Goal: Information Seeking & Learning: Find specific fact

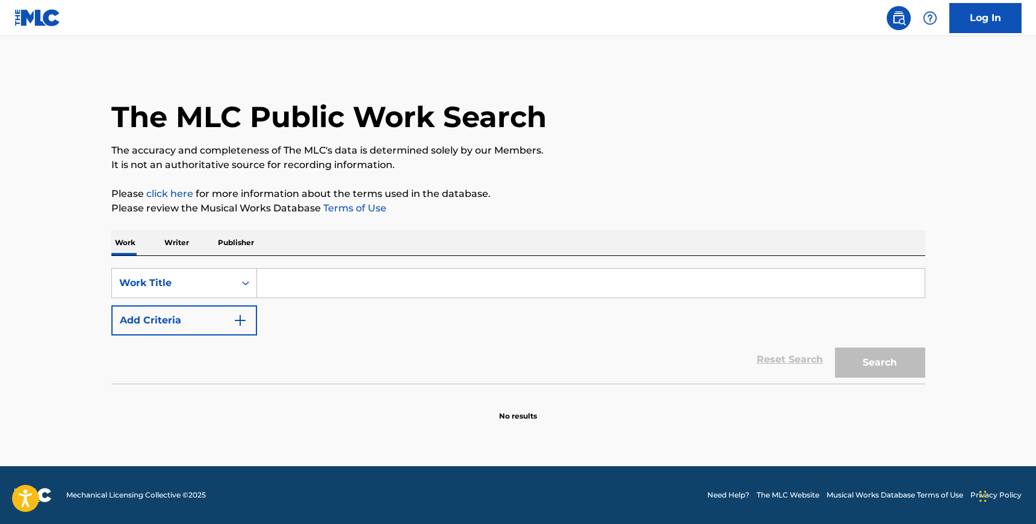
click at [288, 296] on input "Search Form" at bounding box center [591, 283] width 668 height 29
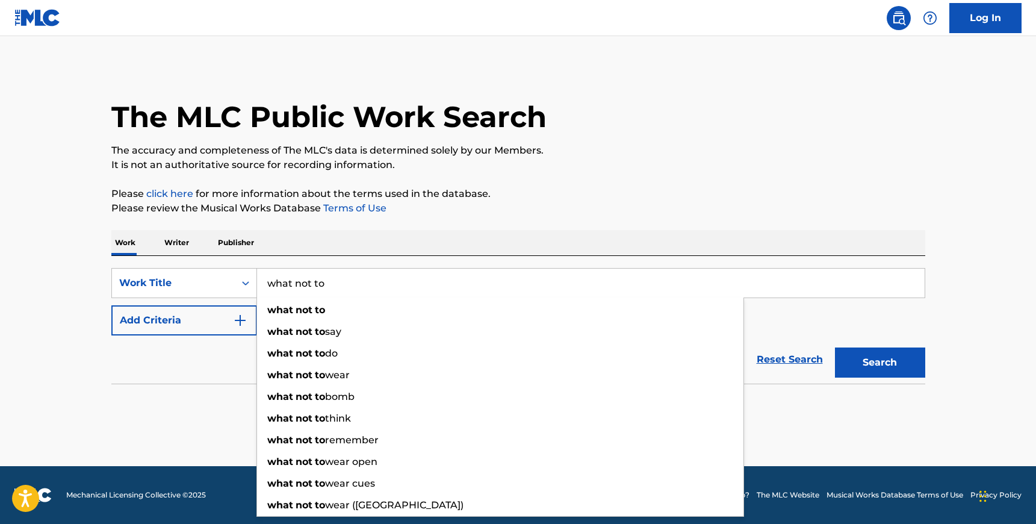
type input "what not to"
click at [233, 322] on img "Search Form" at bounding box center [240, 320] width 14 height 14
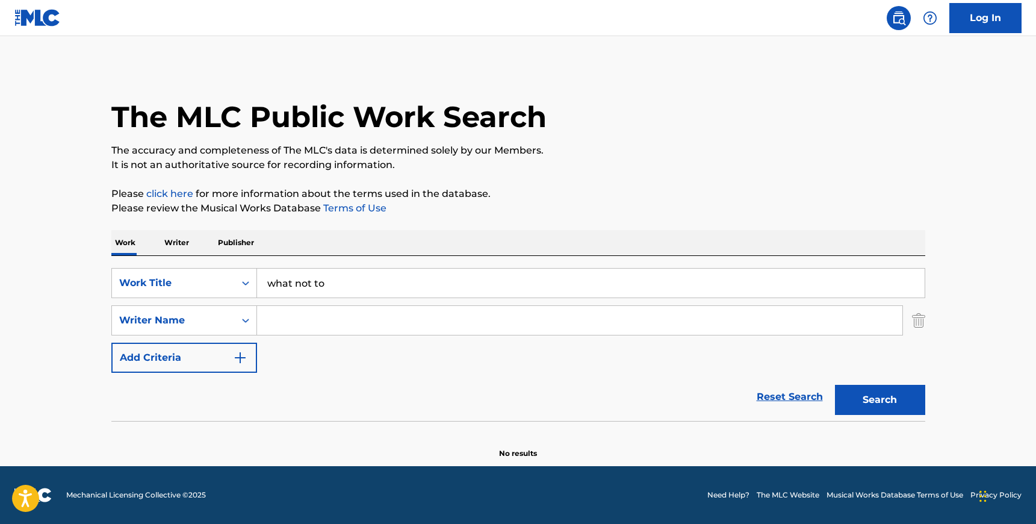
click at [305, 322] on input "Search Form" at bounding box center [580, 320] width 646 height 29
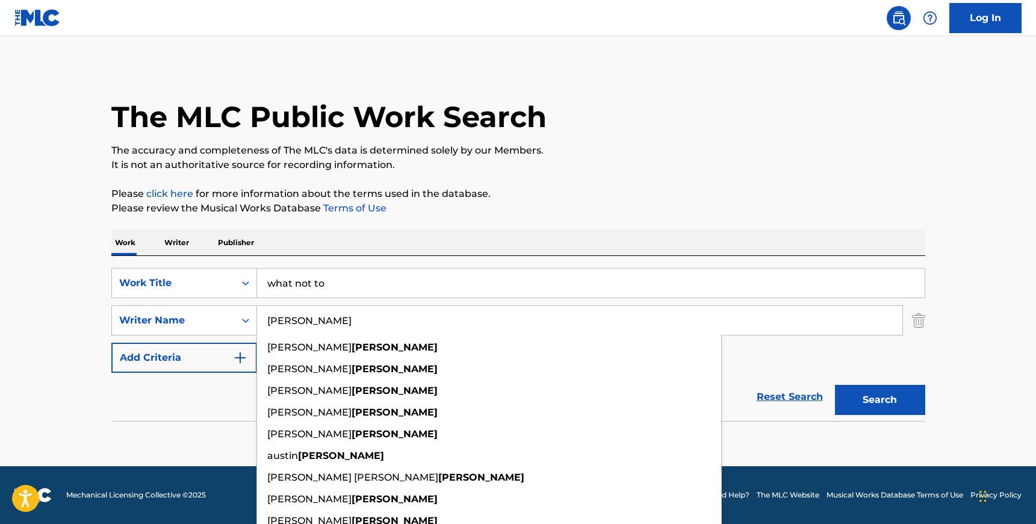
type input "[PERSON_NAME]"
click at [803, 369] on div "SearchWithCriteria1699fd9f-d5f7-4458-8d39-929ed64650f1 Work Title what not to S…" at bounding box center [518, 320] width 814 height 105
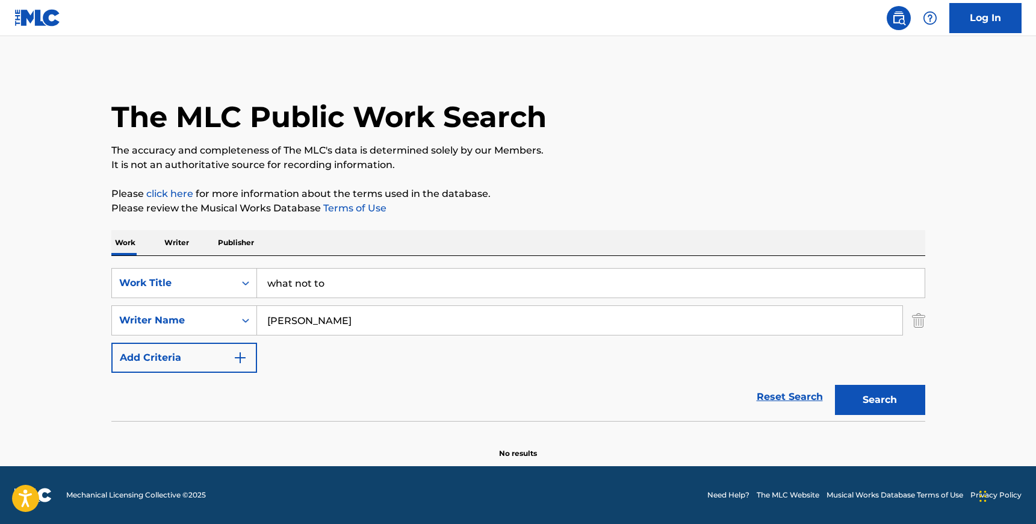
click at [865, 412] on button "Search" at bounding box center [880, 400] width 90 height 30
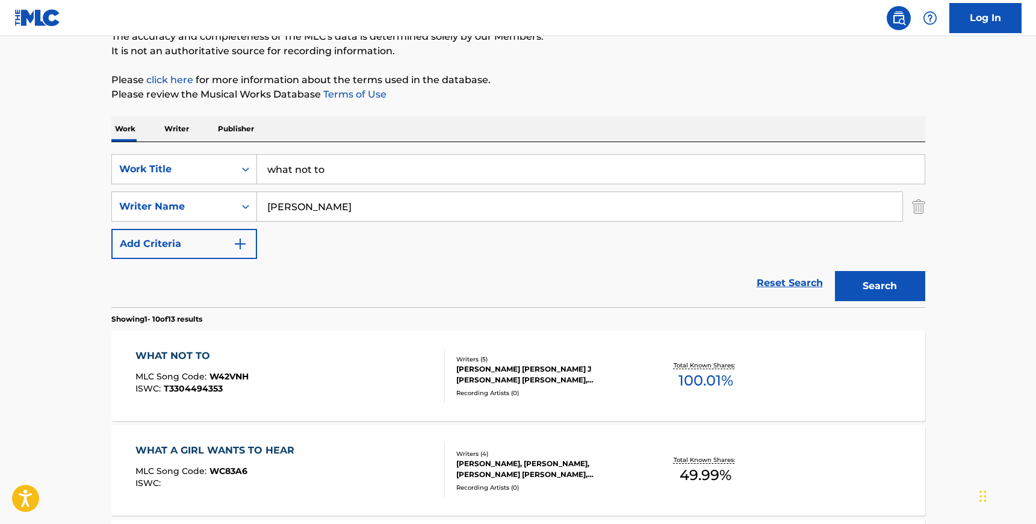
scroll to position [116, 0]
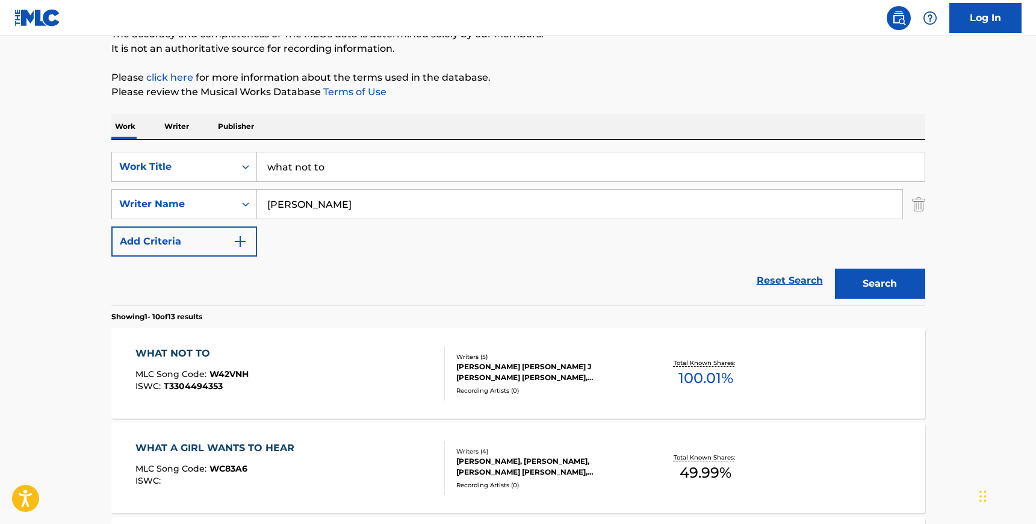
click at [373, 381] on div "WHAT NOT TO MLC Song Code : W42VNH ISWC : T3304494353" at bounding box center [290, 373] width 310 height 54
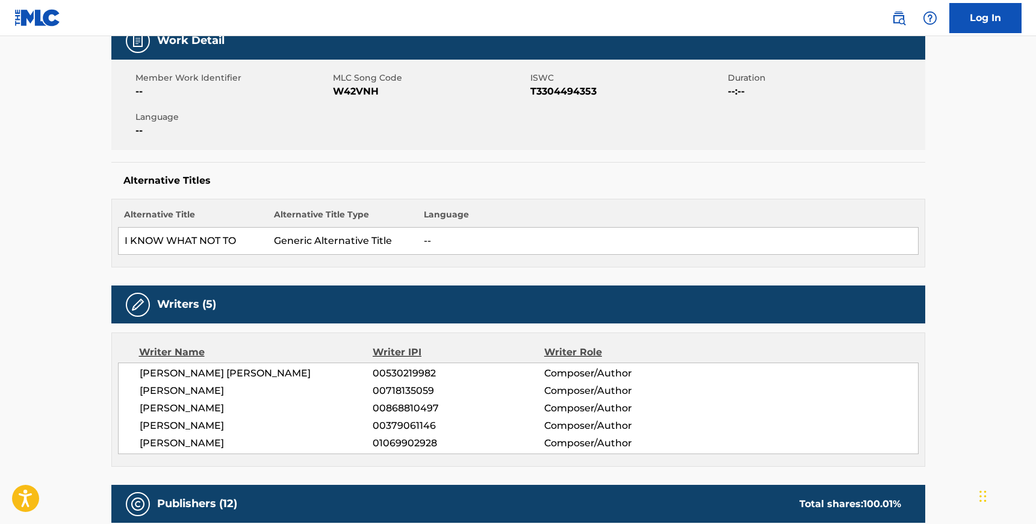
scroll to position [193, 0]
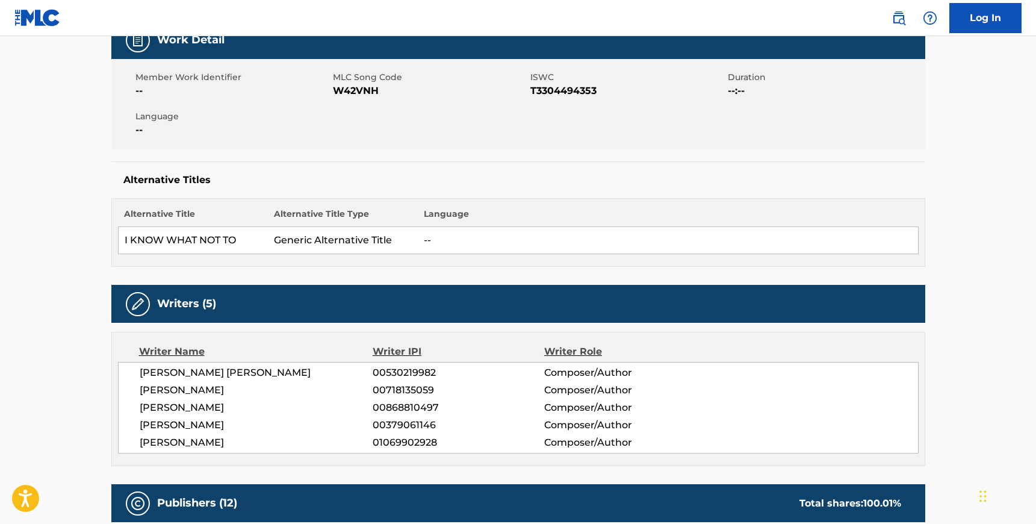
click at [369, 91] on span "W42VNH" at bounding box center [430, 91] width 195 height 14
copy span "W42VNH"
drag, startPoint x: 235, startPoint y: 443, endPoint x: 131, endPoint y: 373, distance: 124.6
click at [131, 373] on div "[PERSON_NAME] [PERSON_NAME] 00530219982 Composer/Author [PERSON_NAME] 007181350…" at bounding box center [518, 408] width 801 height 92
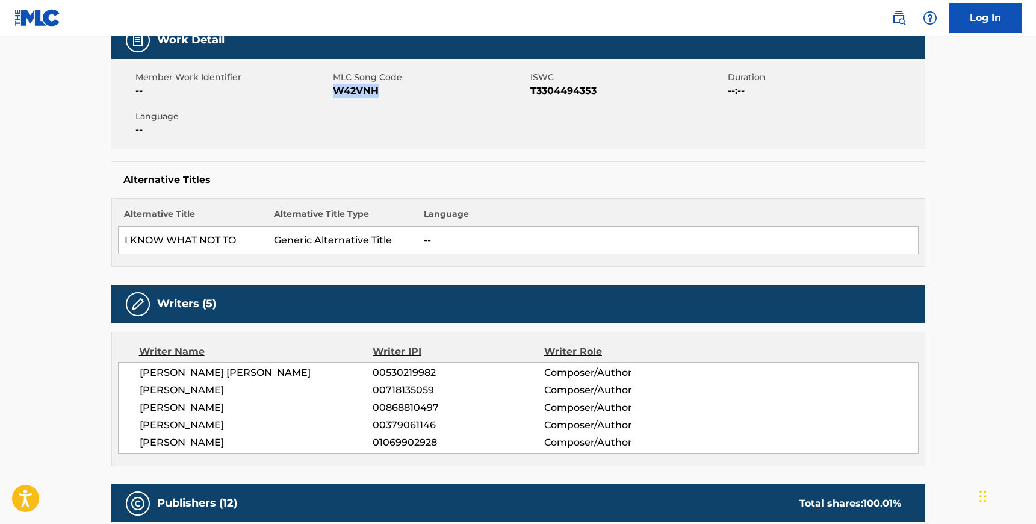
copy div "[PERSON_NAME] [PERSON_NAME] 00530219982 Composer/Author [PERSON_NAME] 007181350…"
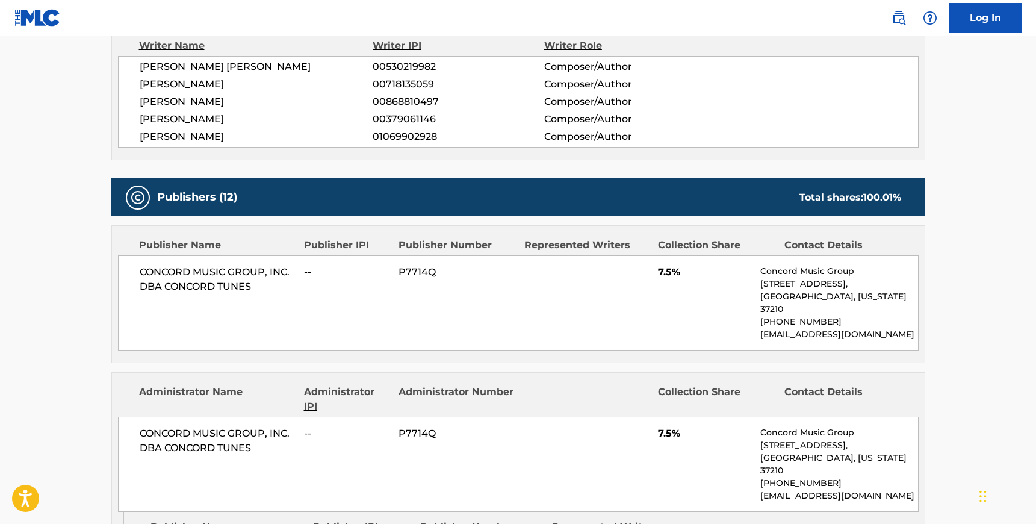
scroll to position [522, 0]
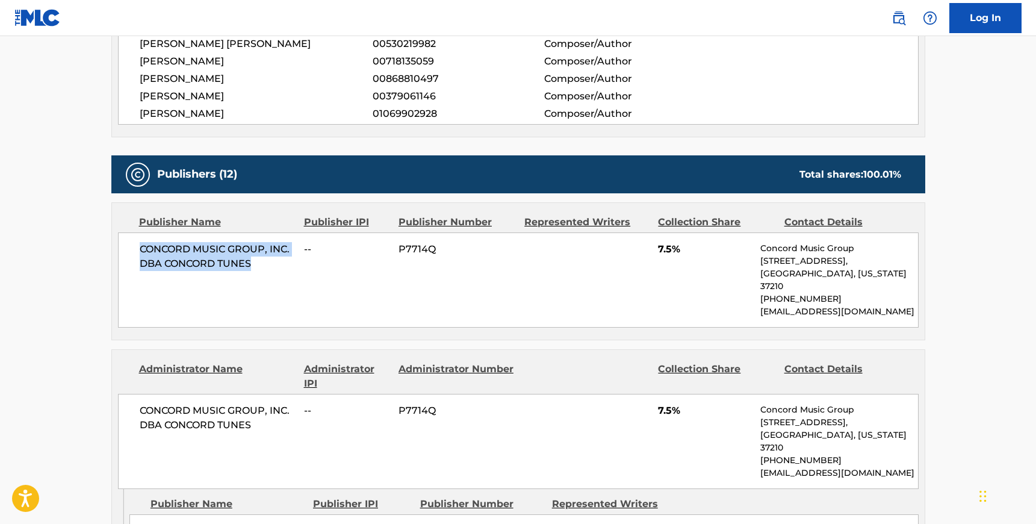
drag, startPoint x: 255, startPoint y: 263, endPoint x: 132, endPoint y: 249, distance: 123.0
click at [132, 249] on div "CONCORD MUSIC GROUP, INC. DBA CONCORD TUNES -- P7714Q 7.5% Concord Music Group …" at bounding box center [518, 279] width 801 height 95
copy span "CONCORD MUSIC GROUP, INC. DBA CONCORD TUNES"
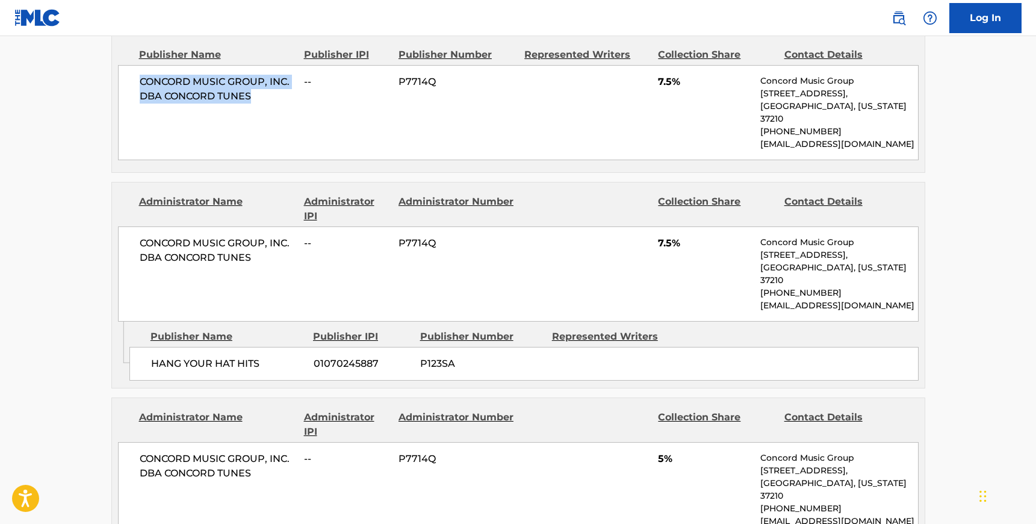
scroll to position [730, 0]
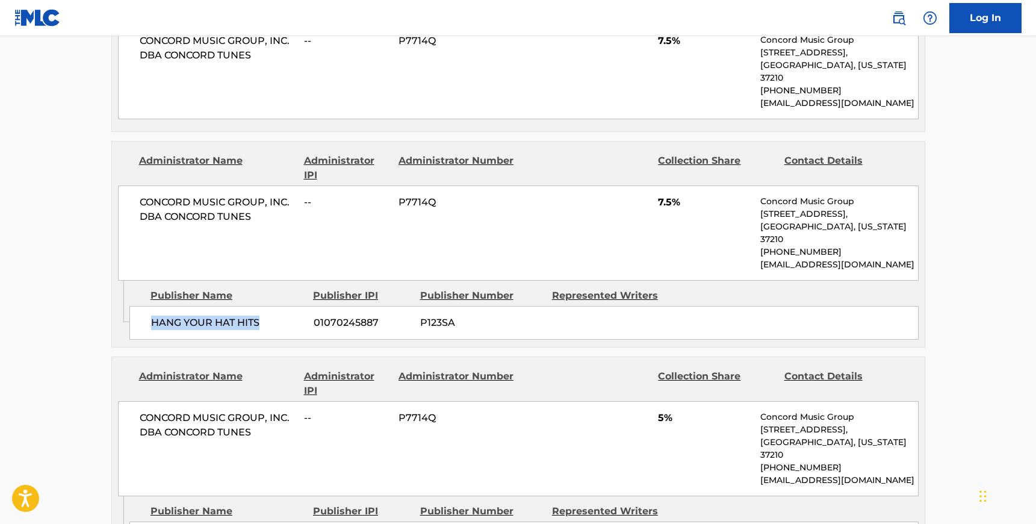
drag, startPoint x: 262, startPoint y: 294, endPoint x: 151, endPoint y: 294, distance: 110.8
click at [151, 316] on span "HANG YOUR HAT HITS" at bounding box center [228, 323] width 154 height 14
copy span "HANG YOUR HAT HITS"
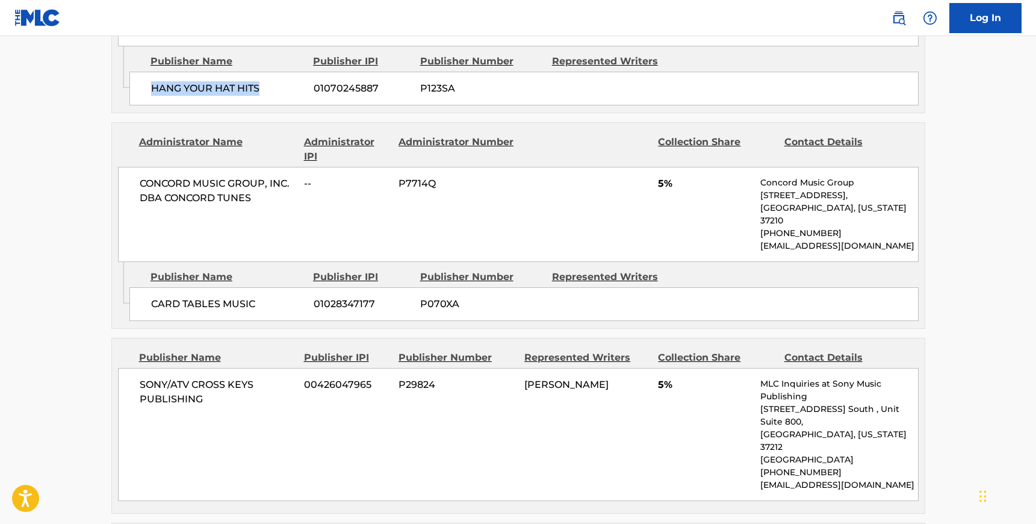
scroll to position [977, 0]
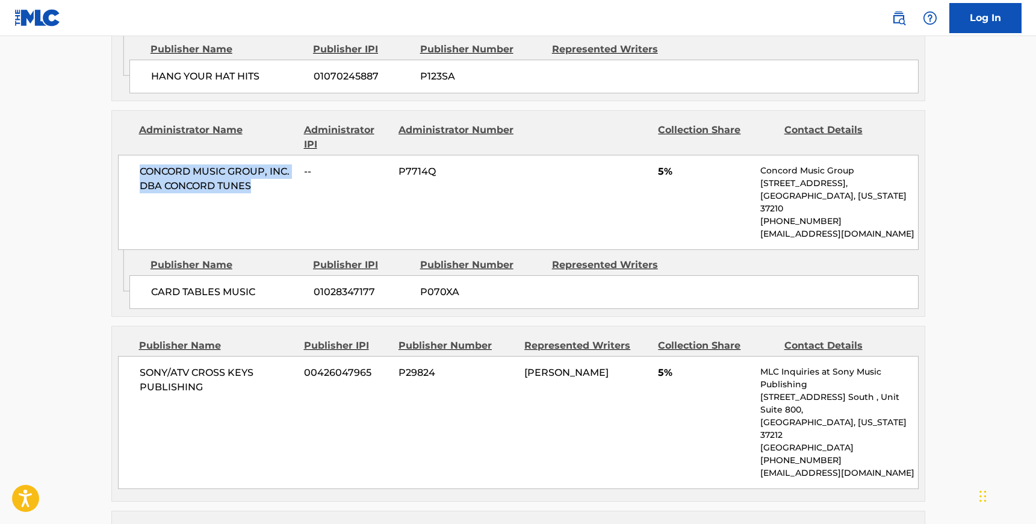
drag, startPoint x: 256, startPoint y: 160, endPoint x: 140, endPoint y: 145, distance: 116.7
click at [140, 164] on span "CONCORD MUSIC GROUP, INC. DBA CONCORD TUNES" at bounding box center [218, 178] width 156 height 29
copy span "CONCORD MUSIC GROUP, INC. DBA CONCORD TUNES"
drag, startPoint x: 258, startPoint y: 254, endPoint x: 145, endPoint y: 255, distance: 113.2
click at [145, 275] on div "CARD TABLES MUSIC 01028347177 P070XA" at bounding box center [523, 292] width 789 height 34
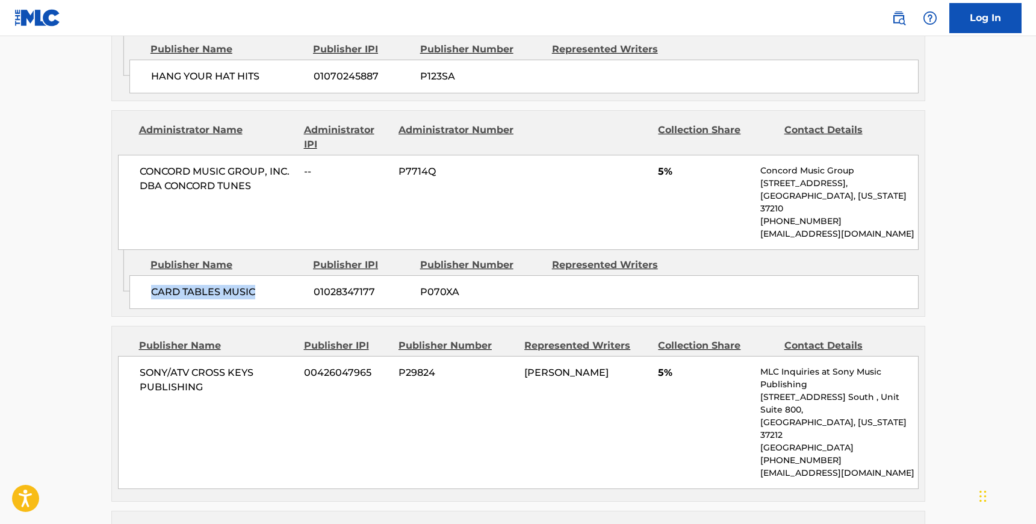
copy span "CARD TABLES MUSIC"
drag, startPoint x: 204, startPoint y: 344, endPoint x: 139, endPoint y: 338, distance: 64.8
click at [140, 366] on span "SONY/ATV CROSS KEYS PUBLISHING" at bounding box center [218, 380] width 156 height 29
copy span "SONY/ATV CROSS KEYS PUBLISHING"
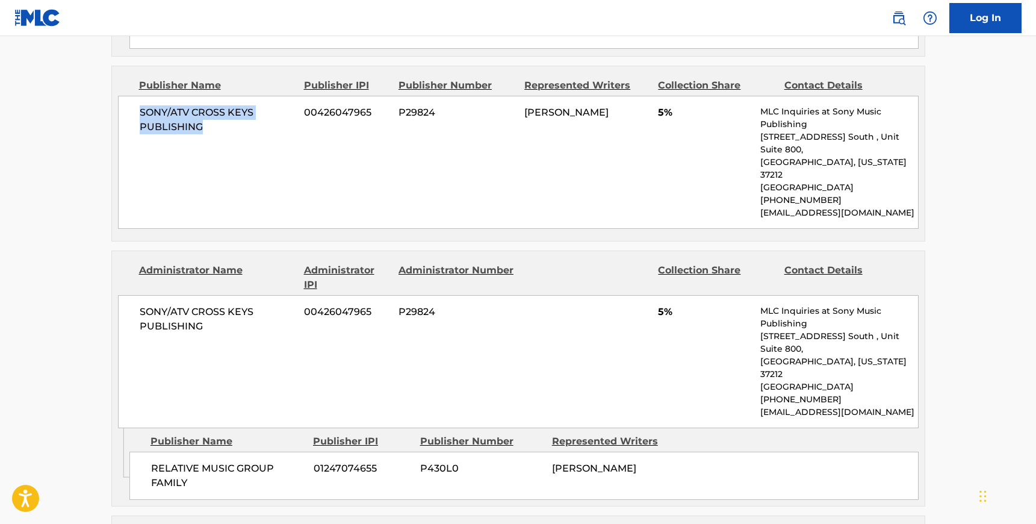
scroll to position [1263, 0]
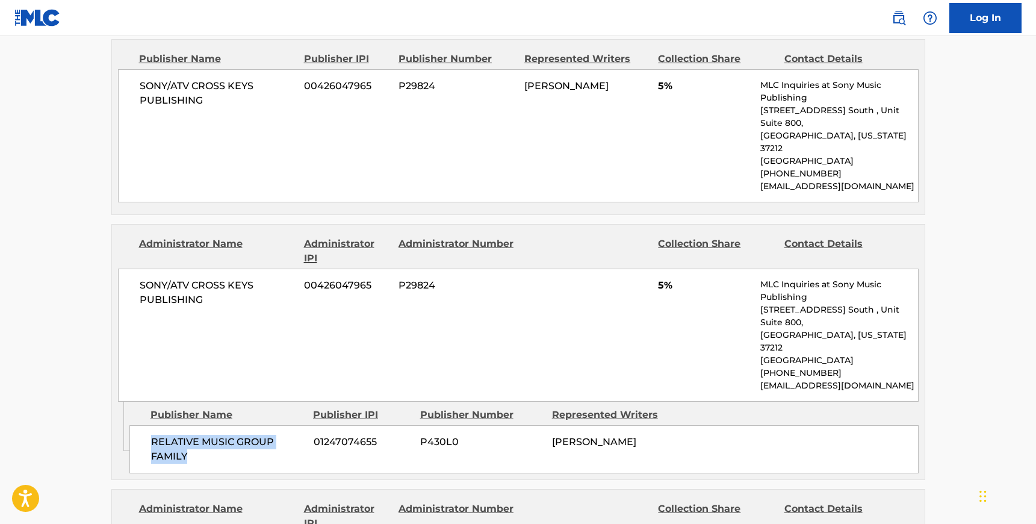
drag, startPoint x: 187, startPoint y: 363, endPoint x: 152, endPoint y: 346, distance: 39.1
click at [152, 435] on span "RELATIVE MUSIC GROUP FAMILY" at bounding box center [228, 449] width 154 height 29
copy span "RELATIVE MUSIC GROUP FAMILY"
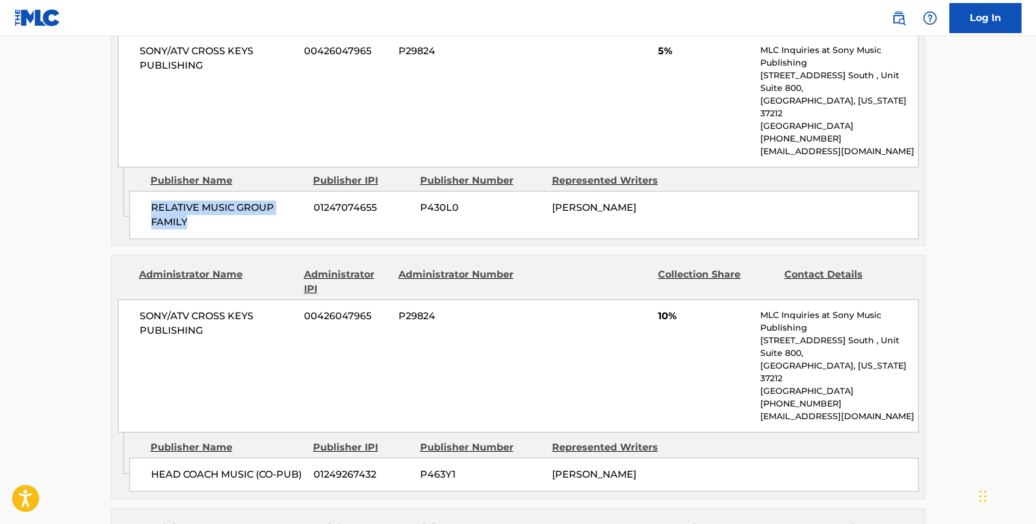
scroll to position [1521, 0]
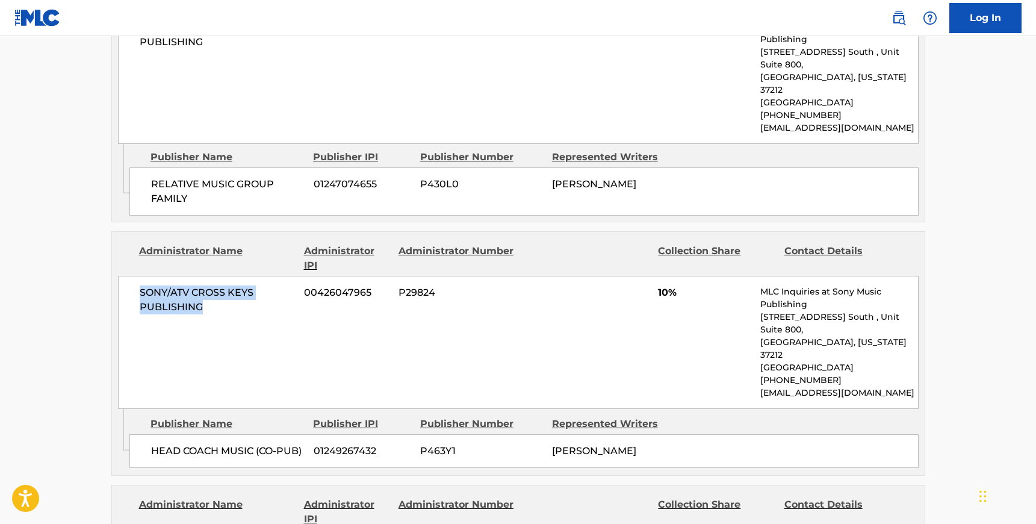
drag, startPoint x: 204, startPoint y: 213, endPoint x: 140, endPoint y: 199, distance: 65.4
click at [140, 285] on span "SONY/ATV CROSS KEYS PUBLISHING" at bounding box center [218, 299] width 156 height 29
copy span "SONY/ATV CROSS KEYS PUBLISHING"
drag, startPoint x: 304, startPoint y: 330, endPoint x: 153, endPoint y: 329, distance: 150.6
click at [153, 444] on span "HEAD COACH MUSIC (CO-PUB)" at bounding box center [228, 451] width 154 height 14
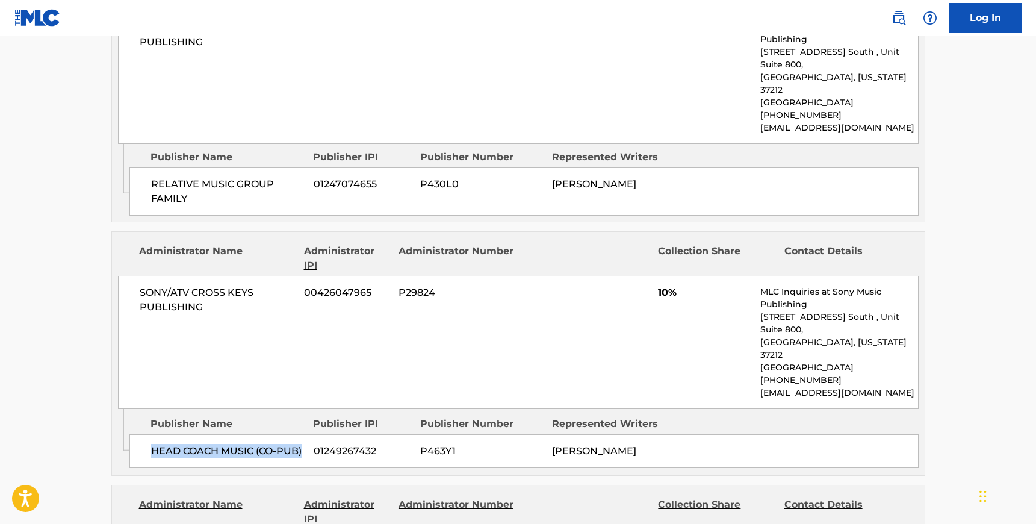
copy span "HEAD COACH MUSIC (CO-PUB)"
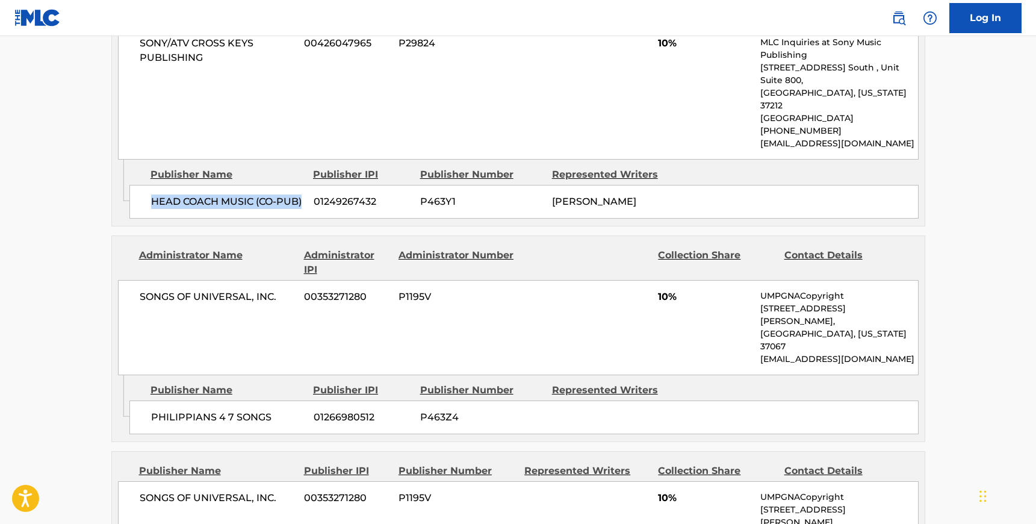
scroll to position [1772, 0]
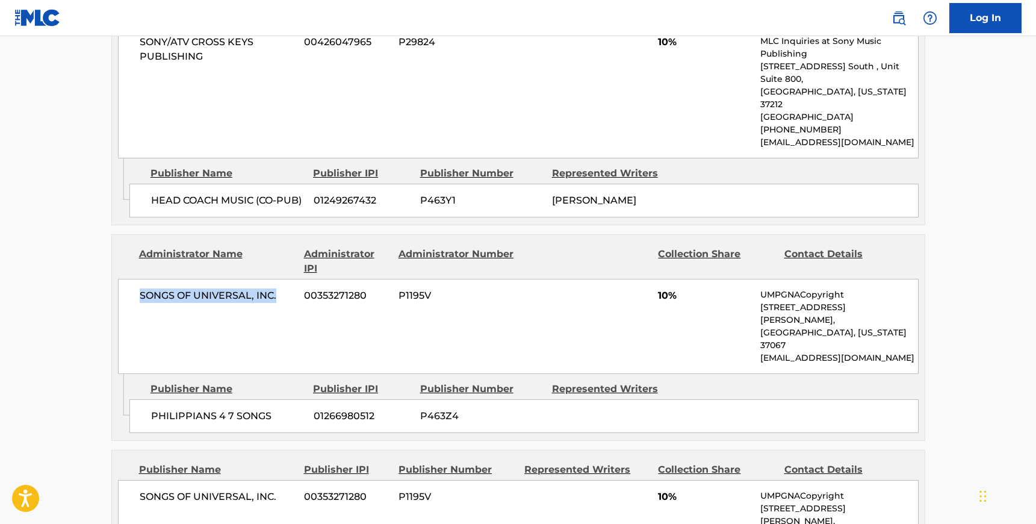
drag, startPoint x: 282, startPoint y: 182, endPoint x: 137, endPoint y: 179, distance: 144.6
click at [137, 279] on div "SONGS OF UNIVERSAL, INC. 00353271280 P1195V 10% UMPGNACopyright [STREET_ADDRESS…" at bounding box center [518, 326] width 801 height 95
drag, startPoint x: 272, startPoint y: 269, endPoint x: 148, endPoint y: 269, distance: 123.5
click at [148, 399] on div "PHILIPPIANS 4 7 SONGS 01266980512 P463Z4" at bounding box center [523, 416] width 789 height 34
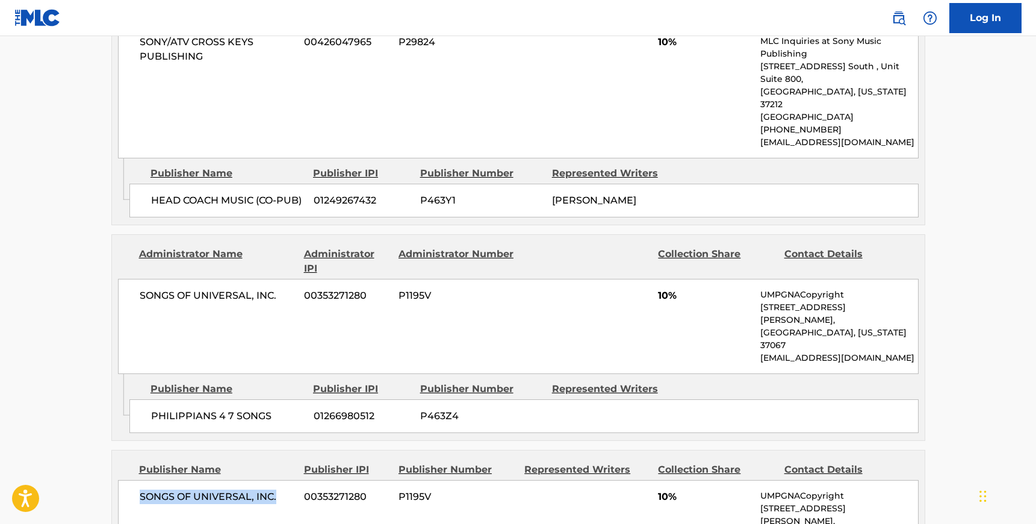
drag, startPoint x: 279, startPoint y: 351, endPoint x: 139, endPoint y: 351, distance: 139.7
click at [140, 490] on span "SONGS OF UNIVERSAL, INC." at bounding box center [218, 497] width 156 height 14
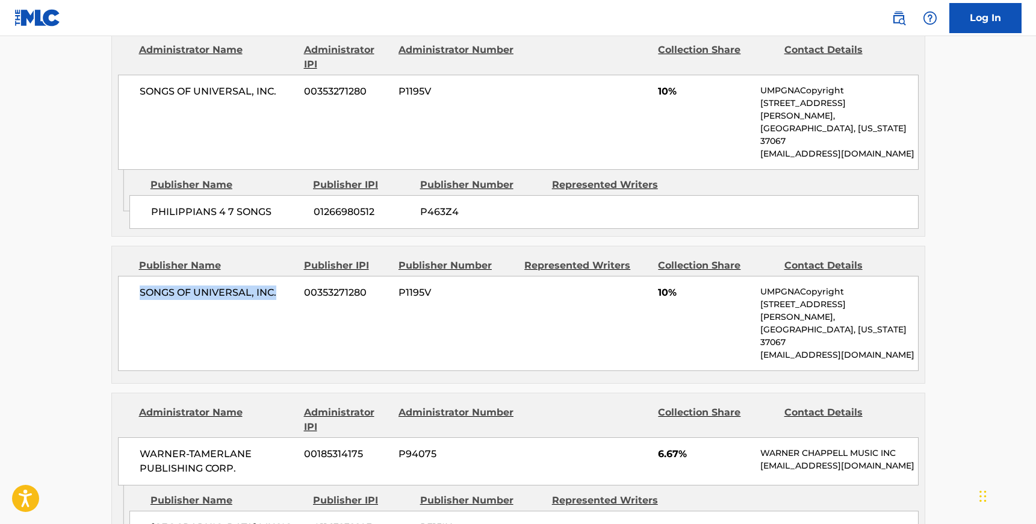
scroll to position [2010, 0]
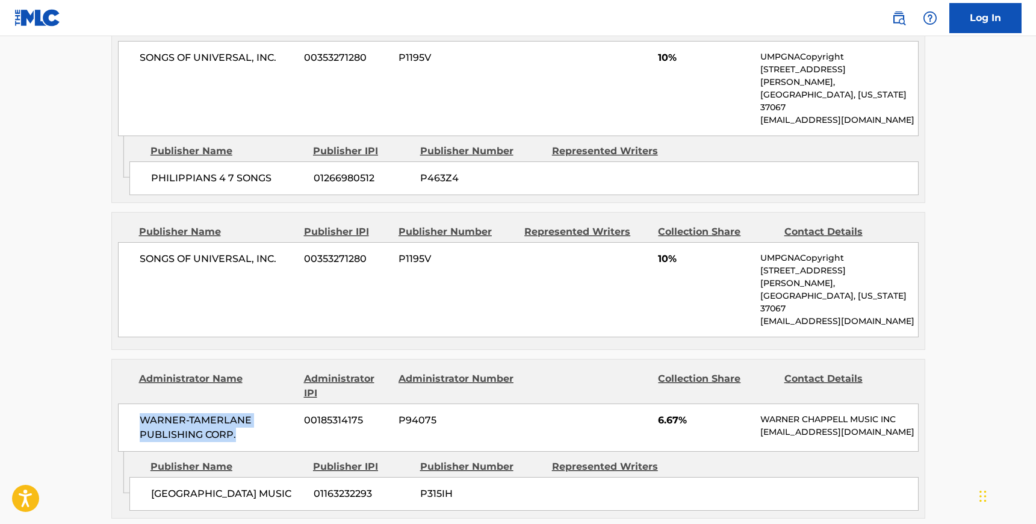
drag, startPoint x: 235, startPoint y: 264, endPoint x: 135, endPoint y: 249, distance: 101.8
click at [135, 403] on div "WARNER-[PERSON_NAME] PUBLISHING CORP. 00185314175 P94075 6.67% [PERSON_NAME] MU…" at bounding box center [518, 427] width 801 height 48
drag, startPoint x: 283, startPoint y: 328, endPoint x: 152, endPoint y: 320, distance: 130.9
click at [152, 487] on span "[GEOGRAPHIC_DATA] MUSIC" at bounding box center [228, 494] width 154 height 14
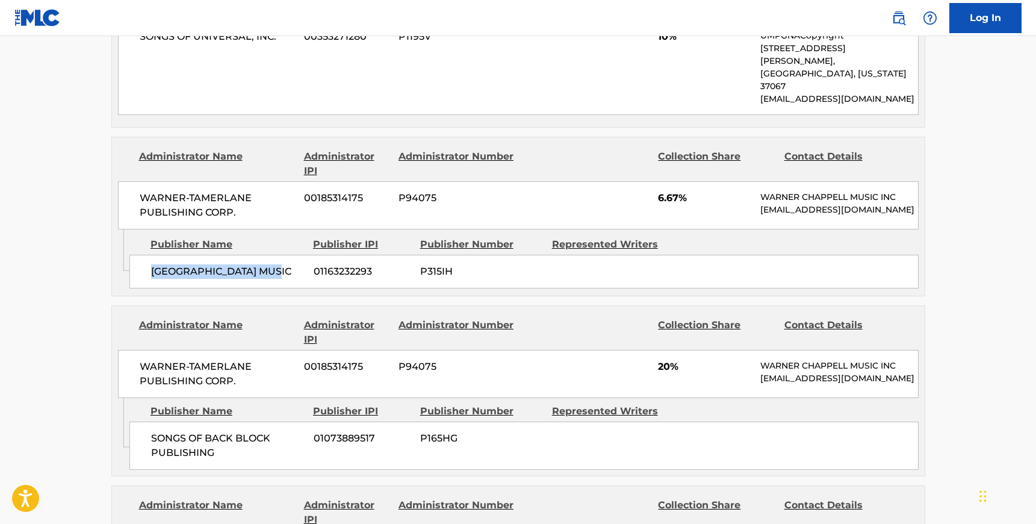
scroll to position [2243, 0]
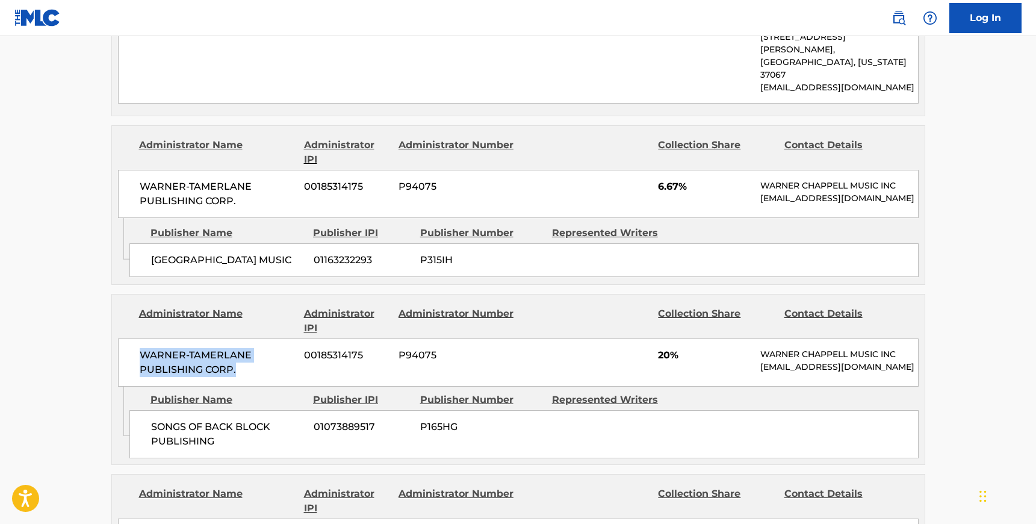
drag, startPoint x: 238, startPoint y: 204, endPoint x: 139, endPoint y: 182, distance: 101.8
click at [140, 348] on span "WARNER-TAMERLANE PUBLISHING CORP." at bounding box center [218, 362] width 156 height 29
drag, startPoint x: 225, startPoint y: 271, endPoint x: 145, endPoint y: 254, distance: 82.0
click at [144, 410] on div "SONGS OF BACK BLOCK PUBLISHING 01073889517 P165HG" at bounding box center [523, 434] width 789 height 48
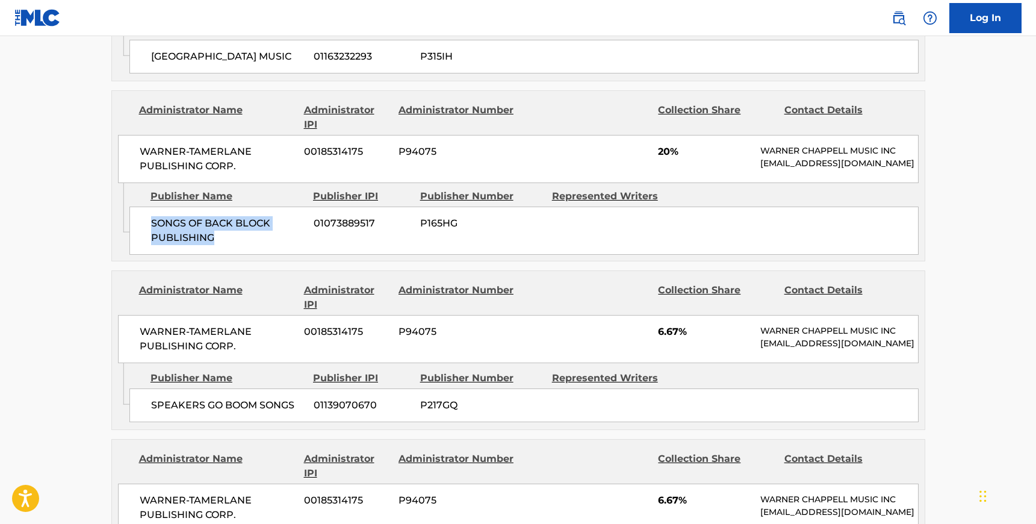
scroll to position [2448, 0]
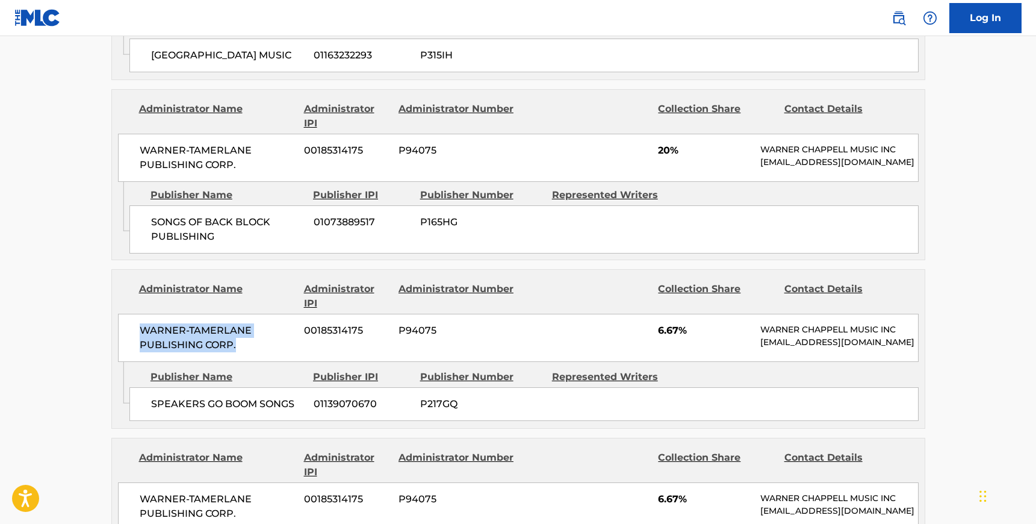
drag, startPoint x: 237, startPoint y: 175, endPoint x: 136, endPoint y: 157, distance: 102.7
click at [136, 314] on div "WARNER-[PERSON_NAME] PUBLISHING CORP. 00185314175 P94075 6.67% [PERSON_NAME] MU…" at bounding box center [518, 338] width 801 height 48
drag, startPoint x: 304, startPoint y: 229, endPoint x: 148, endPoint y: 229, distance: 155.4
click at [148, 387] on div "SPEAKERS GO BOOM SONGS 01139070670 P217GQ" at bounding box center [523, 404] width 789 height 34
drag, startPoint x: 234, startPoint y: 340, endPoint x: 131, endPoint y: 324, distance: 104.3
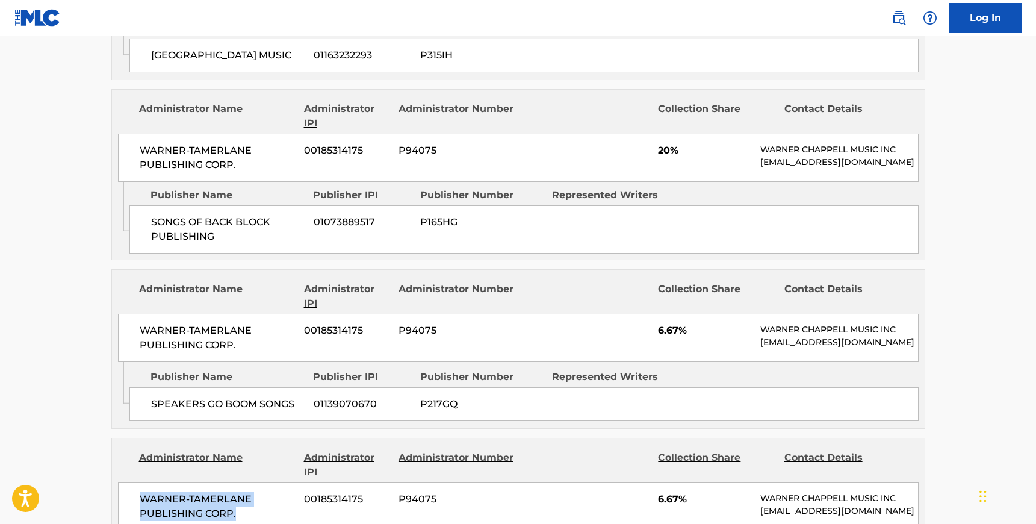
click at [131, 482] on div "WARNER-[PERSON_NAME] PUBLISHING CORP. 00185314175 P94075 6.67% [PERSON_NAME] MU…" at bounding box center [518, 506] width 801 height 48
drag, startPoint x: 219, startPoint y: 399, endPoint x: 146, endPoint y: 397, distance: 72.9
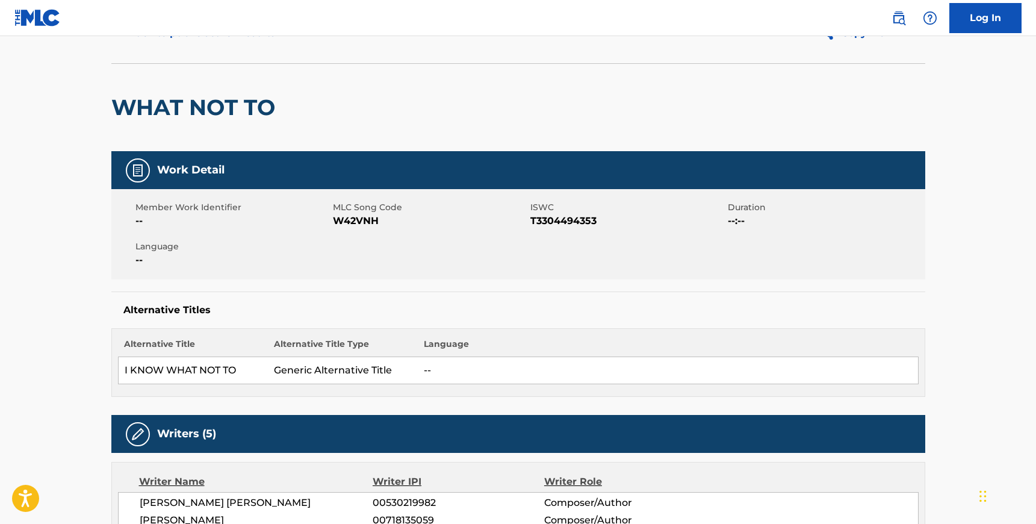
scroll to position [0, 0]
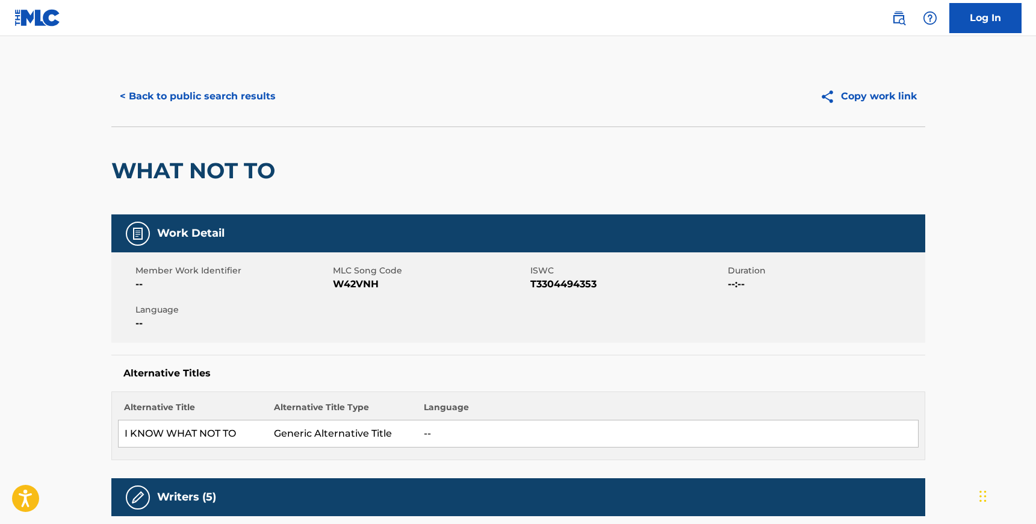
click at [228, 95] on button "< Back to public search results" at bounding box center [197, 96] width 173 height 30
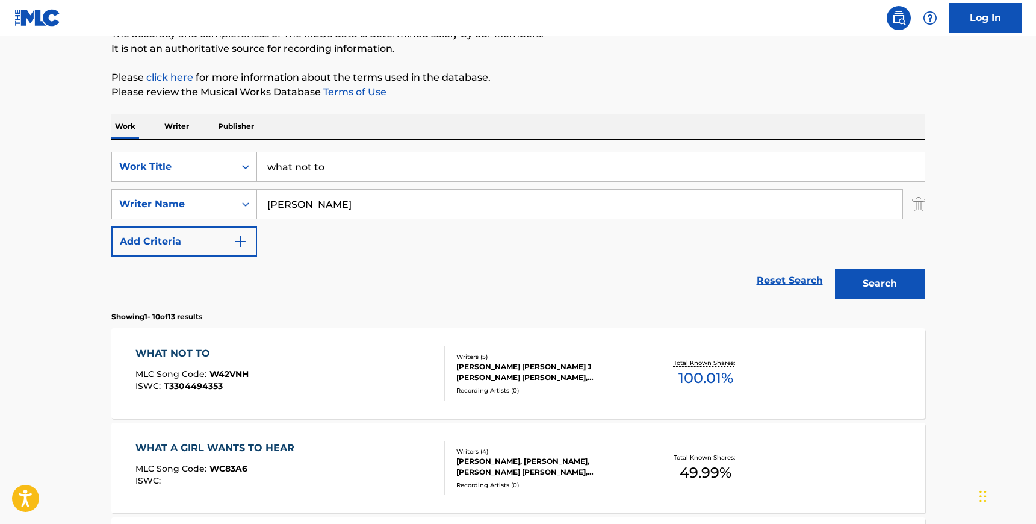
click at [384, 204] on input "[PERSON_NAME]" at bounding box center [580, 204] width 646 height 29
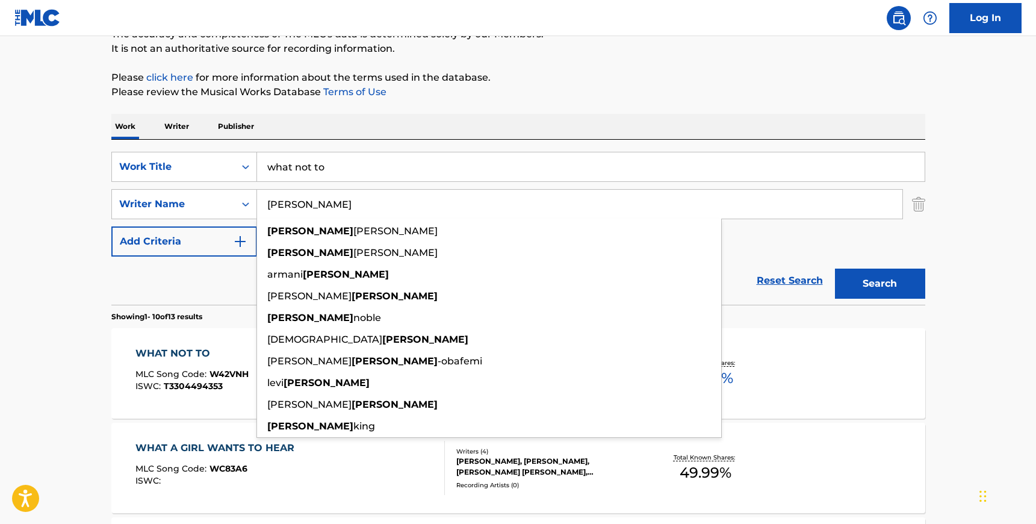
type input "[PERSON_NAME]"
click at [372, 168] on input "what not to" at bounding box center [591, 166] width 668 height 29
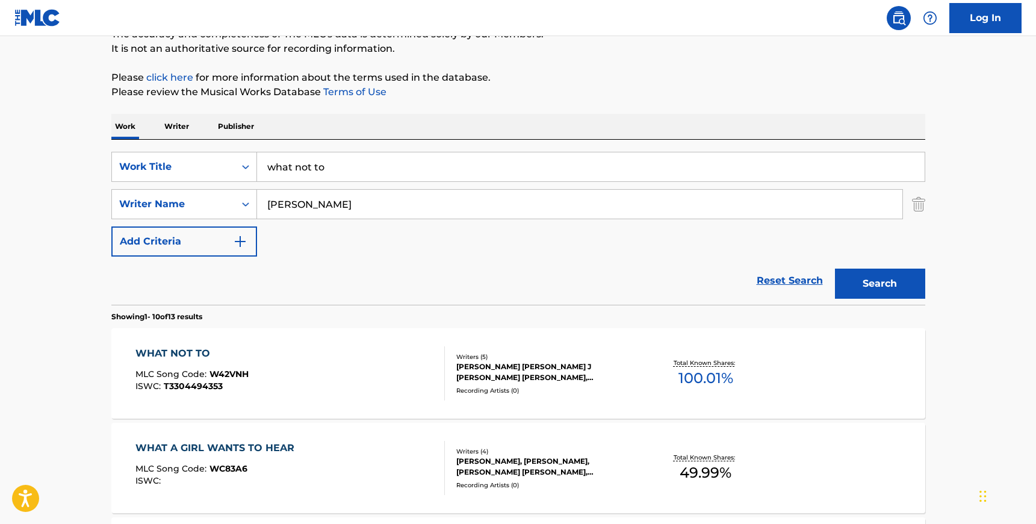
click at [372, 168] on input "what not to" at bounding box center [591, 166] width 668 height 29
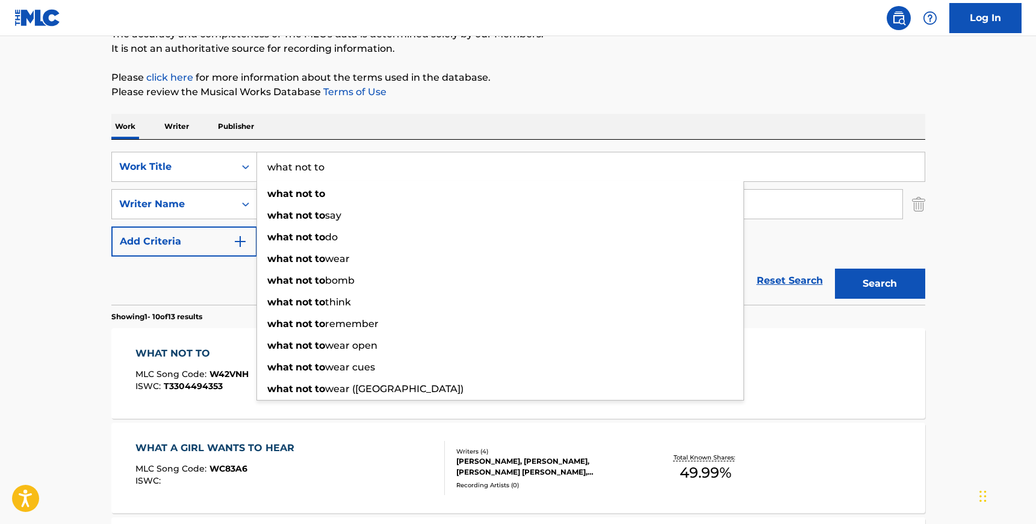
click at [372, 168] on input "what not to" at bounding box center [591, 166] width 668 height 29
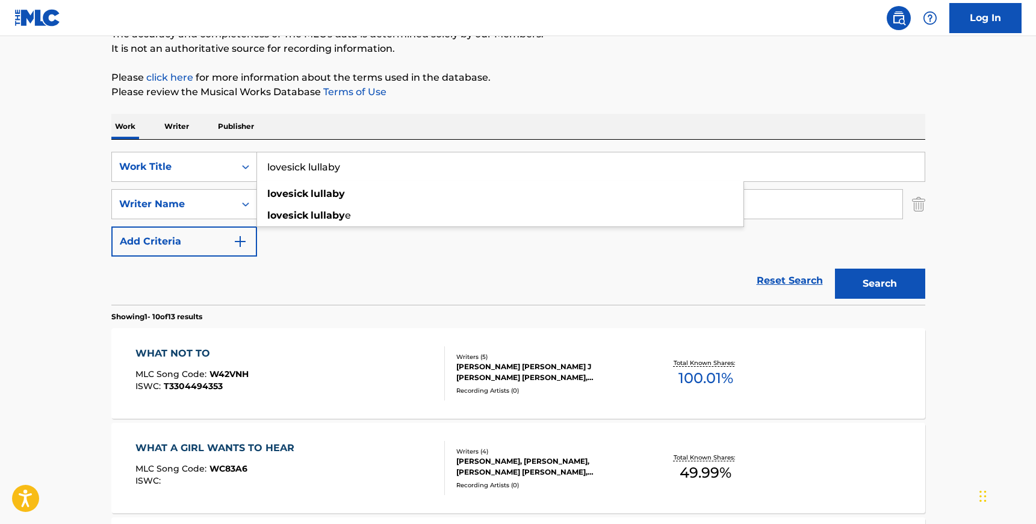
type input "lovesick lullaby"
click at [549, 142] on div "SearchWithCriteria1699fd9f-d5f7-4458-8d39-929ed64650f1 Work Title lovesick lull…" at bounding box center [518, 222] width 814 height 165
click at [895, 288] on button "Search" at bounding box center [880, 284] width 90 height 30
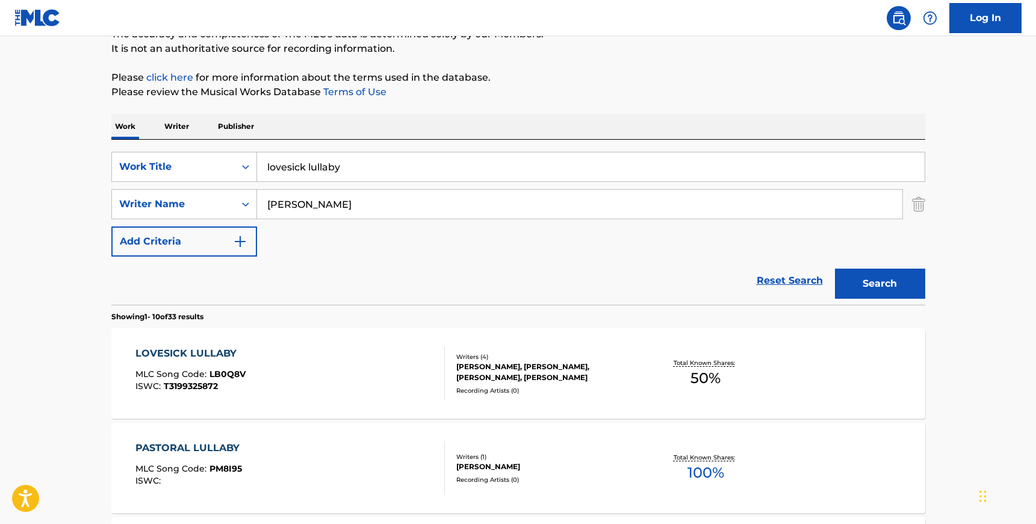
click at [368, 381] on div "LOVESICK LULLABY MLC Song Code : LB0Q8V ISWC : T3199325872" at bounding box center [290, 373] width 310 height 54
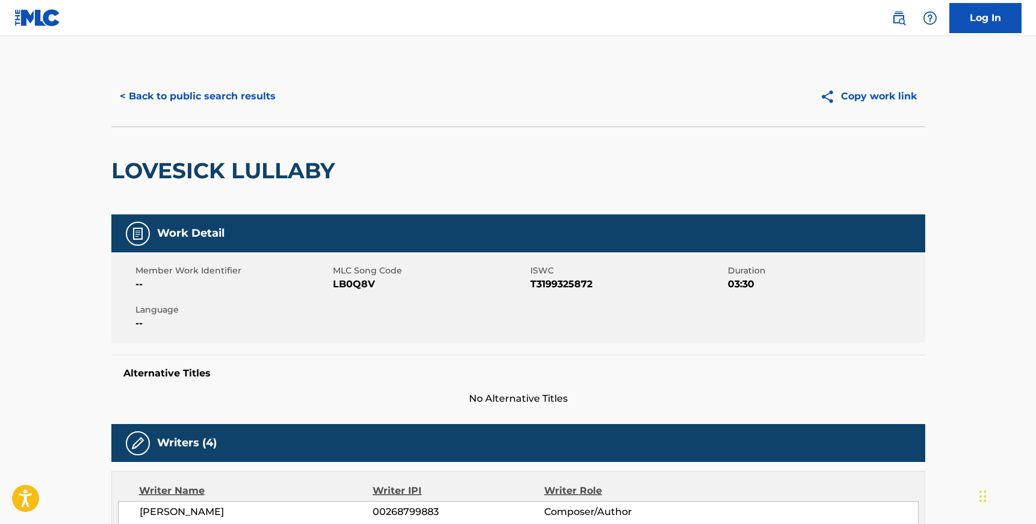
click at [357, 283] on span "LB0Q8V" at bounding box center [430, 284] width 195 height 14
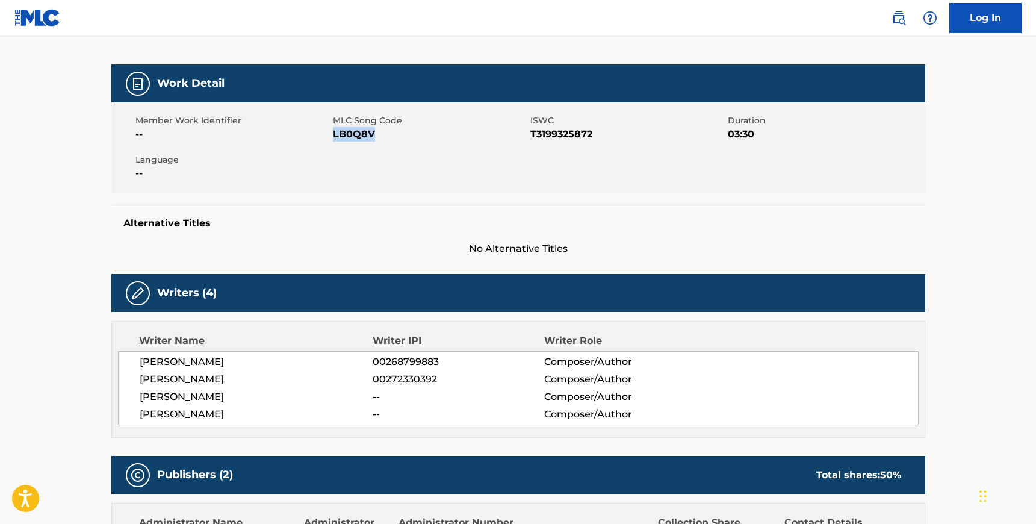
scroll to position [160, 0]
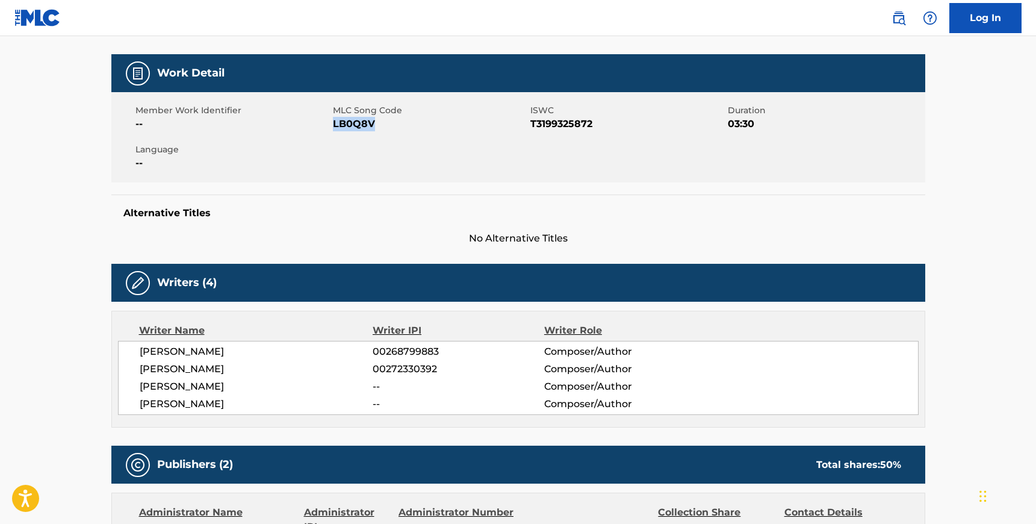
drag, startPoint x: 143, startPoint y: 352, endPoint x: 249, endPoint y: 412, distance: 121.6
click at [249, 412] on div "[PERSON_NAME] 00268799883 Composer/Author [PERSON_NAME] 00272330392 Composer/Au…" at bounding box center [518, 378] width 801 height 74
click at [151, 355] on span "[PERSON_NAME]" at bounding box center [257, 351] width 234 height 14
drag, startPoint x: 140, startPoint y: 352, endPoint x: 244, endPoint y: 401, distance: 115.0
click at [244, 401] on div "[PERSON_NAME] 00268799883 Composer/Author [PERSON_NAME] 00272330392 Composer/Au…" at bounding box center [518, 378] width 801 height 74
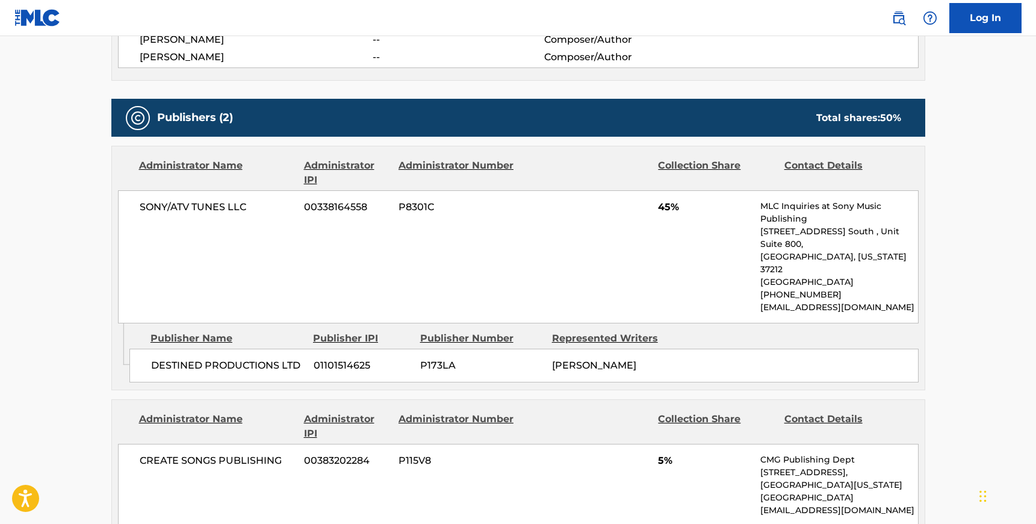
scroll to position [510, 0]
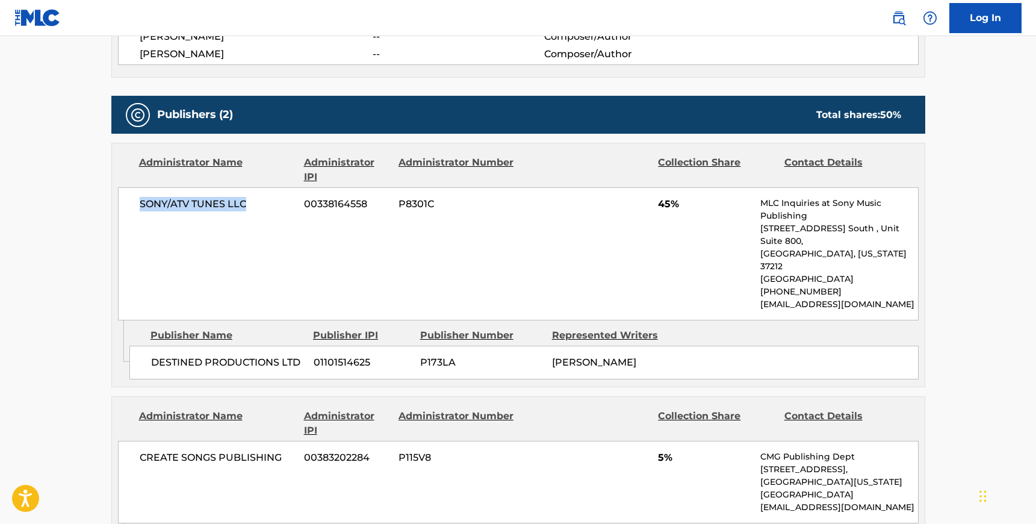
drag, startPoint x: 249, startPoint y: 201, endPoint x: 138, endPoint y: 198, distance: 111.4
click at [138, 198] on div "SONY/ATV TUNES LLC 00338164558 P8301C 45% MLC Inquiries at Sony Music Publishin…" at bounding box center [518, 253] width 801 height 133
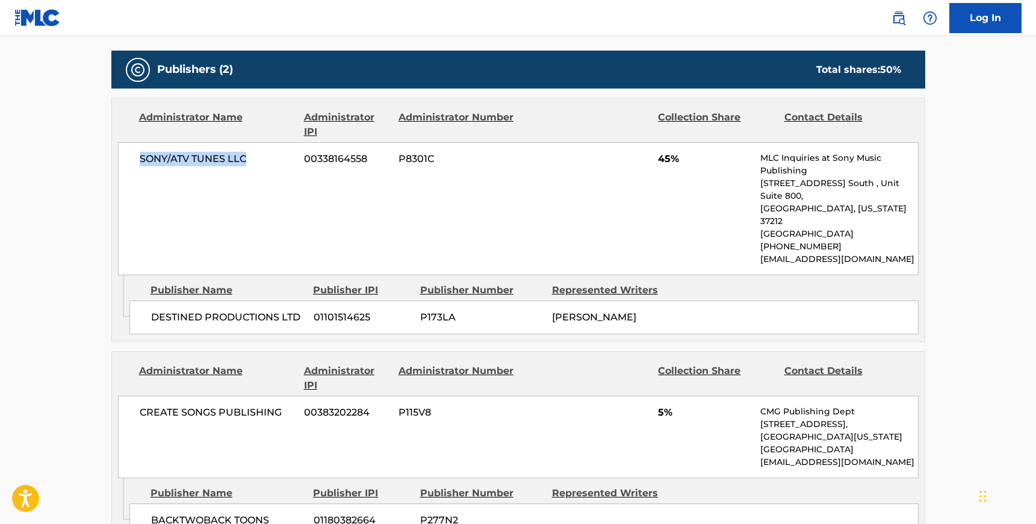
scroll to position [555, 0]
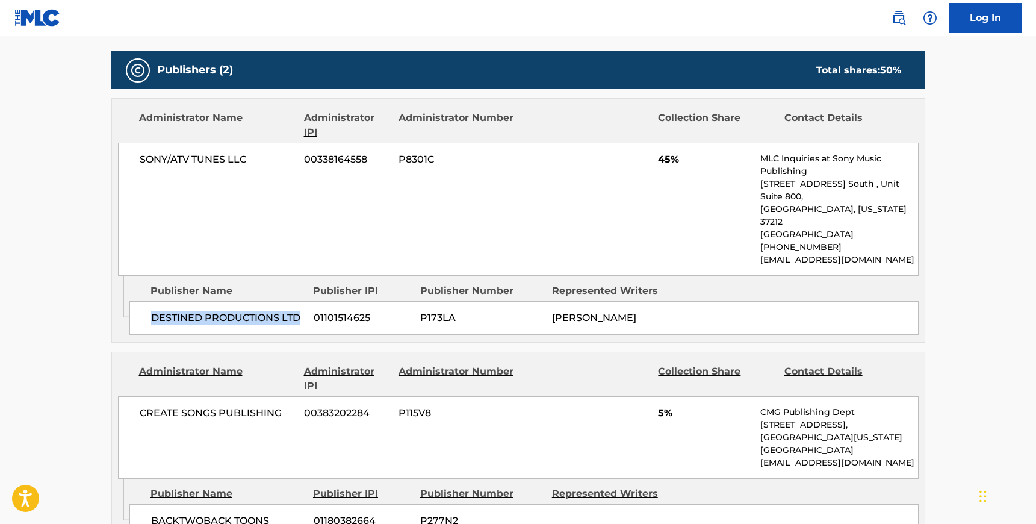
drag, startPoint x: 300, startPoint y: 293, endPoint x: 152, endPoint y: 288, distance: 148.2
click at [152, 311] on span "DESTINED PRODUCTIONS LTD" at bounding box center [228, 318] width 154 height 14
drag, startPoint x: 282, startPoint y: 388, endPoint x: 137, endPoint y: 381, distance: 145.3
click at [137, 396] on div "CREATE SONGS PUBLISHING 00383202284 P115V8 5% CMG Publishing Dept [STREET_ADDRE…" at bounding box center [518, 437] width 801 height 83
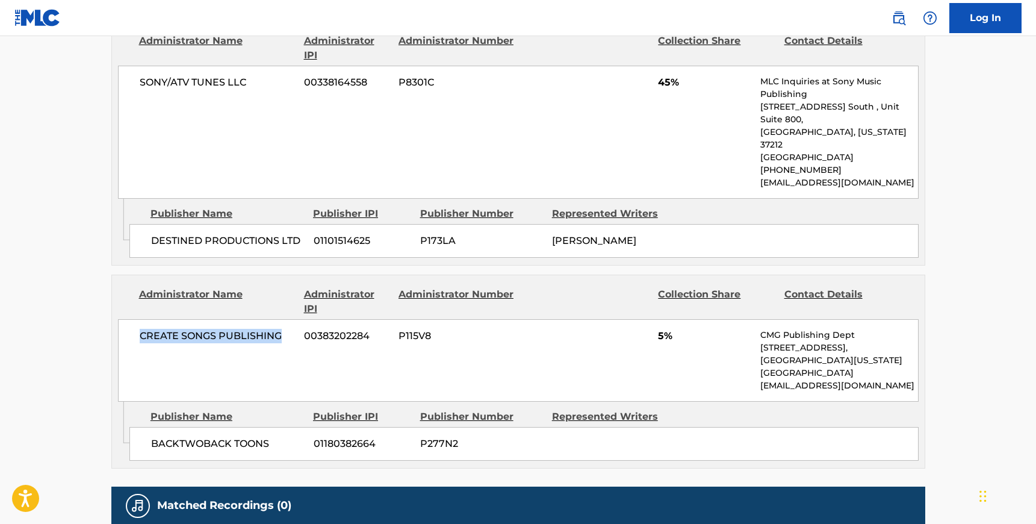
scroll to position [116, 0]
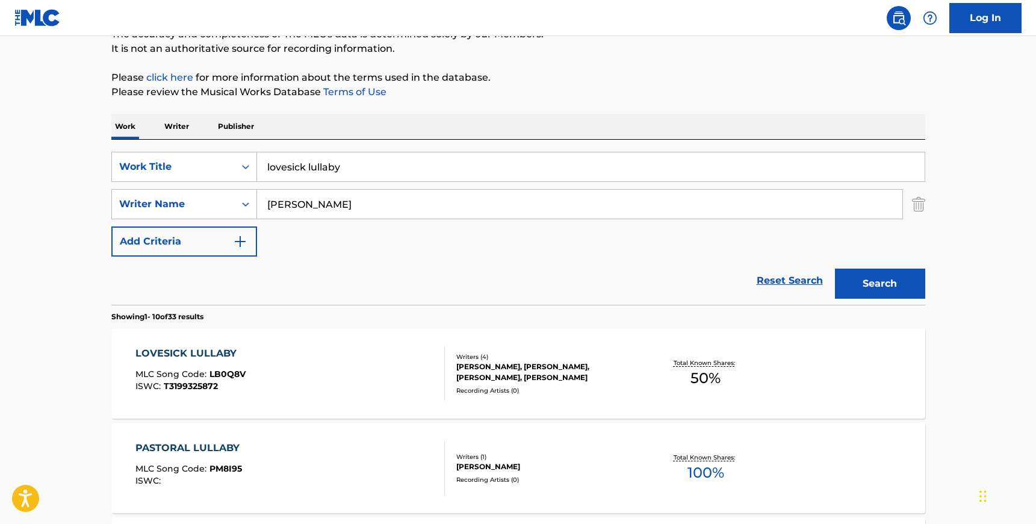
click at [185, 355] on div "LOVESICK LULLABY" at bounding box center [190, 353] width 110 height 14
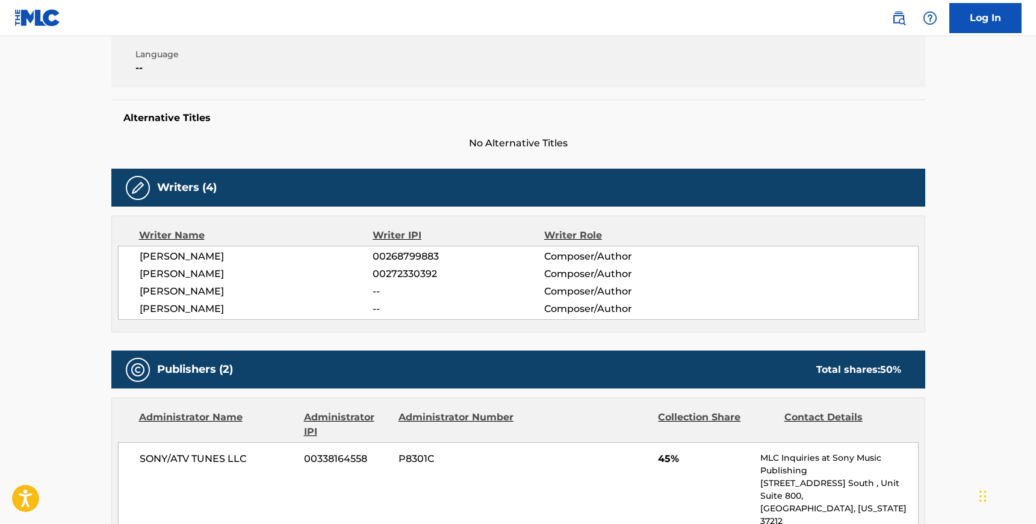
scroll to position [635, 0]
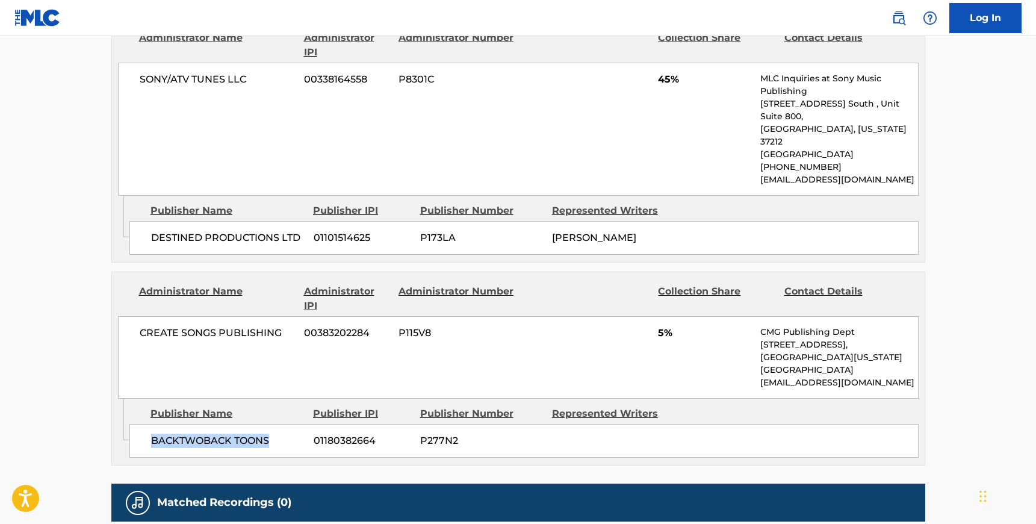
drag, startPoint x: 269, startPoint y: 414, endPoint x: 152, endPoint y: 413, distance: 116.8
click at [152, 434] on span "BACKTWOBACK TOONS" at bounding box center [228, 441] width 154 height 14
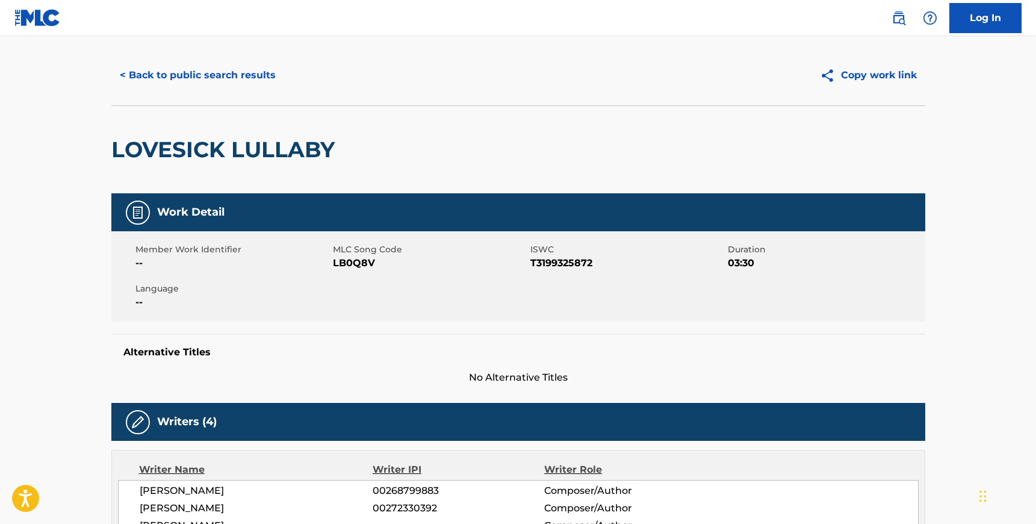
scroll to position [0, 0]
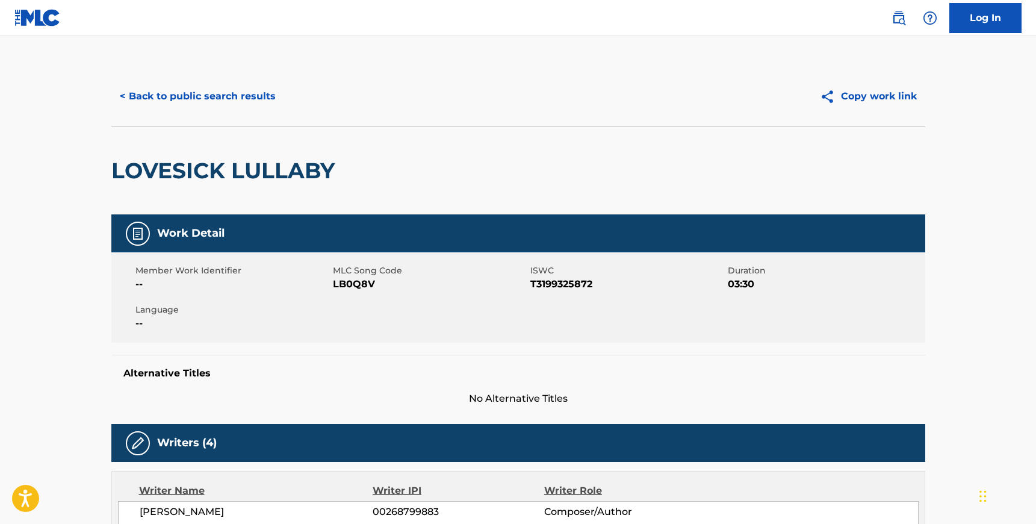
click at [183, 94] on button "< Back to public search results" at bounding box center [197, 96] width 173 height 30
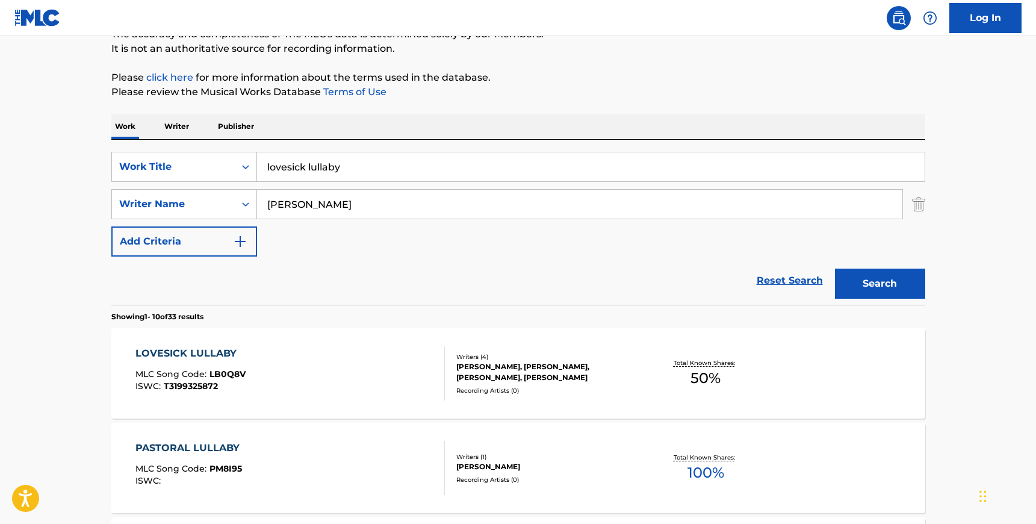
click at [331, 206] on input "[PERSON_NAME]" at bounding box center [580, 204] width 646 height 29
paste input "Marais"
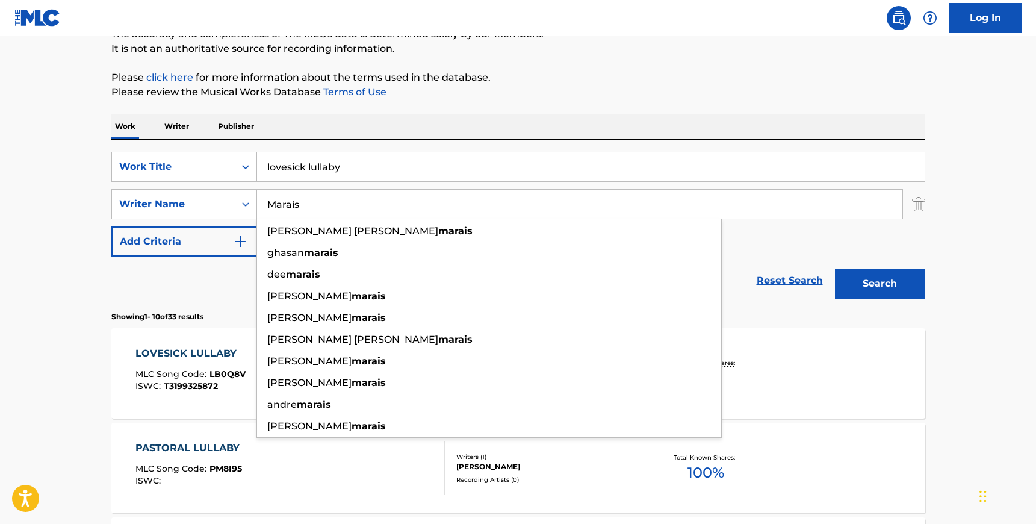
type input "Marais"
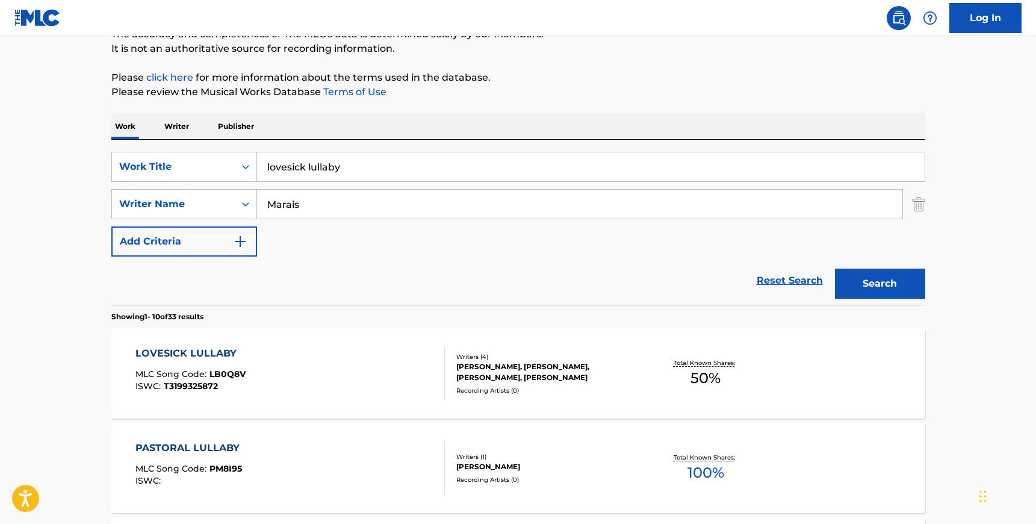
click at [327, 170] on input "lovesick lullaby" at bounding box center [591, 166] width 668 height 29
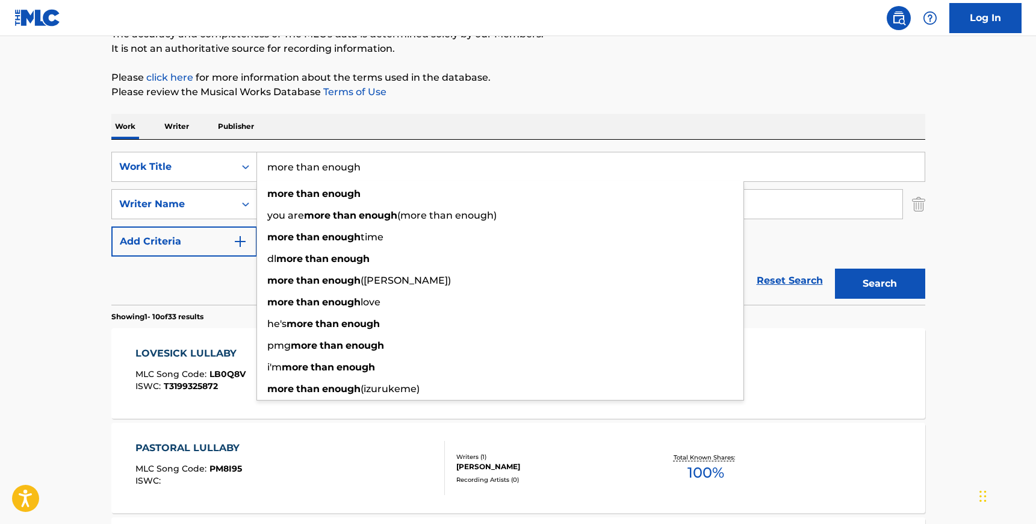
type input "more than enough"
click at [835, 269] on button "Search" at bounding box center [880, 284] width 90 height 30
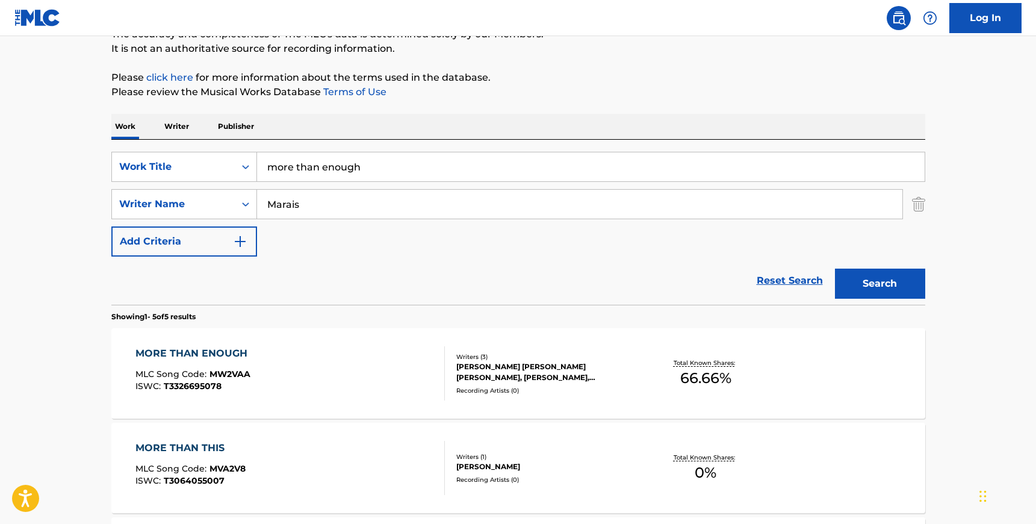
click at [381, 357] on div "MORE THAN ENOUGH MLC Song Code : MW2VAA ISWC : T3326695078" at bounding box center [290, 373] width 310 height 54
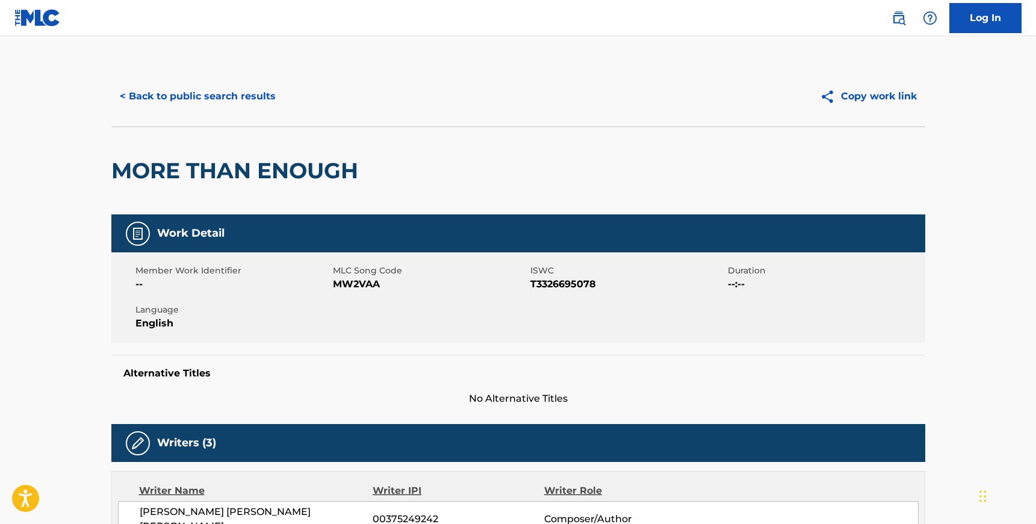
click at [361, 285] on span "MW2VAA" at bounding box center [430, 284] width 195 height 14
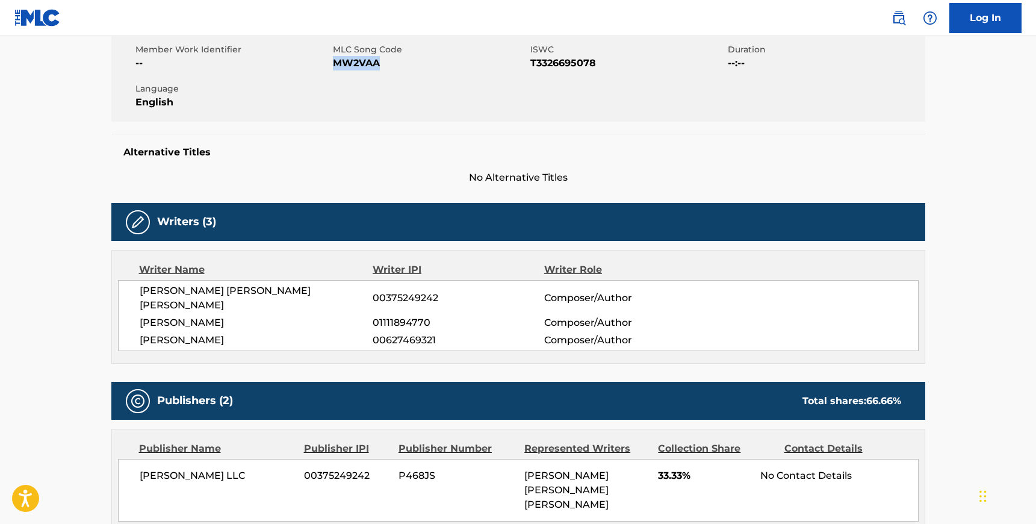
scroll to position [224, 0]
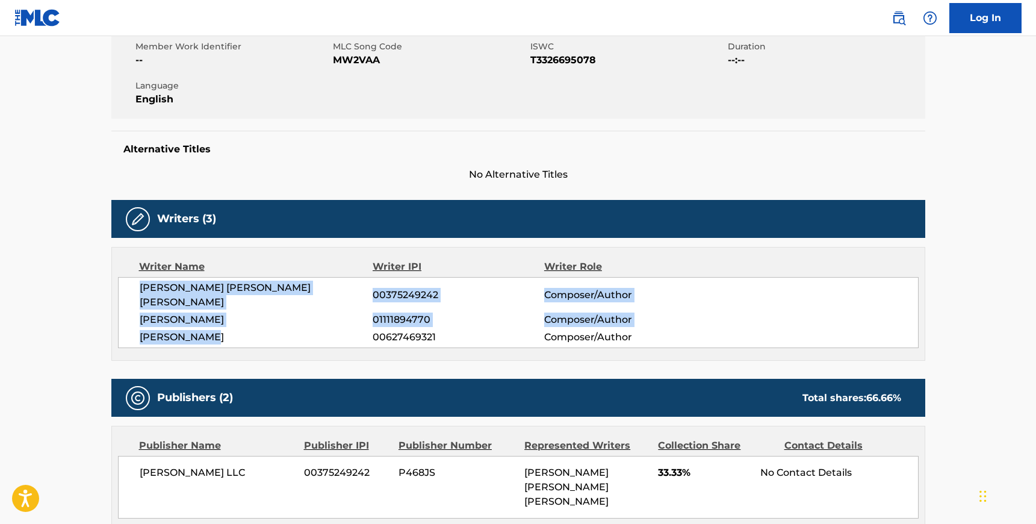
drag, startPoint x: 212, startPoint y: 325, endPoint x: 140, endPoint y: 285, distance: 81.9
click at [140, 285] on div "[PERSON_NAME] [PERSON_NAME] [PERSON_NAME] 00375249242 Composer/Author [PERSON_N…" at bounding box center [518, 312] width 801 height 71
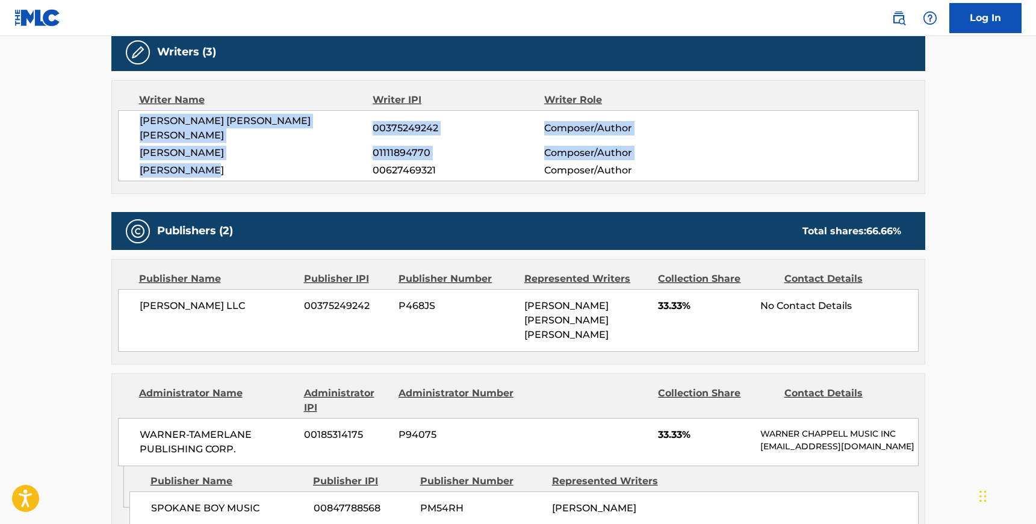
scroll to position [405, 0]
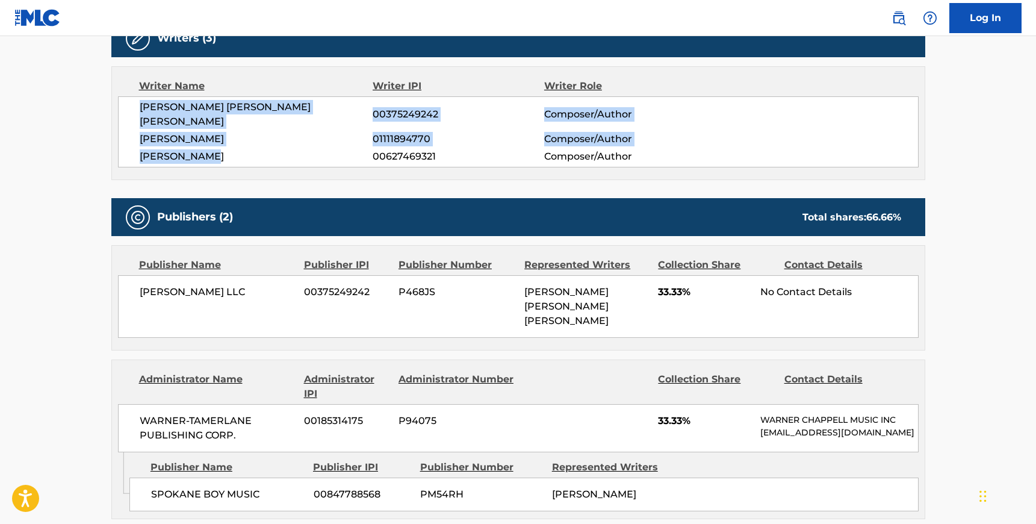
drag, startPoint x: 259, startPoint y: 277, endPoint x: 138, endPoint y: 275, distance: 121.1
click at [138, 275] on div "[PERSON_NAME] LLC 00375249242 P468JS [PERSON_NAME] [PERSON_NAME] [PERSON_NAME] …" at bounding box center [518, 306] width 801 height 63
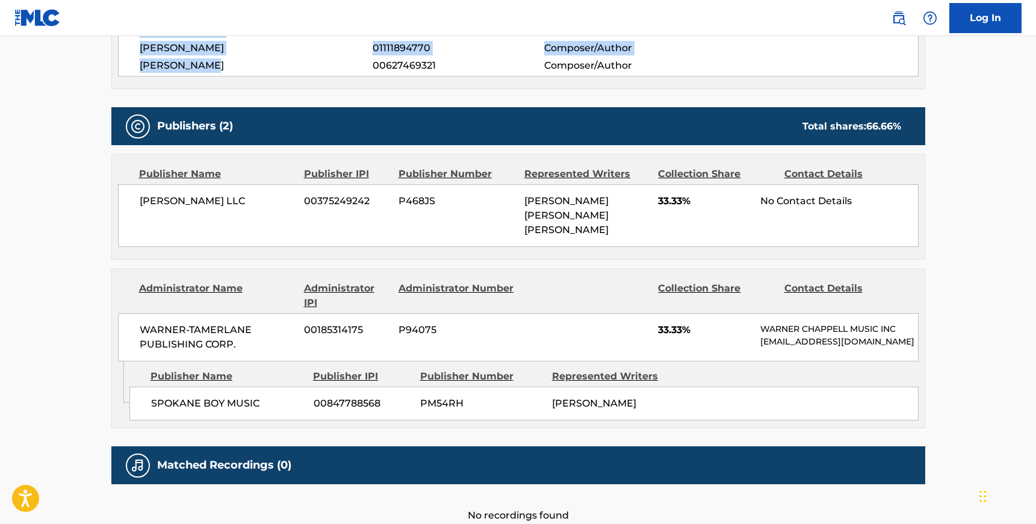
scroll to position [504, 0]
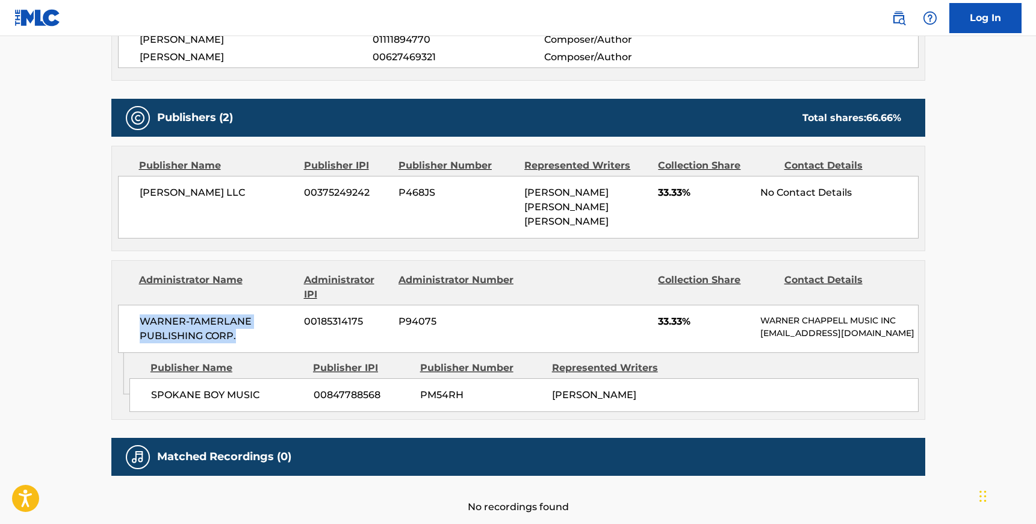
drag, startPoint x: 237, startPoint y: 308, endPoint x: 137, endPoint y: 292, distance: 100.7
click at [137, 305] on div "WARNER-[PERSON_NAME] PUBLISHING CORP. 00185314175 P94075 33.33% [PERSON_NAME] M…" at bounding box center [518, 329] width 801 height 48
drag, startPoint x: 264, startPoint y: 362, endPoint x: 142, endPoint y: 360, distance: 121.7
click at [142, 378] on div "SPOKANE BOY MUSIC 00847788568 PM54RH [PERSON_NAME]" at bounding box center [523, 395] width 789 height 34
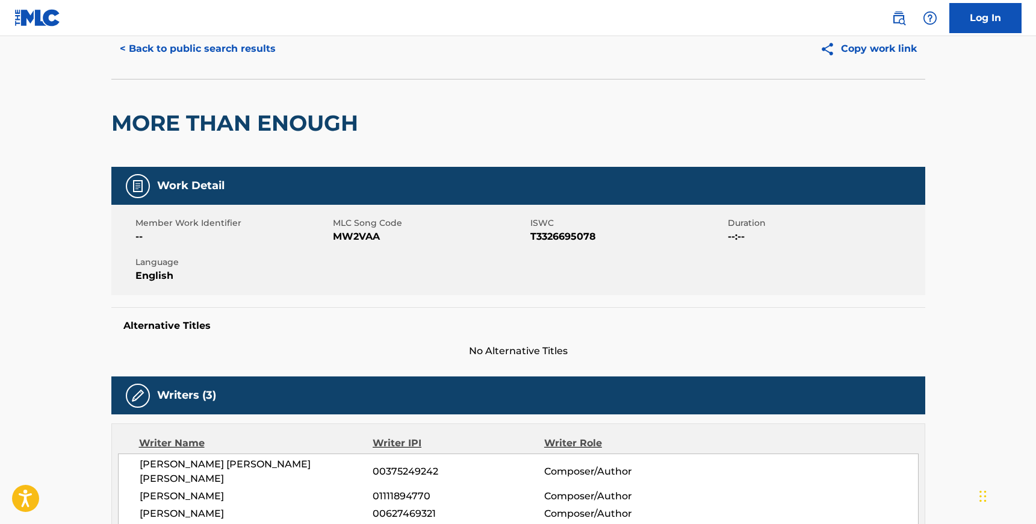
scroll to position [0, 0]
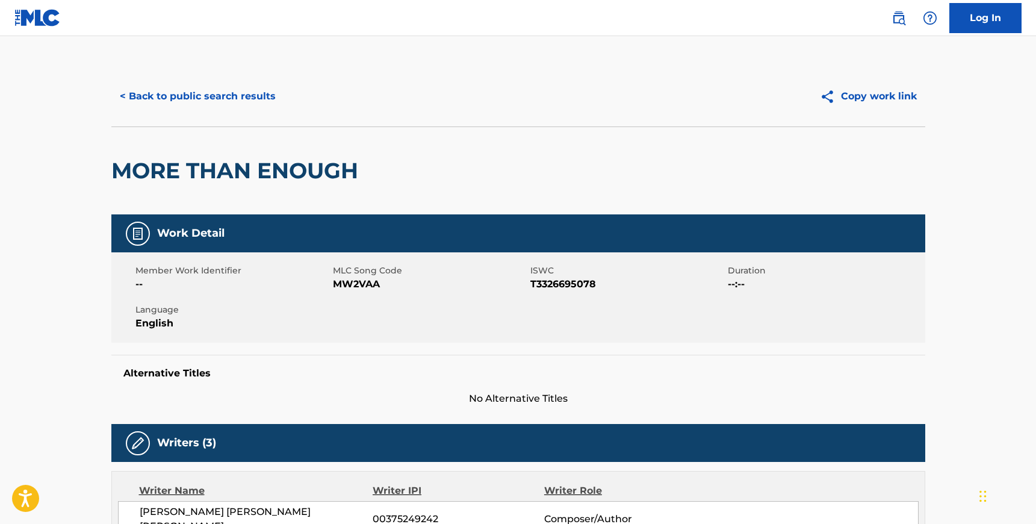
click at [179, 95] on button "< Back to public search results" at bounding box center [197, 96] width 173 height 30
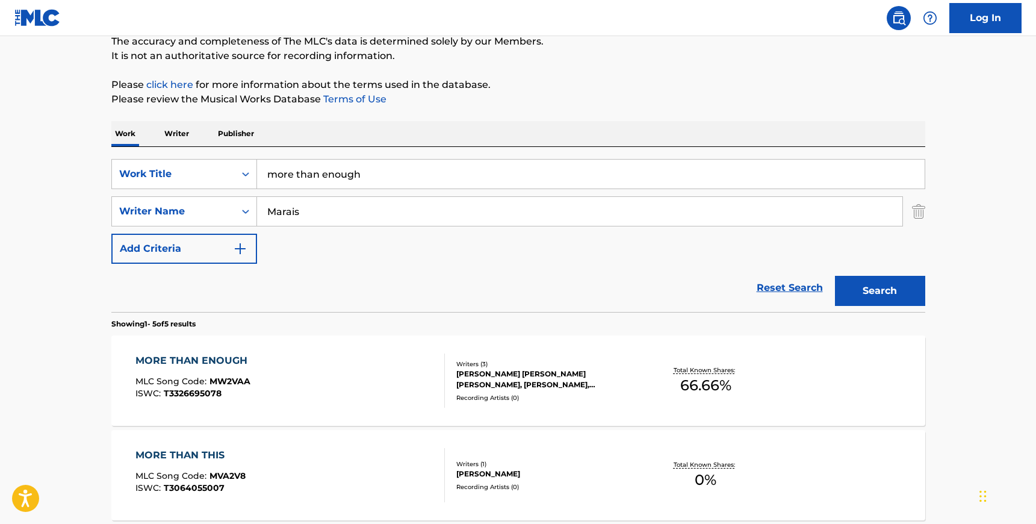
scroll to position [109, 0]
click at [329, 175] on input "more than enough" at bounding box center [591, 174] width 668 height 29
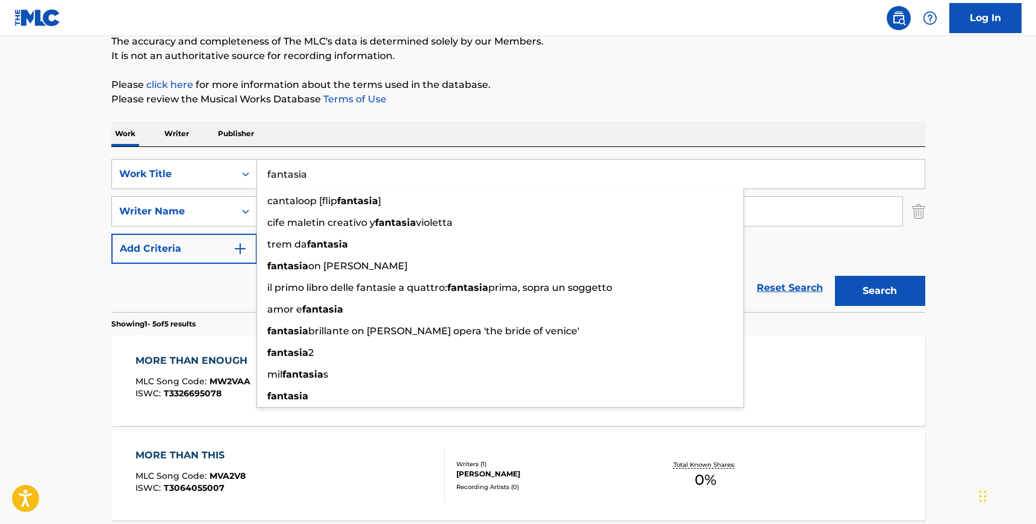
type input "fantasia"
click at [350, 157] on div "SearchWithCriteria1699fd9f-d5f7-4458-8d39-929ed64650f1 Work Title fantasia cant…" at bounding box center [518, 229] width 814 height 165
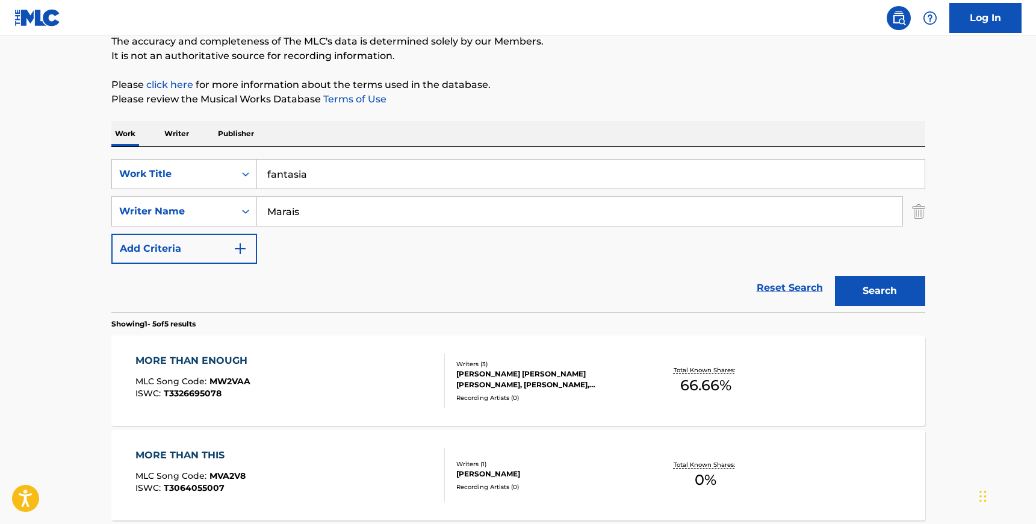
click at [308, 203] on input "Marais" at bounding box center [580, 211] width 646 height 29
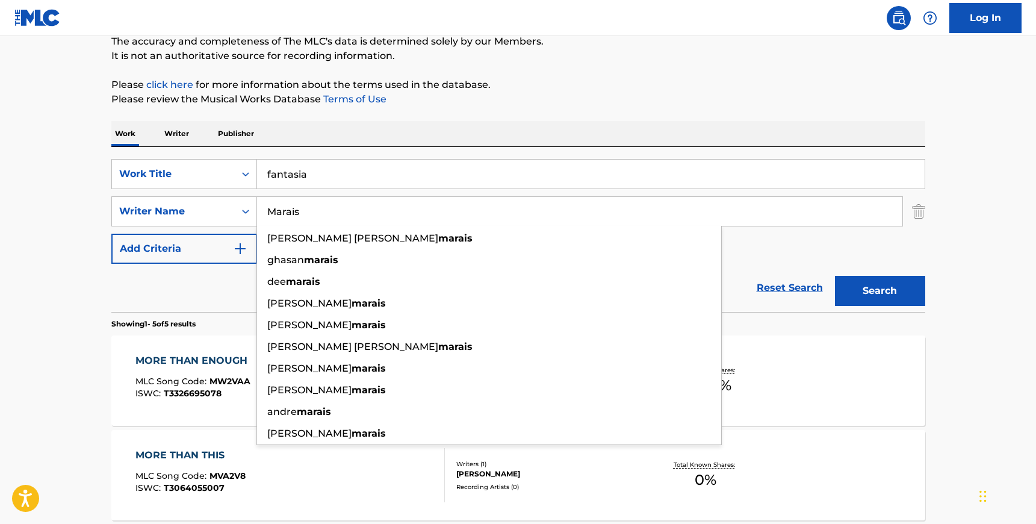
paste input "[PERSON_NAME]"
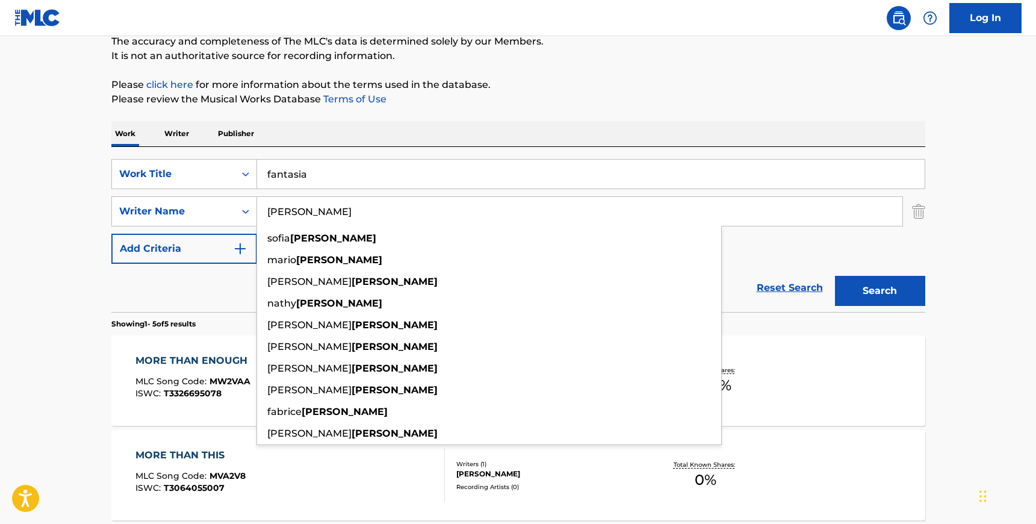
type input "[PERSON_NAME]"
click at [902, 280] on button "Search" at bounding box center [880, 291] width 90 height 30
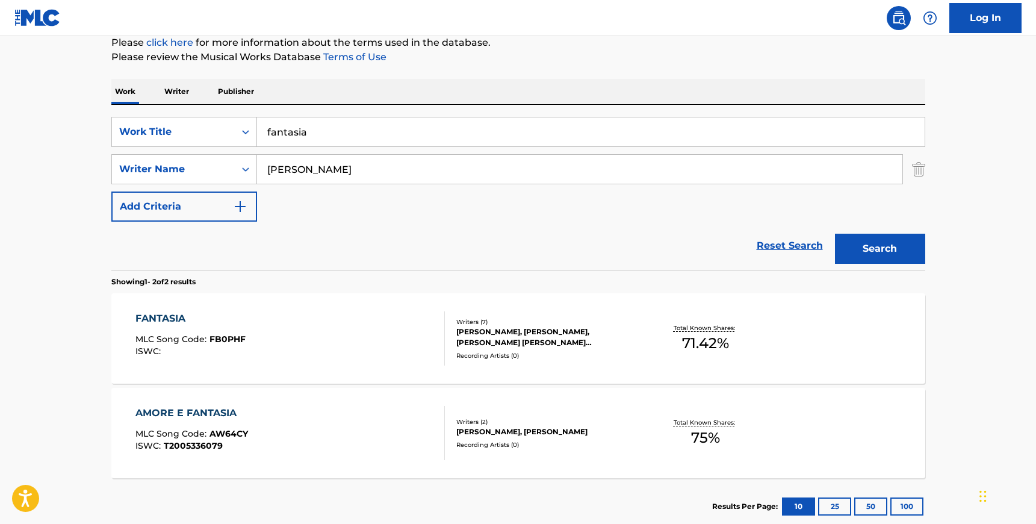
scroll to position [163, 0]
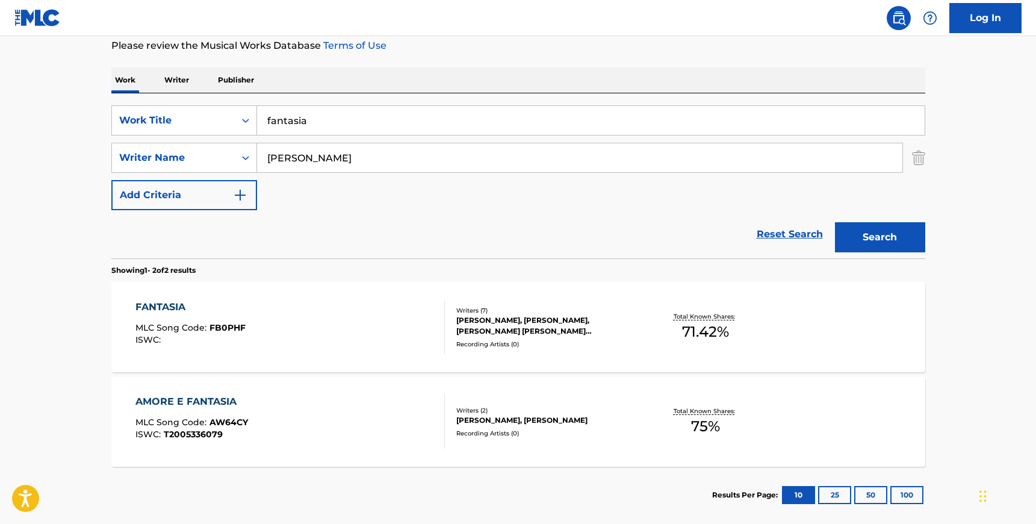
click at [347, 308] on div "FANTASIA MLC Song Code : FB0PHF ISWC :" at bounding box center [290, 327] width 310 height 54
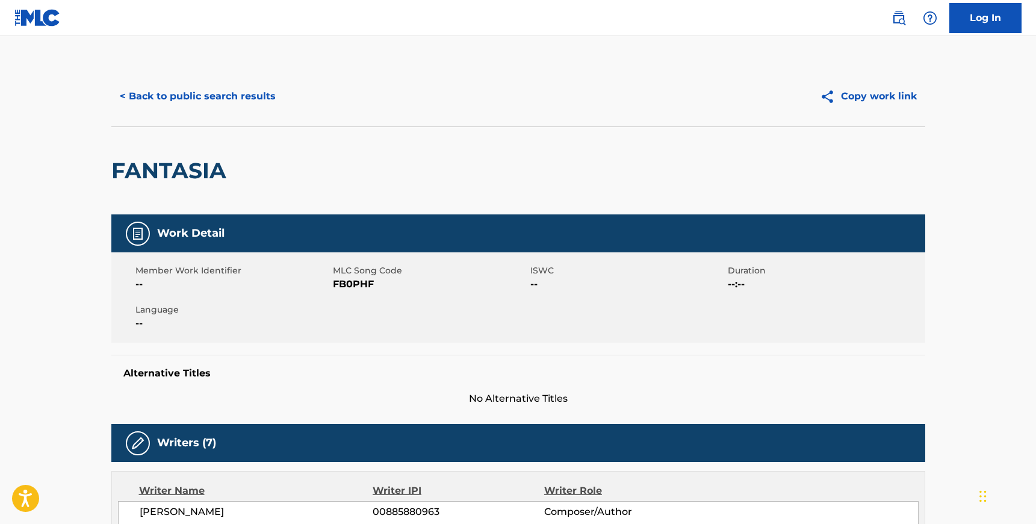
click at [357, 285] on span "FB0PHF" at bounding box center [430, 284] width 195 height 14
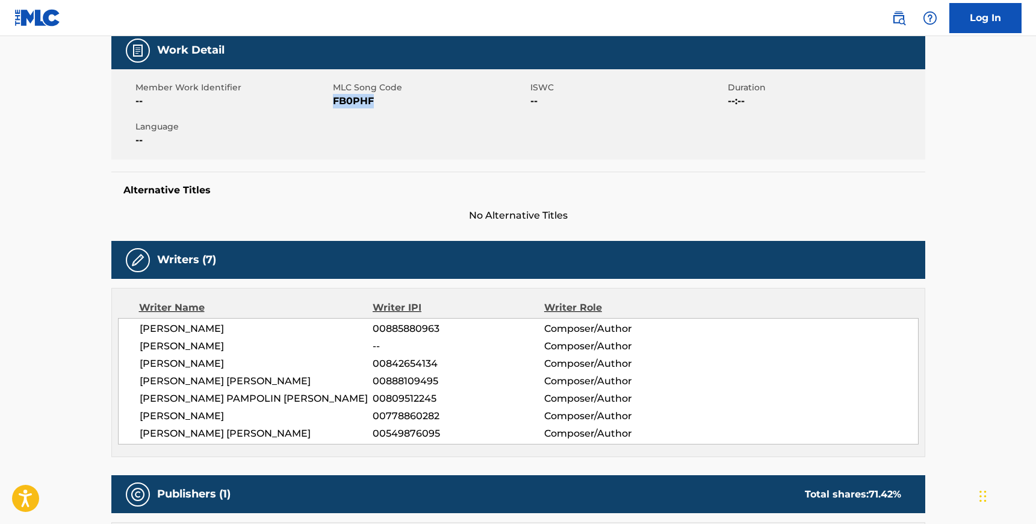
scroll to position [181, 0]
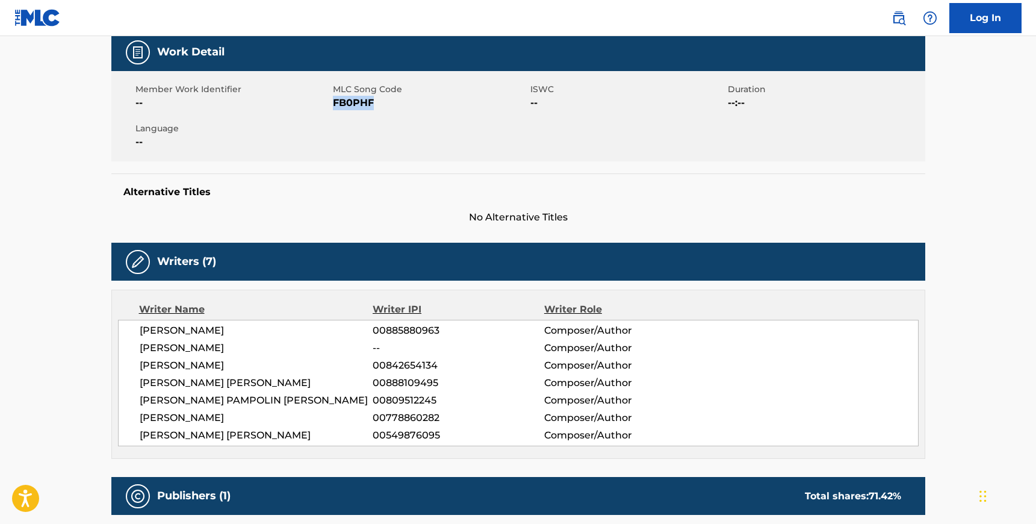
drag, startPoint x: 322, startPoint y: 438, endPoint x: 141, endPoint y: 331, distance: 210.6
click at [141, 331] on div "[PERSON_NAME] 00885880963 Composer/Author [PERSON_NAME] -- Composer/Author [PER…" at bounding box center [518, 383] width 801 height 126
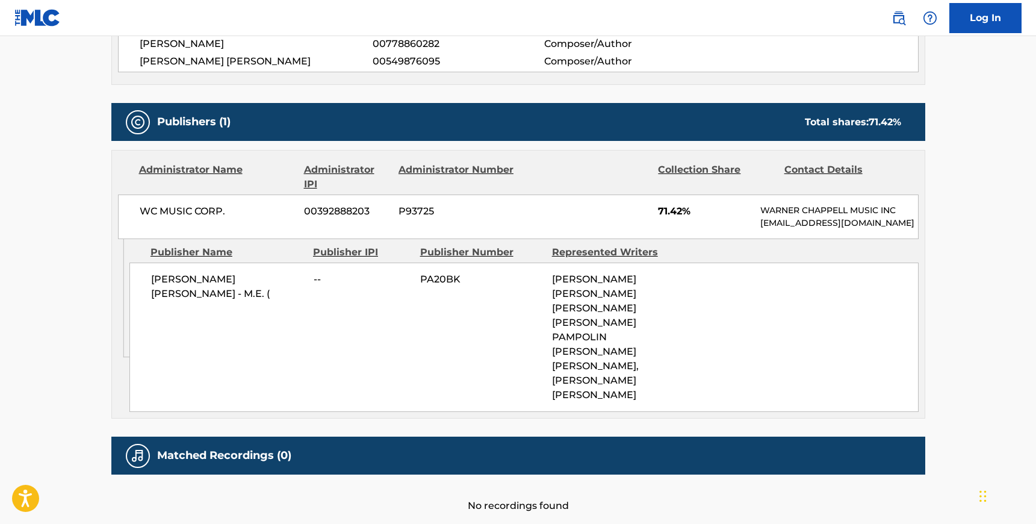
scroll to position [559, 0]
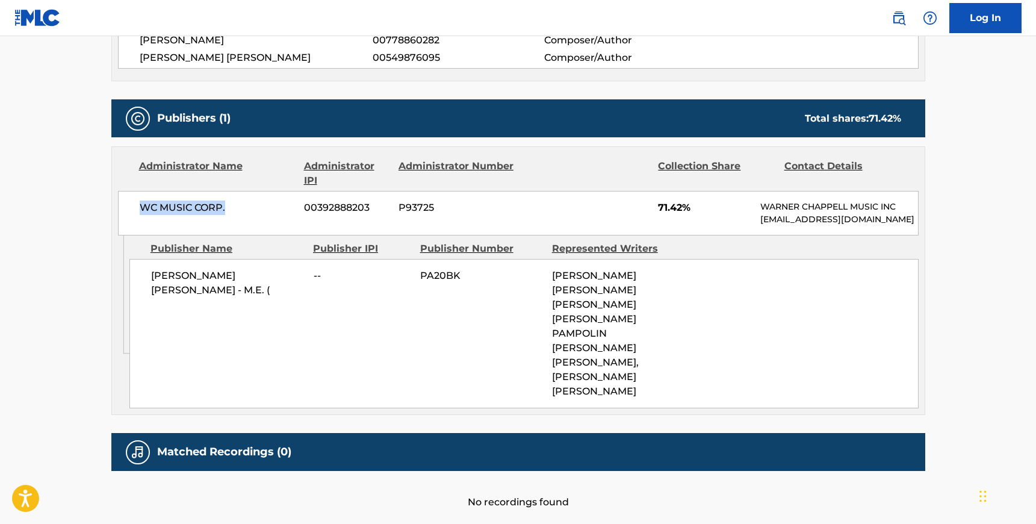
drag, startPoint x: 232, startPoint y: 211, endPoint x: 139, endPoint y: 210, distance: 93.3
click at [140, 210] on span "WC MUSIC CORP." at bounding box center [218, 208] width 156 height 14
drag, startPoint x: 159, startPoint y: 288, endPoint x: 151, endPoint y: 272, distance: 18.3
click at [151, 272] on span "[PERSON_NAME] [PERSON_NAME] - M.E. (" at bounding box center [228, 283] width 154 height 29
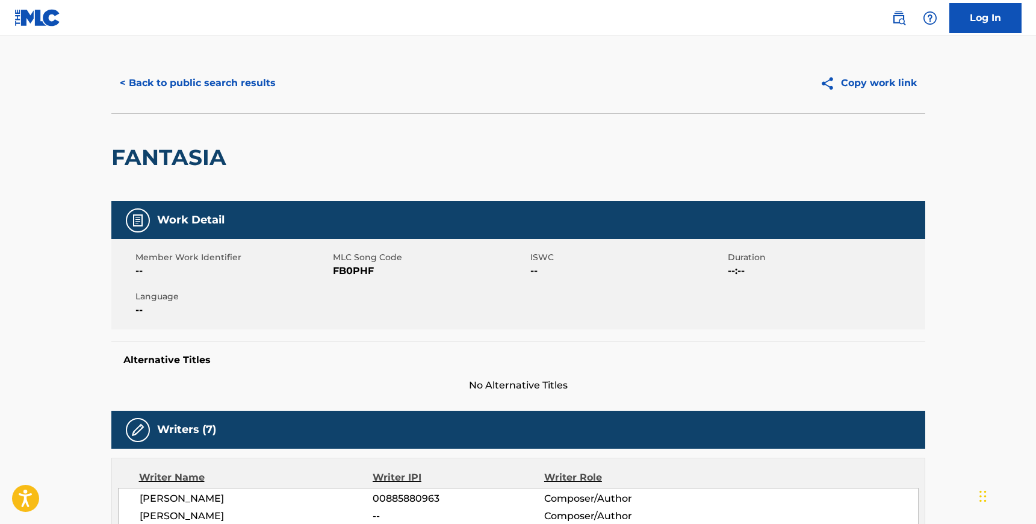
scroll to position [0, 0]
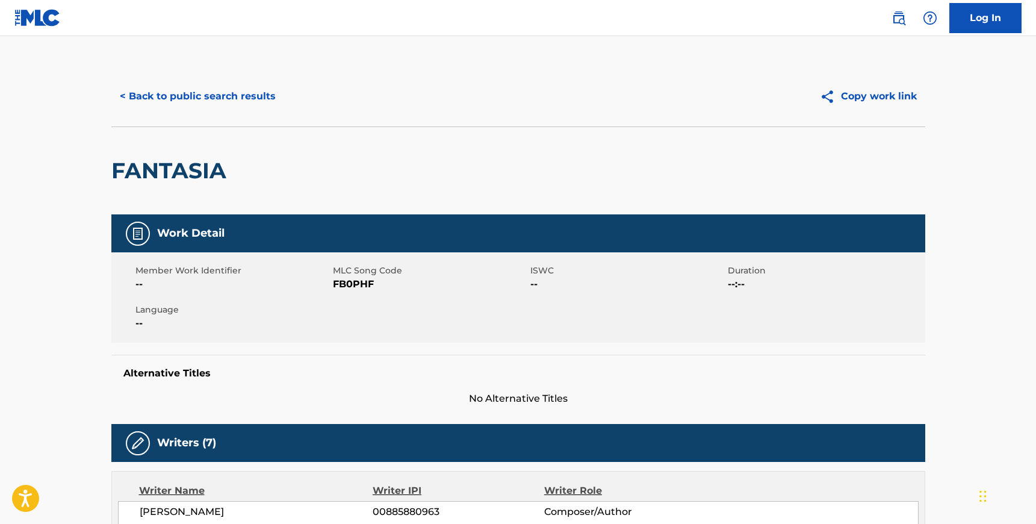
click at [168, 104] on button "< Back to public search results" at bounding box center [197, 96] width 173 height 30
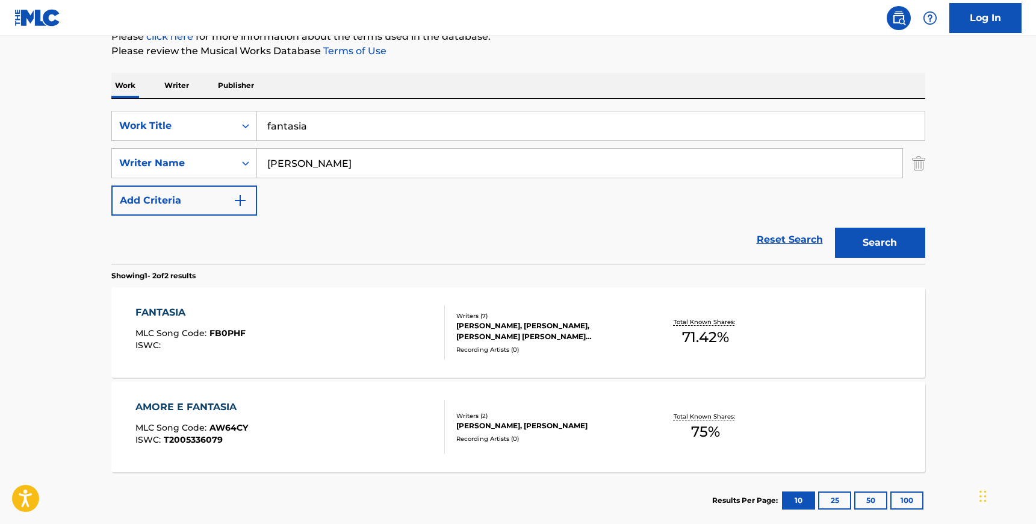
click at [330, 131] on input "fantasia" at bounding box center [591, 125] width 668 height 29
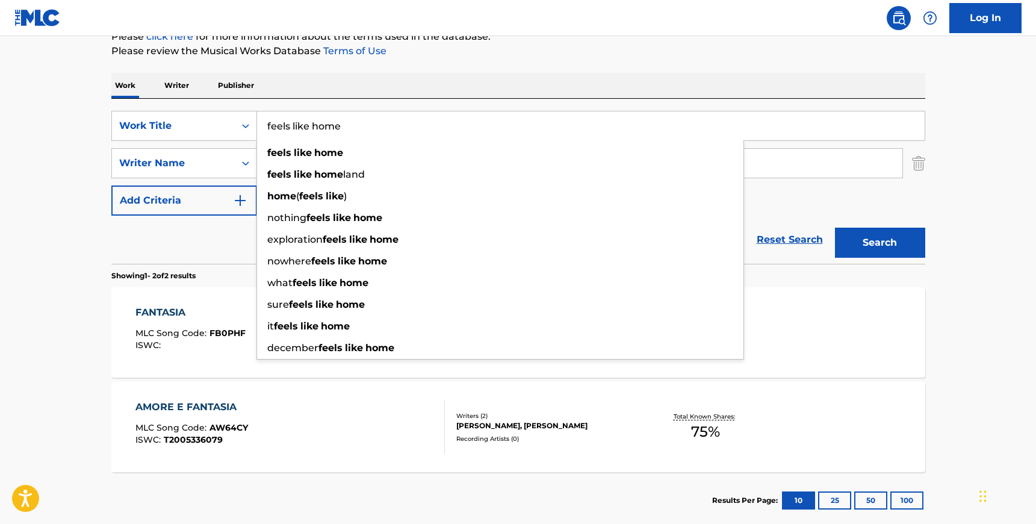
type input "feels like home"
click at [331, 106] on div "SearchWithCriteria1699fd9f-d5f7-4458-8d39-929ed64650f1 Work Title feels like ho…" at bounding box center [518, 181] width 814 height 165
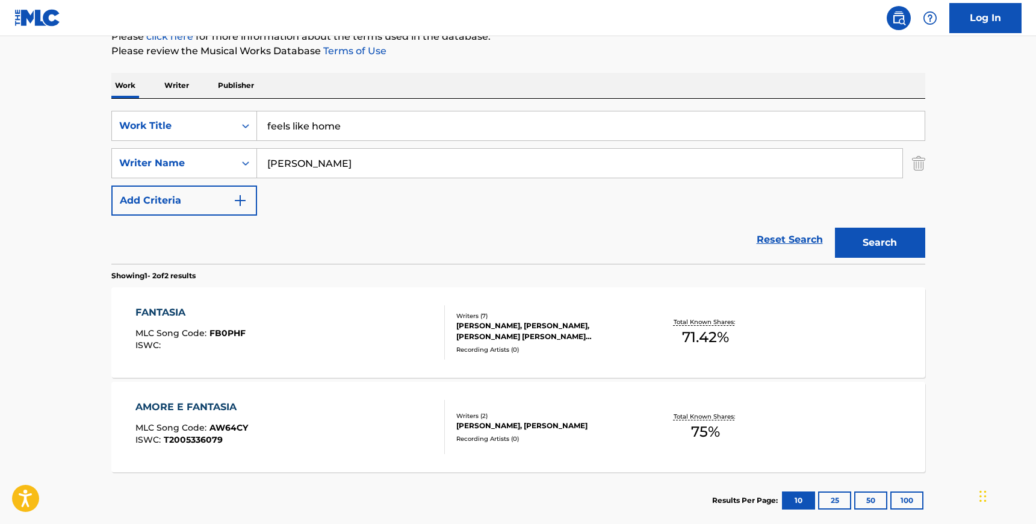
click at [294, 166] on input "[PERSON_NAME]" at bounding box center [580, 163] width 646 height 29
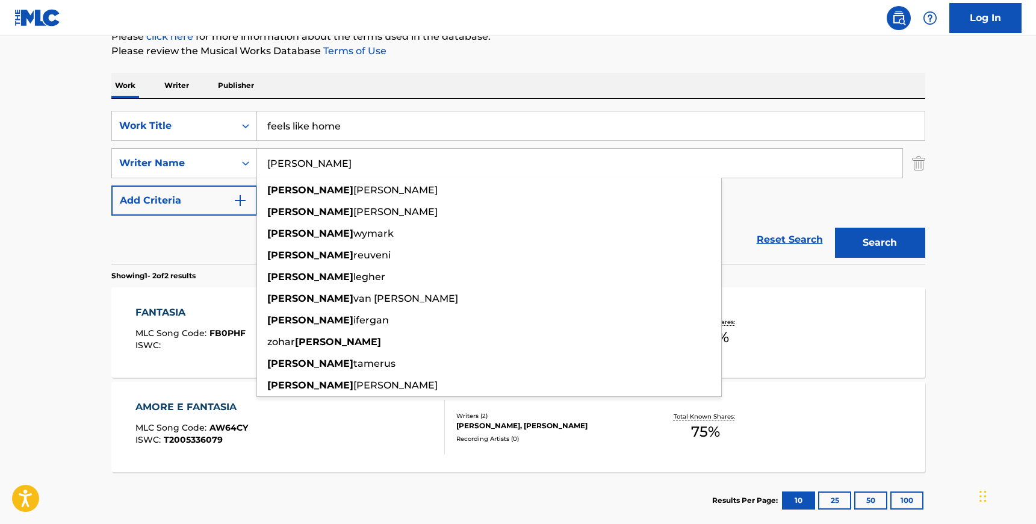
type input "[PERSON_NAME]"
click at [882, 198] on div "SearchWithCriteria1699fd9f-d5f7-4458-8d39-929ed64650f1 Work Title feels like ho…" at bounding box center [518, 163] width 814 height 105
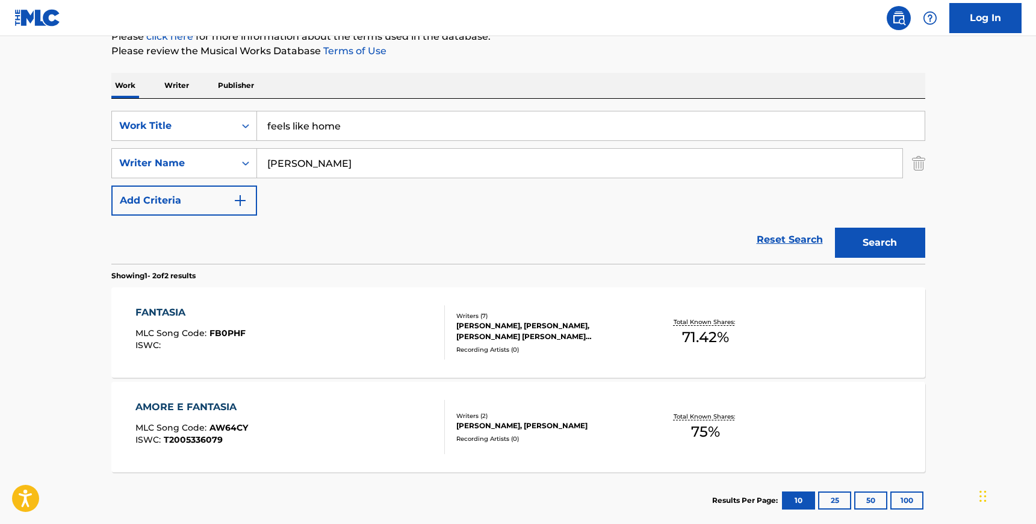
click at [882, 234] on button "Search" at bounding box center [880, 243] width 90 height 30
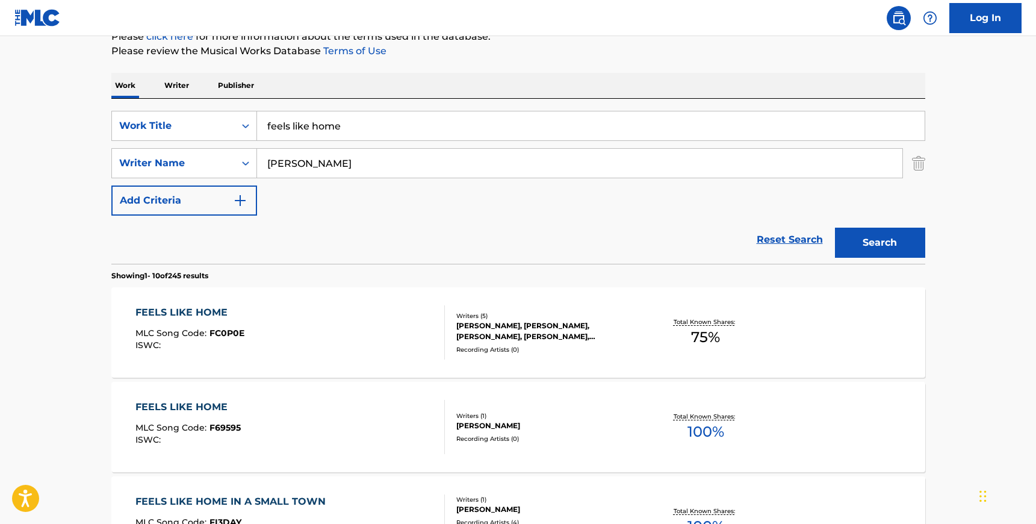
click at [375, 337] on div "FEELS LIKE HOME MLC Song Code : FC0P0E ISWC :" at bounding box center [290, 332] width 310 height 54
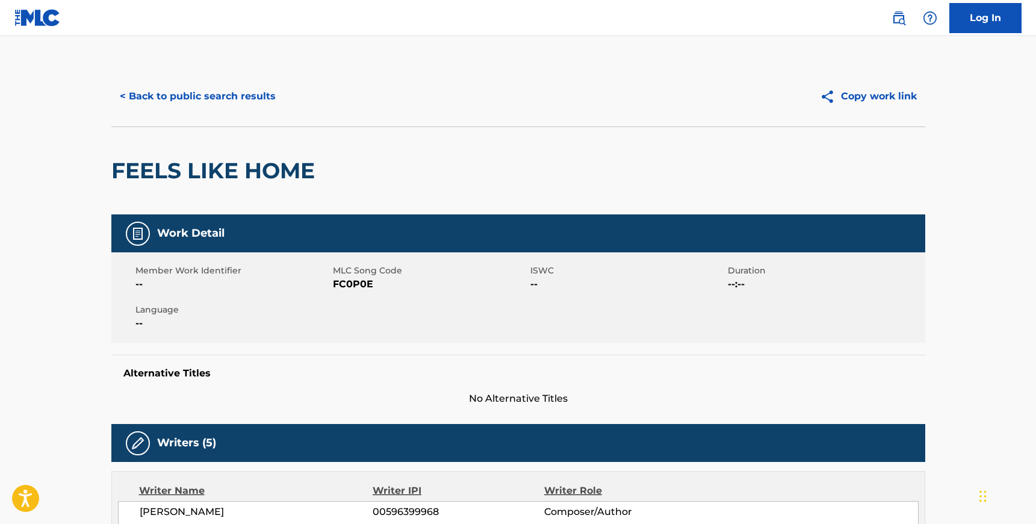
click at [344, 279] on span "FC0P0E" at bounding box center [430, 284] width 195 height 14
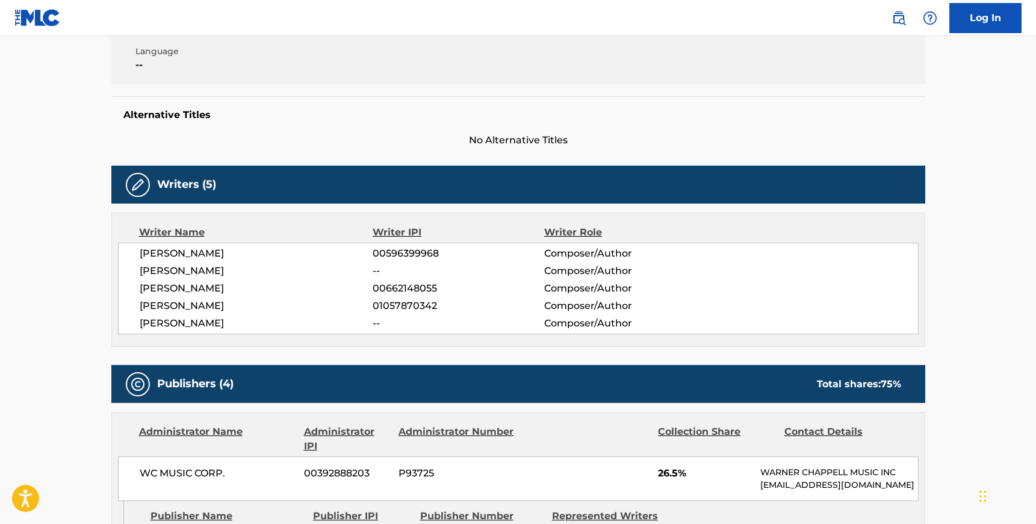
scroll to position [288, 0]
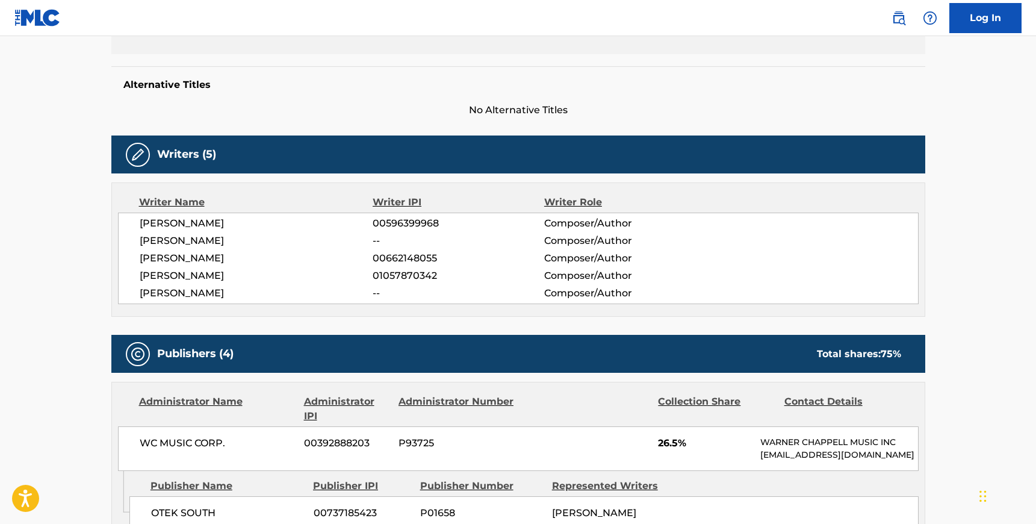
drag, startPoint x: 223, startPoint y: 293, endPoint x: 140, endPoint y: 222, distance: 109.3
click at [140, 222] on div "[PERSON_NAME] 00596399968 Composer/Author [PERSON_NAME] -- Composer/Author [PER…" at bounding box center [518, 259] width 801 height 92
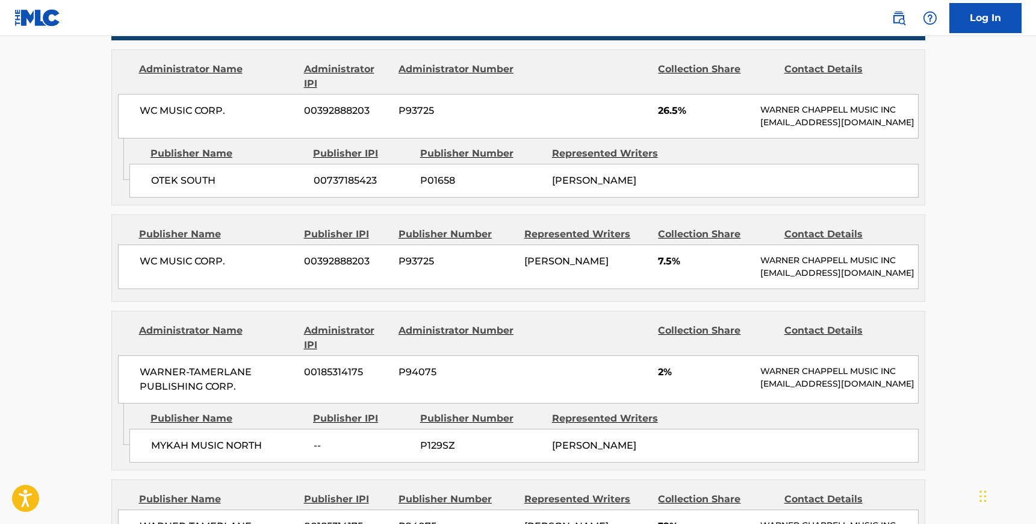
scroll to position [653, 0]
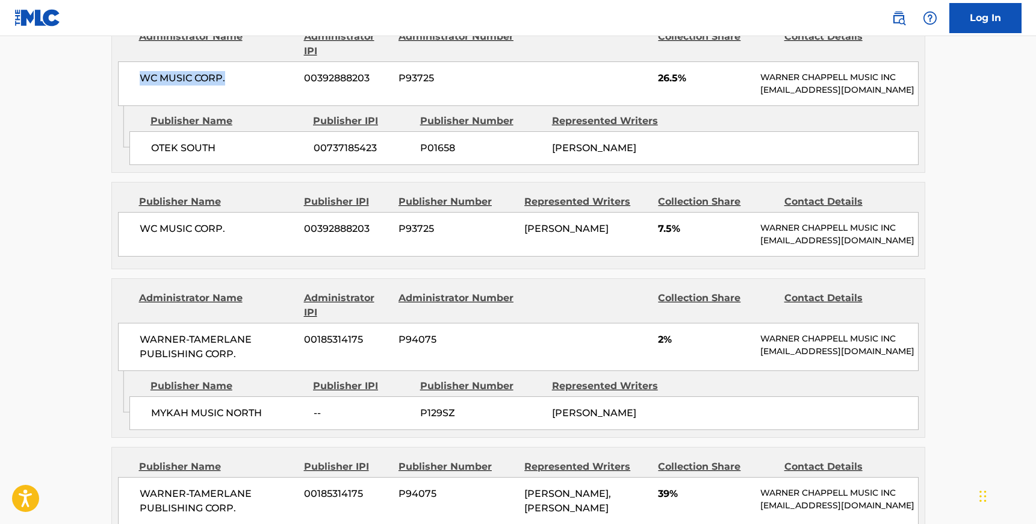
drag, startPoint x: 230, startPoint y: 78, endPoint x: 137, endPoint y: 76, distance: 92.8
click at [137, 76] on div "WC MUSIC CORP. 00392888203 P93725 26.5% [PERSON_NAME] MUSIC INC [EMAIL_ADDRESS]…" at bounding box center [518, 83] width 801 height 45
drag, startPoint x: 219, startPoint y: 151, endPoint x: 152, endPoint y: 148, distance: 66.9
click at [152, 148] on span "OTEK SOUTH" at bounding box center [228, 148] width 154 height 14
drag, startPoint x: 225, startPoint y: 229, endPoint x: 139, endPoint y: 222, distance: 87.0
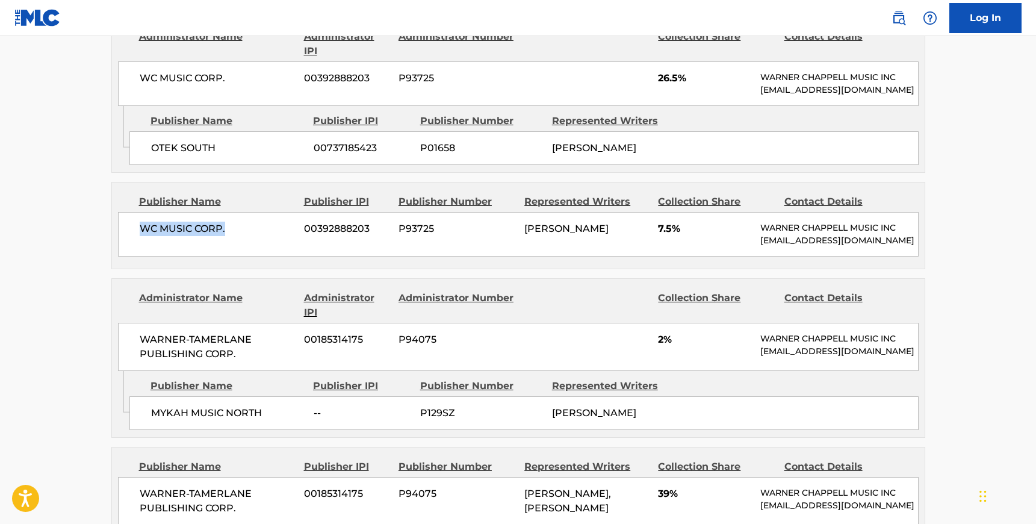
click at [140, 222] on span "WC MUSIC CORP." at bounding box center [218, 229] width 156 height 14
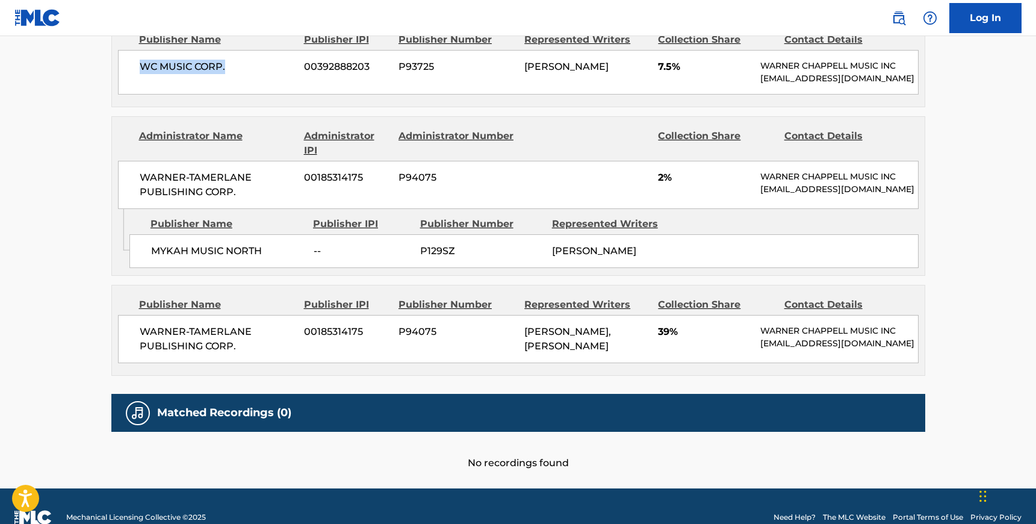
scroll to position [829, 0]
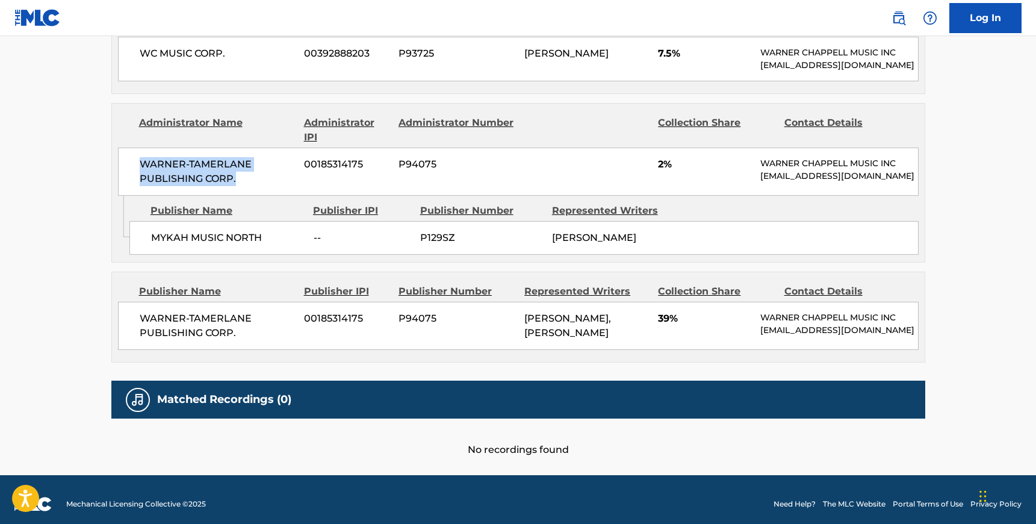
drag, startPoint x: 239, startPoint y: 179, endPoint x: 137, endPoint y: 167, distance: 103.1
click at [137, 167] on div "WARNER-[PERSON_NAME] PUBLISHING CORP. 00185314175 P94075 2% [PERSON_NAME] MUSIC…" at bounding box center [518, 172] width 801 height 48
drag, startPoint x: 262, startPoint y: 231, endPoint x: 149, endPoint y: 231, distance: 113.2
click at [149, 231] on div "MYKAH MUSIC NORTH -- P129SZ [PERSON_NAME]" at bounding box center [523, 238] width 789 height 34
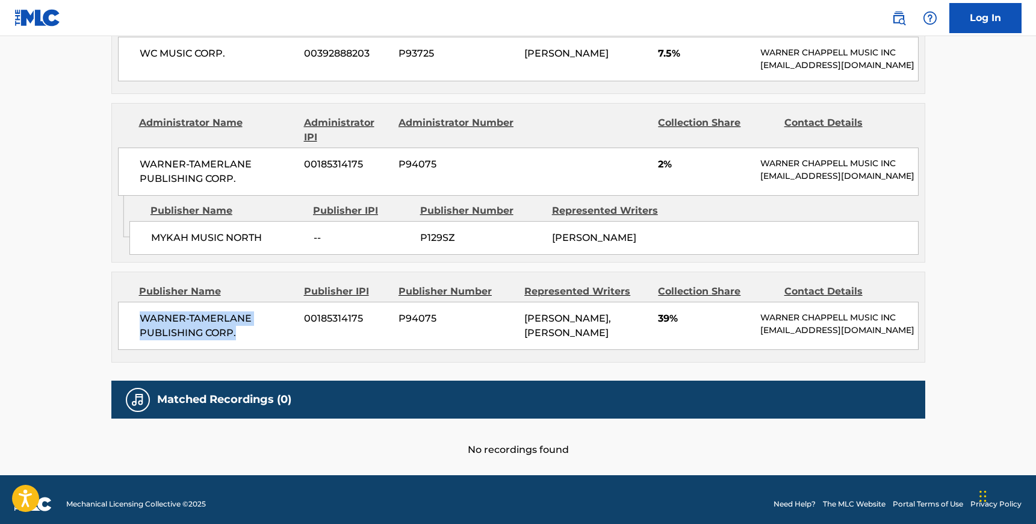
drag, startPoint x: 243, startPoint y: 332, endPoint x: 142, endPoint y: 317, distance: 101.7
click at [142, 317] on span "WARNER-TAMERLANE PUBLISHING CORP." at bounding box center [218, 325] width 156 height 29
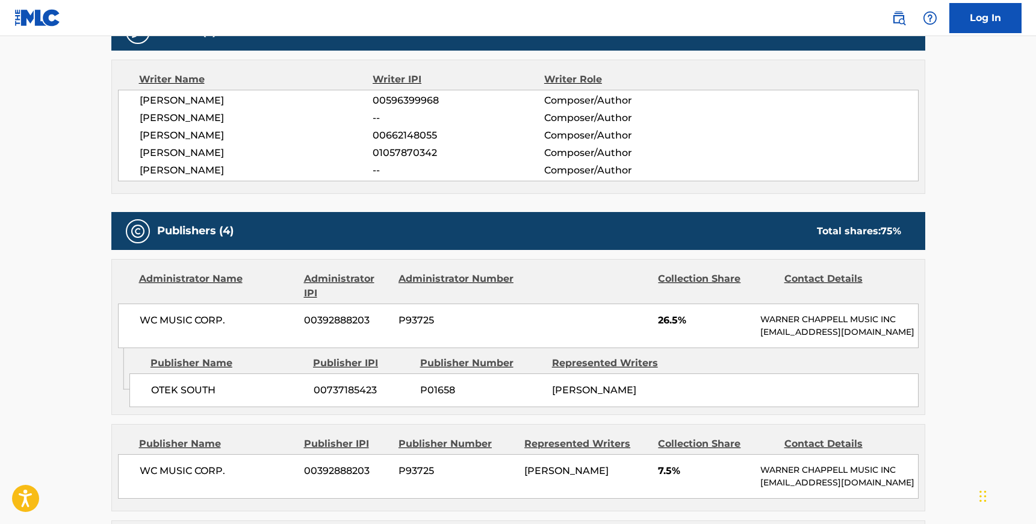
scroll to position [0, 0]
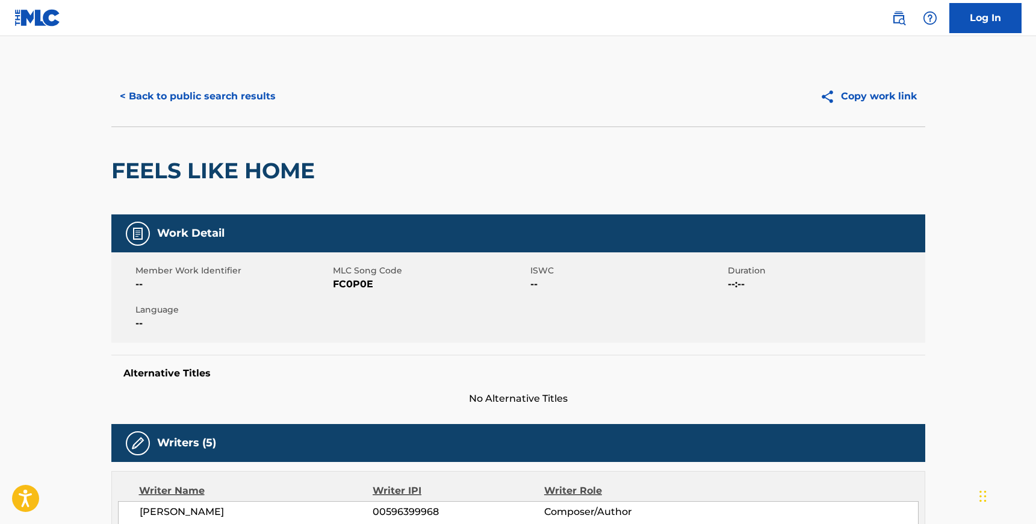
click at [226, 99] on button "< Back to public search results" at bounding box center [197, 96] width 173 height 30
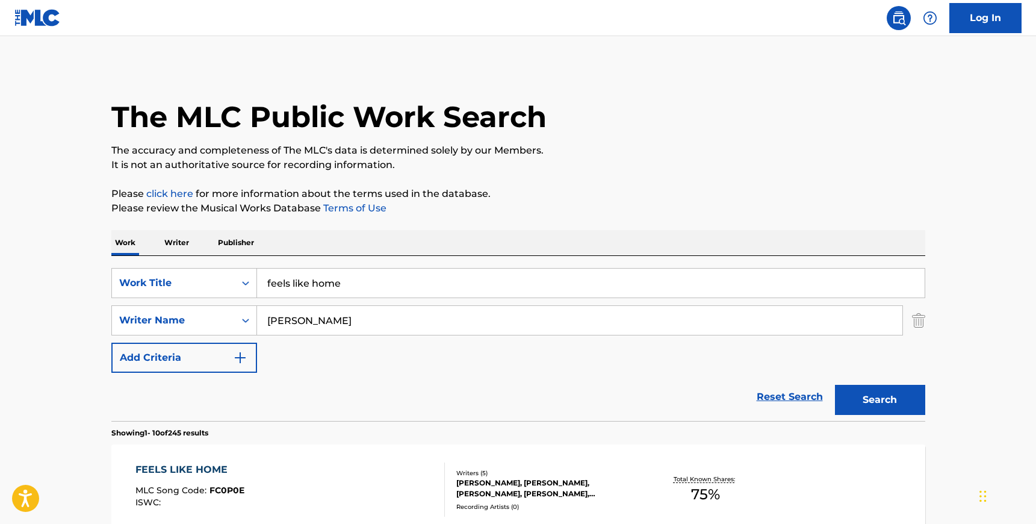
scroll to position [157, 0]
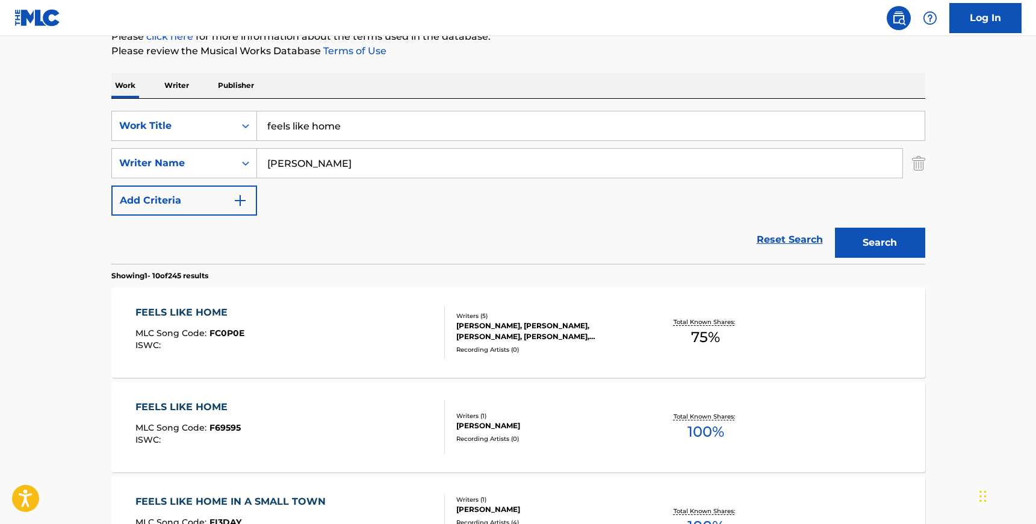
click at [331, 172] on input "[PERSON_NAME]" at bounding box center [580, 163] width 646 height 29
paste input "[PERSON_NAME]"
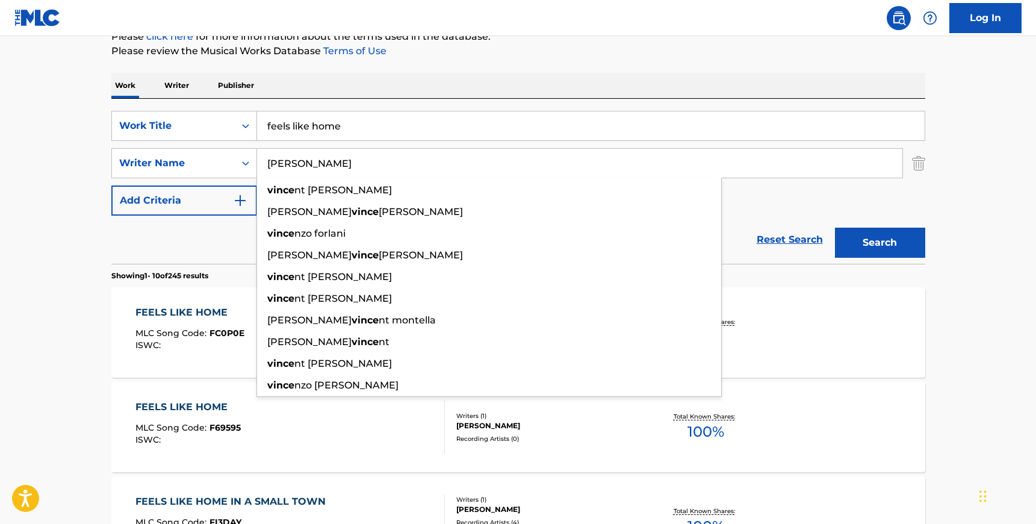
type input "[PERSON_NAME]"
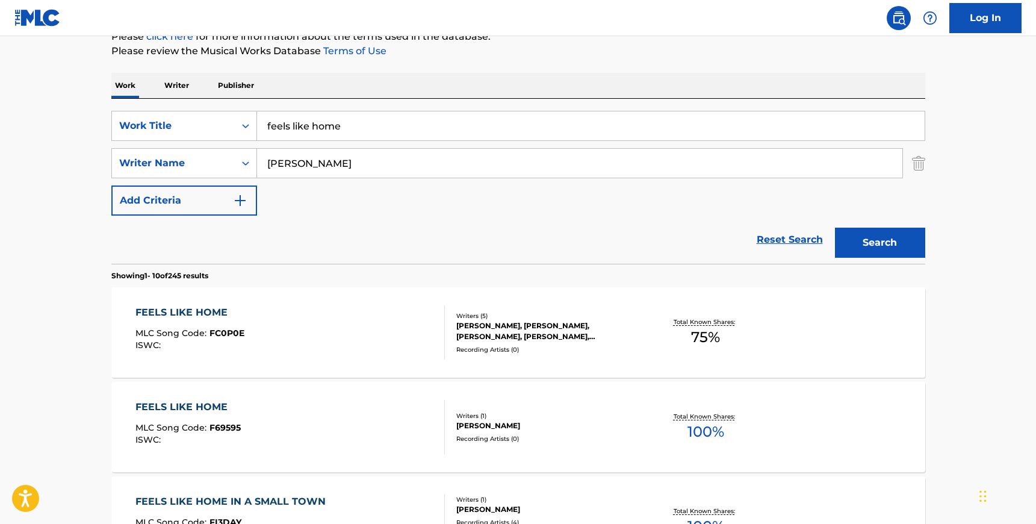
click at [338, 132] on input "feels like home" at bounding box center [591, 125] width 668 height 29
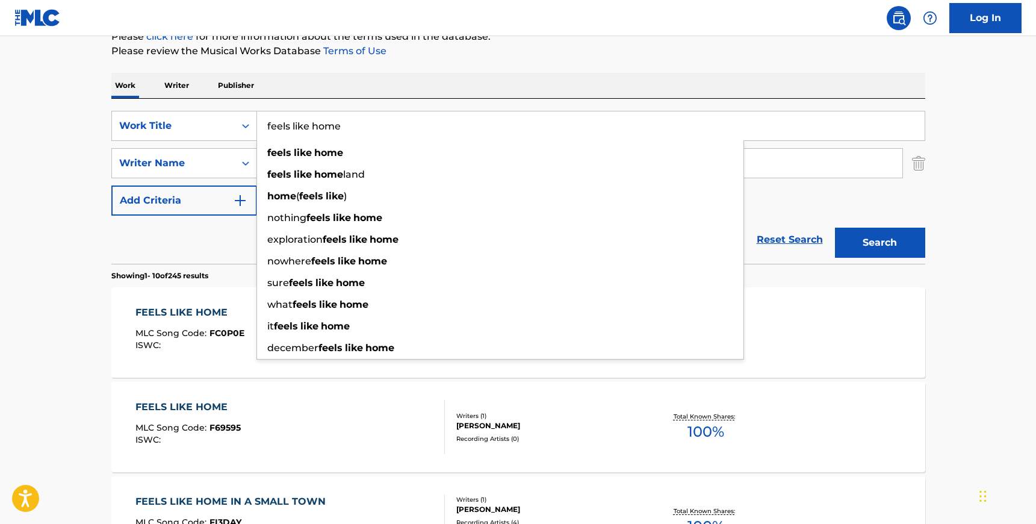
click at [338, 132] on input "feels like home" at bounding box center [591, 125] width 668 height 29
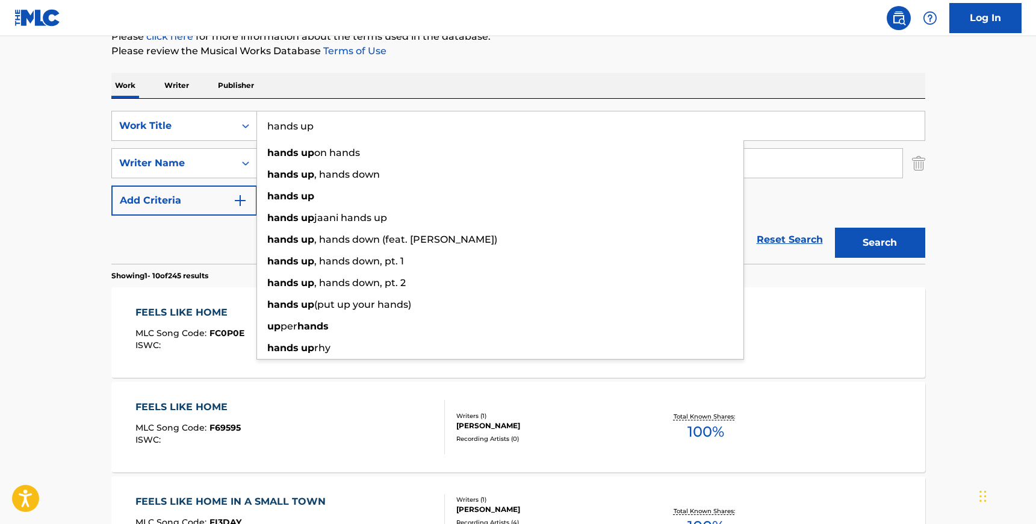
type input "hands up"
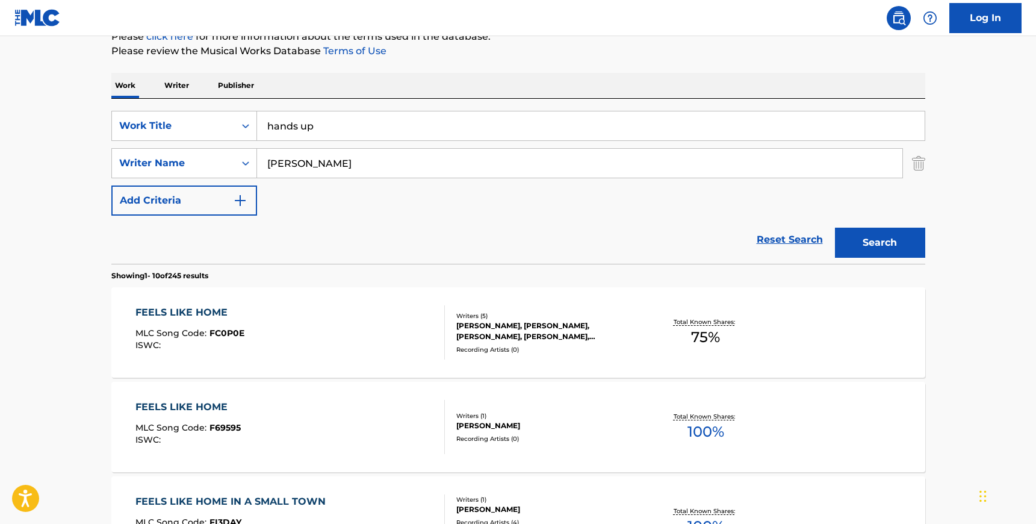
click at [834, 210] on div "SearchWithCriteria1699fd9f-d5f7-4458-8d39-929ed64650f1 Work Title hands up Sear…" at bounding box center [518, 163] width 814 height 105
click at [853, 231] on button "Search" at bounding box center [880, 243] width 90 height 30
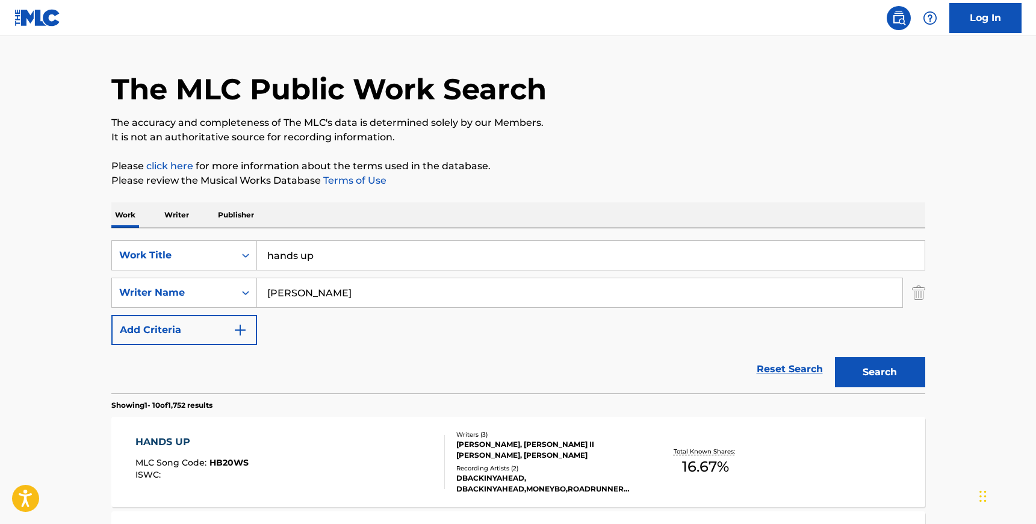
scroll to position [0, 0]
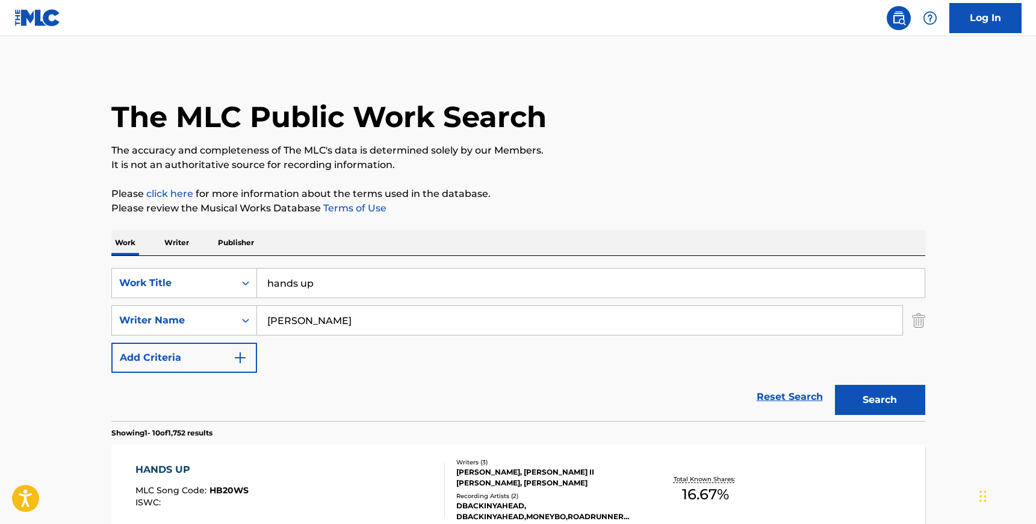
click at [305, 318] on input "[PERSON_NAME]" at bounding box center [580, 320] width 646 height 29
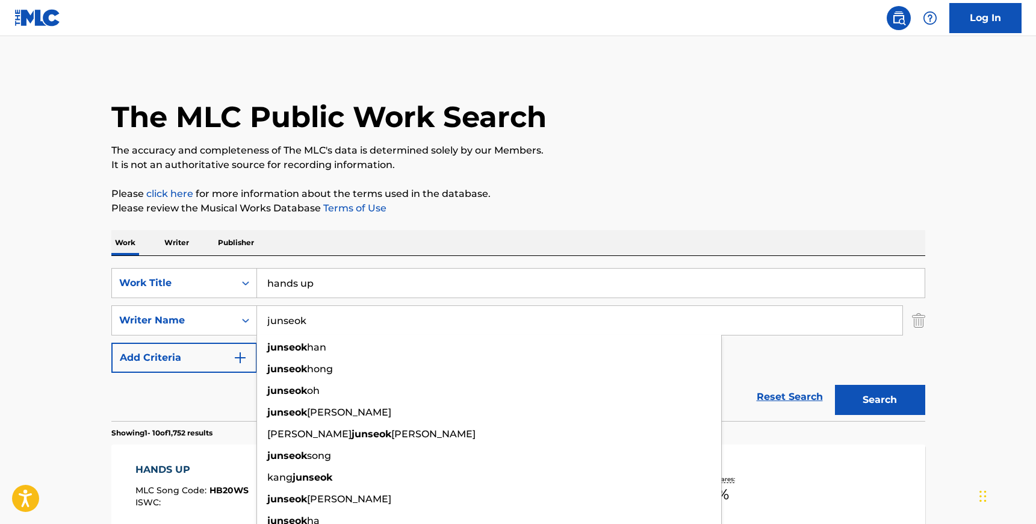
click at [827, 361] on div "SearchWithCriteria1699fd9f-d5f7-4458-8d39-929ed64650f1 Work Title hands up Sear…" at bounding box center [518, 320] width 814 height 105
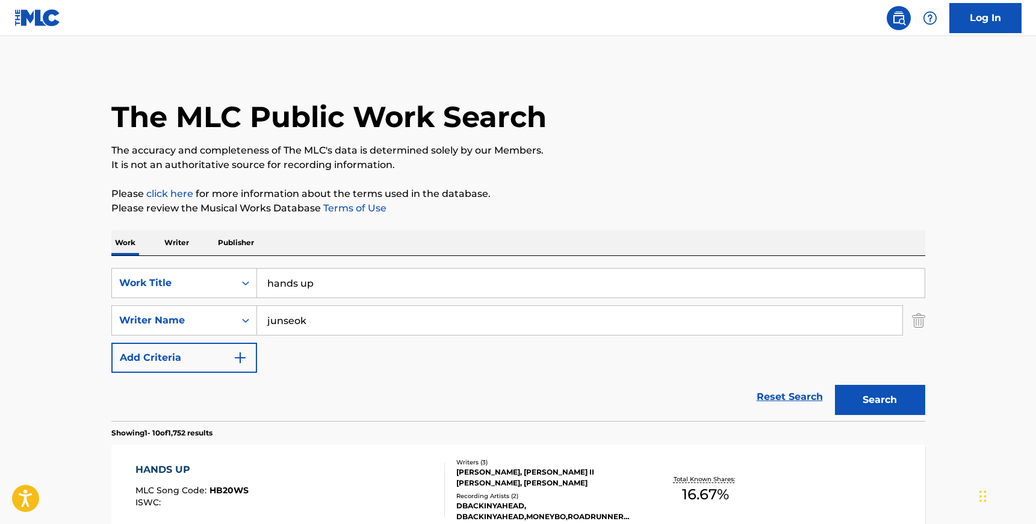
click at [879, 395] on button "Search" at bounding box center [880, 400] width 90 height 30
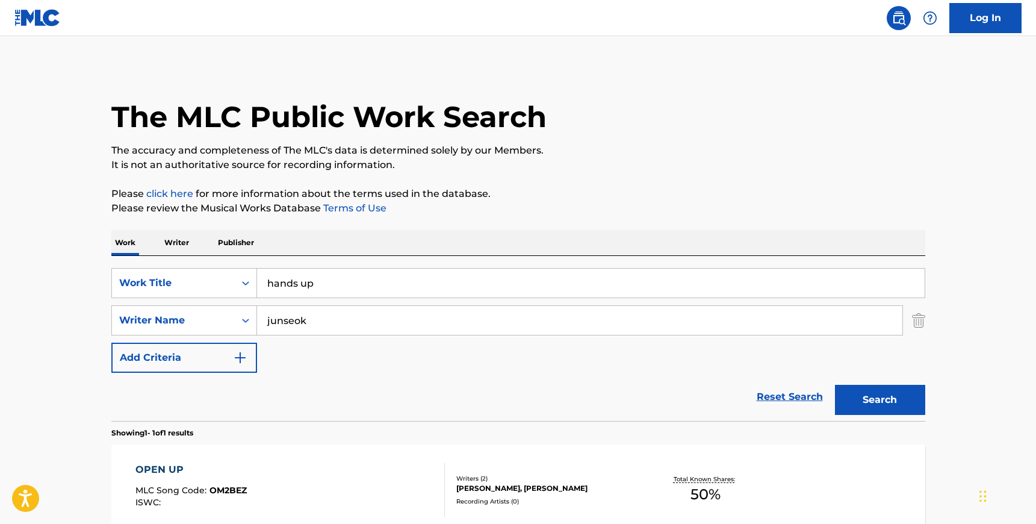
click at [317, 322] on input "junseok" at bounding box center [580, 320] width 646 height 29
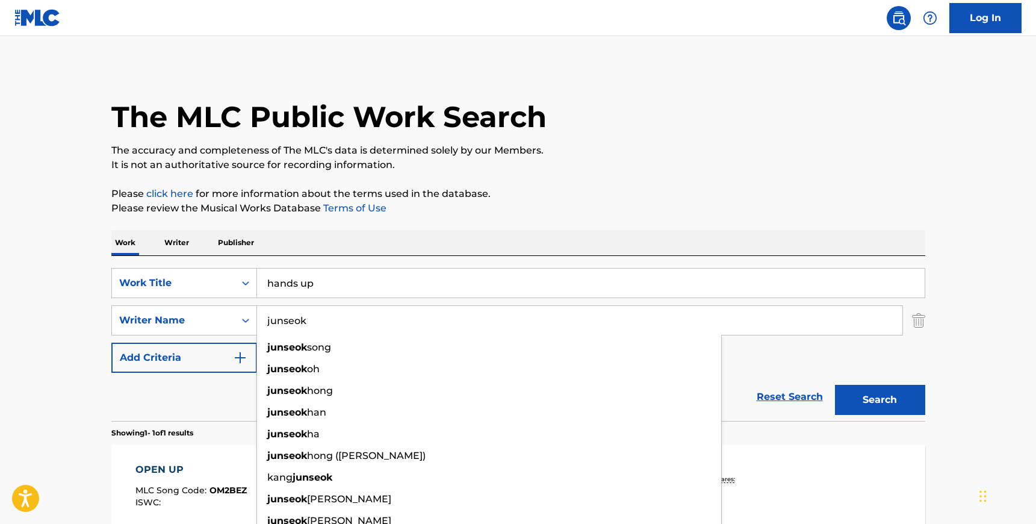
click at [317, 322] on input "junseok" at bounding box center [580, 320] width 646 height 29
type input "a"
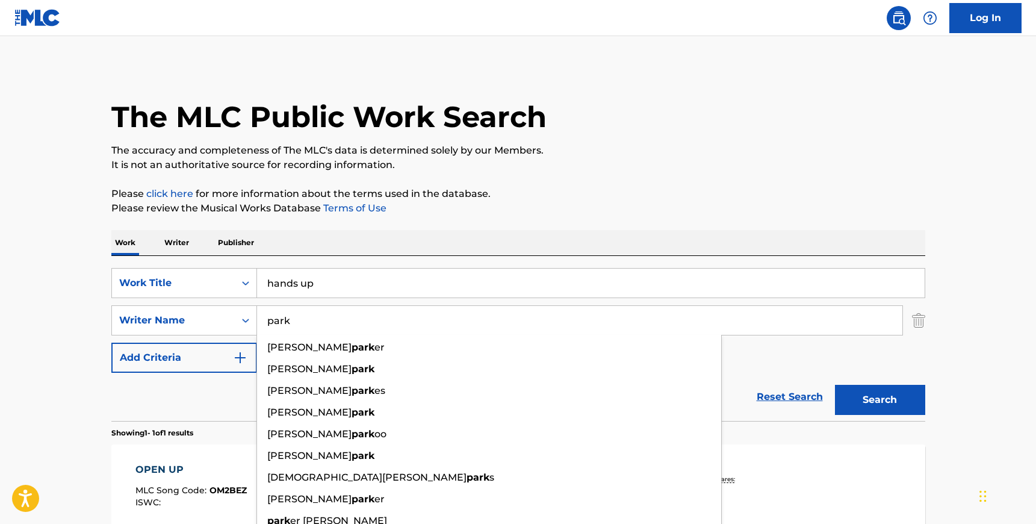
click at [835, 385] on button "Search" at bounding box center [880, 400] width 90 height 30
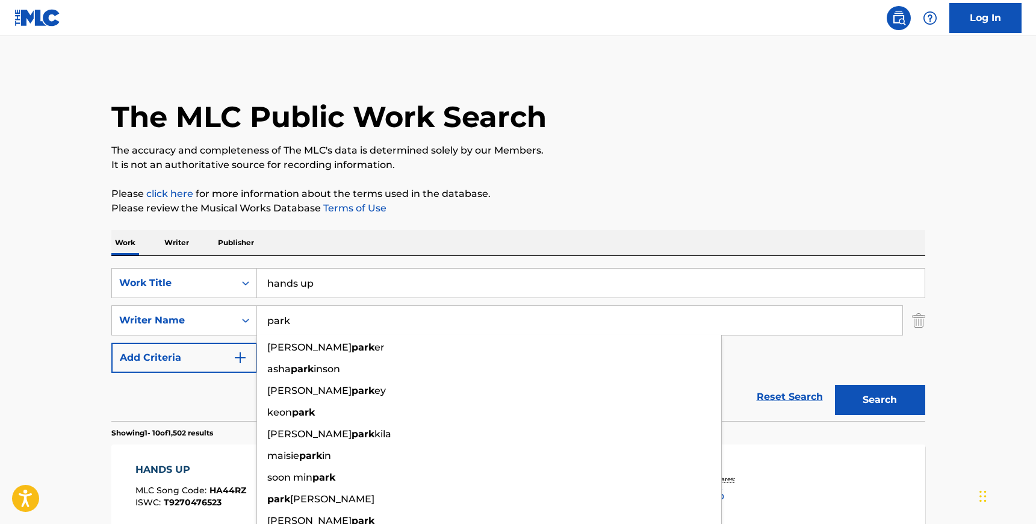
click at [360, 256] on div "SearchWithCriteria1699fd9f-d5f7-4458-8d39-929ed64650f1 Work Title hands up Sear…" at bounding box center [518, 338] width 814 height 165
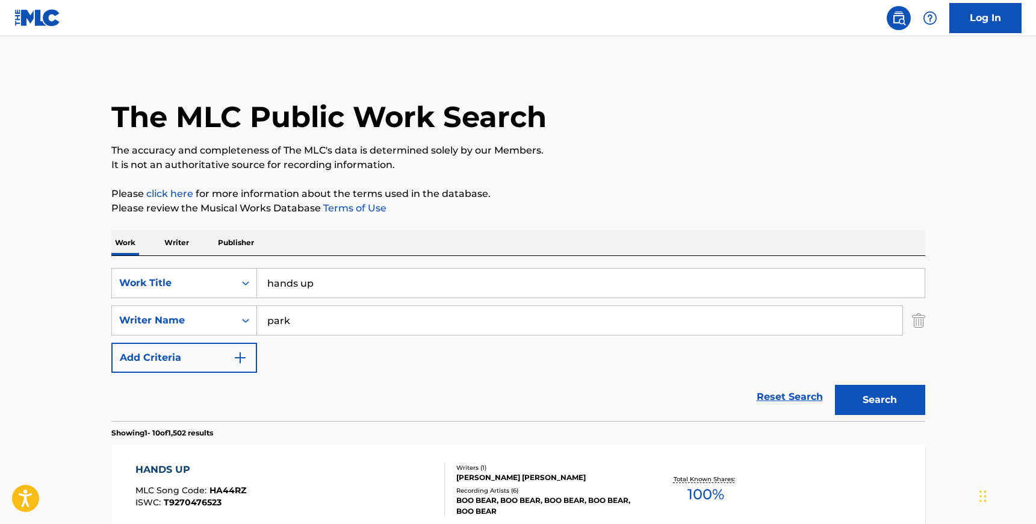
click at [294, 319] on input "park" at bounding box center [580, 320] width 646 height 29
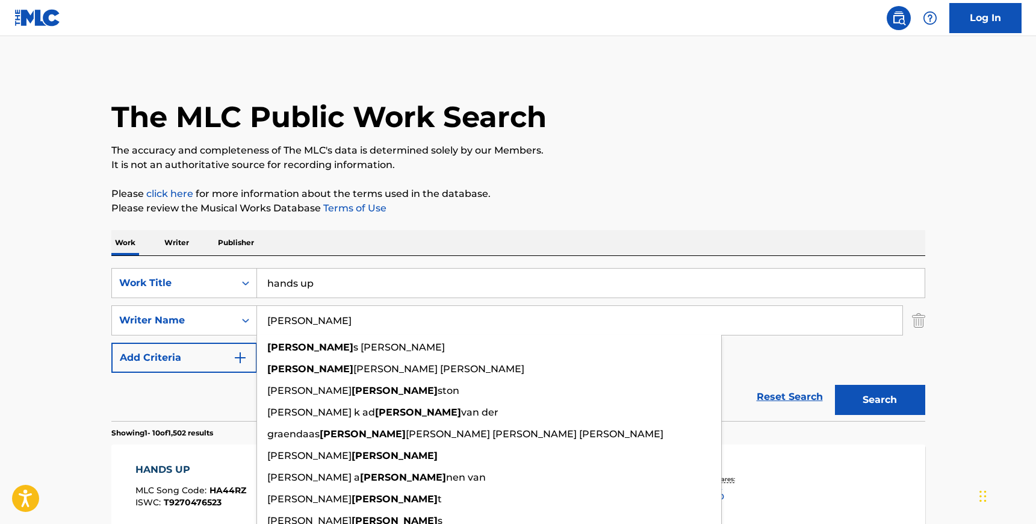
type input "[PERSON_NAME]"
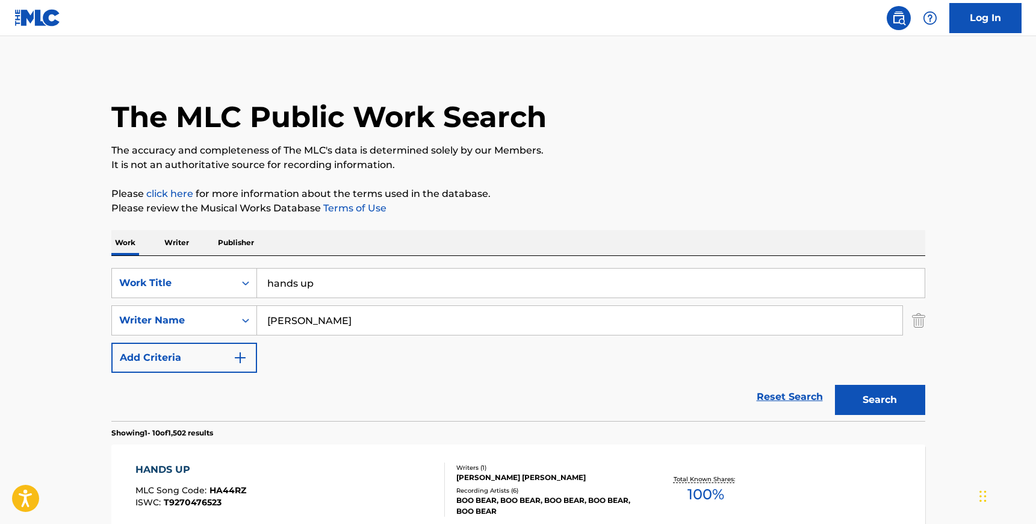
click at [780, 349] on div "SearchWithCriteria1699fd9f-d5f7-4458-8d39-929ed64650f1 Work Title hands up Sear…" at bounding box center [518, 320] width 814 height 105
click at [861, 385] on button "Search" at bounding box center [880, 400] width 90 height 30
click at [347, 292] on input "hands up" at bounding box center [591, 283] width 668 height 29
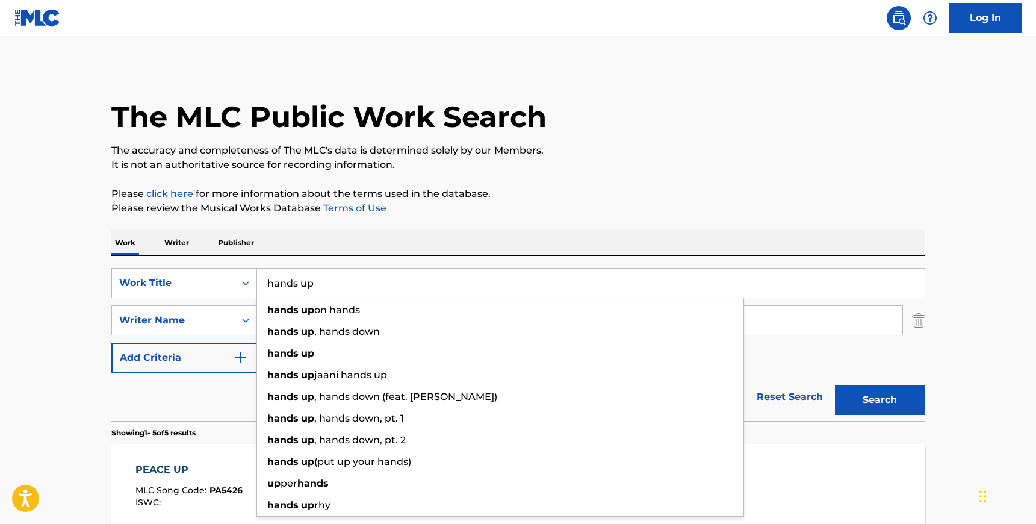
click at [344, 292] on input "hands up" at bounding box center [591, 283] width 668 height 29
click at [343, 292] on input "hands up" at bounding box center [591, 283] width 668 height 29
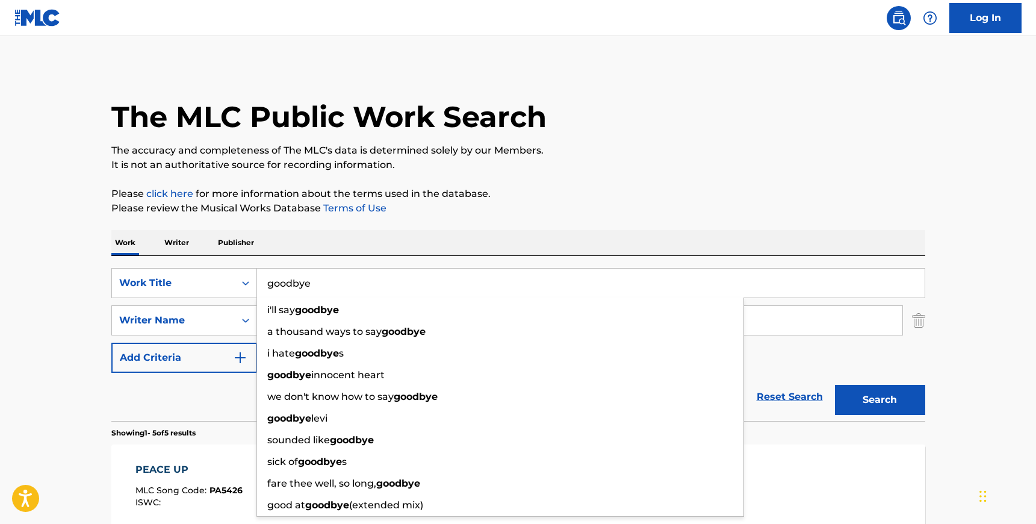
type input "goodbye"
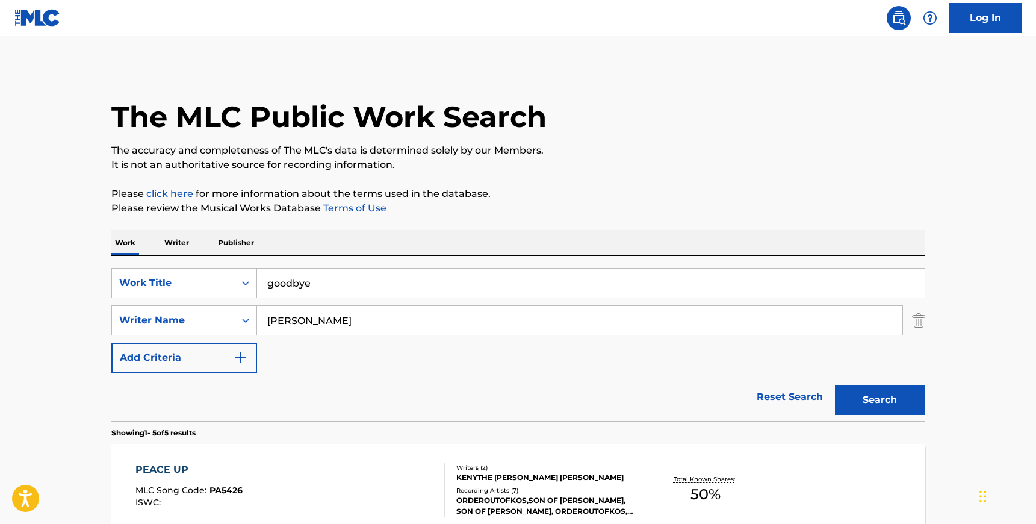
click at [365, 263] on div "SearchWithCriteria1699fd9f-d5f7-4458-8d39-929ed64650f1 Work Title goodbye Searc…" at bounding box center [518, 338] width 814 height 165
click at [286, 326] on input "[PERSON_NAME]" at bounding box center [580, 320] width 646 height 29
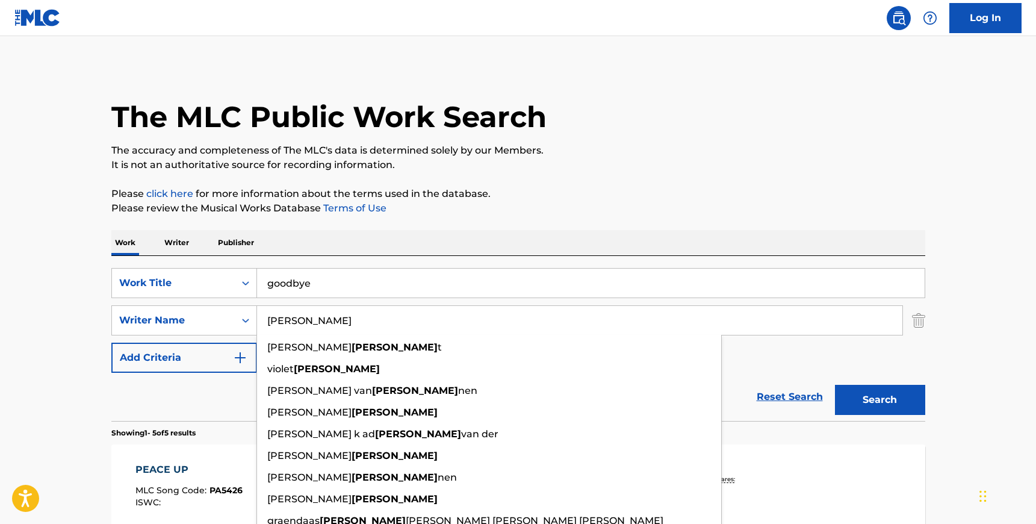
click at [286, 326] on input "[PERSON_NAME]" at bounding box center [580, 320] width 646 height 29
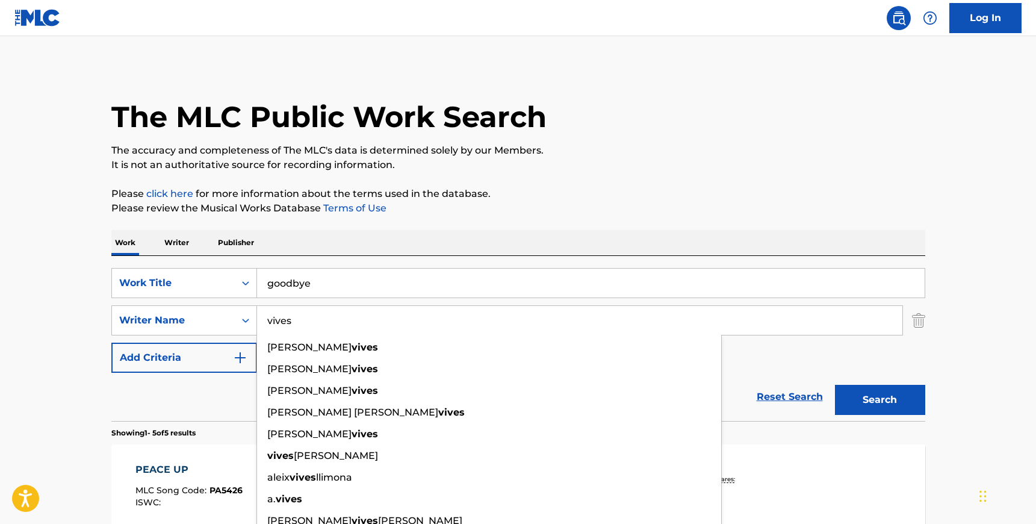
type input "vives"
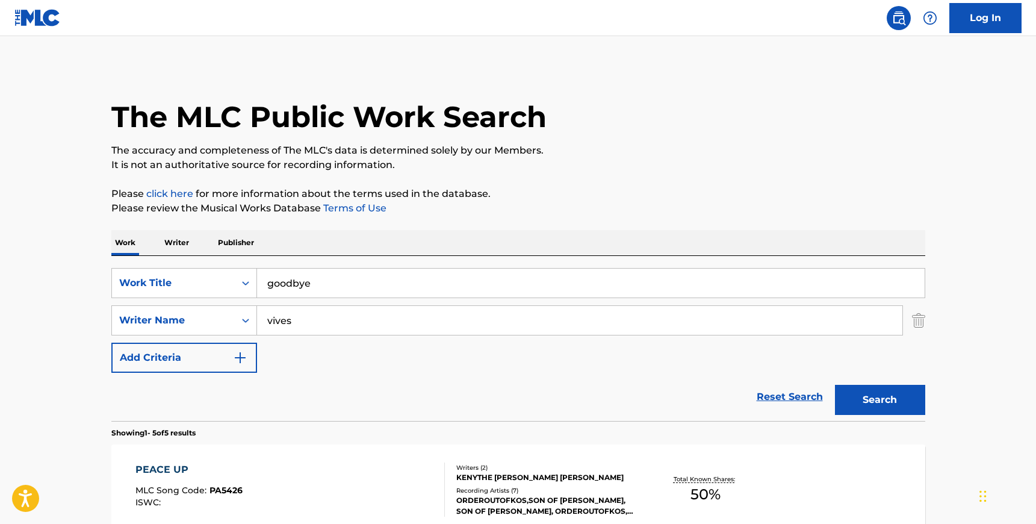
click at [864, 349] on div "SearchWithCriteria1699fd9f-d5f7-4458-8d39-929ed64650f1 Work Title goodbye Searc…" at bounding box center [518, 320] width 814 height 105
click at [890, 416] on div "Search" at bounding box center [877, 397] width 96 height 48
click at [893, 403] on button "Search" at bounding box center [880, 400] width 90 height 30
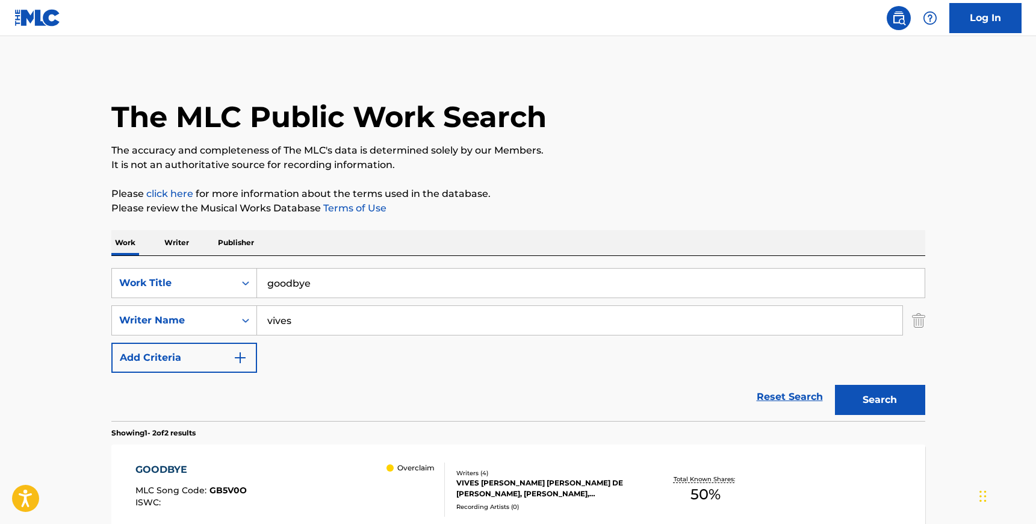
click at [618, 493] on div "VIVES [PERSON_NAME] [PERSON_NAME] DE [PERSON_NAME], [PERSON_NAME], [PERSON_NAME…" at bounding box center [547, 489] width 182 height 22
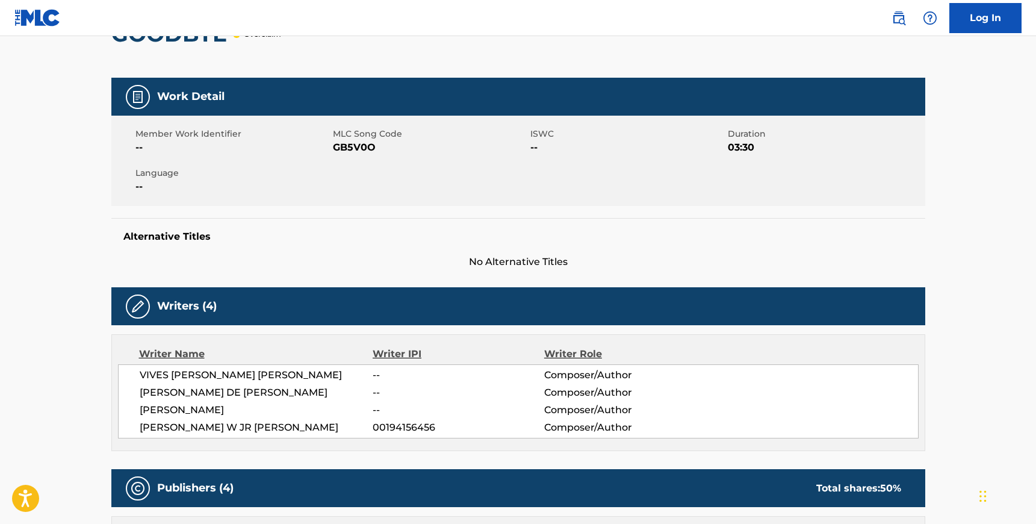
scroll to position [163, 0]
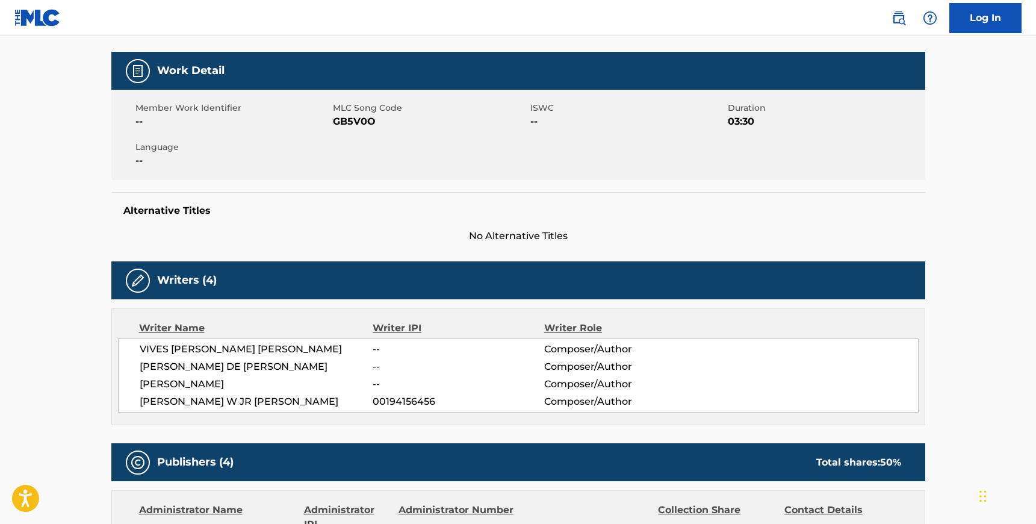
click at [358, 124] on span "GB5V0O" at bounding box center [430, 121] width 195 height 14
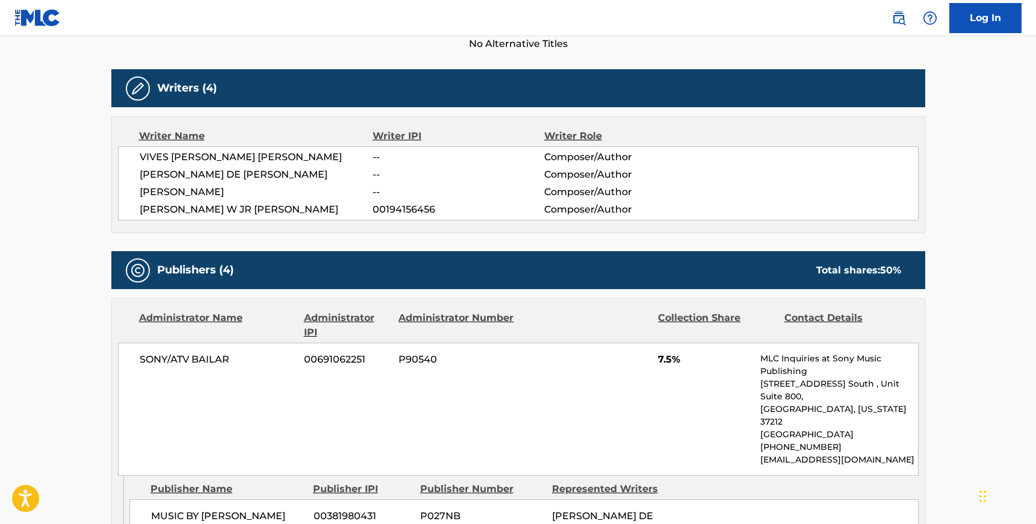
scroll to position [371, 0]
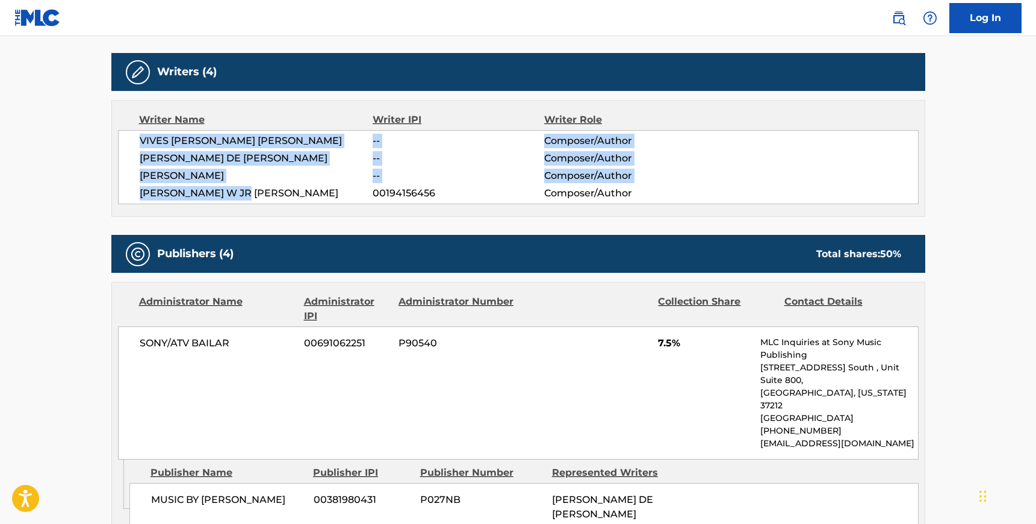
drag, startPoint x: 257, startPoint y: 196, endPoint x: 139, endPoint y: 142, distance: 130.7
click at [139, 142] on div "VIVES [PERSON_NAME] [PERSON_NAME] -- Composer/Author [PERSON_NAME] DE [PERSON_N…" at bounding box center [518, 167] width 801 height 74
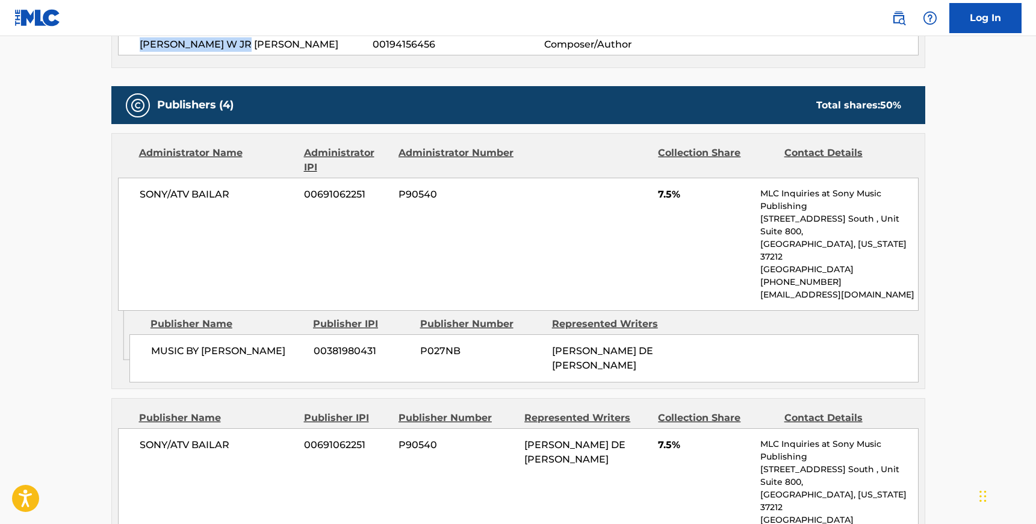
scroll to position [531, 0]
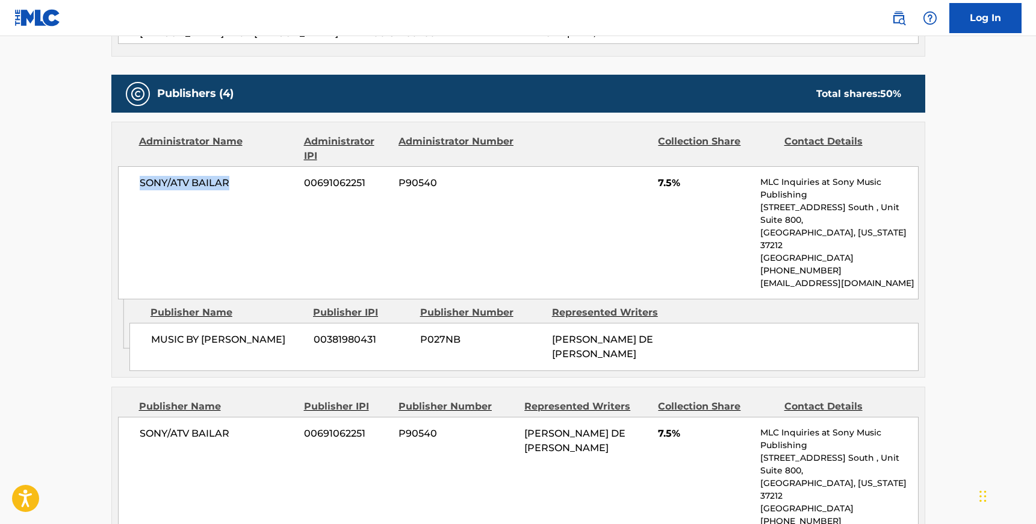
drag, startPoint x: 231, startPoint y: 183, endPoint x: 132, endPoint y: 181, distance: 99.4
click at [132, 181] on div "SONY/ATV BAILAR 00691062251 P90540 7.5% MLC Inquiries at Sony Music Publishing …" at bounding box center [518, 232] width 801 height 133
drag, startPoint x: 230, startPoint y: 315, endPoint x: 151, endPoint y: 314, distance: 79.5
click at [151, 332] on span "MUSIC BY [PERSON_NAME]" at bounding box center [228, 339] width 154 height 14
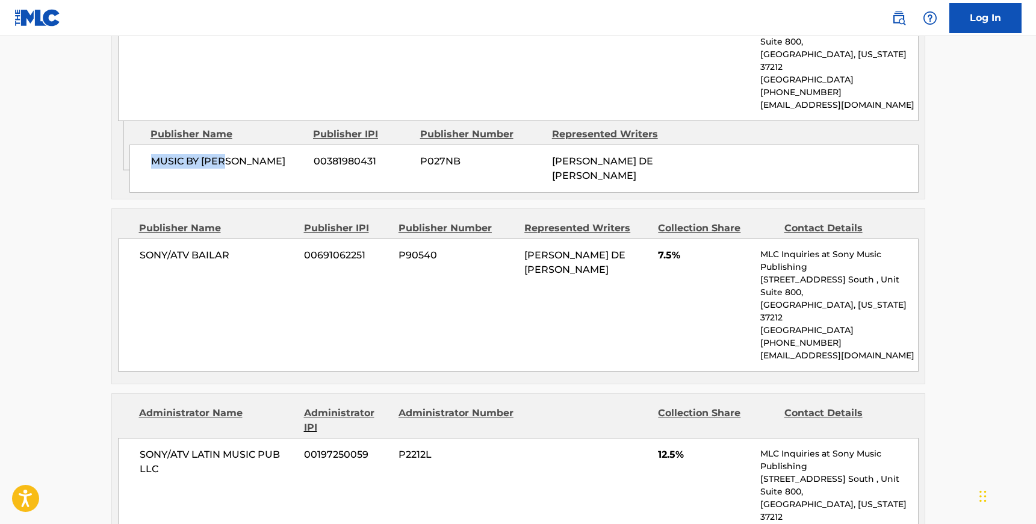
scroll to position [711, 0]
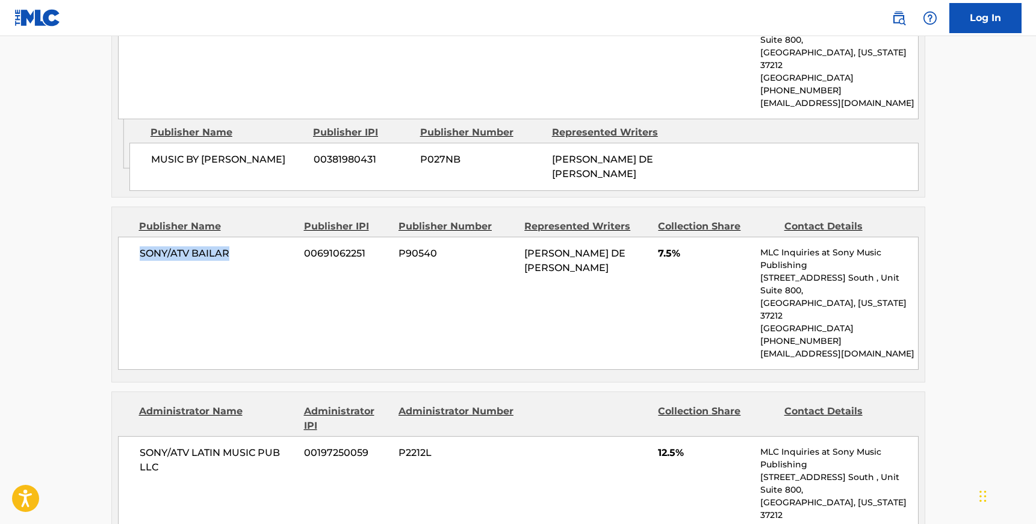
drag, startPoint x: 229, startPoint y: 225, endPoint x: 133, endPoint y: 226, distance: 96.4
click at [133, 237] on div "SONY/ATV BAILAR 00691062251 P90540 [PERSON_NAME] DE [PERSON_NAME] 7.5% MLC Inqu…" at bounding box center [518, 303] width 801 height 133
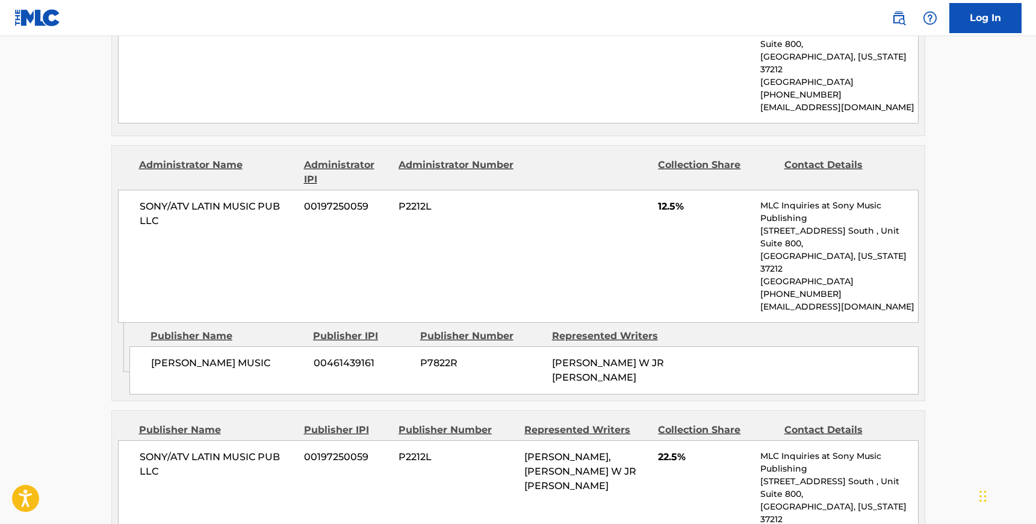
scroll to position [964, 0]
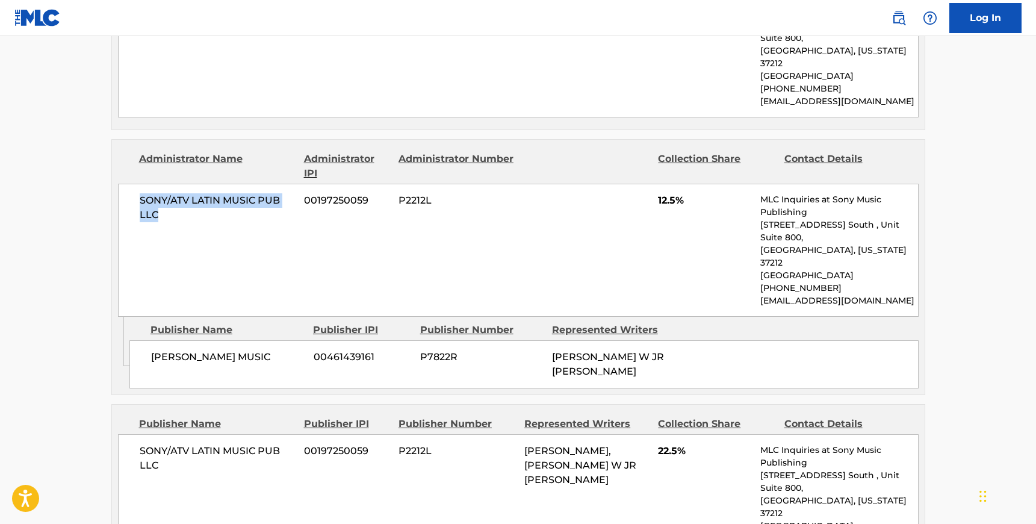
drag, startPoint x: 160, startPoint y: 165, endPoint x: 141, endPoint y: 146, distance: 26.8
click at [141, 193] on span "SONY/ATV LATIN MUSIC PUB LLC" at bounding box center [218, 207] width 156 height 29
drag, startPoint x: 277, startPoint y: 282, endPoint x: 148, endPoint y: 282, distance: 129.5
click at [148, 340] on div "[PERSON_NAME] MUSIC 00461439161 P7822R [PERSON_NAME] W JR [PERSON_NAME]" at bounding box center [523, 364] width 789 height 48
drag, startPoint x: 162, startPoint y: 374, endPoint x: 142, endPoint y: 363, distance: 23.2
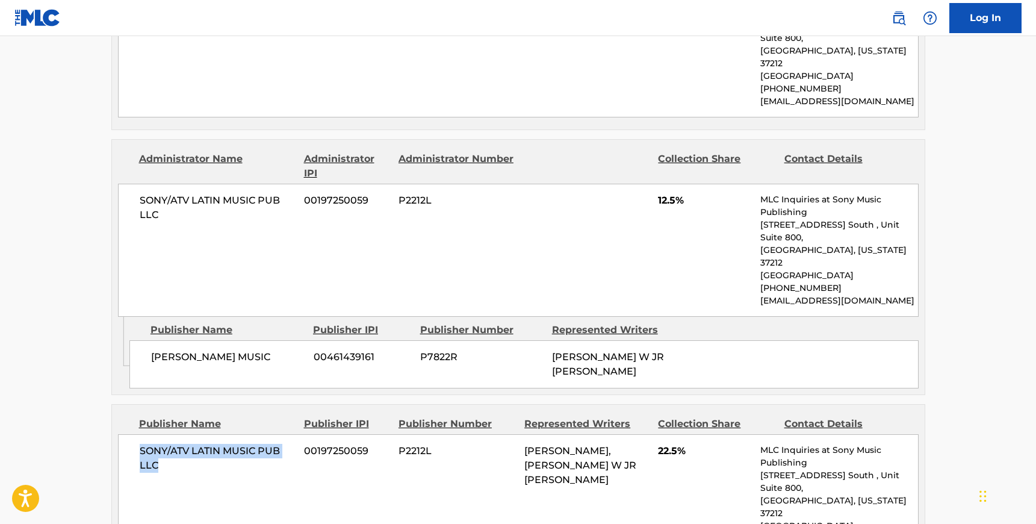
click at [142, 444] on span "SONY/ATV LATIN MUSIC PUB LLC" at bounding box center [218, 458] width 156 height 29
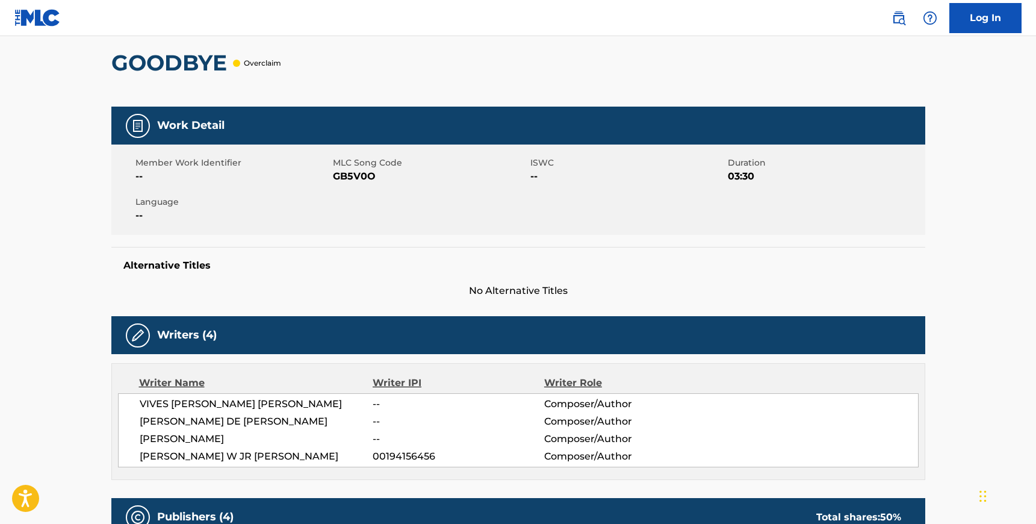
scroll to position [0, 0]
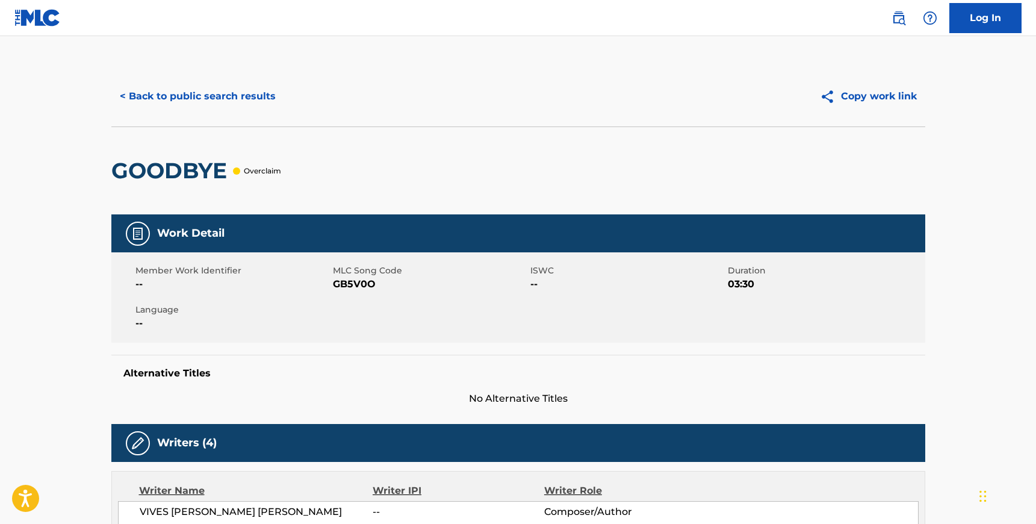
click at [166, 89] on button "< Back to public search results" at bounding box center [197, 96] width 173 height 30
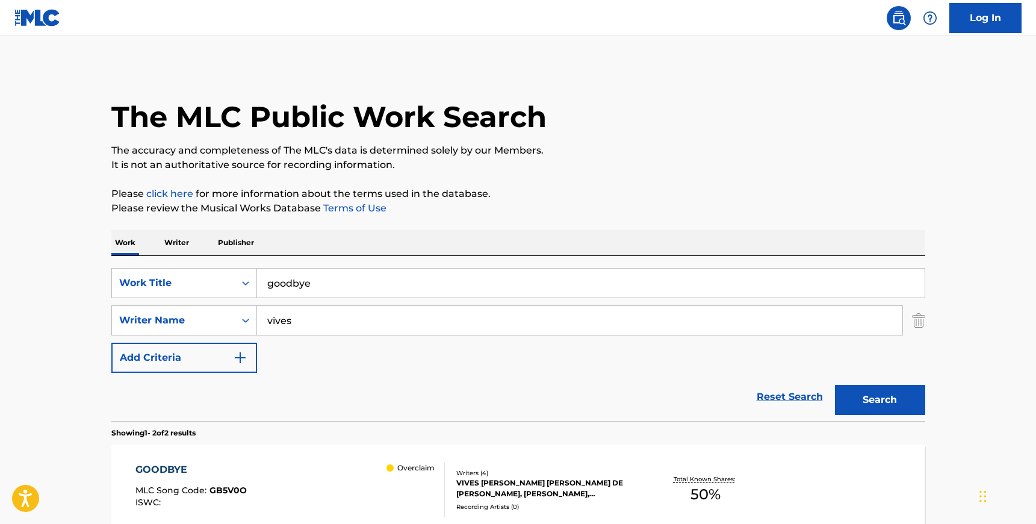
click at [300, 288] on input "goodbye" at bounding box center [591, 283] width 668 height 29
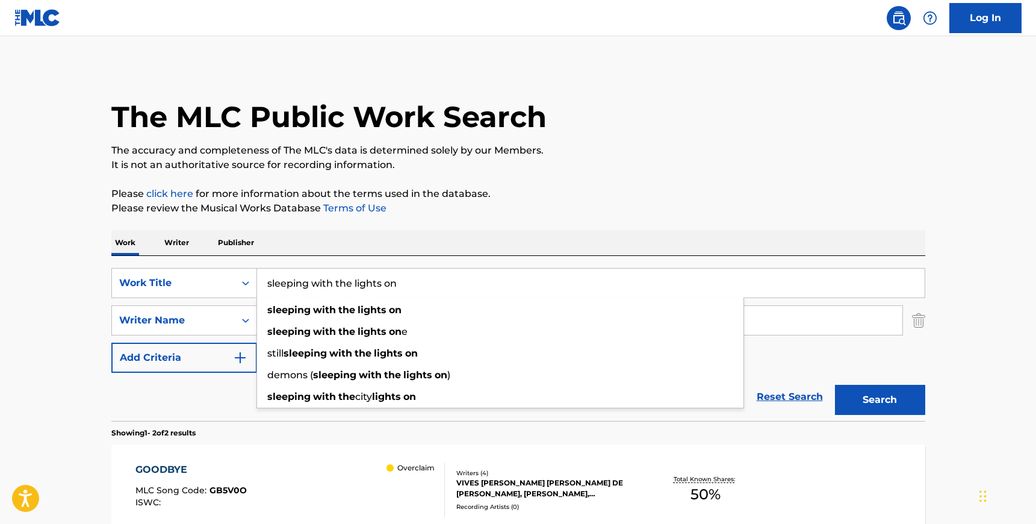
type input "sleeping with the lights on"
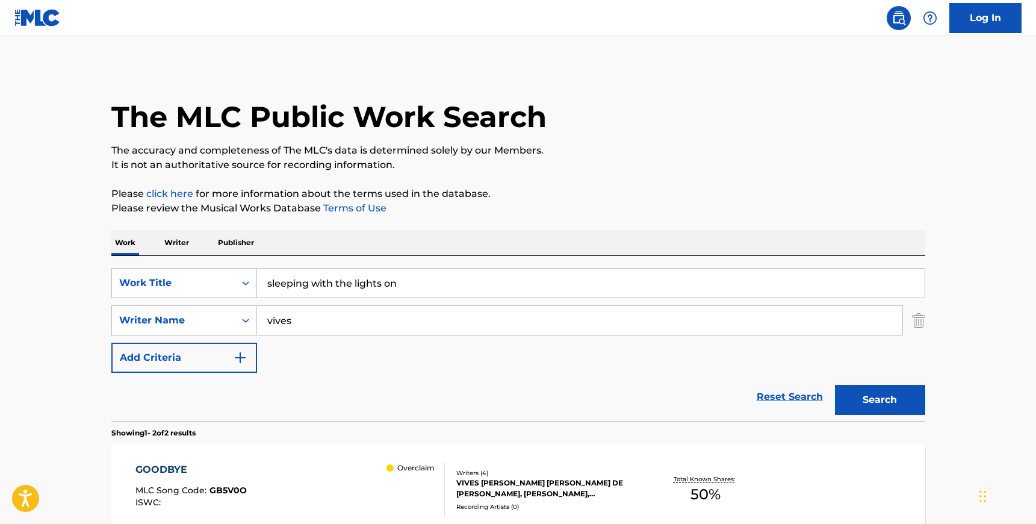
click at [330, 263] on div "SearchWithCriteria1699fd9f-d5f7-4458-8d39-929ed64650f1 Work Title sleeping with…" at bounding box center [518, 338] width 814 height 165
click at [290, 319] on input "vives" at bounding box center [580, 320] width 646 height 29
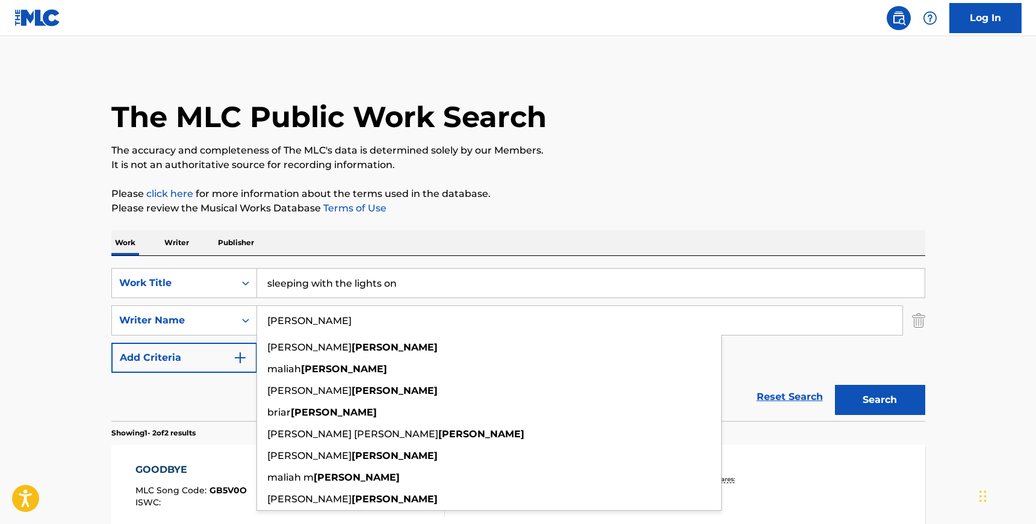
type input "[PERSON_NAME]"
click at [832, 369] on div "SearchWithCriteria1699fd9f-d5f7-4458-8d39-929ed64650f1 Work Title sleeping with…" at bounding box center [518, 320] width 814 height 105
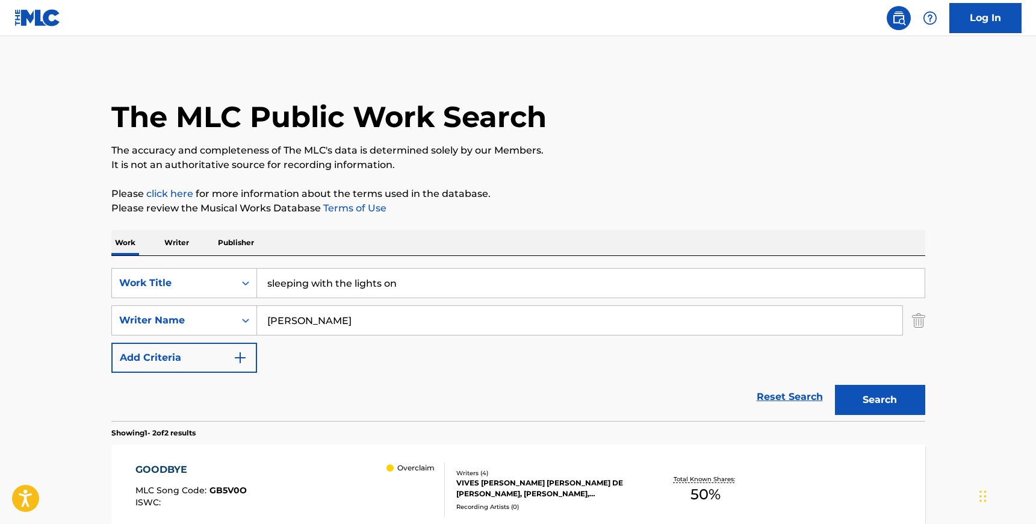
click at [878, 397] on button "Search" at bounding box center [880, 400] width 90 height 30
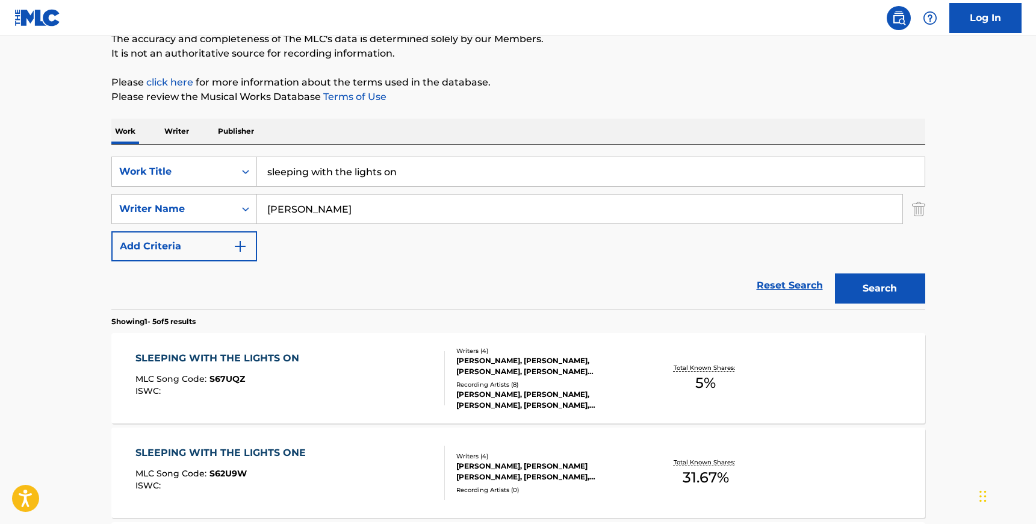
scroll to position [128, 0]
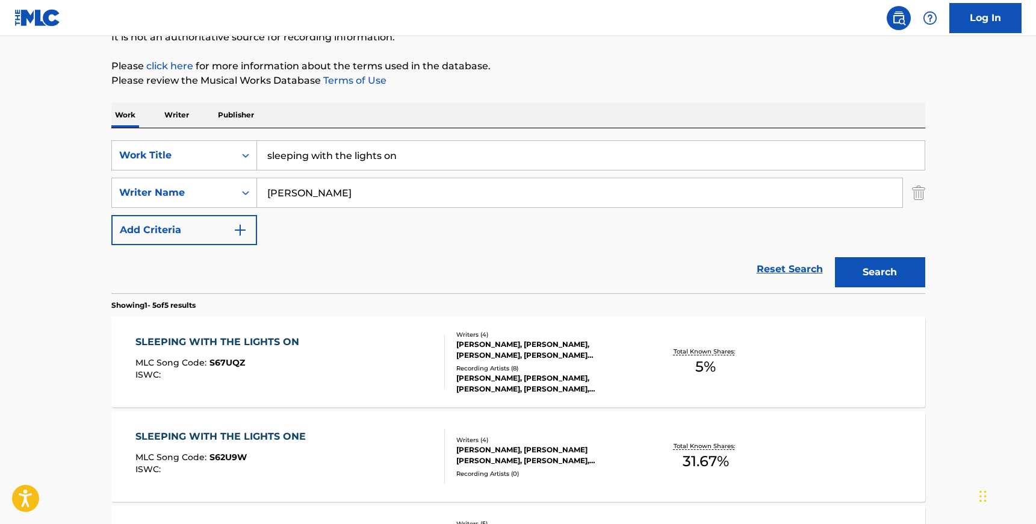
click at [577, 382] on div "[PERSON_NAME], [PERSON_NAME], [PERSON_NAME], [PERSON_NAME], [PERSON_NAME]" at bounding box center [547, 384] width 182 height 22
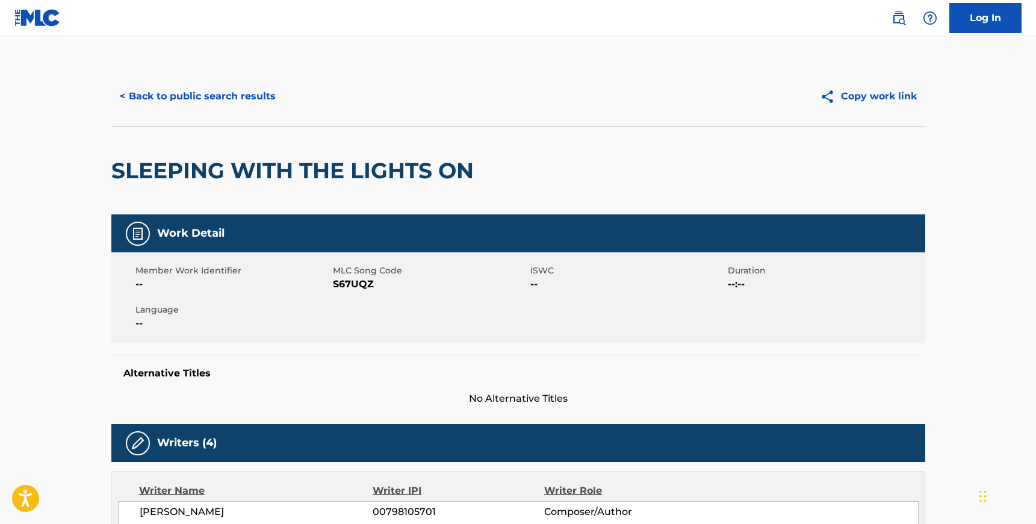
click at [357, 286] on span "S67UQZ" at bounding box center [430, 284] width 195 height 14
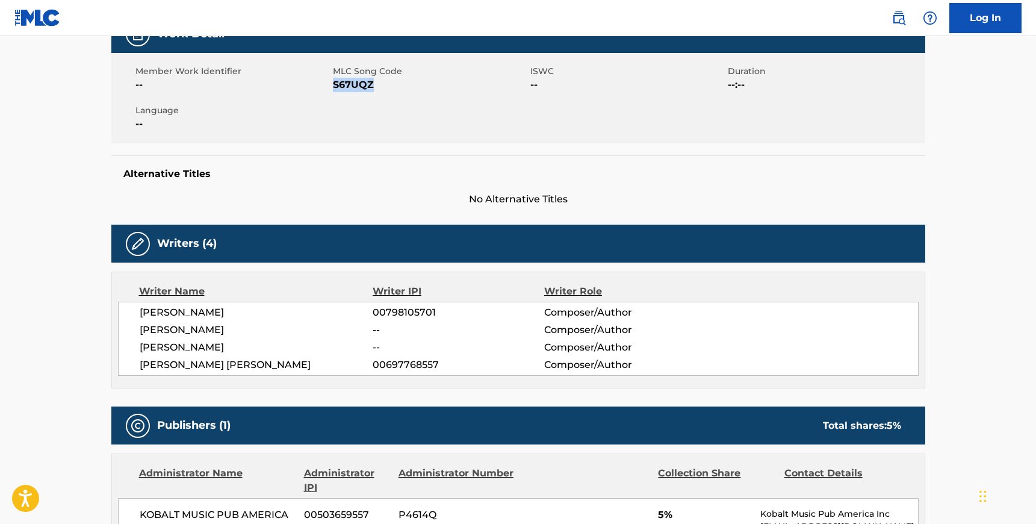
scroll to position [186, 0]
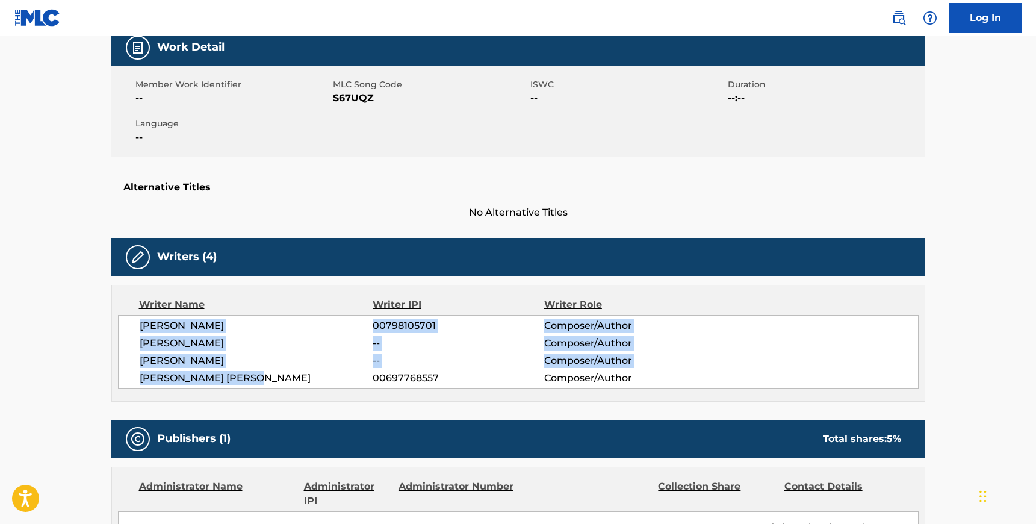
drag, startPoint x: 263, startPoint y: 375, endPoint x: 139, endPoint y: 329, distance: 132.4
click at [139, 329] on div "[PERSON_NAME] 00798105701 Composer/Author [PERSON_NAME] -- Composer/Author [PER…" at bounding box center [518, 352] width 801 height 74
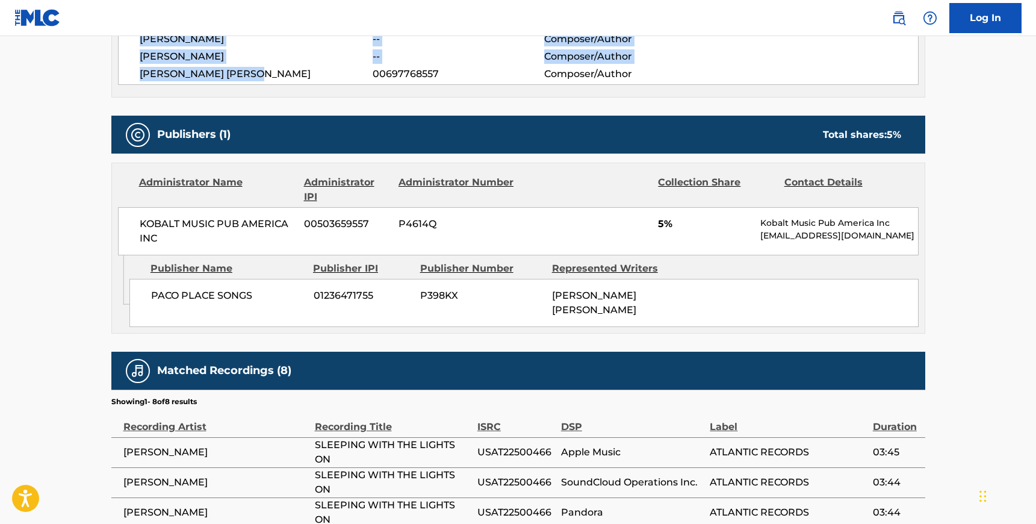
scroll to position [497, 0]
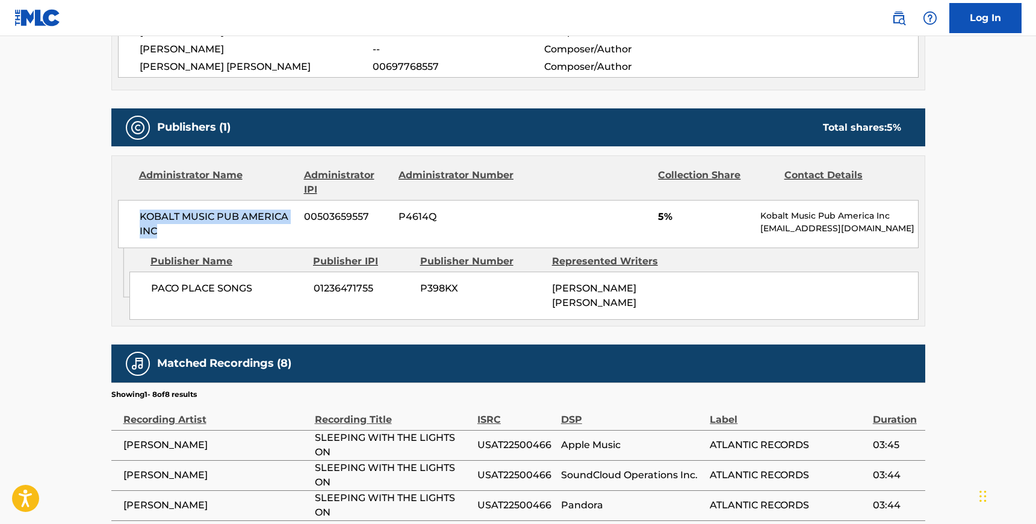
drag, startPoint x: 157, startPoint y: 229, endPoint x: 139, endPoint y: 217, distance: 22.2
click at [139, 217] on div "KOBALT MUSIC PUB AMERICA INC 00503659557 P4614Q 5% Kobalt Music Pub America Inc…" at bounding box center [518, 224] width 801 height 48
drag, startPoint x: 252, startPoint y: 284, endPoint x: 149, endPoint y: 287, distance: 103.6
click at [149, 287] on div "PACO PLACE SONGS 01236471755 P398KX [PERSON_NAME] [PERSON_NAME]" at bounding box center [523, 296] width 789 height 48
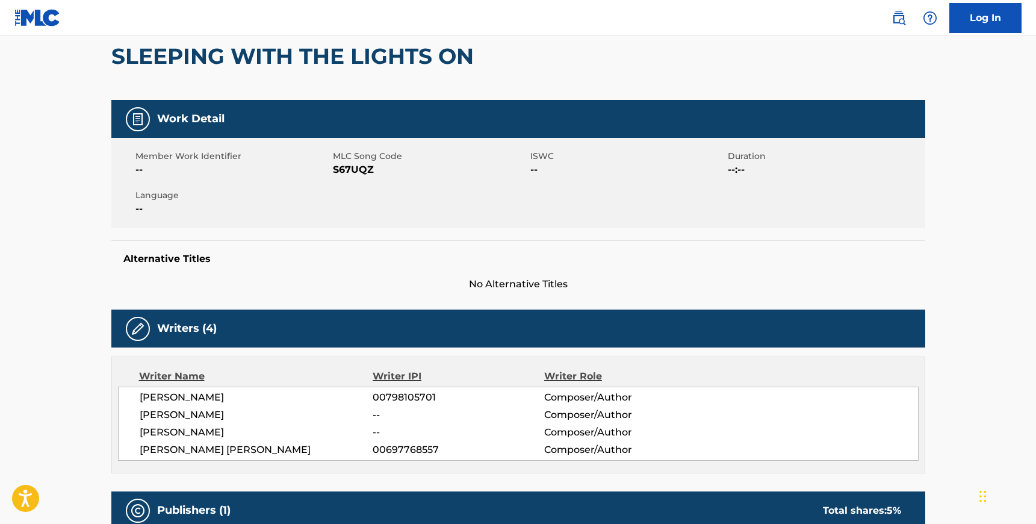
scroll to position [0, 0]
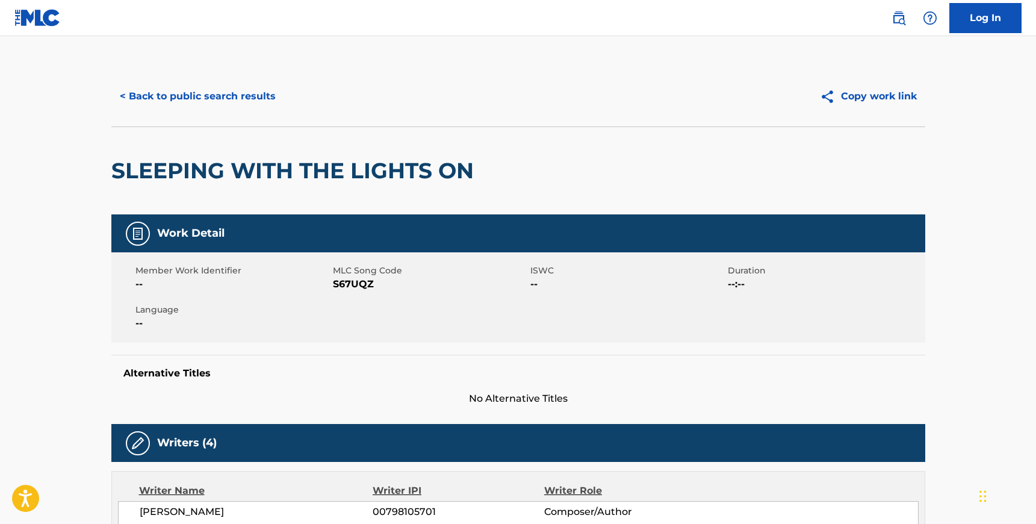
click at [191, 101] on button "< Back to public search results" at bounding box center [197, 96] width 173 height 30
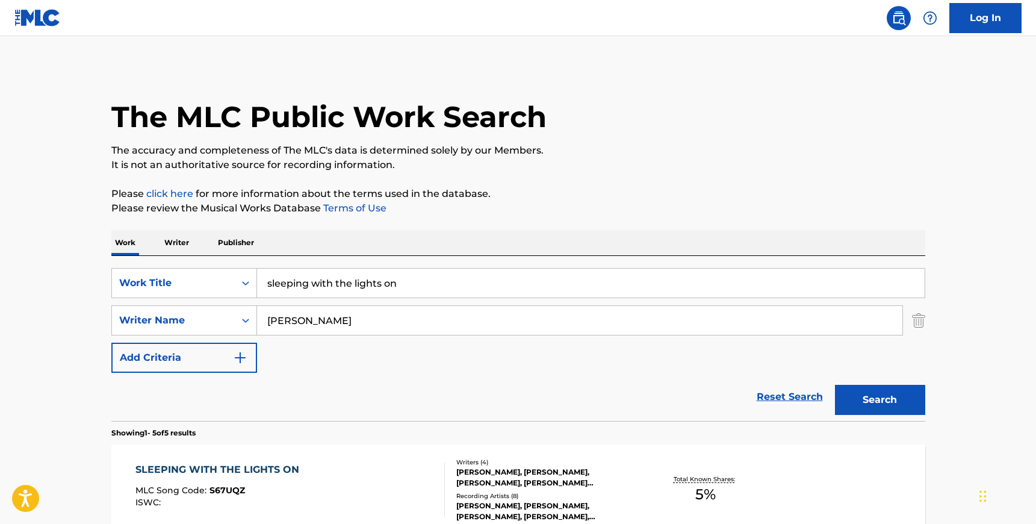
scroll to position [126, 0]
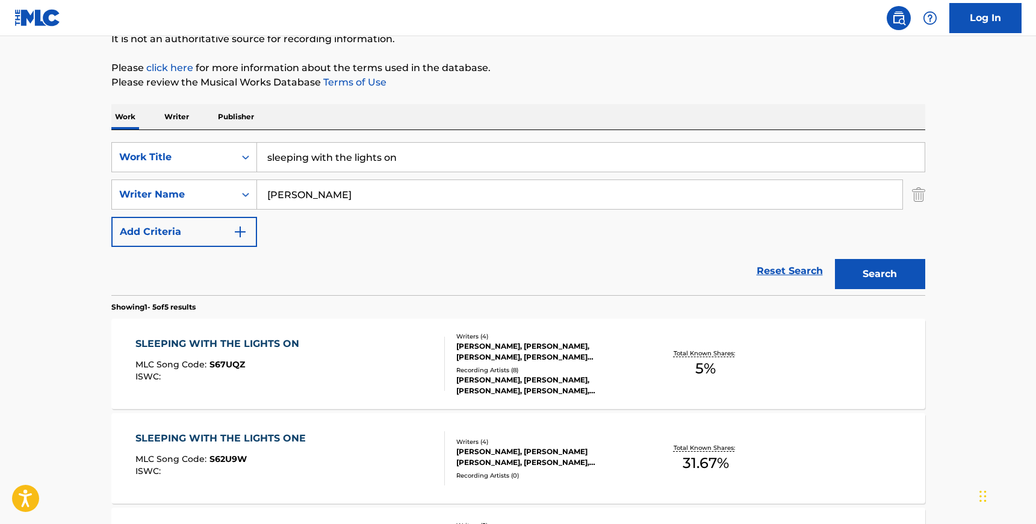
click at [288, 191] on input "[PERSON_NAME]" at bounding box center [580, 194] width 646 height 29
paste input "[PERSON_NAME]"
type input "[PERSON_NAME]"
click at [294, 151] on input "sleeping with the lights on" at bounding box center [591, 157] width 668 height 29
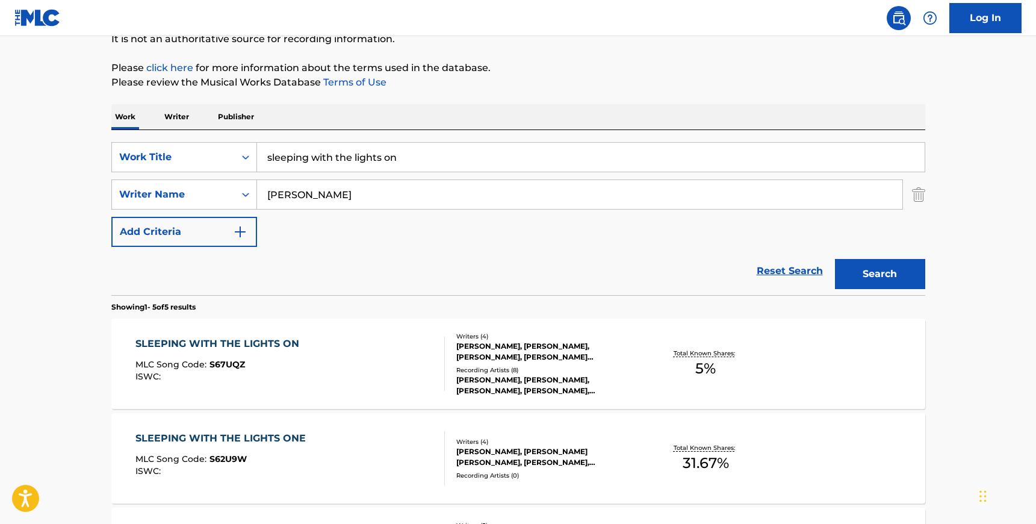
click at [294, 151] on input "sleeping with the lights on" at bounding box center [591, 157] width 668 height 29
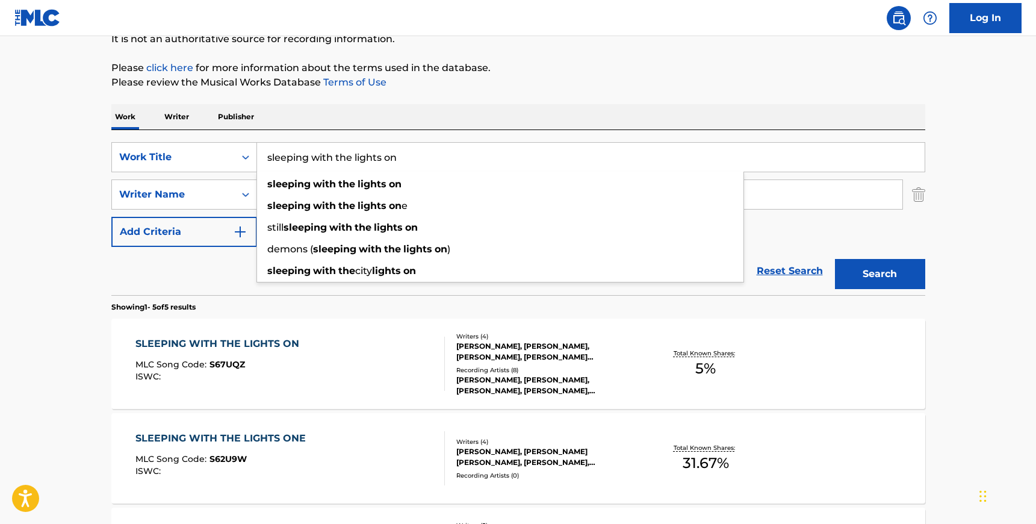
click at [294, 151] on input "sleeping with the lights on" at bounding box center [591, 157] width 668 height 29
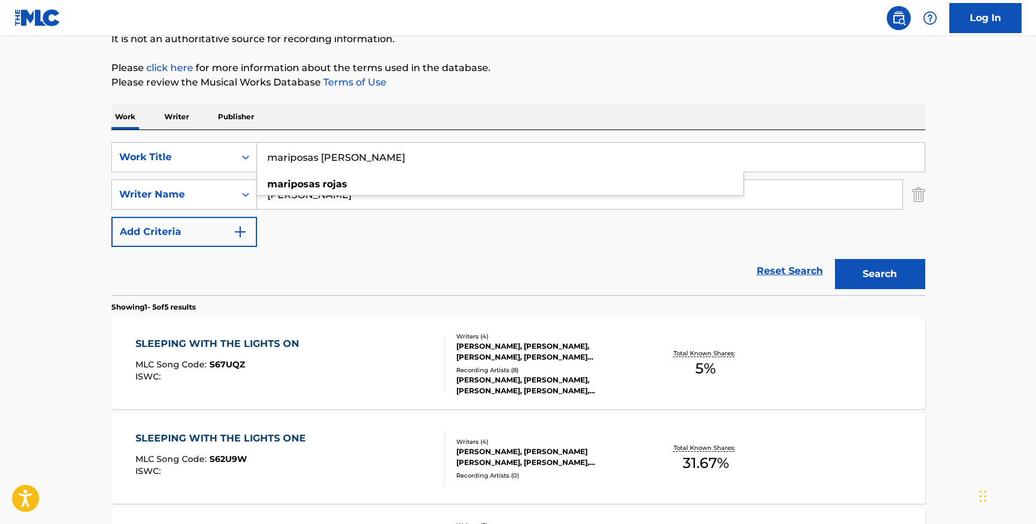
type input "mariposas [PERSON_NAME]"
click at [864, 250] on div "Search" at bounding box center [877, 271] width 96 height 48
click at [891, 273] on button "Search" at bounding box center [880, 274] width 90 height 30
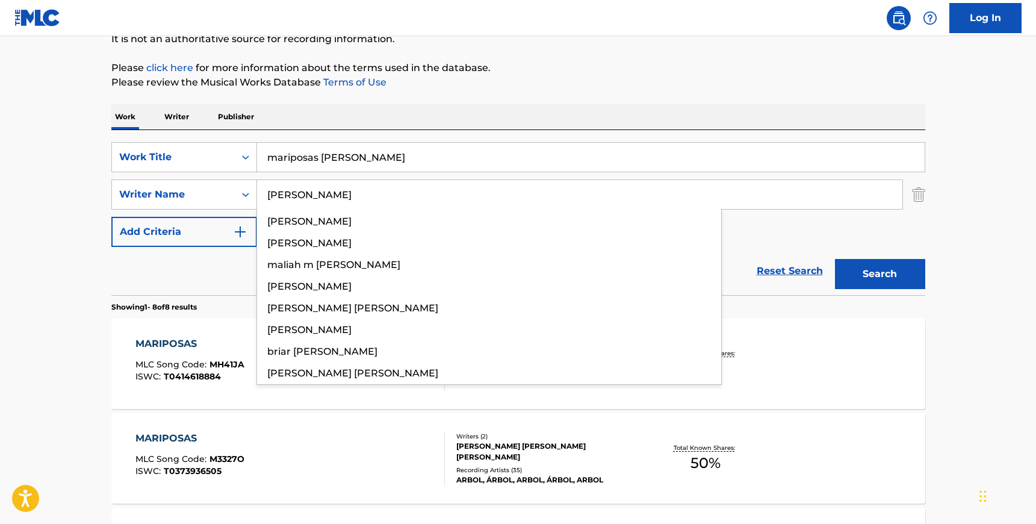
click at [305, 200] on input "[PERSON_NAME]" at bounding box center [580, 194] width 646 height 29
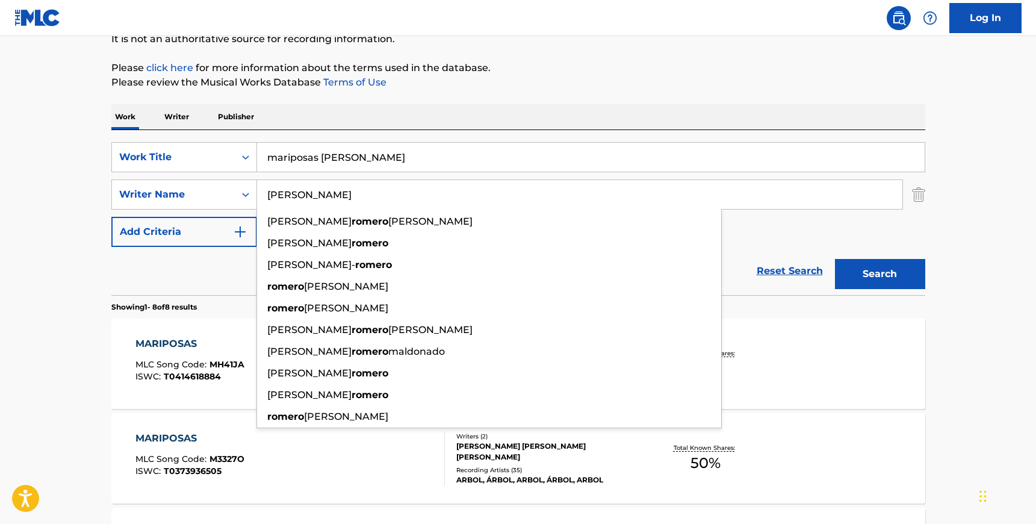
click at [305, 200] on input "[PERSON_NAME]" at bounding box center [580, 194] width 646 height 29
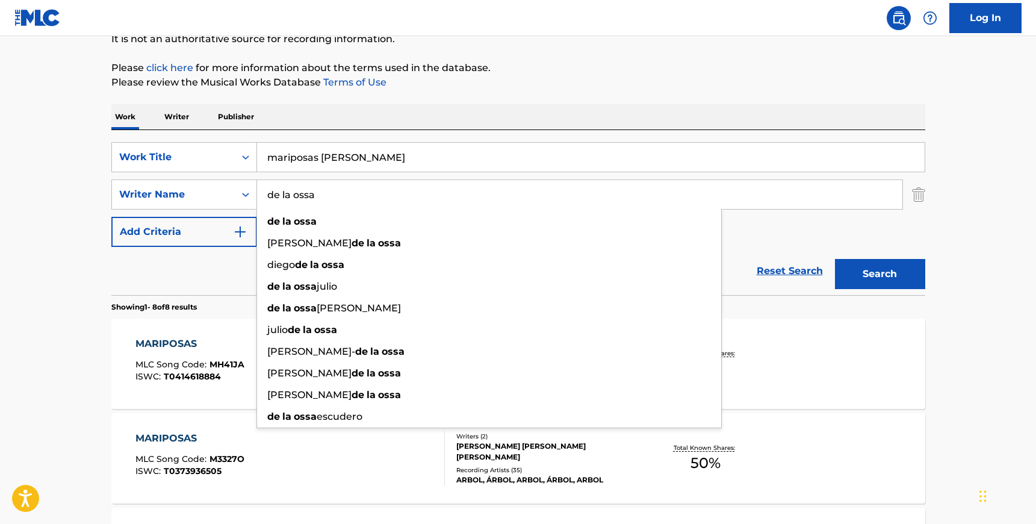
type input "de la ossa"
click at [835, 259] on button "Search" at bounding box center [880, 274] width 90 height 30
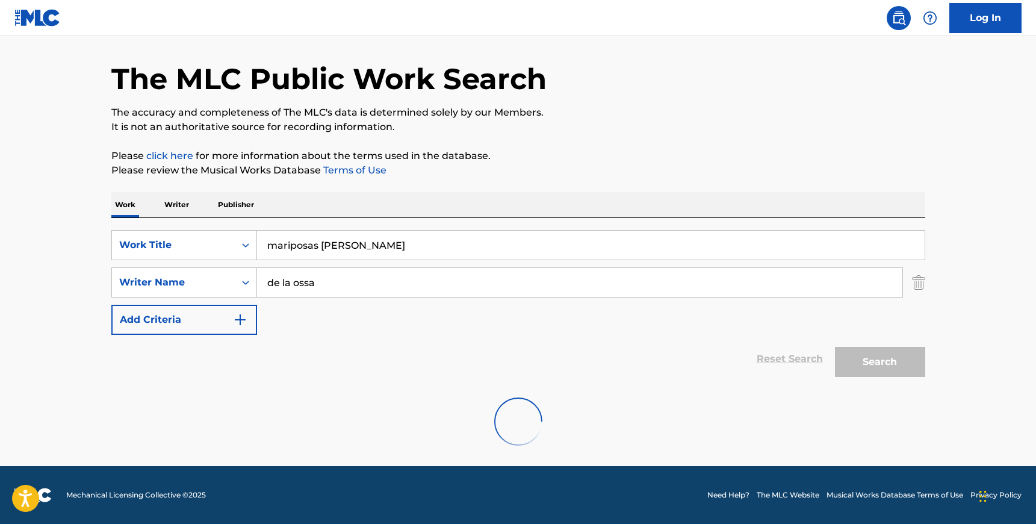
scroll to position [0, 0]
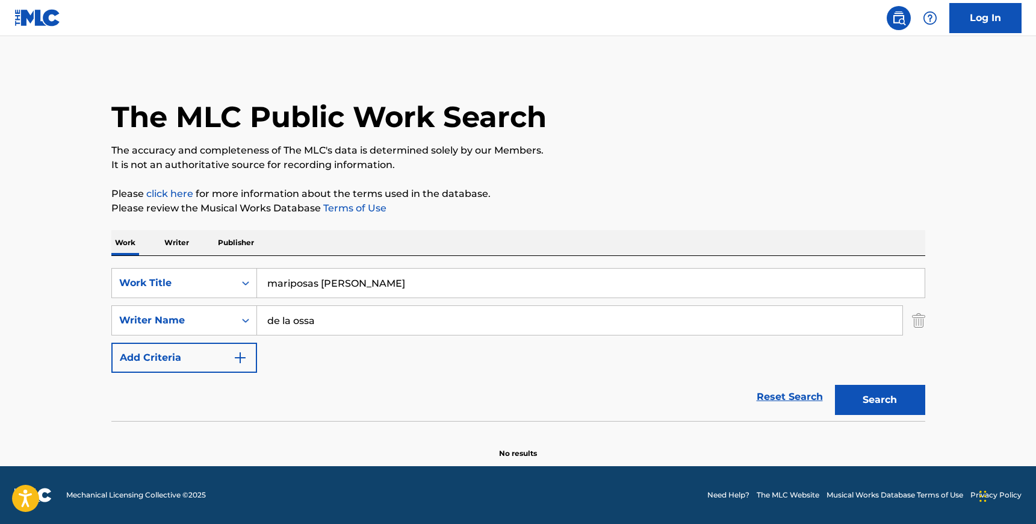
click at [326, 322] on input "de la ossa" at bounding box center [580, 320] width 646 height 29
click at [835, 385] on button "Search" at bounding box center [880, 400] width 90 height 30
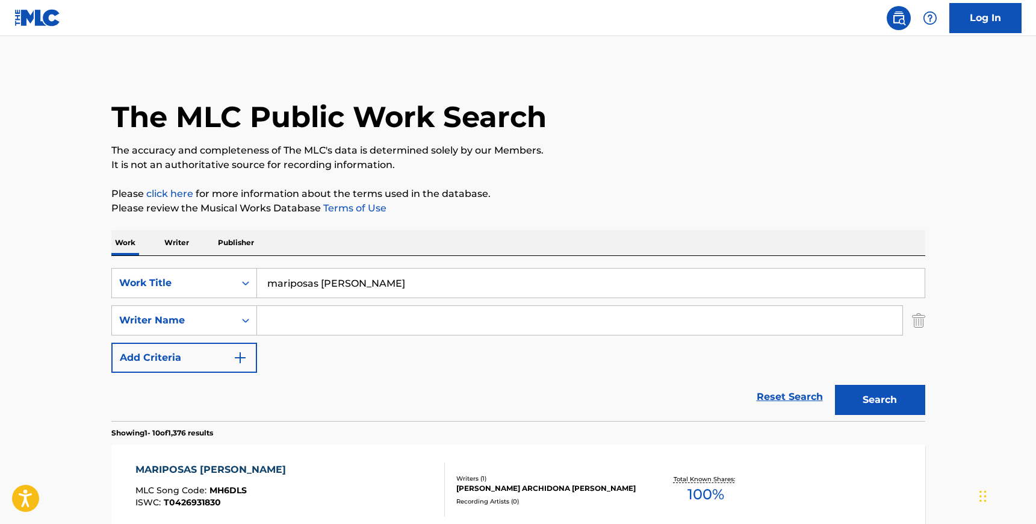
click at [286, 285] on input "mariposas [PERSON_NAME]" at bounding box center [591, 283] width 668 height 29
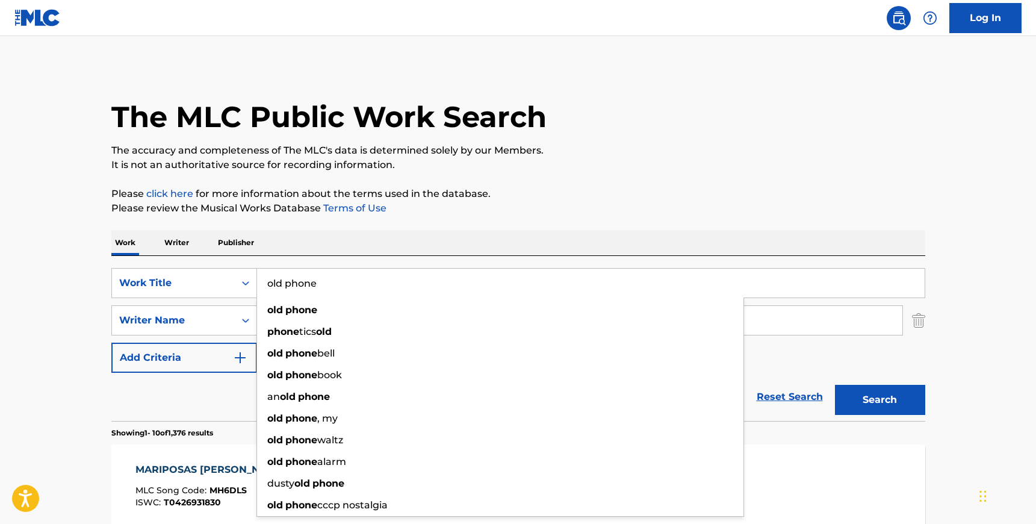
type input "old phone"
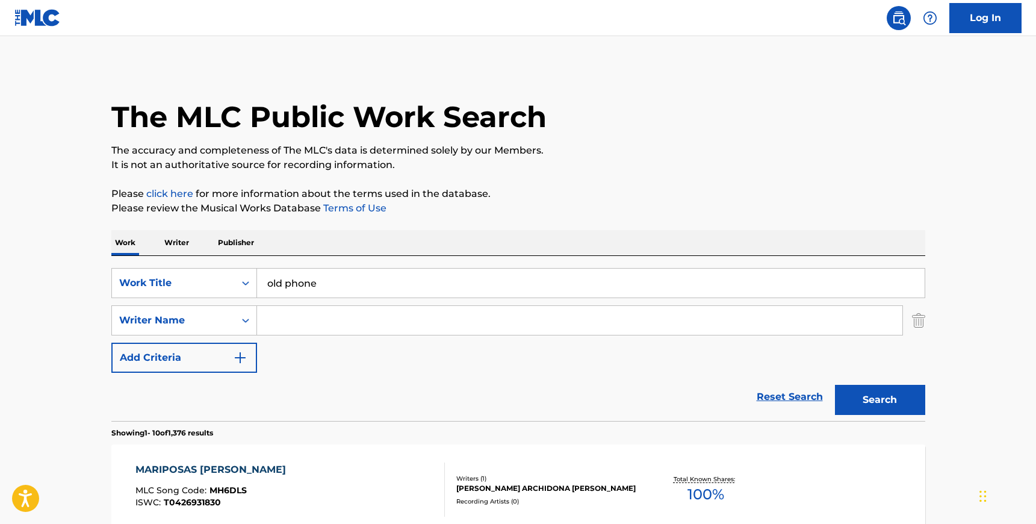
click at [316, 263] on div "SearchWithCriteria1699fd9f-d5f7-4458-8d39-929ed64650f1 Work Title old phone Sea…" at bounding box center [518, 338] width 814 height 165
click at [291, 314] on input "Search Form" at bounding box center [580, 320] width 646 height 29
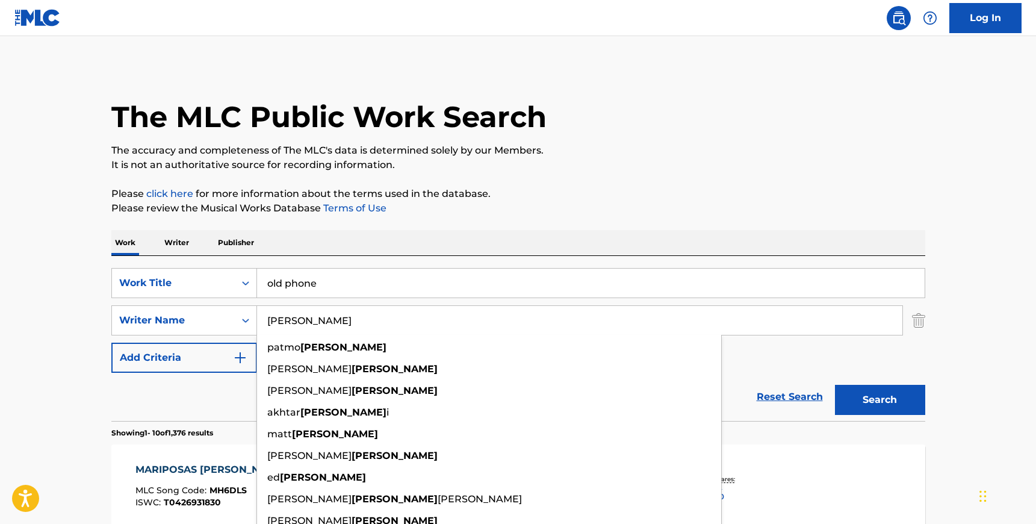
type input "[PERSON_NAME]"
click at [859, 355] on div "SearchWithCriteria1699fd9f-d5f7-4458-8d39-929ed64650f1 Work Title old phone Sea…" at bounding box center [518, 320] width 814 height 105
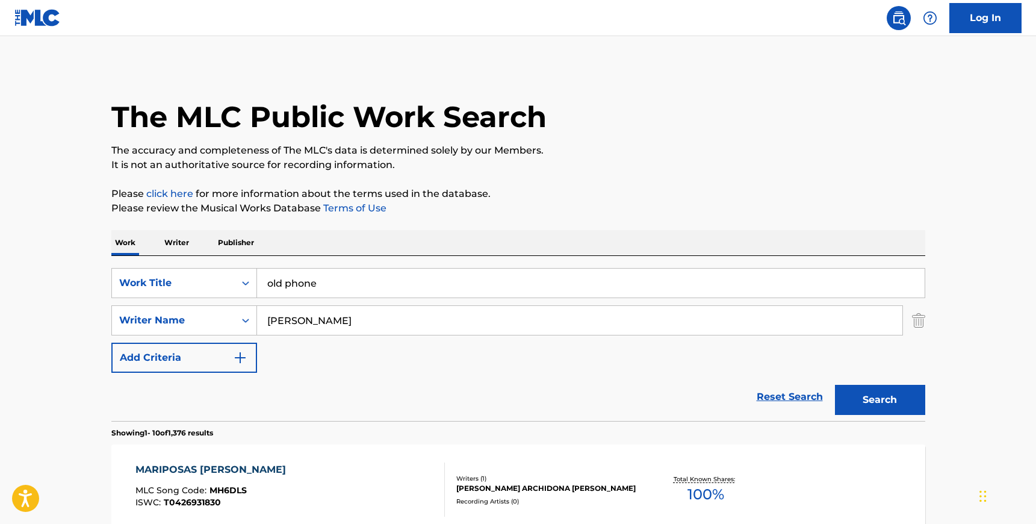
click at [881, 392] on button "Search" at bounding box center [880, 400] width 90 height 30
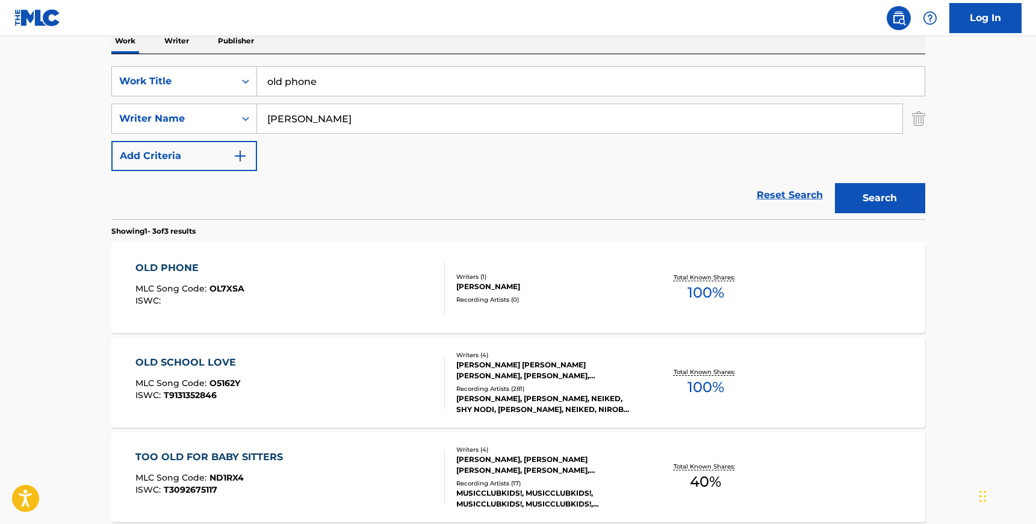
scroll to position [205, 0]
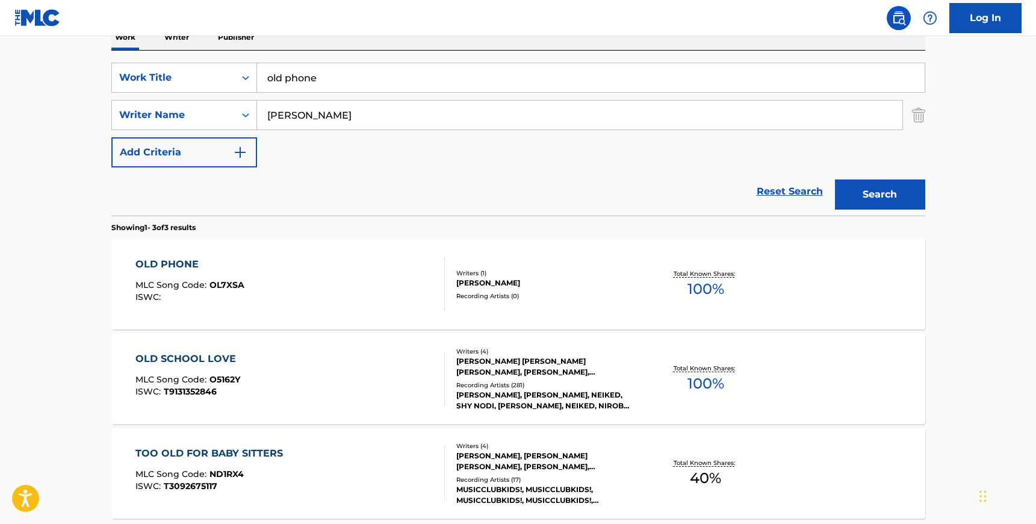
click at [355, 280] on div "OLD PHONE MLC Song Code : OL7XSA ISWC :" at bounding box center [290, 284] width 310 height 54
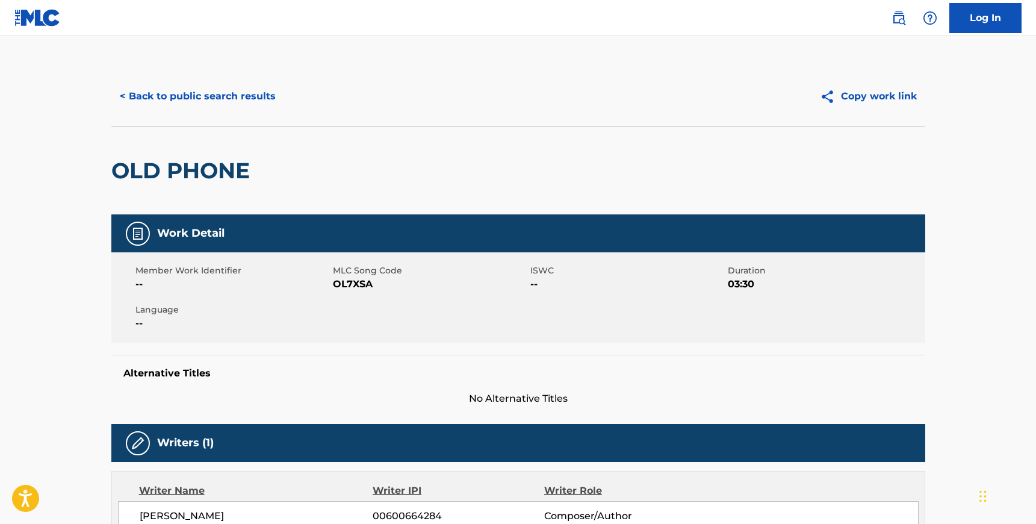
click at [346, 284] on span "OL7XSA" at bounding box center [430, 284] width 195 height 14
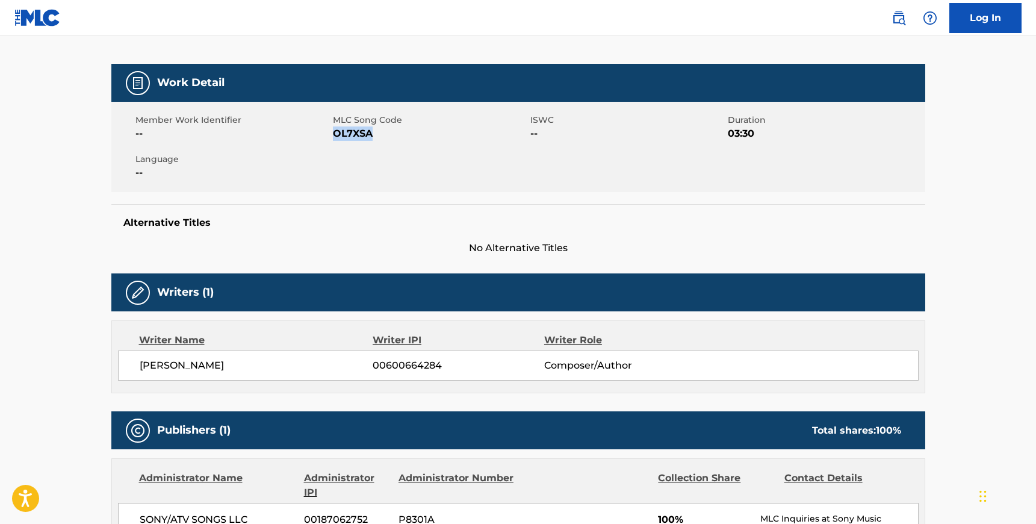
scroll to position [156, 0]
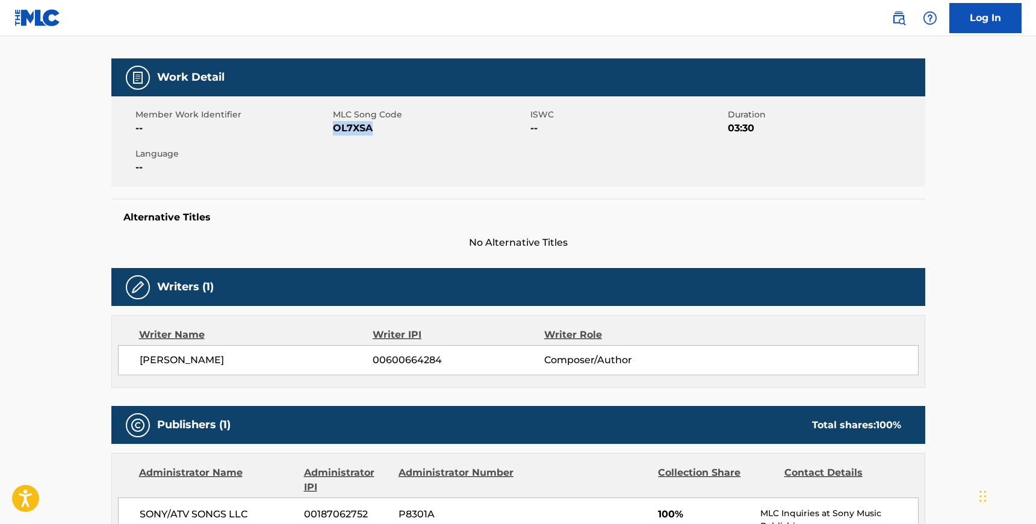
drag, startPoint x: 315, startPoint y: 362, endPoint x: 139, endPoint y: 360, distance: 175.9
click at [140, 360] on span "[PERSON_NAME]" at bounding box center [257, 360] width 234 height 14
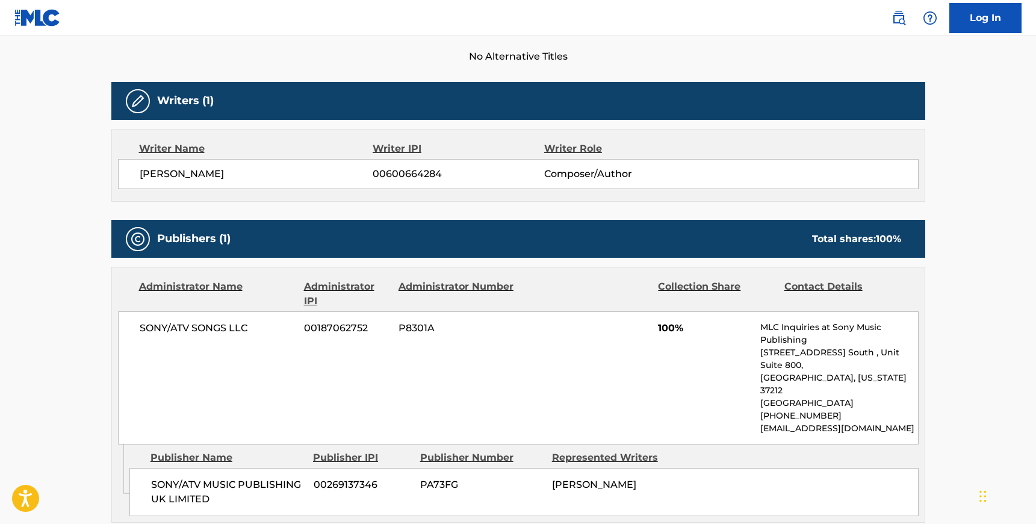
scroll to position [388, 0]
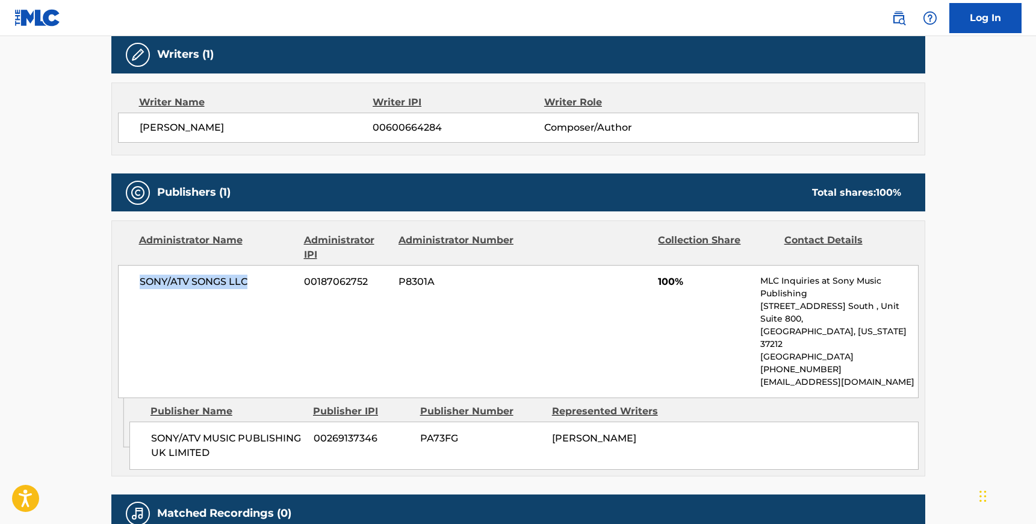
drag, startPoint x: 247, startPoint y: 281, endPoint x: 137, endPoint y: 281, distance: 110.2
click at [137, 281] on div "SONY/ATV SONGS LLC 00187062752 P8301A 100% MLC Inquiries at Sony Music Publishi…" at bounding box center [518, 331] width 801 height 133
drag, startPoint x: 208, startPoint y: 425, endPoint x: 150, endPoint y: 410, distance: 59.6
click at [151, 431] on span "SONY/ATV MUSIC PUBLISHING UK LIMITED" at bounding box center [228, 445] width 154 height 29
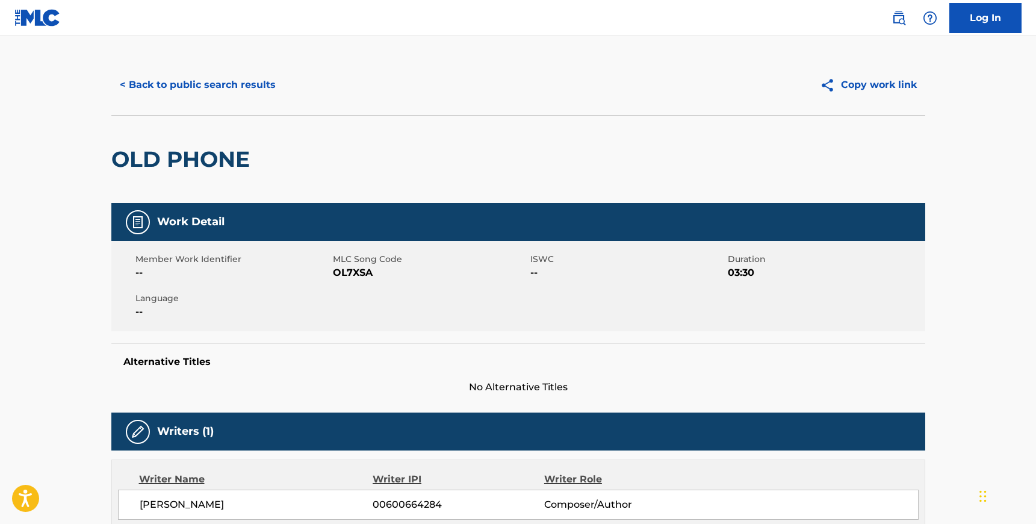
scroll to position [0, 0]
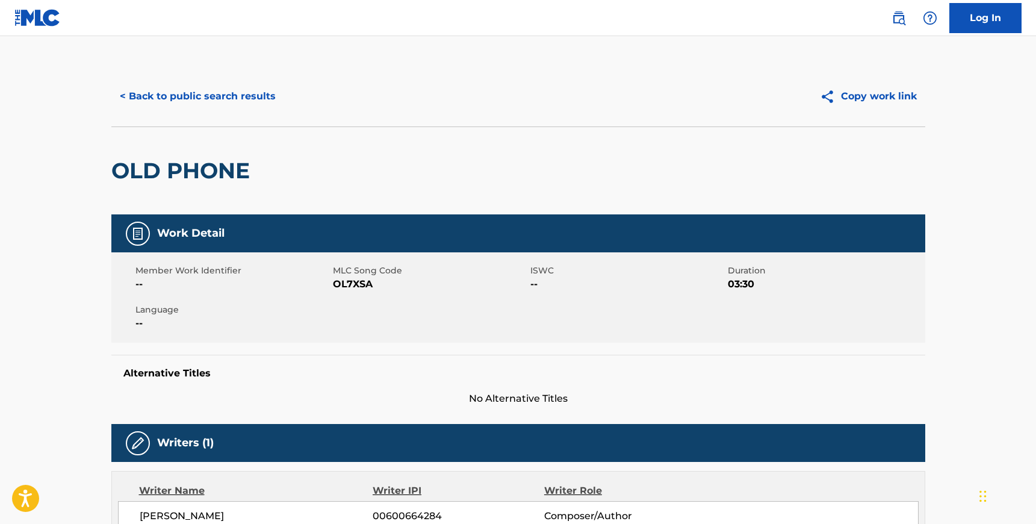
click at [179, 103] on button "< Back to public search results" at bounding box center [197, 96] width 173 height 30
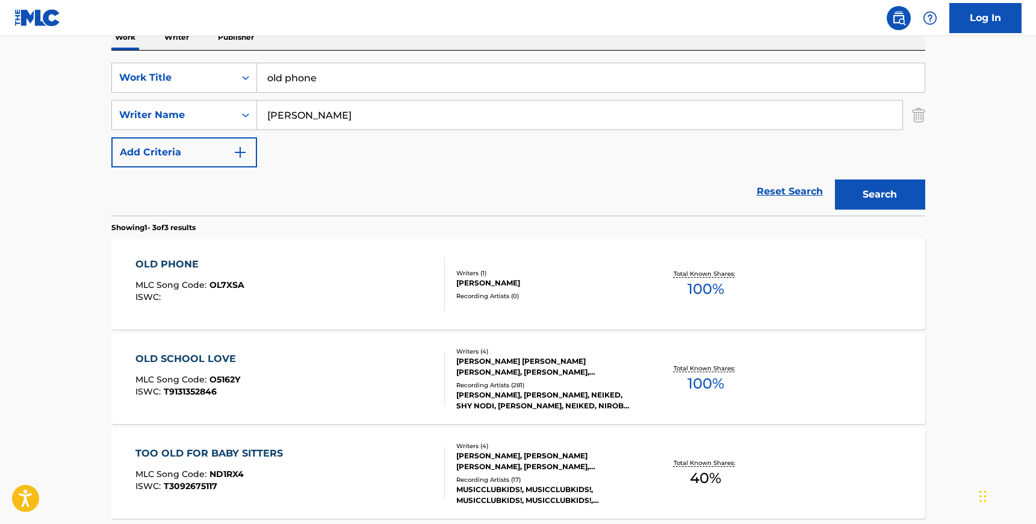
click at [300, 90] on input "old phone" at bounding box center [591, 77] width 668 height 29
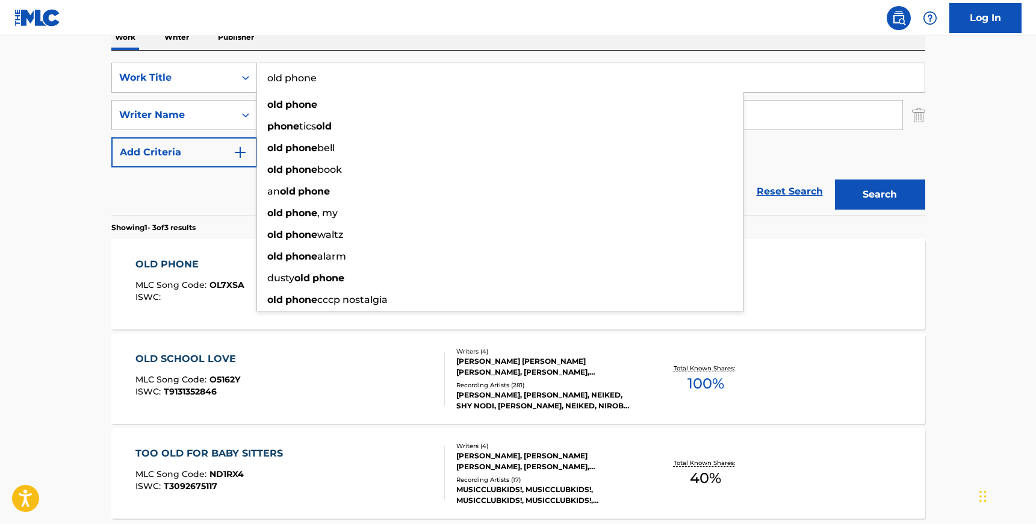
click at [300, 90] on input "old phone" at bounding box center [591, 77] width 668 height 29
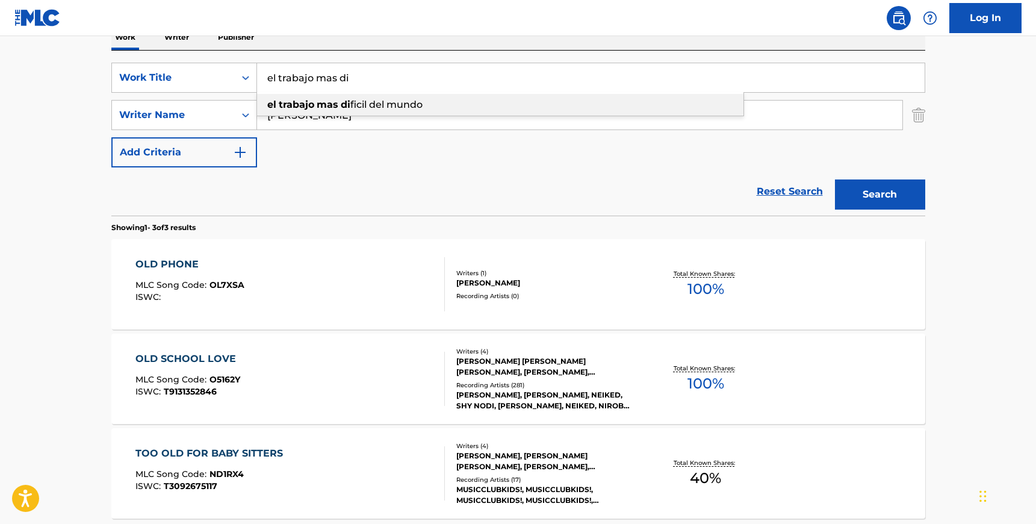
click at [353, 108] on span "ficil del mundo" at bounding box center [386, 104] width 72 height 11
type input "el trabajo mas dificil del mundo"
click at [337, 122] on input "[PERSON_NAME]" at bounding box center [580, 115] width 646 height 29
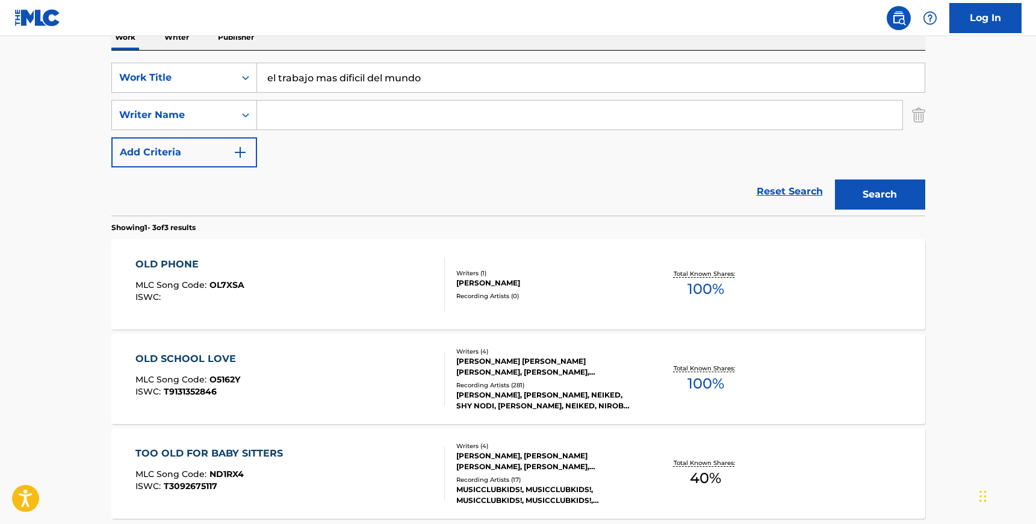
click at [890, 170] on div "Search" at bounding box center [877, 191] width 96 height 48
click at [890, 191] on button "Search" at bounding box center [880, 194] width 90 height 30
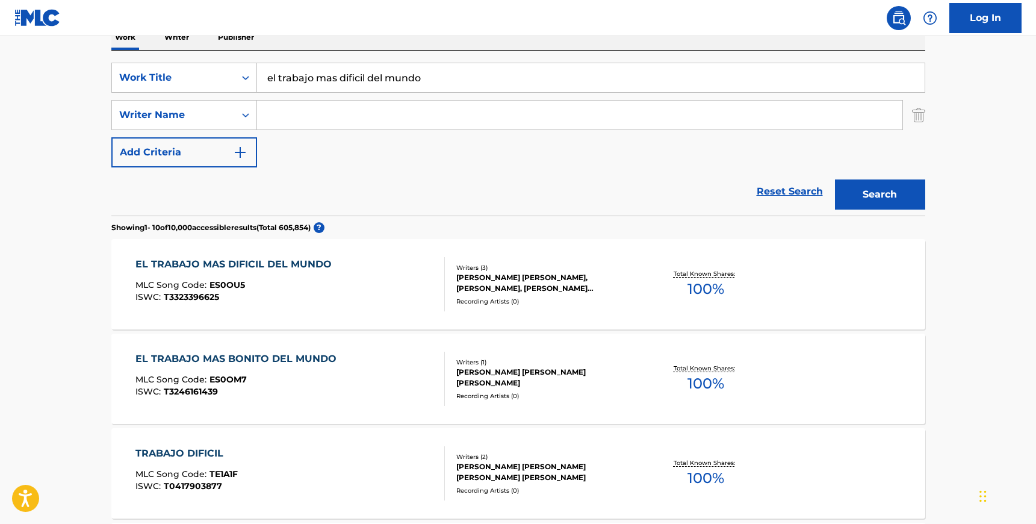
click at [367, 299] on div "EL TRABAJO MAS DIFICIL DEL MUNDO MLC Song Code : ES0OU5 ISWC : T3323396625" at bounding box center [290, 284] width 310 height 54
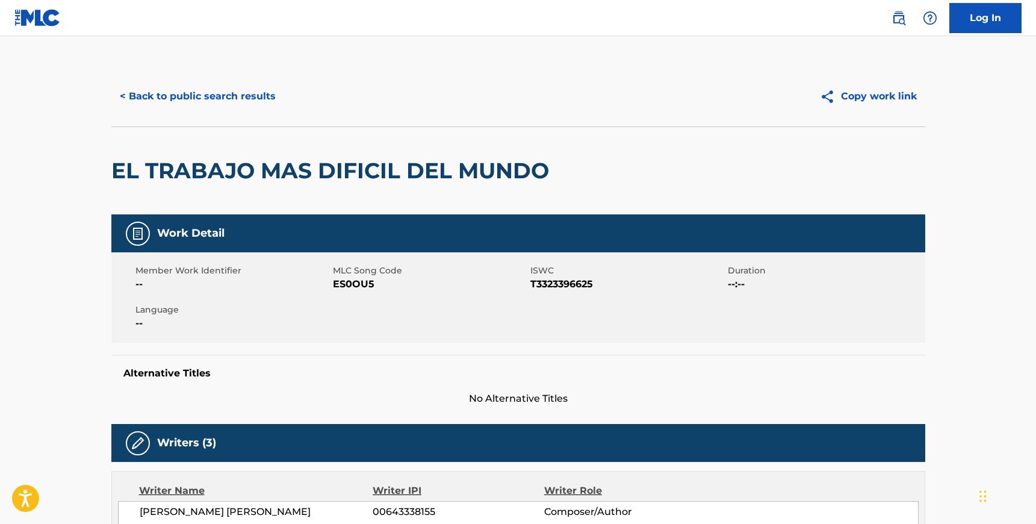
click at [355, 288] on span "ES0OU5" at bounding box center [430, 284] width 195 height 14
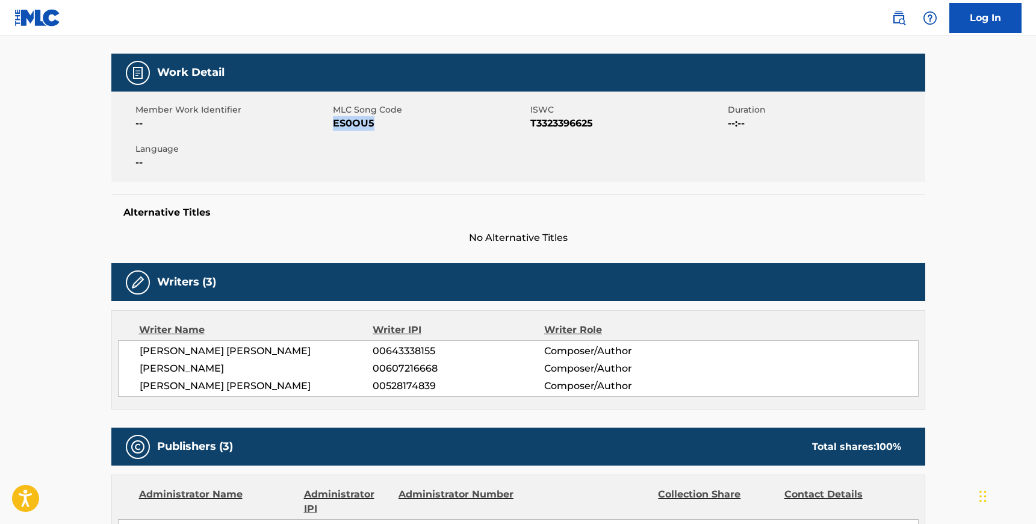
scroll to position [179, 0]
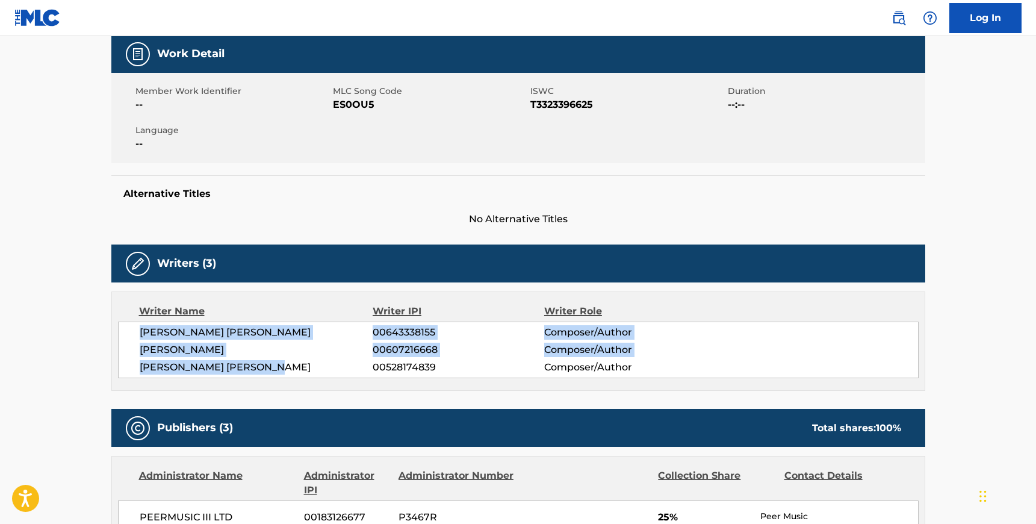
drag, startPoint x: 273, startPoint y: 366, endPoint x: 139, endPoint y: 331, distance: 138.2
click at [139, 331] on div "[PERSON_NAME] [PERSON_NAME] 00643338155 Composer/Author [PERSON_NAME] 006072166…" at bounding box center [518, 350] width 801 height 57
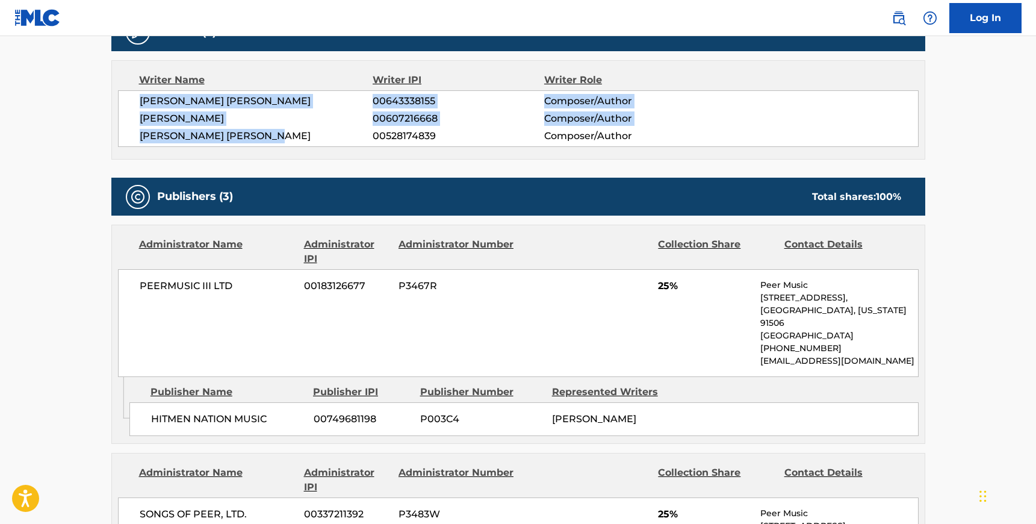
scroll to position [413, 0]
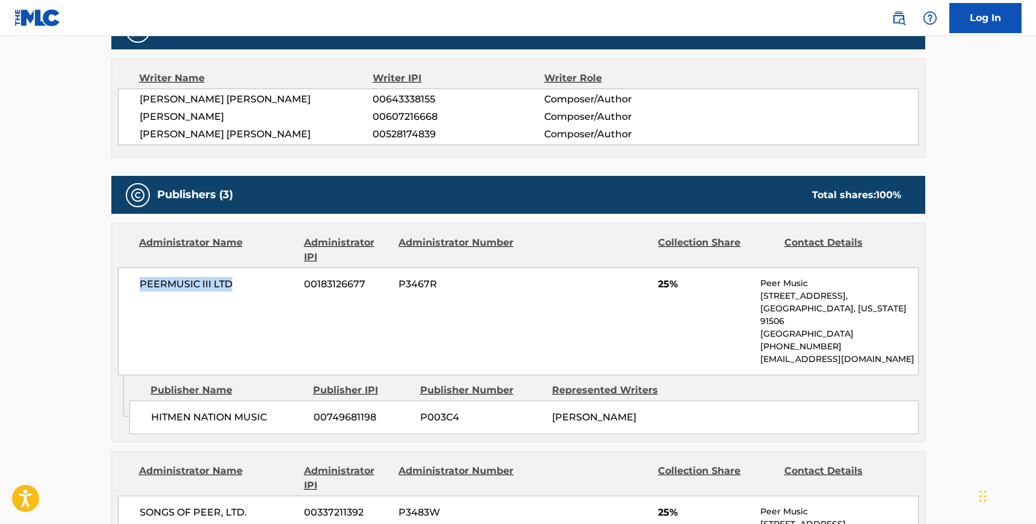
drag, startPoint x: 235, startPoint y: 283, endPoint x: 138, endPoint y: 283, distance: 97.6
click at [138, 283] on div "PEERMUSIC III LTD 00183126677 P3467R 25% Peer Music [STREET_ADDRESS][US_STATE] …" at bounding box center [518, 321] width 801 height 108
drag, startPoint x: 269, startPoint y: 413, endPoint x: 148, endPoint y: 413, distance: 120.4
click at [148, 413] on div "HITMEN NATION MUSIC 00749681198 P003C4 [PERSON_NAME]" at bounding box center [523, 417] width 789 height 34
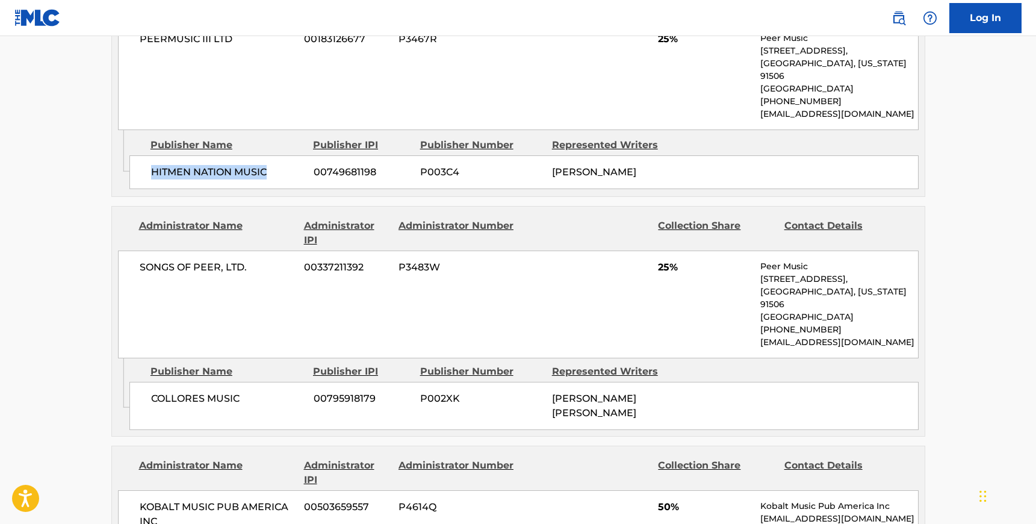
scroll to position [661, 0]
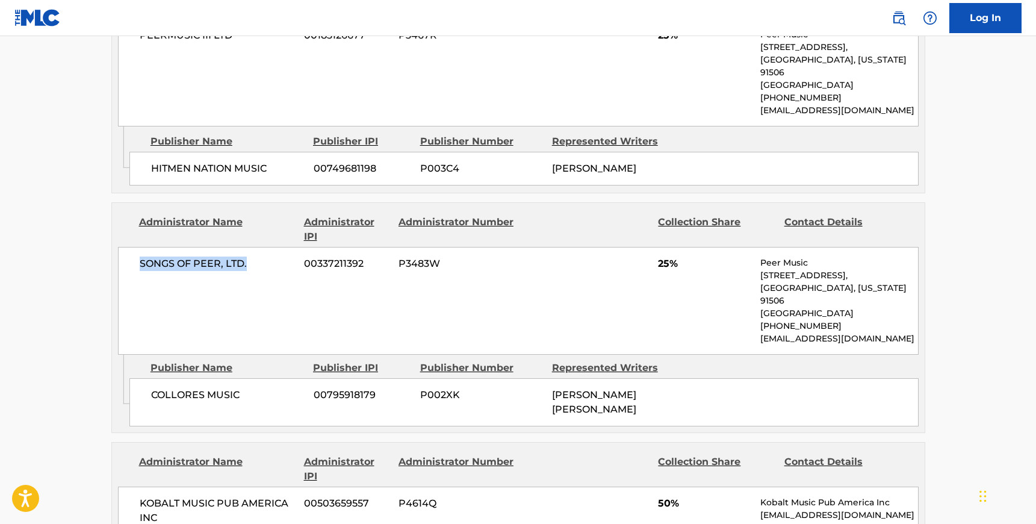
drag, startPoint x: 249, startPoint y: 264, endPoint x: 139, endPoint y: 264, distance: 110.8
click at [140, 264] on span "SONGS OF PEER, LTD." at bounding box center [218, 264] width 156 height 14
drag, startPoint x: 243, startPoint y: 391, endPoint x: 149, endPoint y: 389, distance: 93.4
click at [149, 389] on div "COLLORES MUSIC 00795918179 P002XK [PERSON_NAME] [PERSON_NAME]" at bounding box center [523, 402] width 789 height 48
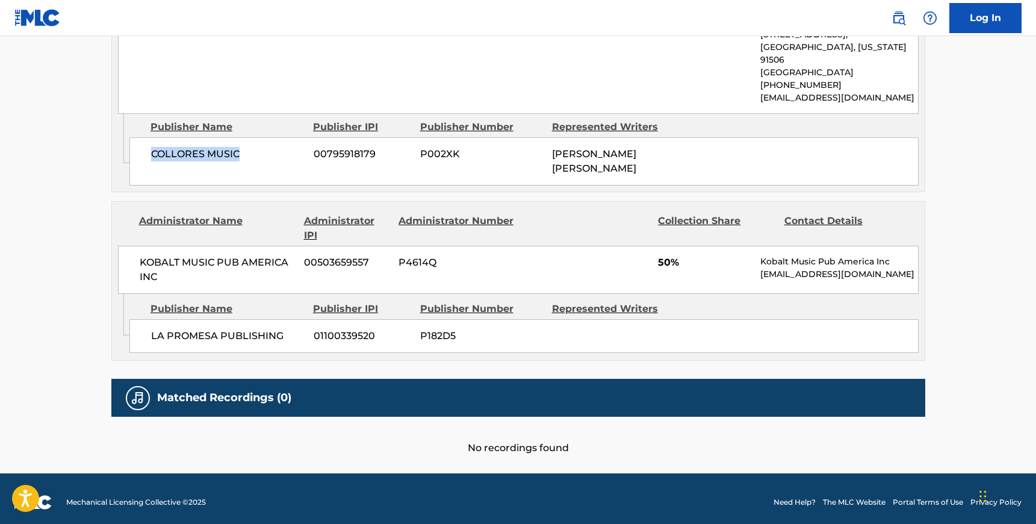
scroll to position [905, 0]
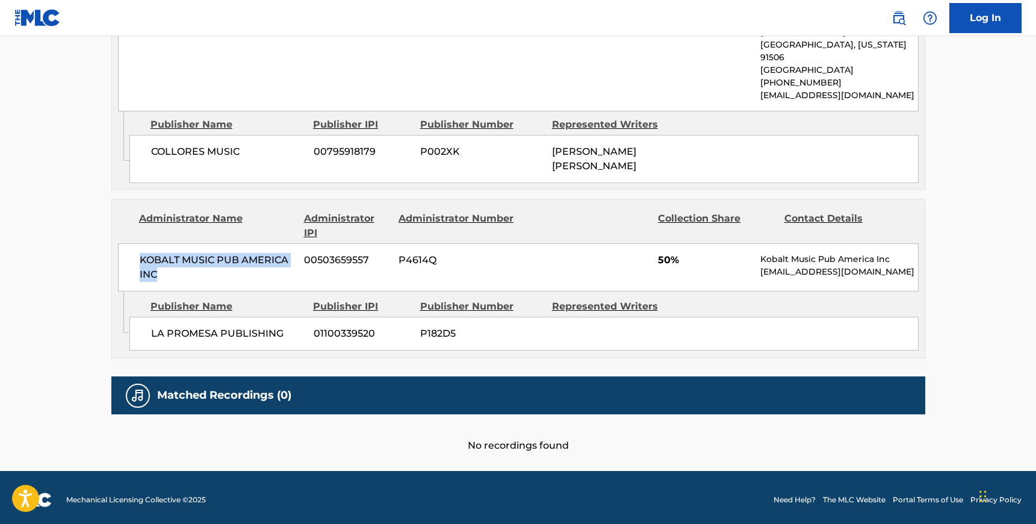
drag, startPoint x: 160, startPoint y: 273, endPoint x: 138, endPoint y: 256, distance: 27.5
click at [138, 256] on div "KOBALT MUSIC PUB AMERICA INC 00503659557 P4614Q 50% Kobalt Music Pub America In…" at bounding box center [518, 267] width 801 height 48
drag, startPoint x: 284, startPoint y: 334, endPoint x: 147, endPoint y: 332, distance: 136.7
click at [147, 332] on div "LA PROMESA PUBLISHING 01100339520 P182D5" at bounding box center [523, 334] width 789 height 34
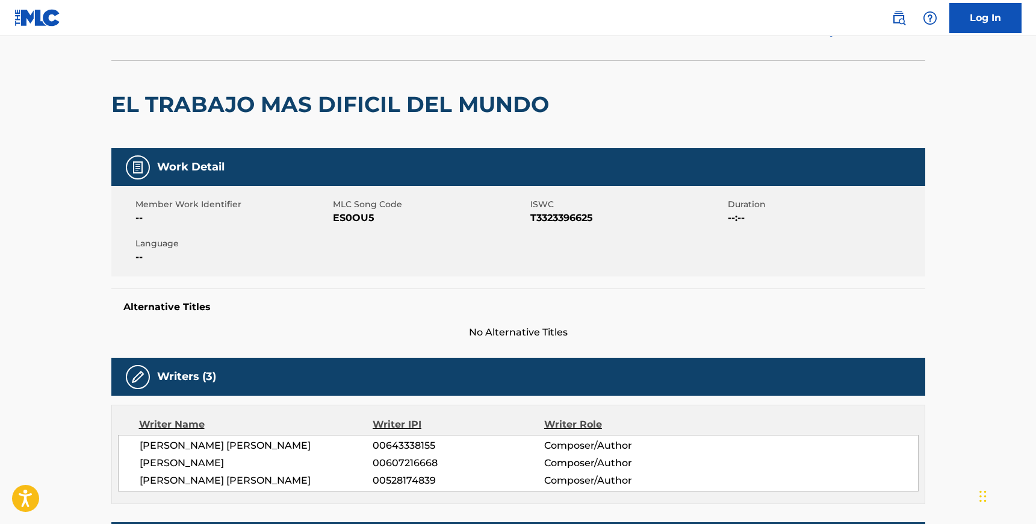
scroll to position [0, 0]
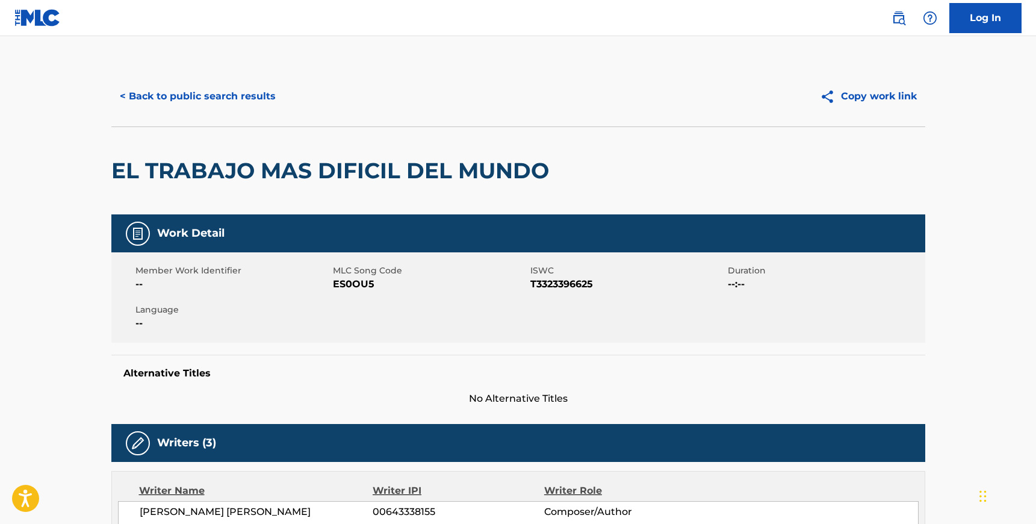
click at [172, 92] on button "< Back to public search results" at bounding box center [197, 96] width 173 height 30
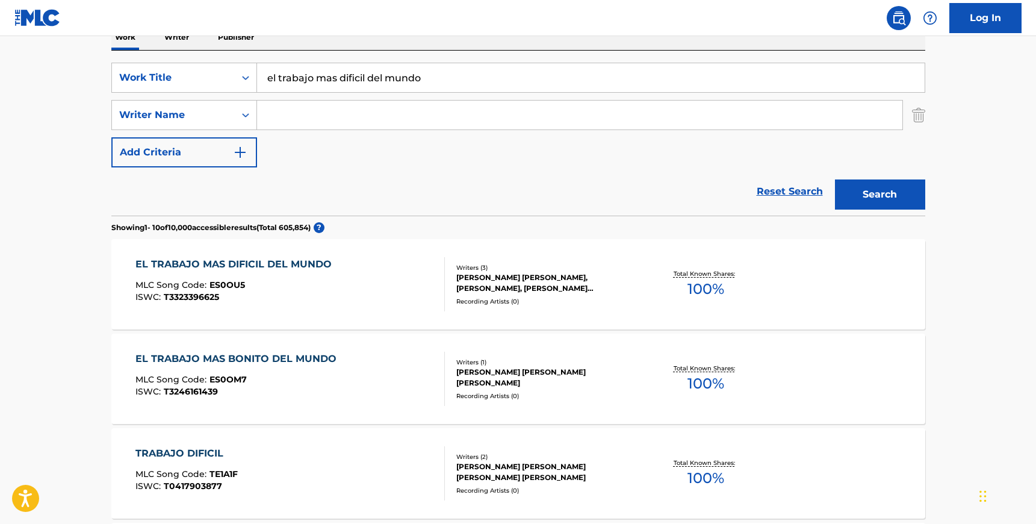
click at [313, 116] on input "Search Form" at bounding box center [580, 115] width 646 height 29
paste input "[PERSON_NAME]"
type input "[PERSON_NAME]"
click at [318, 83] on input "el trabajo mas dificil del mundo" at bounding box center [591, 77] width 668 height 29
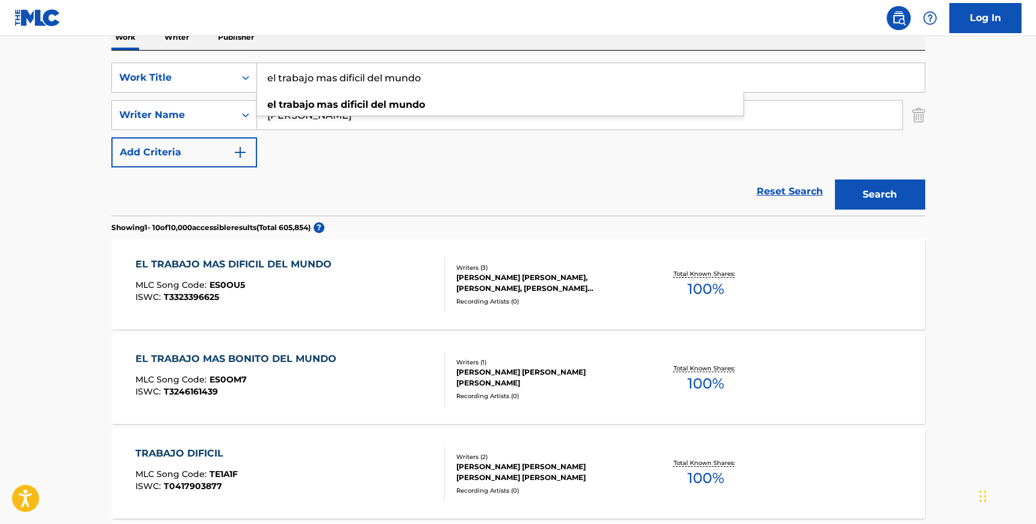
click at [318, 83] on input "el trabajo mas dificil del mundo" at bounding box center [591, 77] width 668 height 29
paste input "Cachaça E [PERSON_NAME]"
click at [304, 79] on input "Cachaça E [PERSON_NAME]" at bounding box center [591, 77] width 668 height 29
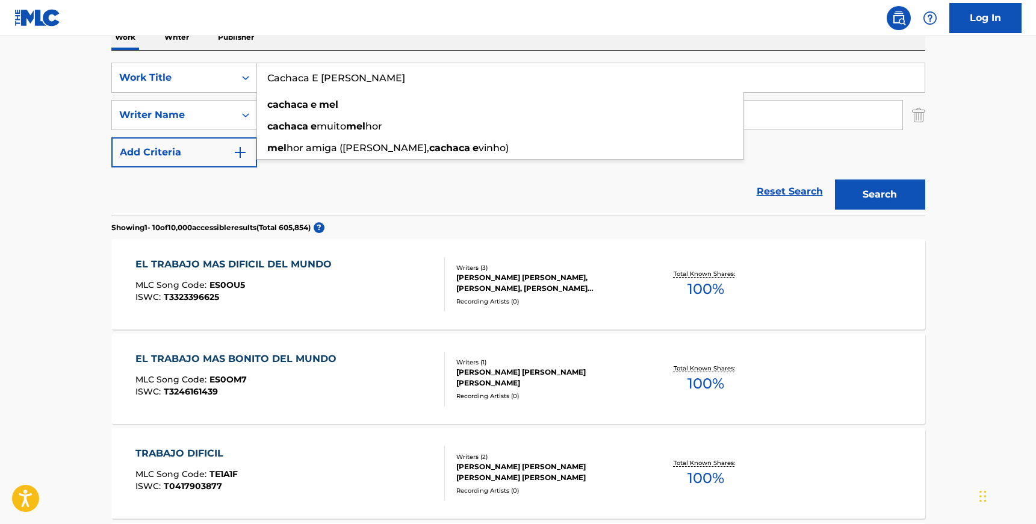
type input "Cachaca E [PERSON_NAME]"
click at [831, 135] on div "SearchWithCriteria1699fd9f-d5f7-4458-8d39-929ed64650f1 Work Title Cachaca E [PE…" at bounding box center [518, 115] width 814 height 105
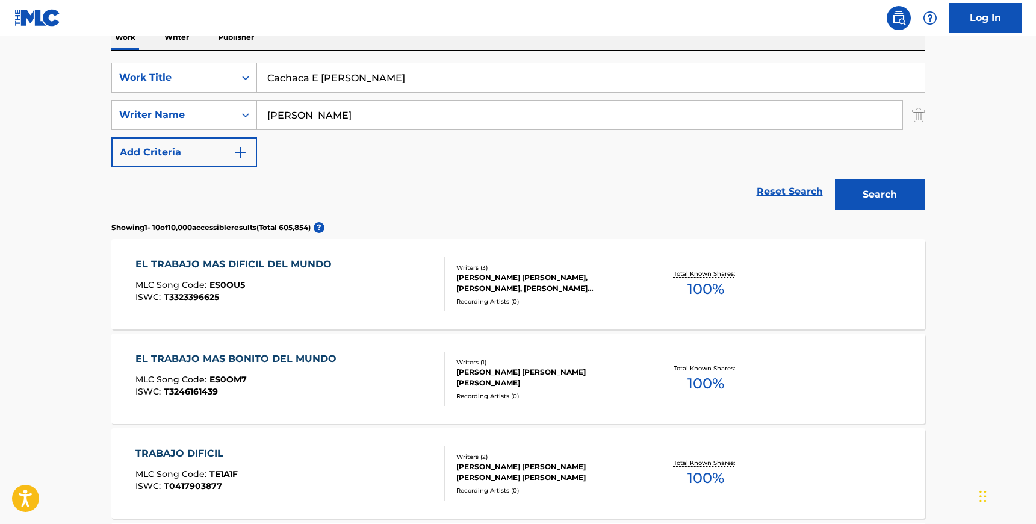
click at [867, 188] on button "Search" at bounding box center [880, 194] width 90 height 30
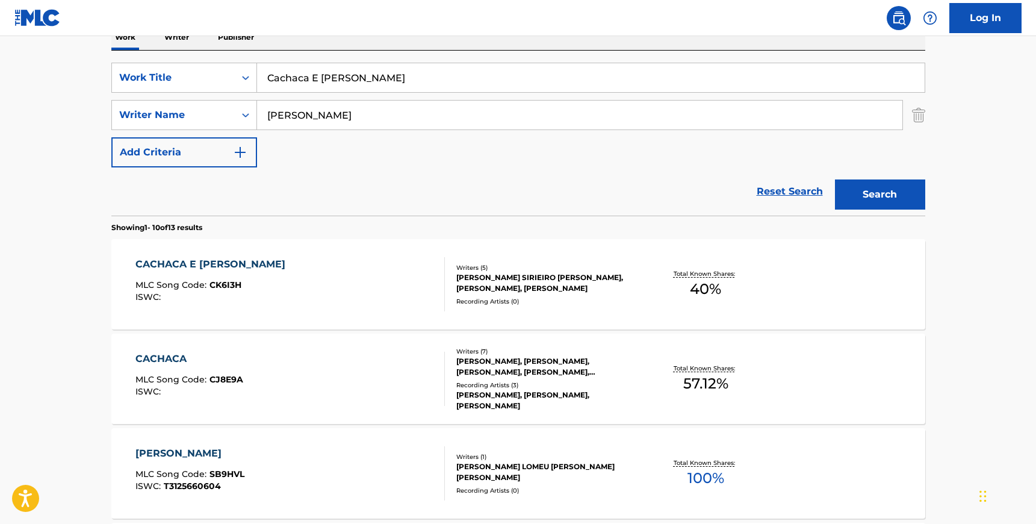
click at [527, 290] on div "[PERSON_NAME] SIRIEIRO [PERSON_NAME], [PERSON_NAME], [PERSON_NAME]" at bounding box center [547, 283] width 182 height 22
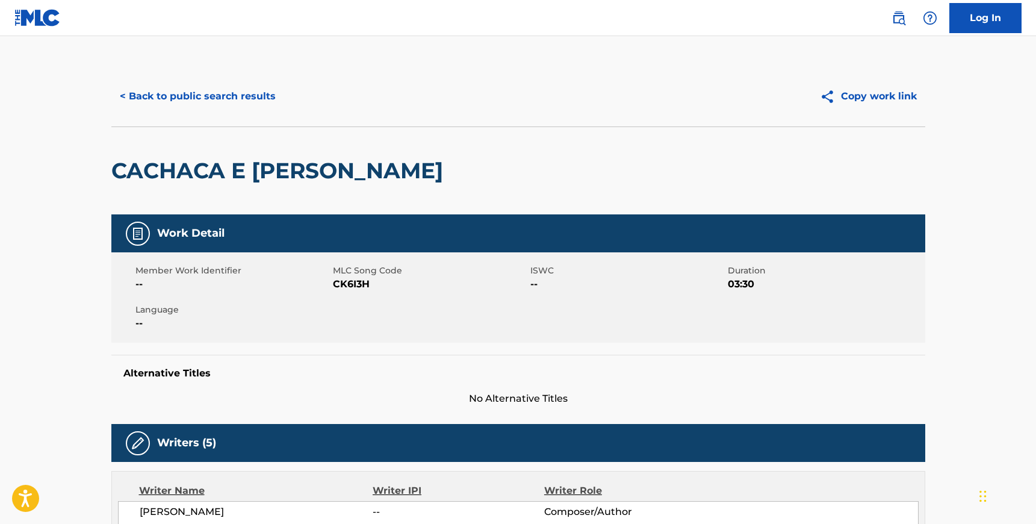
click at [355, 284] on span "CK6I3H" at bounding box center [430, 284] width 195 height 14
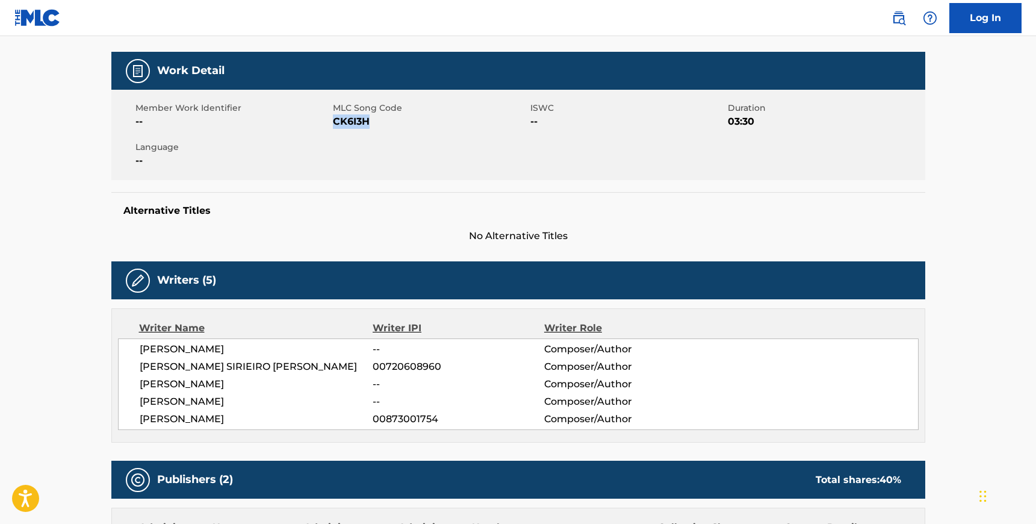
scroll to position [182, 0]
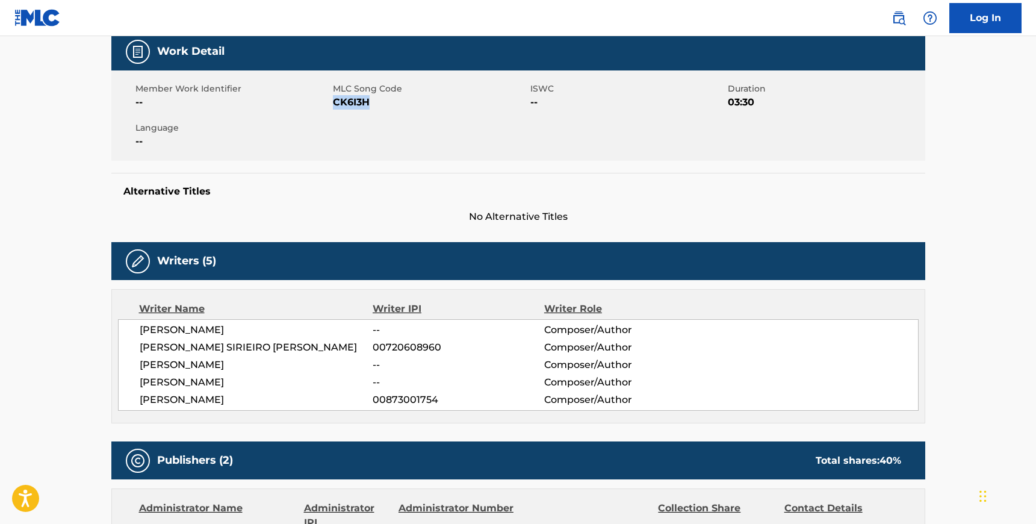
drag, startPoint x: 247, startPoint y: 398, endPoint x: 142, endPoint y: 331, distance: 124.3
click at [142, 331] on div "[PERSON_NAME] -- Composer/Author [PERSON_NAME] SIRIEIRO [PERSON_NAME] 007206089…" at bounding box center [518, 365] width 801 height 92
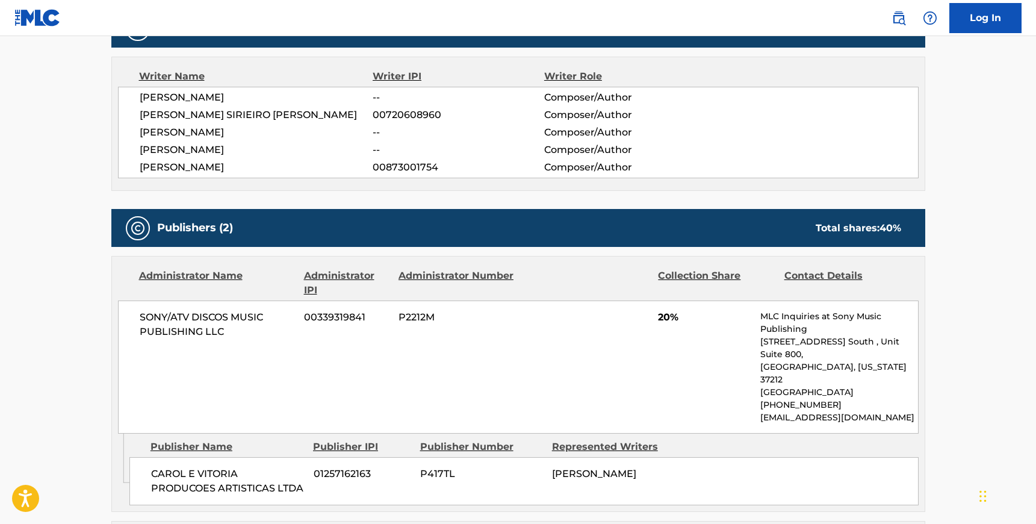
scroll to position [424, 0]
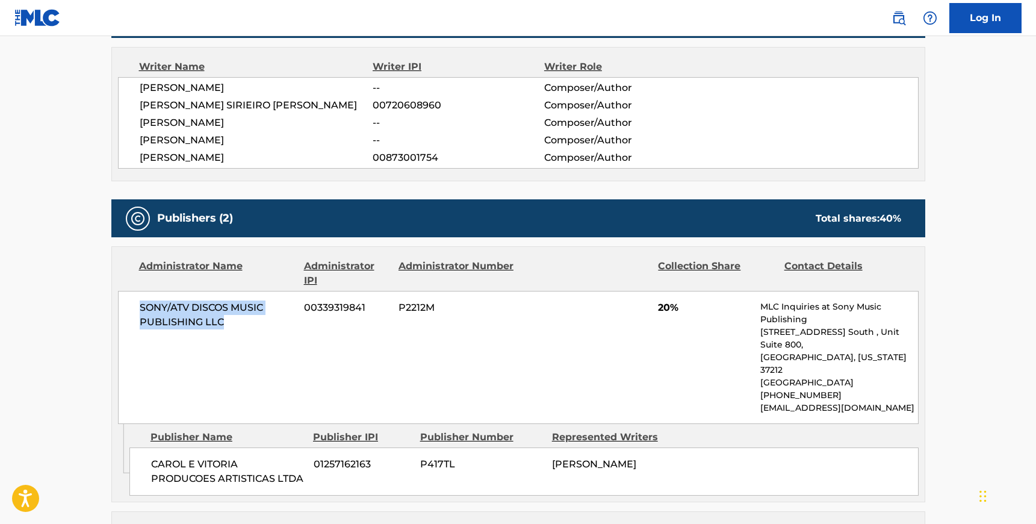
drag, startPoint x: 227, startPoint y: 323, endPoint x: 137, endPoint y: 304, distance: 92.2
click at [137, 304] on div "SONY/ATV DISCOS MUSIC PUBLISHING LLC 00339319841 P2212M 20% MLC Inquiries at So…" at bounding box center [518, 357] width 801 height 133
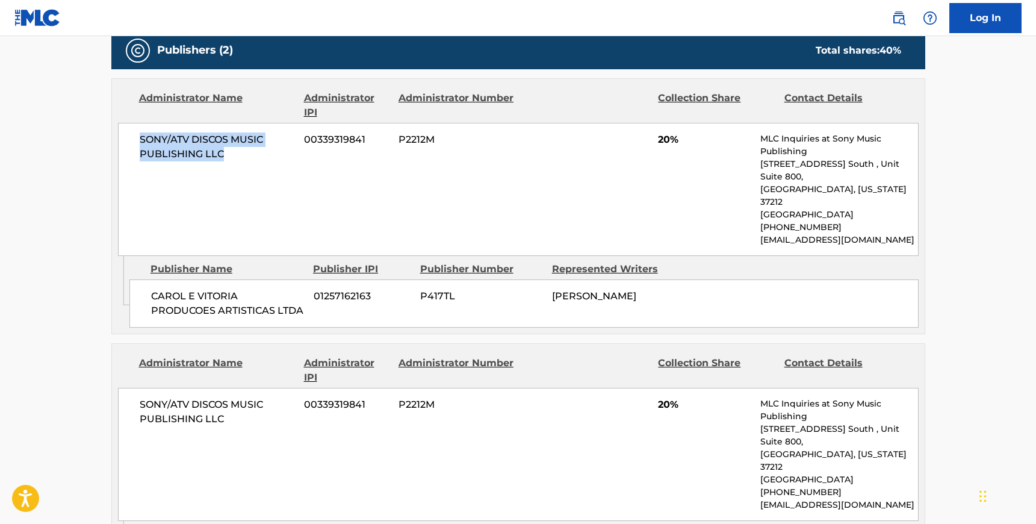
scroll to position [602, 0]
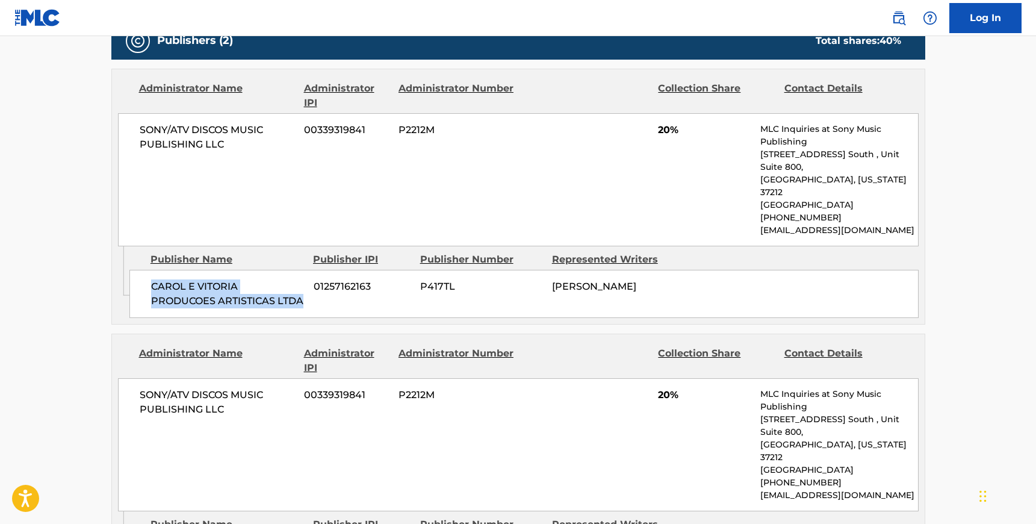
drag, startPoint x: 306, startPoint y: 270, endPoint x: 150, endPoint y: 254, distance: 156.9
click at [150, 270] on div "[PERSON_NAME] E VITORIA PRODUCOES ARTISTICAS LTDA 01257162163 P417TL [PERSON_NA…" at bounding box center [523, 294] width 789 height 48
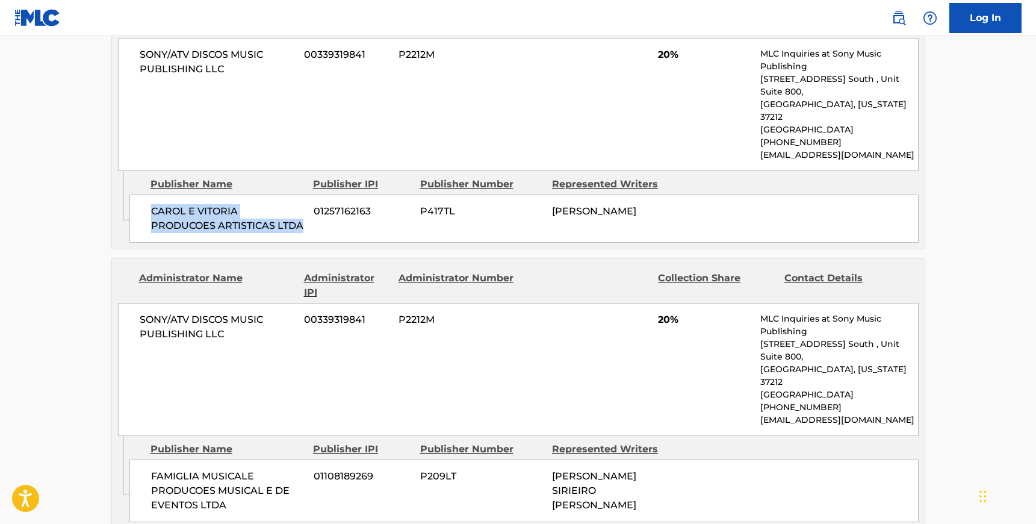
scroll to position [799, 0]
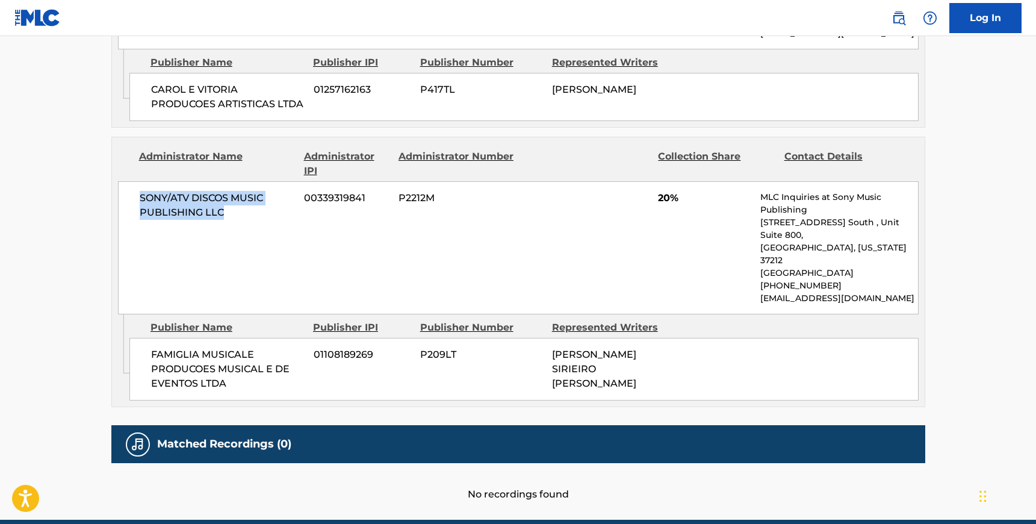
drag, startPoint x: 226, startPoint y: 187, endPoint x: 127, endPoint y: 173, distance: 100.2
click at [127, 181] on div "SONY/ATV DISCOS MUSIC PUBLISHING LLC 00339319841 P2212M 20% MLC Inquiries at So…" at bounding box center [518, 247] width 801 height 133
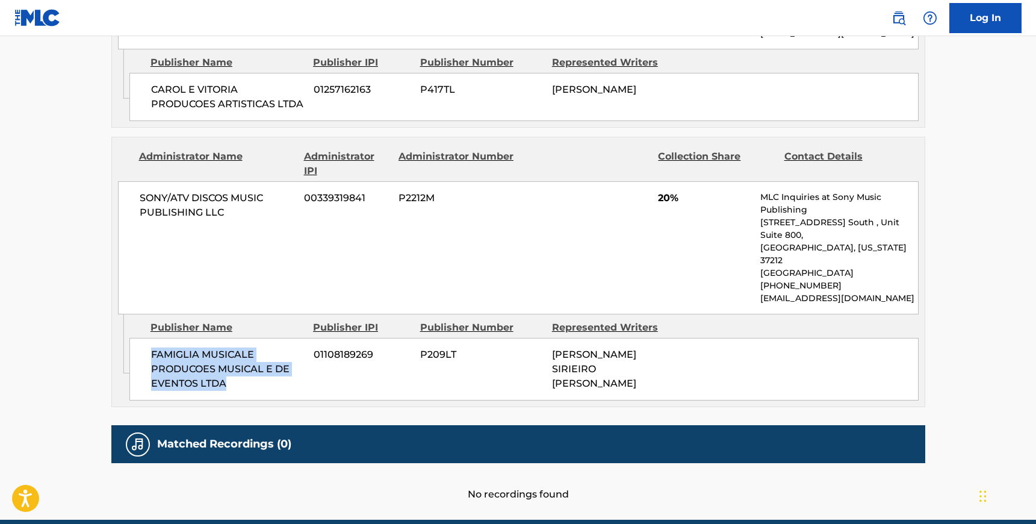
drag, startPoint x: 229, startPoint y: 328, endPoint x: 151, endPoint y: 299, distance: 83.8
click at [151, 347] on span "FAMIGLIA MUSICALE PRODUCOES MUSICAL E DE EVENTOS LTDA" at bounding box center [228, 368] width 154 height 43
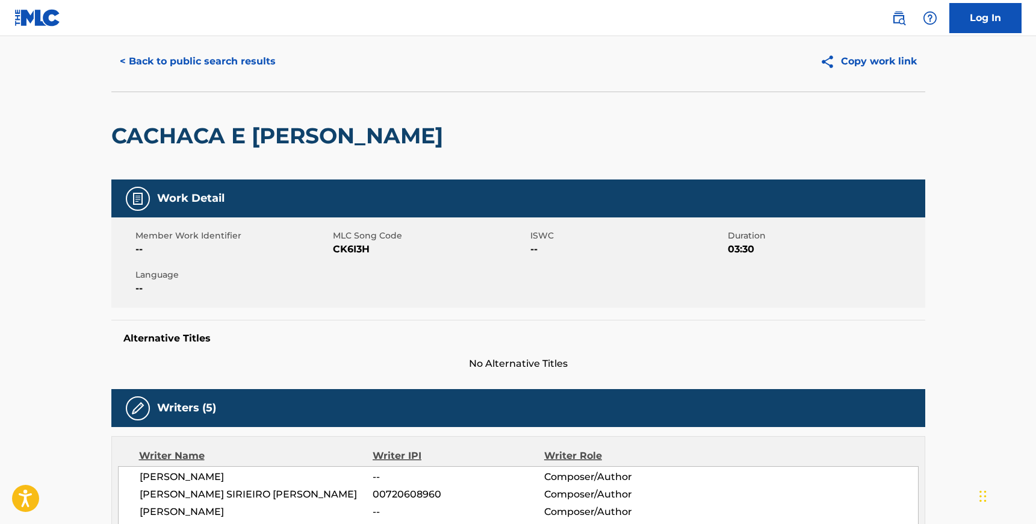
scroll to position [33, 0]
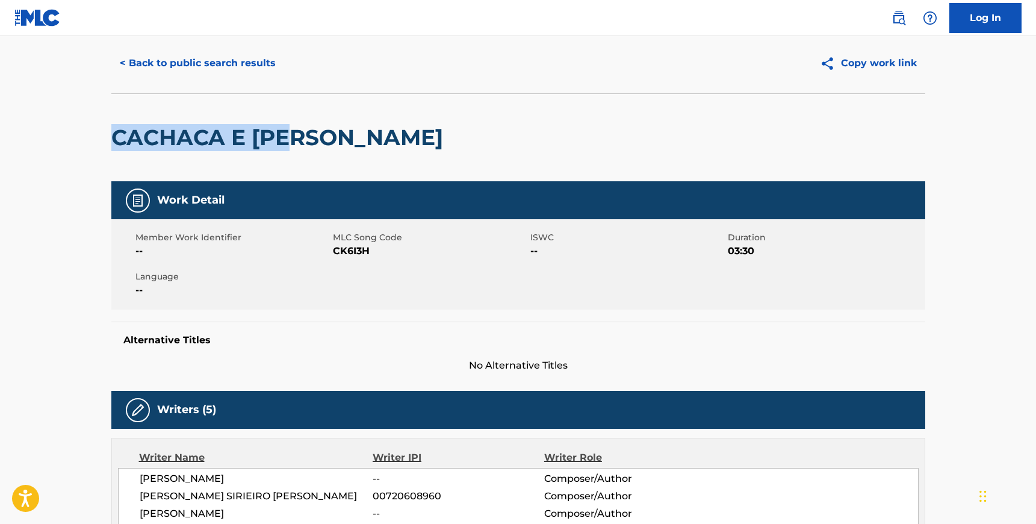
drag, startPoint x: 112, startPoint y: 132, endPoint x: 297, endPoint y: 128, distance: 184.9
click at [297, 128] on h2 "CACHACA E [PERSON_NAME]" at bounding box center [280, 137] width 338 height 27
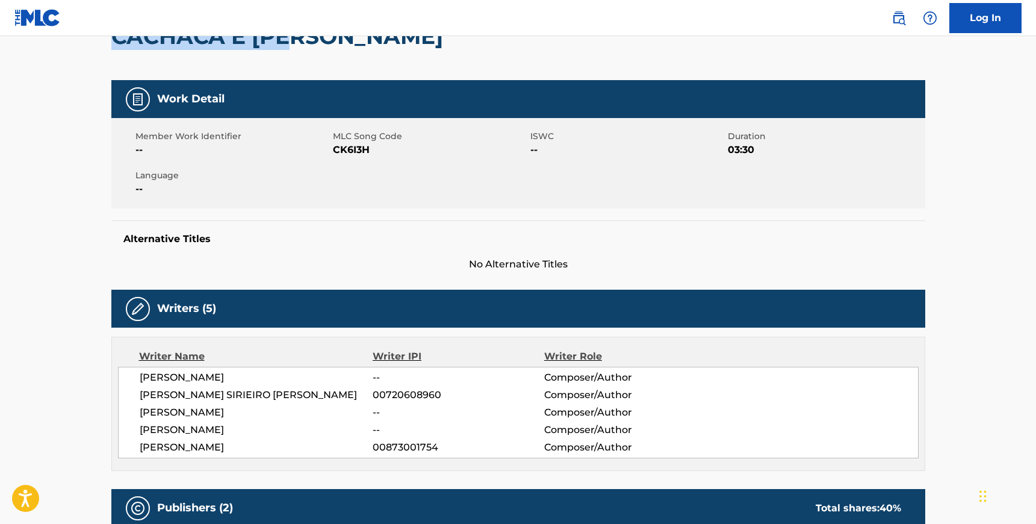
scroll to position [158, 0]
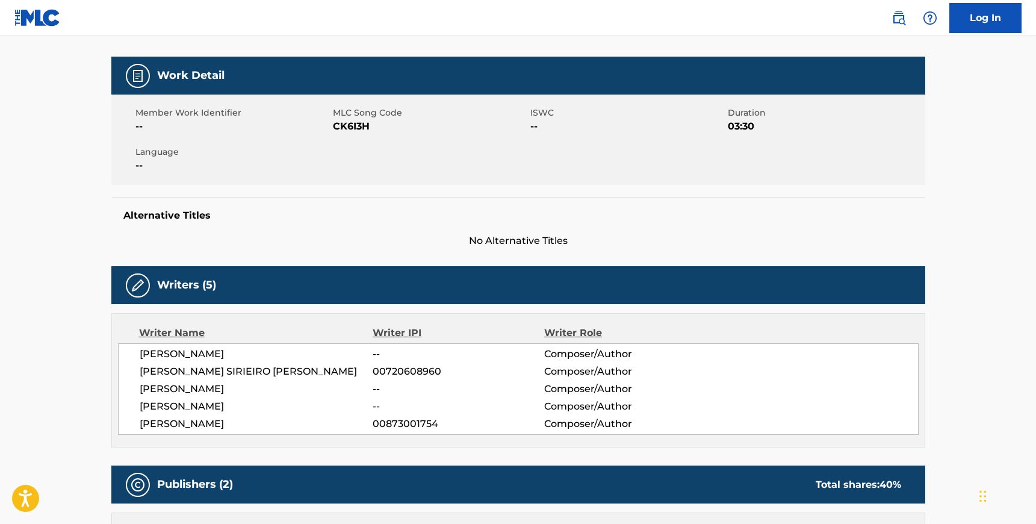
drag, startPoint x: 195, startPoint y: 425, endPoint x: 251, endPoint y: 425, distance: 56.6
click at [251, 425] on span "[PERSON_NAME]" at bounding box center [257, 424] width 234 height 14
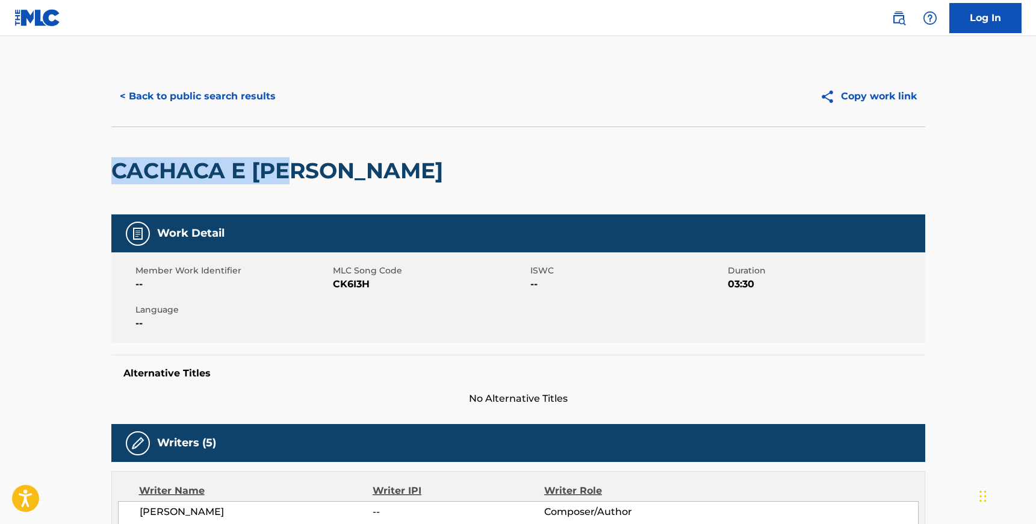
click at [152, 96] on button "< Back to public search results" at bounding box center [197, 96] width 173 height 30
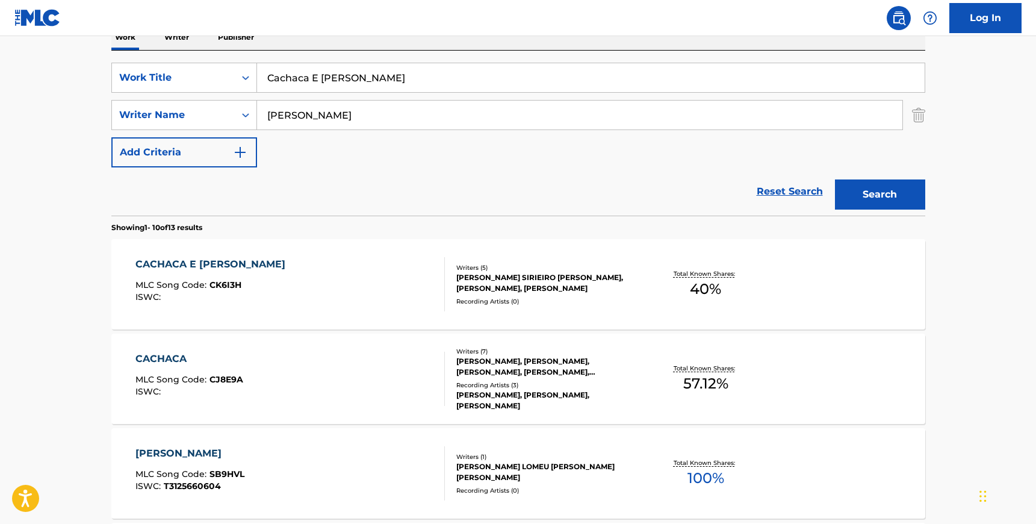
click at [326, 81] on input "Cachaca E [PERSON_NAME]" at bounding box center [591, 77] width 668 height 29
paste input "A Culpa Não É Nossa"
click at [326, 81] on input "Cachaca E MA Culpa Não É Nossael" at bounding box center [591, 77] width 668 height 29
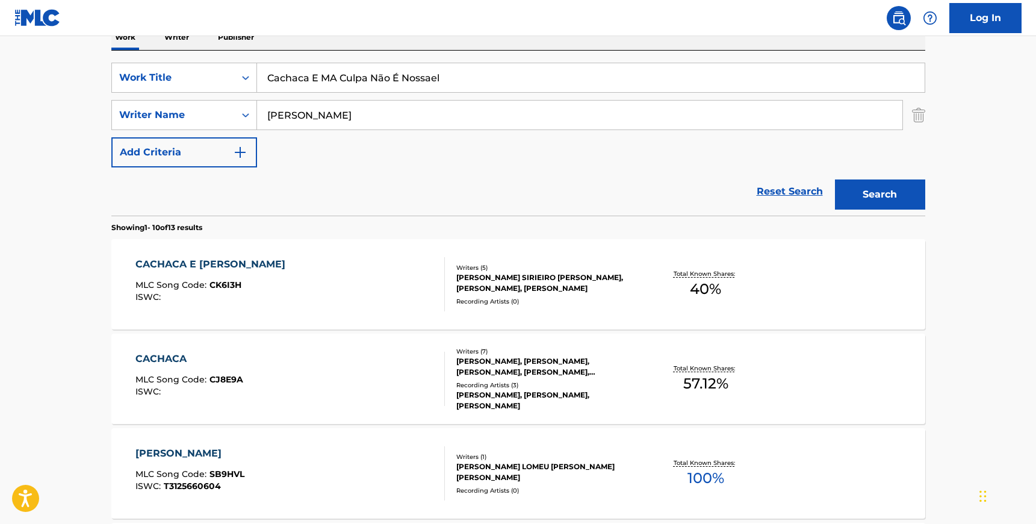
click at [326, 81] on input "Cachaca E MA Culpa Não É Nossael" at bounding box center [591, 77] width 668 height 29
paste input "A Culpa Não É Nossa"
click at [321, 76] on input "A Culpa Não É Nossa" at bounding box center [591, 77] width 668 height 29
click at [335, 79] on input "A Culpa Nao É Nossa" at bounding box center [591, 77] width 668 height 29
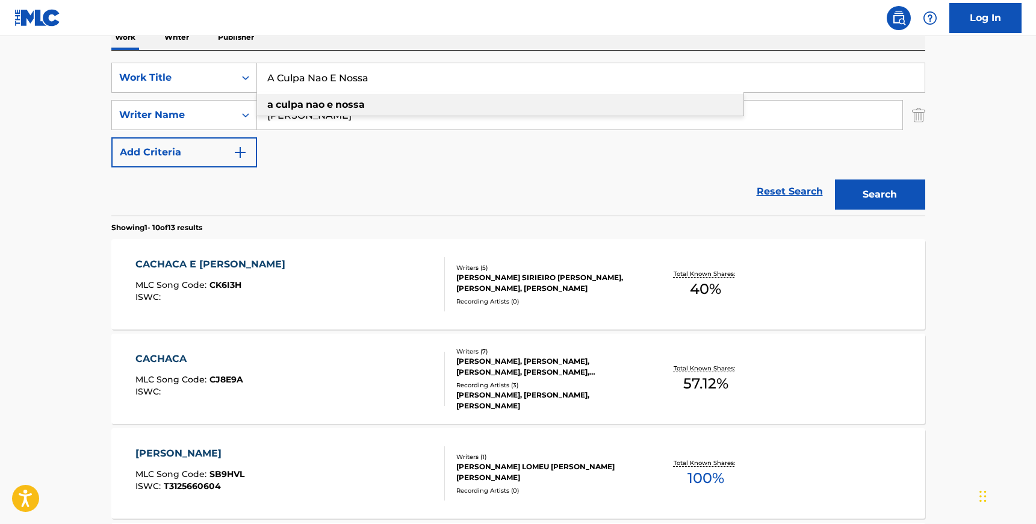
type input "A Culpa Nao E Nossa"
click at [415, 161] on div "SearchWithCriteria1699fd9f-d5f7-4458-8d39-929ed64650f1 Work Title A Culpa Nao E…" at bounding box center [518, 115] width 814 height 105
click at [889, 198] on button "Search" at bounding box center [880, 194] width 90 height 30
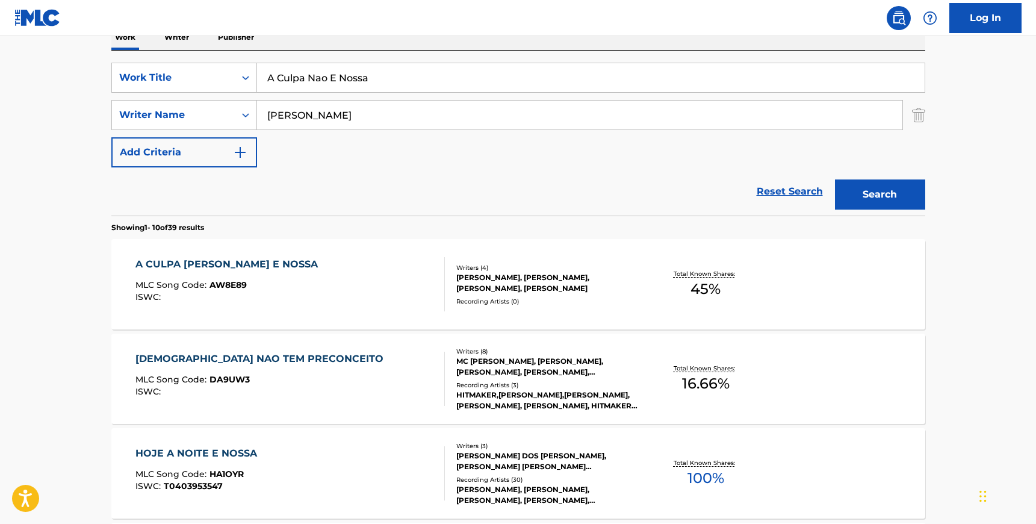
click at [413, 293] on div "A CULPA [PERSON_NAME] E NOSSA MLC Song Code : AW8E89 ISWC :" at bounding box center [290, 284] width 310 height 54
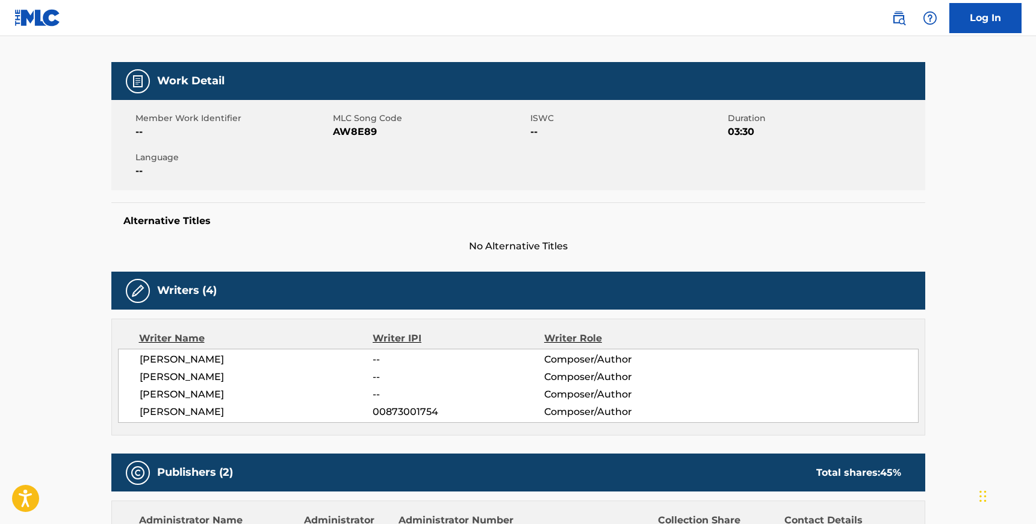
scroll to position [188, 0]
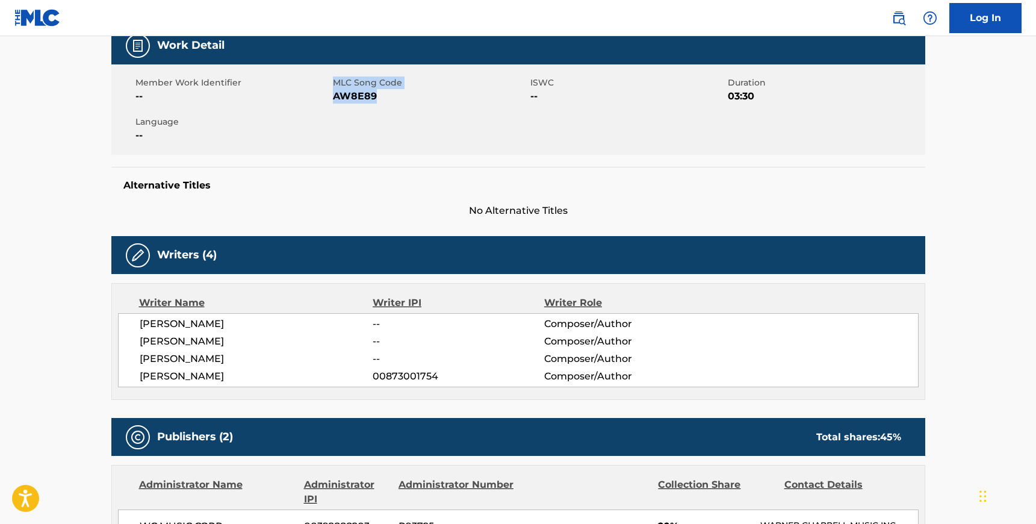
drag, startPoint x: 332, startPoint y: 96, endPoint x: 385, endPoint y: 99, distance: 53.1
click at [385, 99] on div "Member Work Identifier -- MLC Song Code AW8E89 ISWC -- Duration 03:30 Language …" at bounding box center [518, 109] width 814 height 90
click at [385, 99] on span "AW8E89" at bounding box center [430, 96] width 195 height 14
click at [367, 98] on span "AW8E89" at bounding box center [430, 96] width 195 height 14
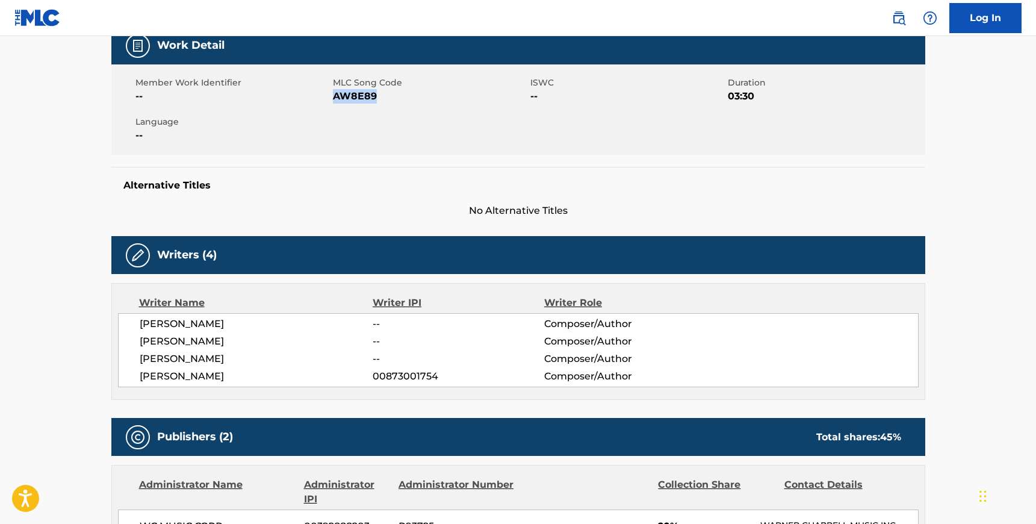
drag, startPoint x: 246, startPoint y: 376, endPoint x: 138, endPoint y: 323, distance: 120.4
click at [138, 323] on div "[PERSON_NAME] -- Composer/Author [PERSON_NAME] -- Composer/Author [PERSON_NAME]…" at bounding box center [518, 350] width 801 height 74
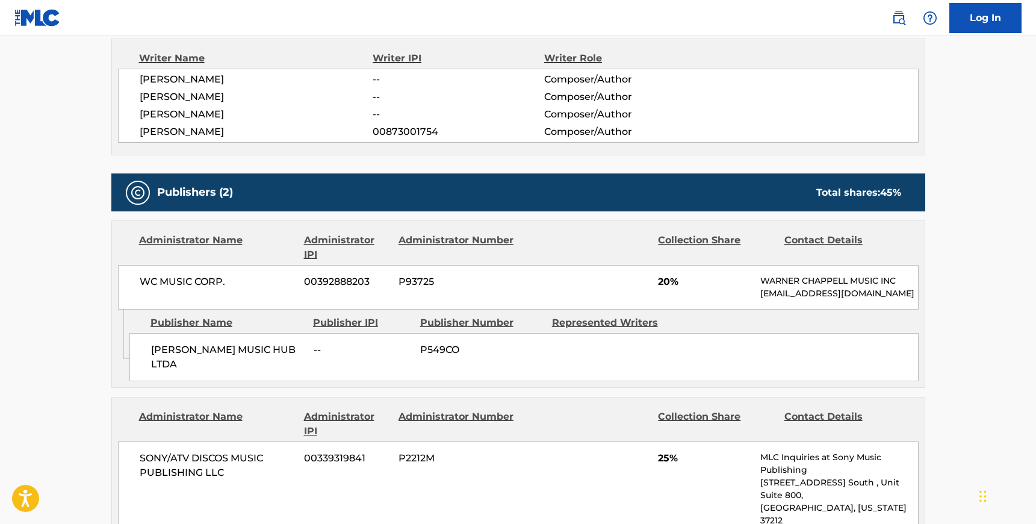
scroll to position [469, 0]
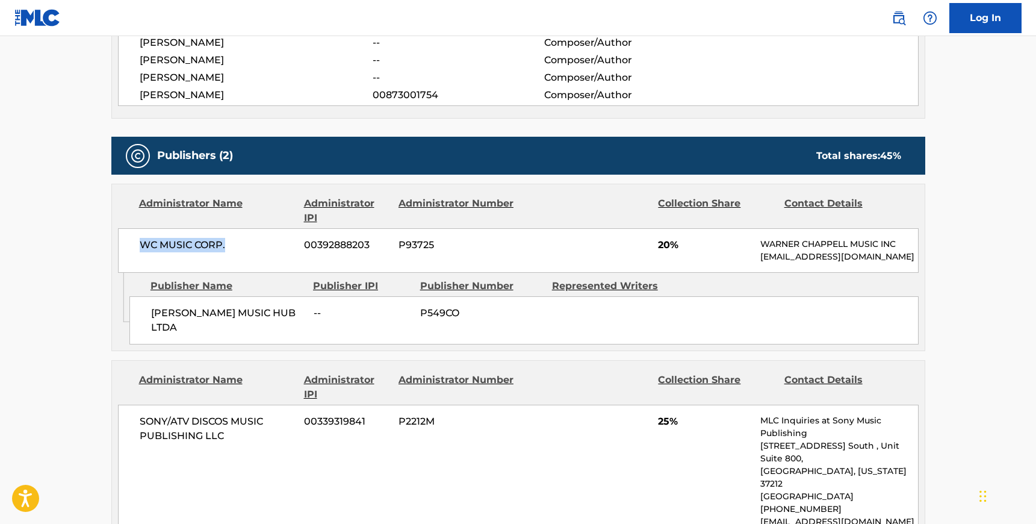
drag, startPoint x: 225, startPoint y: 244, endPoint x: 128, endPoint y: 242, distance: 97.6
click at [128, 242] on div "WC MUSIC CORP. 00392888203 P93725 20% [PERSON_NAME] MUSIC INC [EMAIL_ADDRESS][D…" at bounding box center [518, 250] width 801 height 45
drag, startPoint x: 282, startPoint y: 317, endPoint x: 152, endPoint y: 314, distance: 129.5
click at [152, 314] on span "[PERSON_NAME] MUSIC HUB LTDA" at bounding box center [228, 320] width 154 height 29
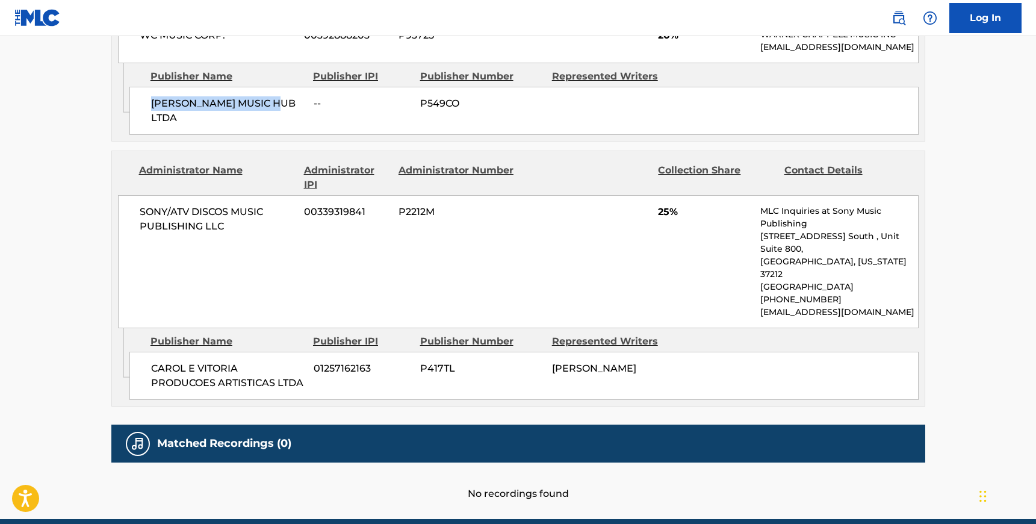
scroll to position [688, 0]
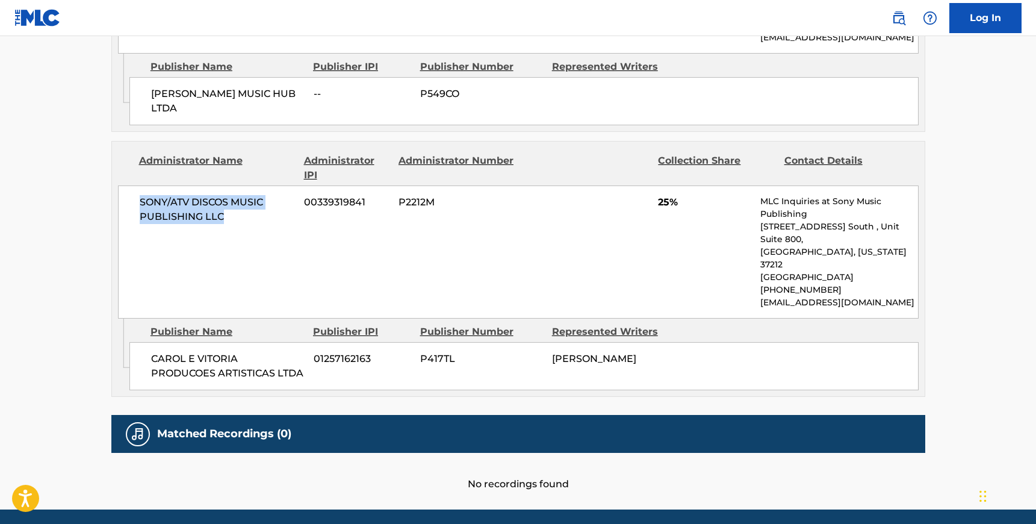
drag, startPoint x: 229, startPoint y: 207, endPoint x: 138, endPoint y: 186, distance: 93.2
click at [138, 186] on div "SONY/ATV DISCOS MUSIC PUBLISHING LLC 00339319841 P2212M 25% MLC Inquiries at So…" at bounding box center [518, 251] width 801 height 133
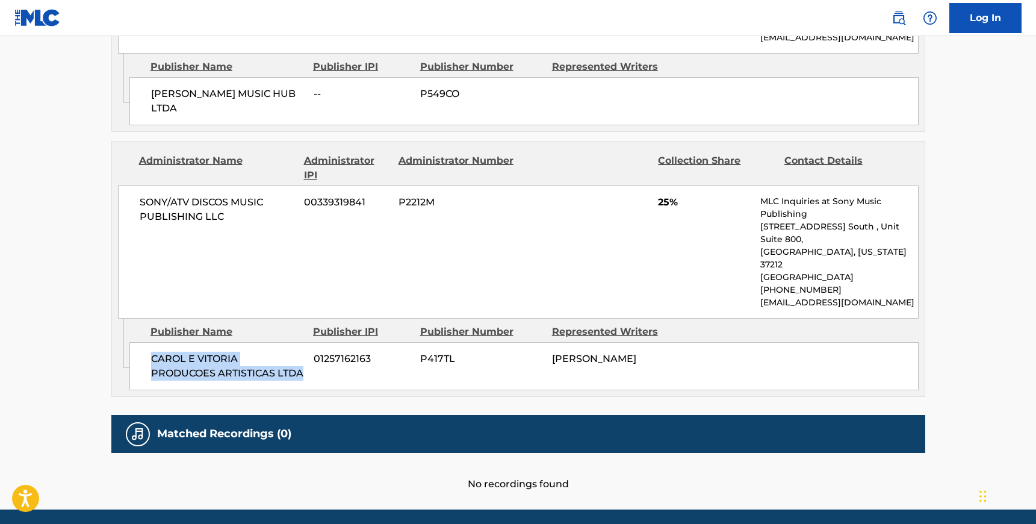
drag, startPoint x: 307, startPoint y: 337, endPoint x: 148, endPoint y: 321, distance: 159.8
click at [148, 342] on div "[PERSON_NAME] E VITORIA PRODUCOES ARTISTICAS LTDA 01257162163 P417TL [PERSON_NA…" at bounding box center [523, 366] width 789 height 48
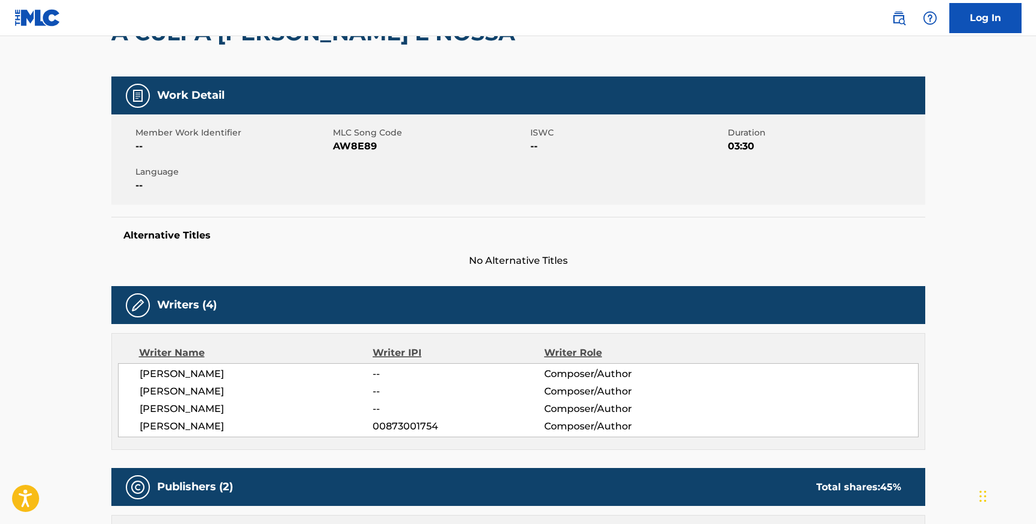
scroll to position [0, 0]
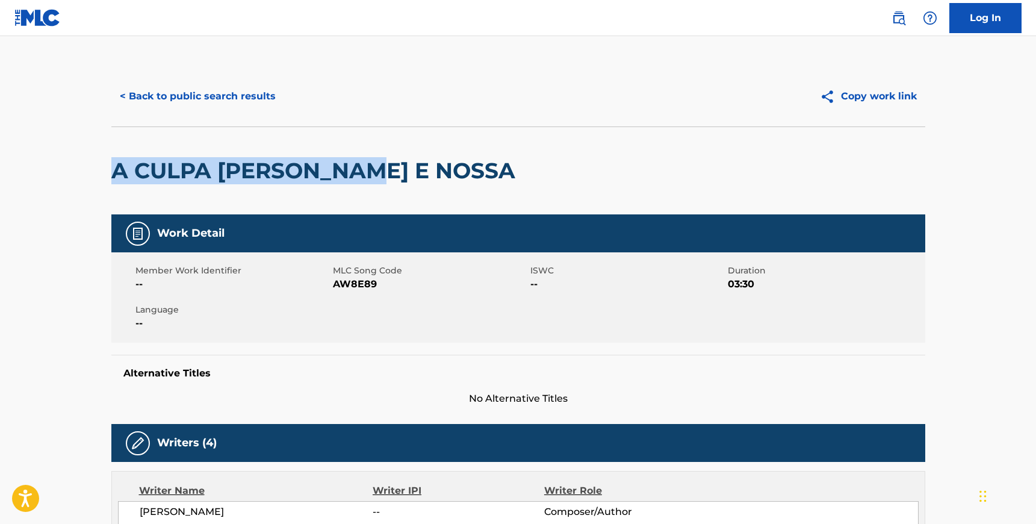
drag, startPoint x: 115, startPoint y: 172, endPoint x: 375, endPoint y: 172, distance: 260.2
click at [375, 172] on h2 "A CULPA [PERSON_NAME] E NOSSA" at bounding box center [316, 170] width 410 height 27
click at [167, 95] on button "< Back to public search results" at bounding box center [197, 96] width 173 height 30
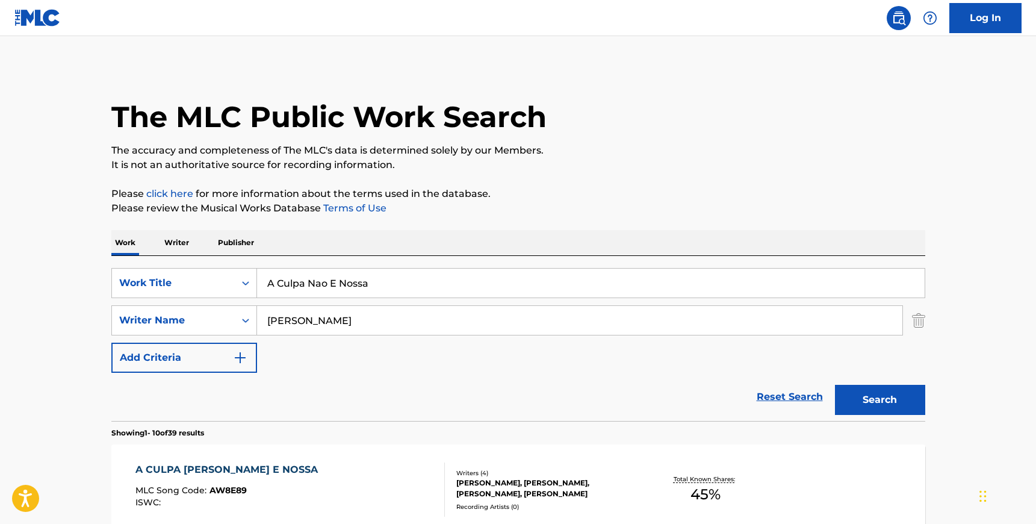
scroll to position [205, 0]
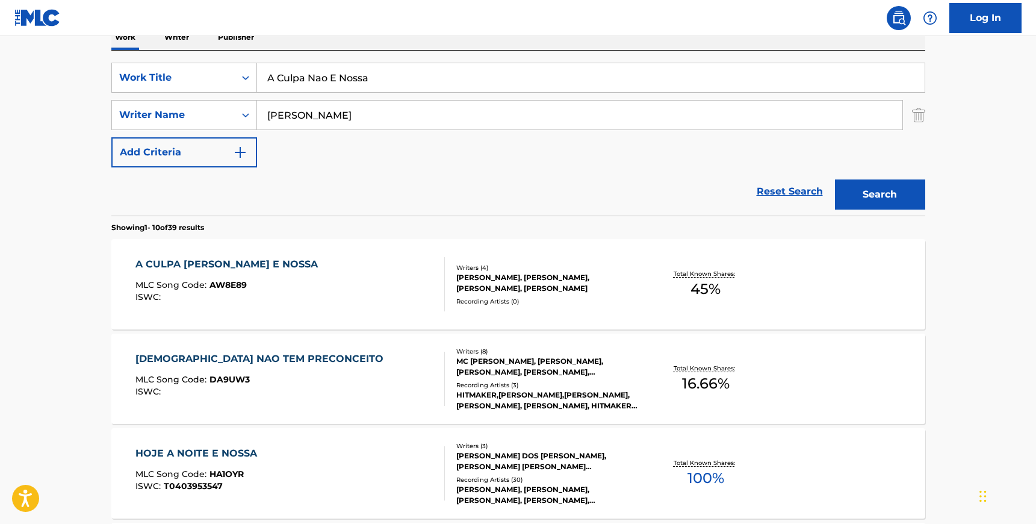
click at [320, 73] on input "A Culpa Nao E Nossa" at bounding box center [591, 77] width 668 height 29
paste input "mechanical: 25% performance: 25% synchronization: 25%"
click at [317, 73] on input "mechanical: 25% performance: 25% synchronization: 25%" at bounding box center [591, 77] width 668 height 29
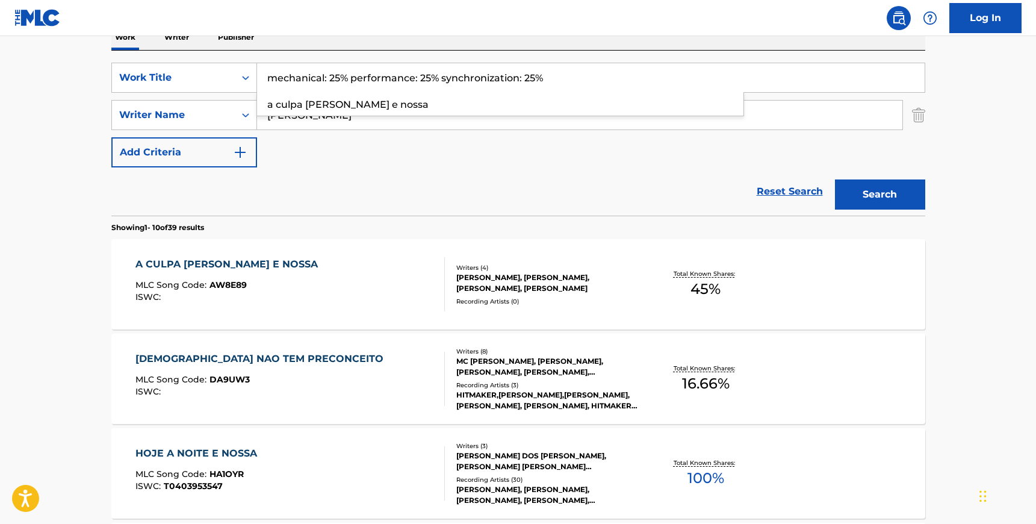
click at [317, 73] on input "mechanical: 25% performance: 25% synchronization: 25%" at bounding box center [591, 77] width 668 height 29
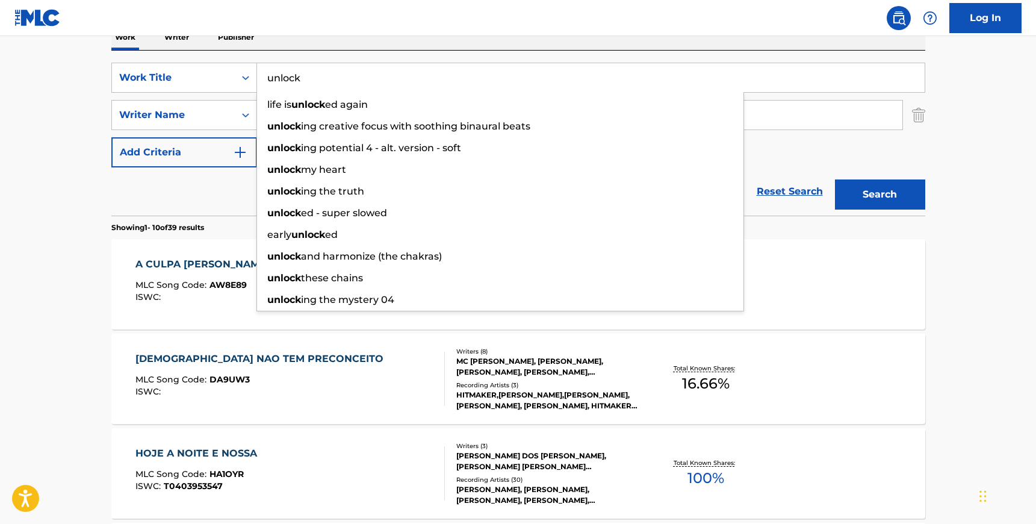
type input "unlock"
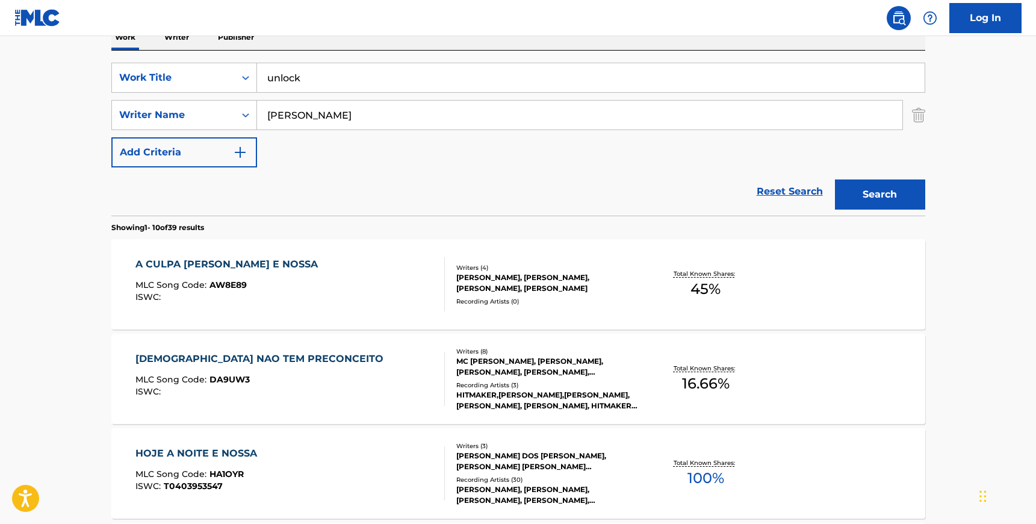
click at [350, 57] on div "SearchWithCriteria1699fd9f-d5f7-4458-8d39-929ed64650f1 Work Title unlock Search…" at bounding box center [518, 133] width 814 height 165
click at [307, 107] on input "[PERSON_NAME]" at bounding box center [580, 115] width 646 height 29
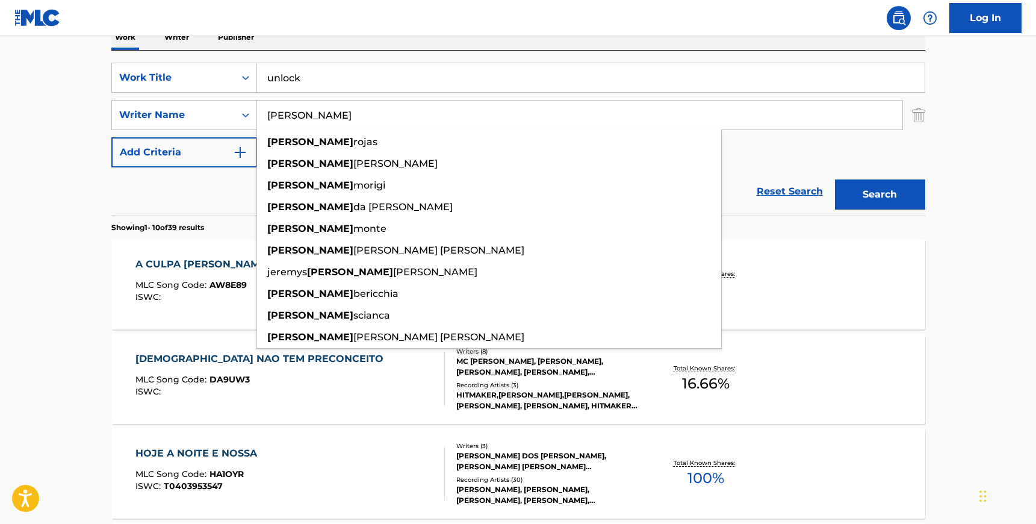
click at [820, 149] on div "SearchWithCriteria1699fd9f-d5f7-4458-8d39-929ed64650f1 Work Title unlock Search…" at bounding box center [518, 115] width 814 height 105
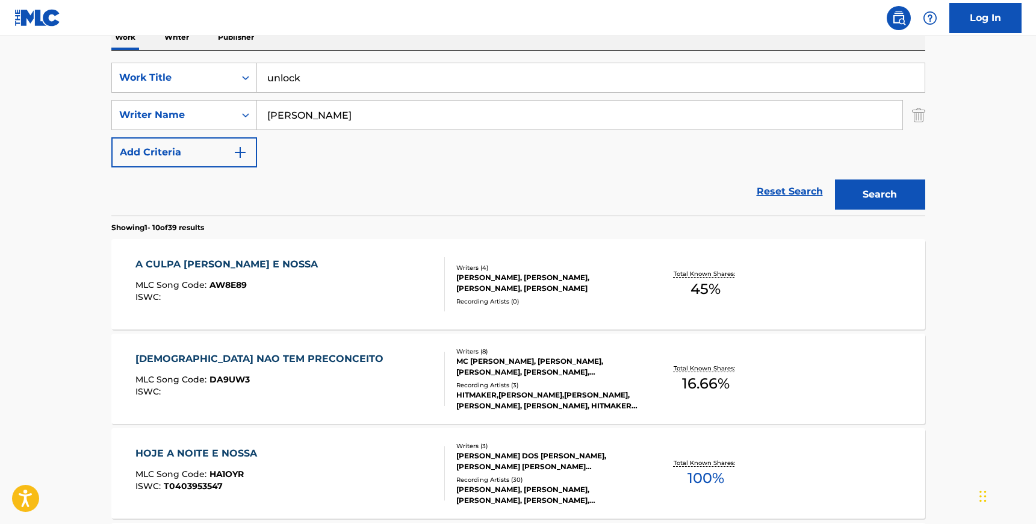
click at [867, 196] on button "Search" at bounding box center [880, 194] width 90 height 30
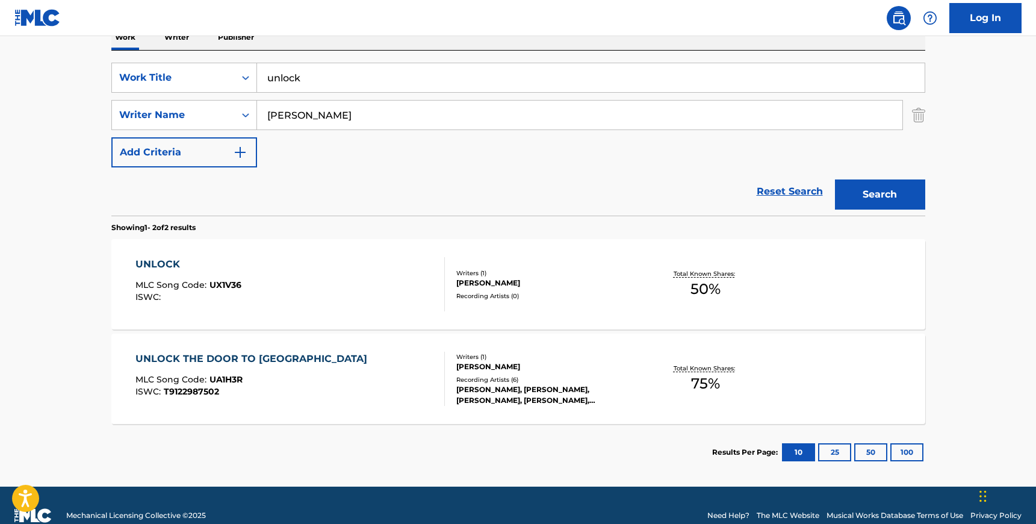
click at [369, 120] on input "[PERSON_NAME]" at bounding box center [580, 115] width 646 height 29
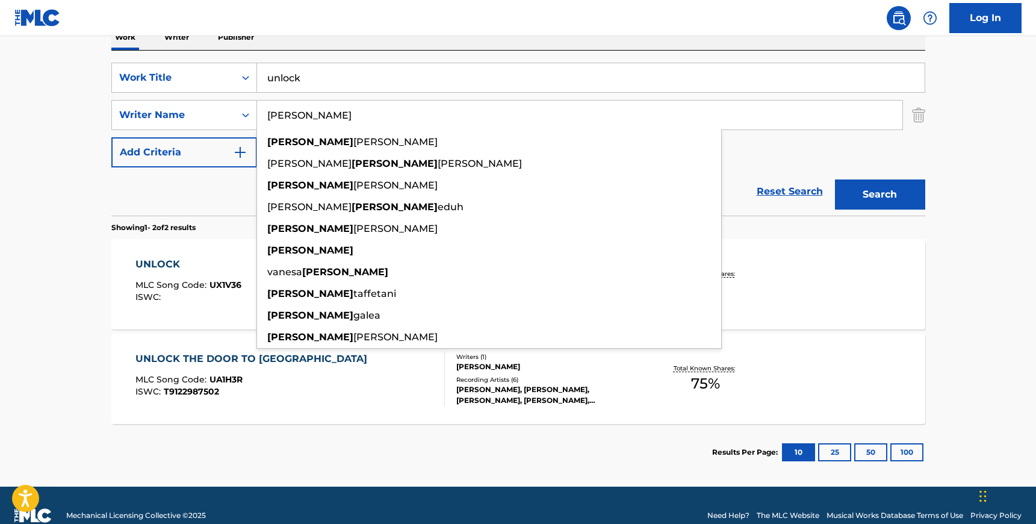
click at [369, 120] on input "[PERSON_NAME]" at bounding box center [580, 115] width 646 height 29
paste input "KROENFELD"
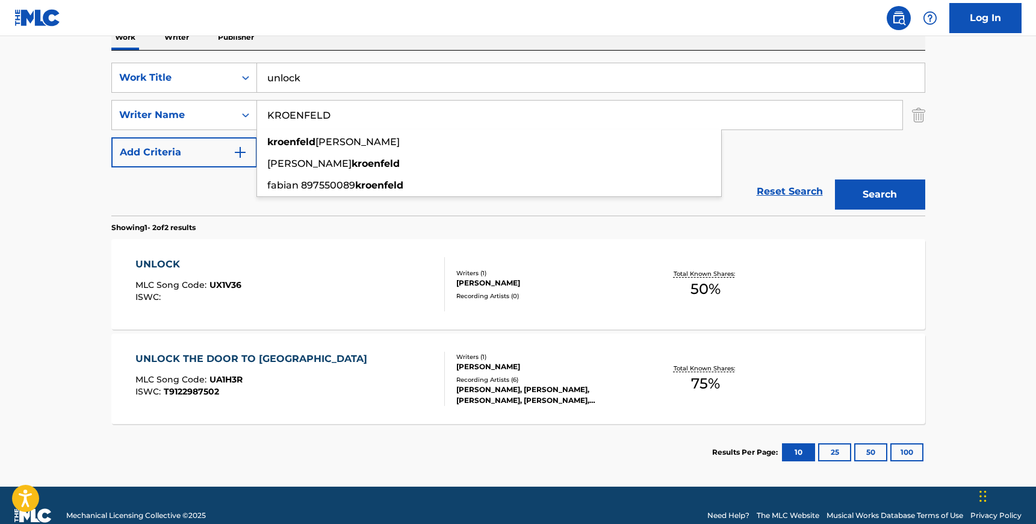
click at [847, 157] on div "SearchWithCriteria1699fd9f-d5f7-4458-8d39-929ed64650f1 Work Title unlock Search…" at bounding box center [518, 115] width 814 height 105
click at [869, 190] on button "Search" at bounding box center [880, 194] width 90 height 30
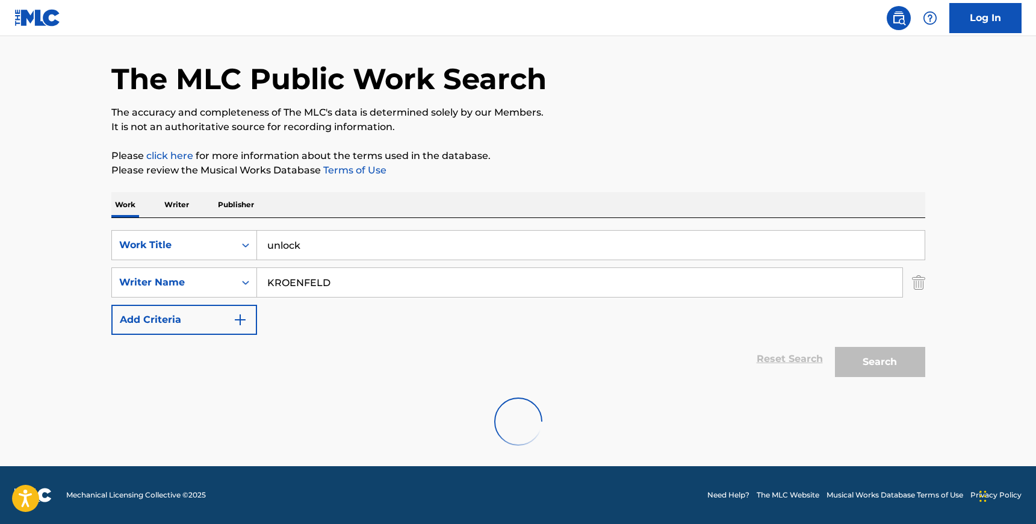
scroll to position [0, 0]
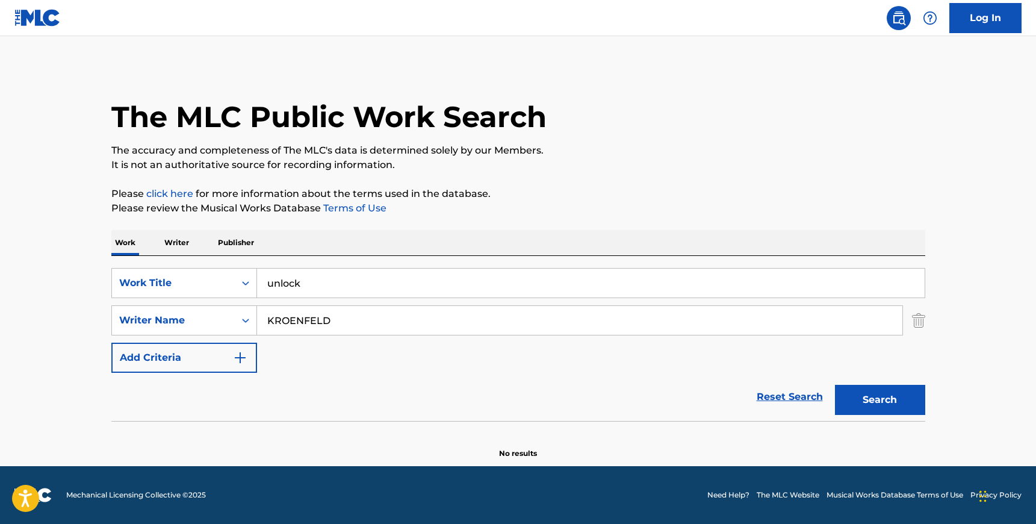
click at [288, 329] on input "KROENFELD" at bounding box center [580, 320] width 646 height 29
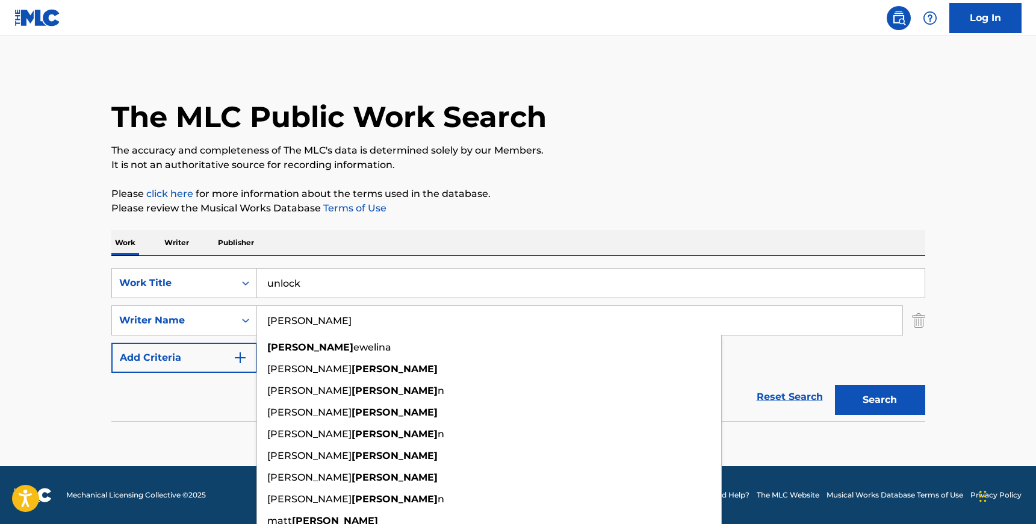
click at [839, 349] on div "SearchWithCriteria1699fd9f-d5f7-4458-8d39-929ed64650f1 Work Title unlock Search…" at bounding box center [518, 320] width 814 height 105
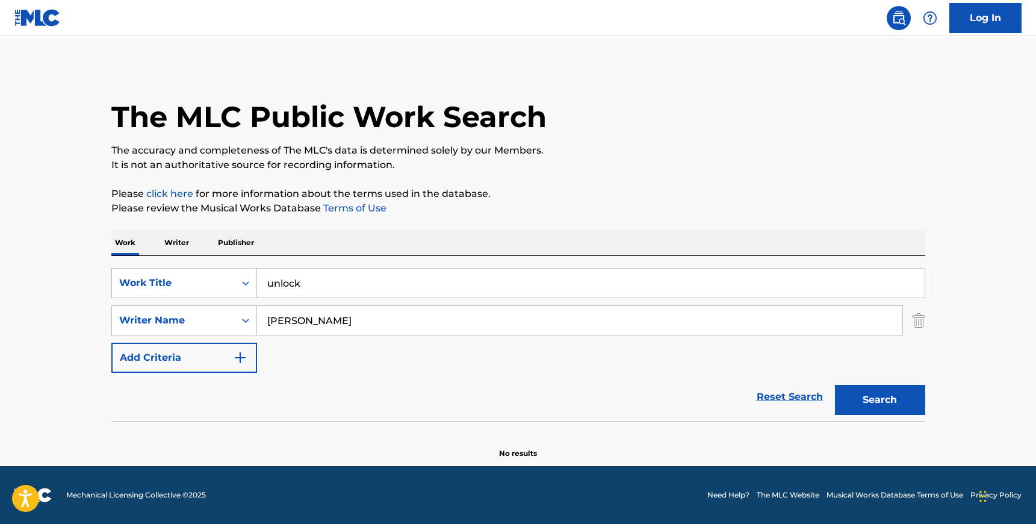
click at [873, 399] on button "Search" at bounding box center [880, 400] width 90 height 30
click at [289, 323] on input "[PERSON_NAME]" at bounding box center [580, 320] width 646 height 29
paste input "[PERSON_NAME]"
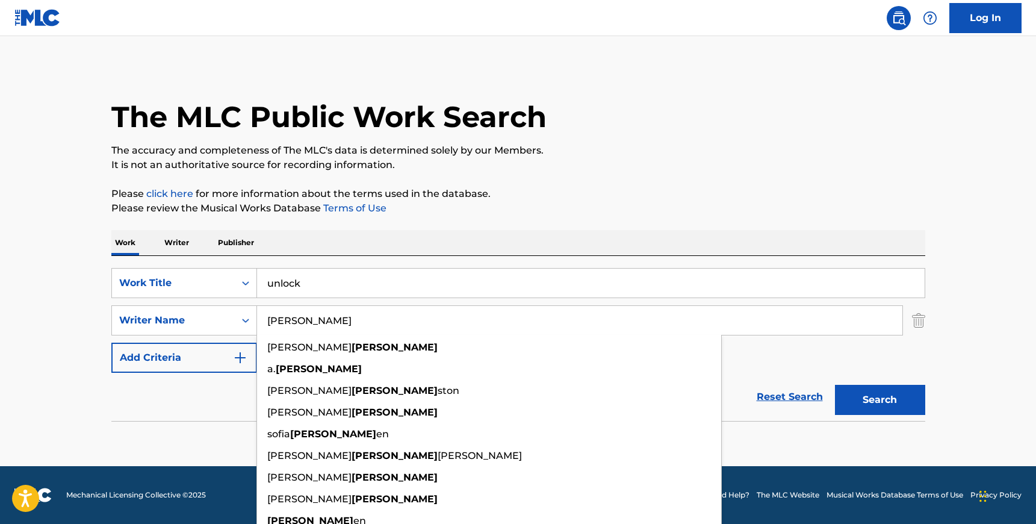
type input "[PERSON_NAME]"
click at [284, 290] on input "unlock" at bounding box center [591, 283] width 668 height 29
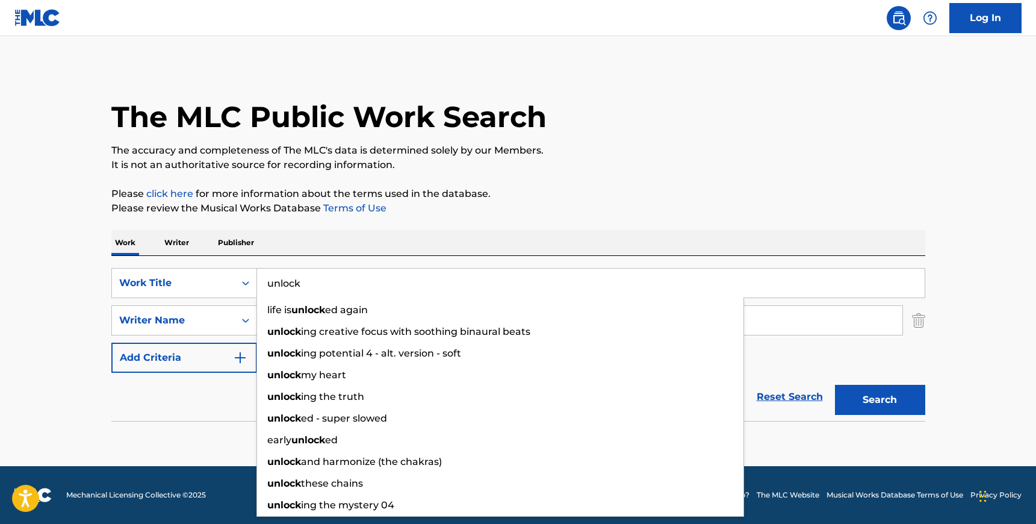
click at [284, 290] on input "unlock" at bounding box center [591, 283] width 668 height 29
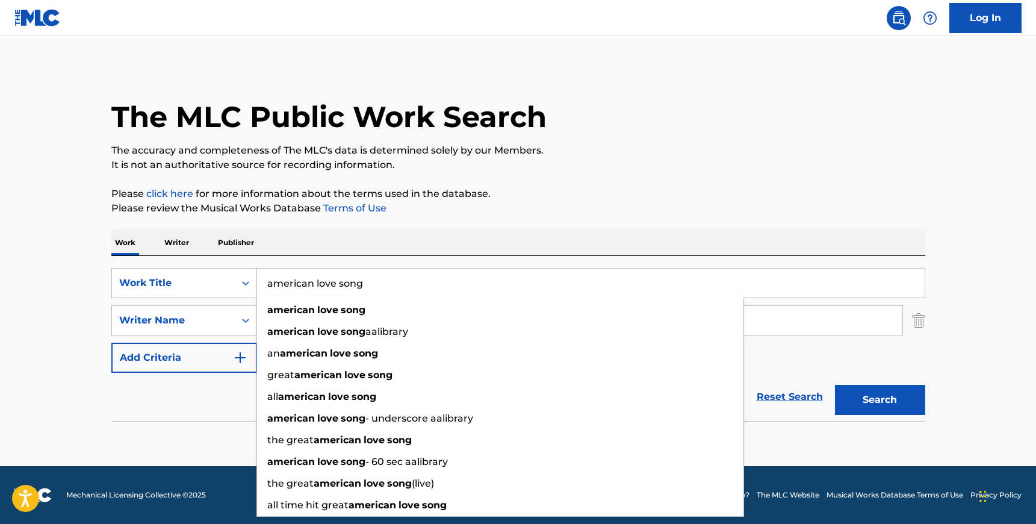
type input "american love song"
click at [888, 338] on div "SearchWithCriteria1699fd9f-d5f7-4458-8d39-929ed64650f1 Work Title american love…" at bounding box center [518, 320] width 814 height 105
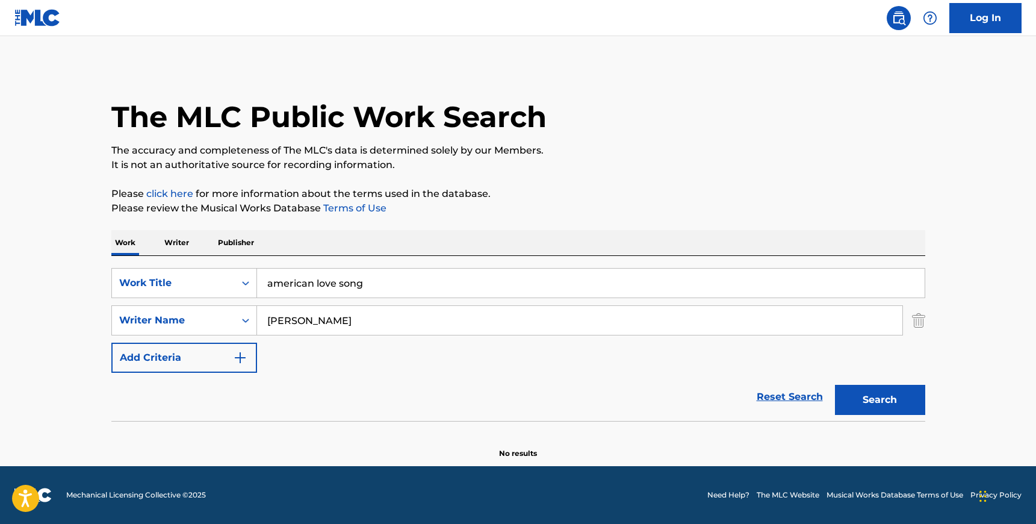
click at [888, 391] on button "Search" at bounding box center [880, 400] width 90 height 30
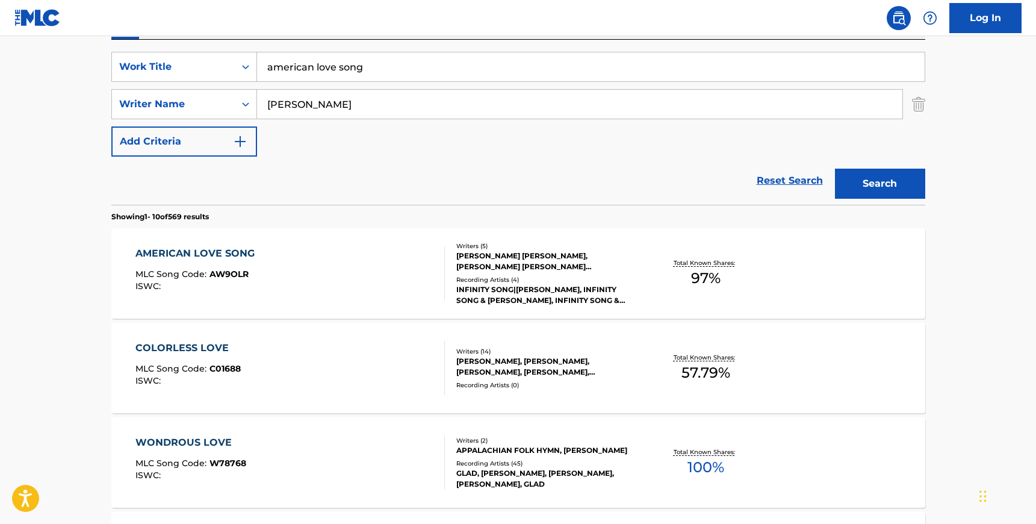
scroll to position [234, 0]
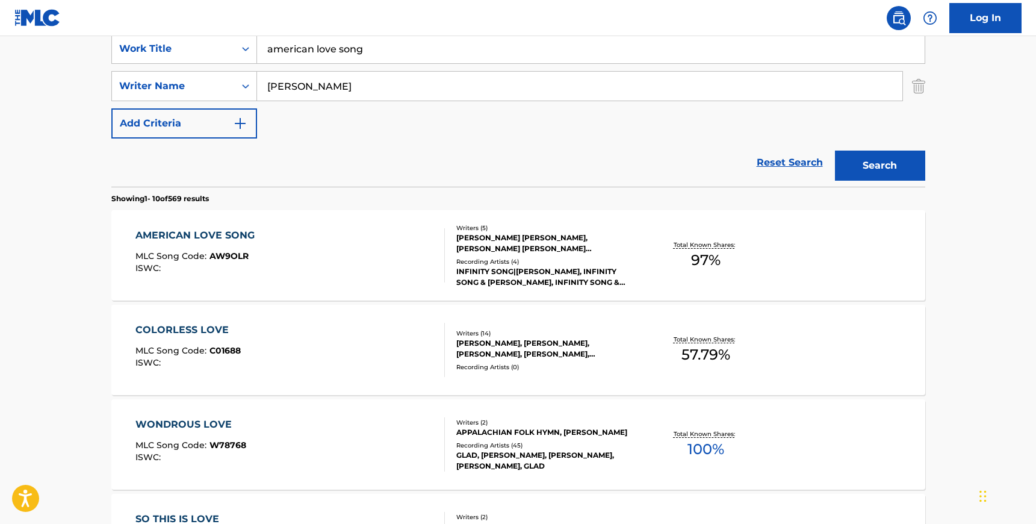
click at [318, 238] on div "AMERICAN LOVE SONG MLC Song Code : AW9OLR ISWC :" at bounding box center [290, 255] width 310 height 54
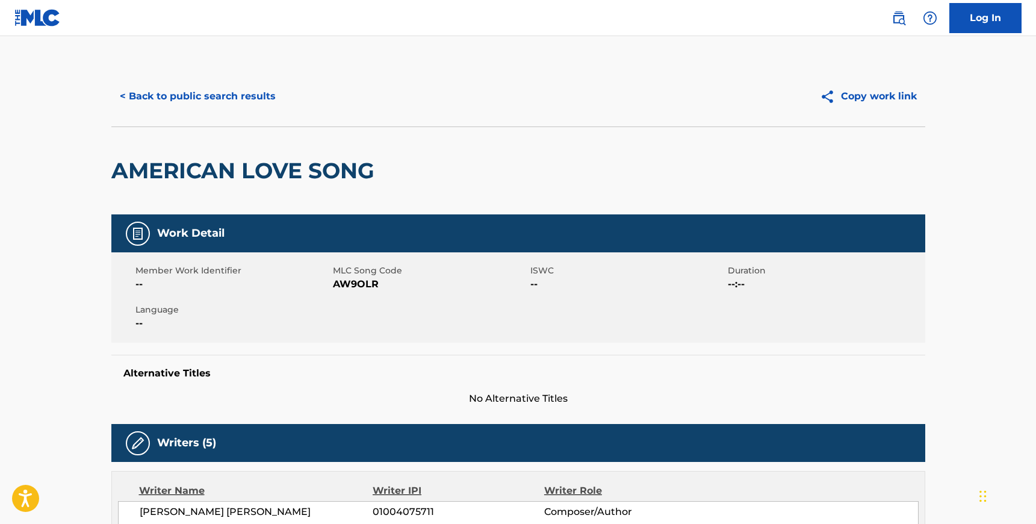
click at [340, 284] on span "AW9OLR" at bounding box center [430, 284] width 195 height 14
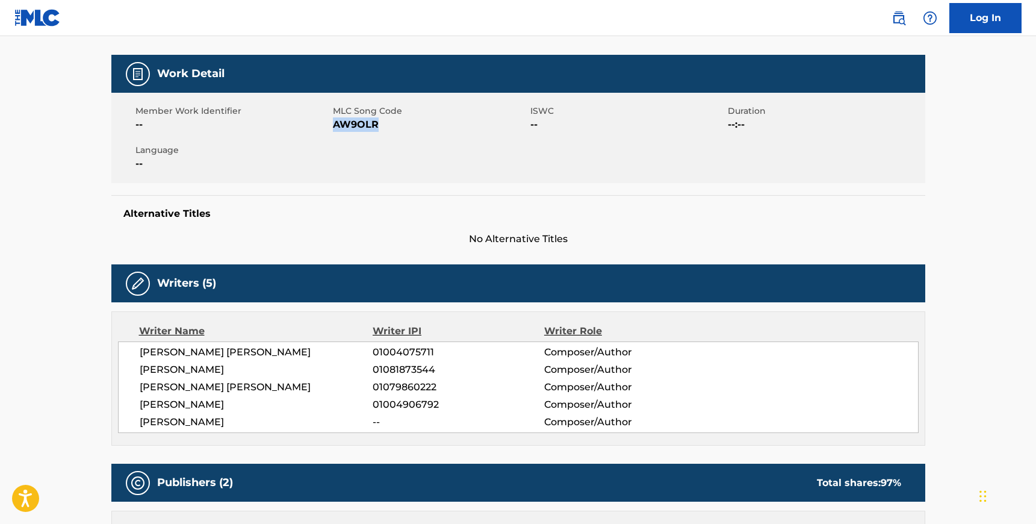
scroll to position [160, 0]
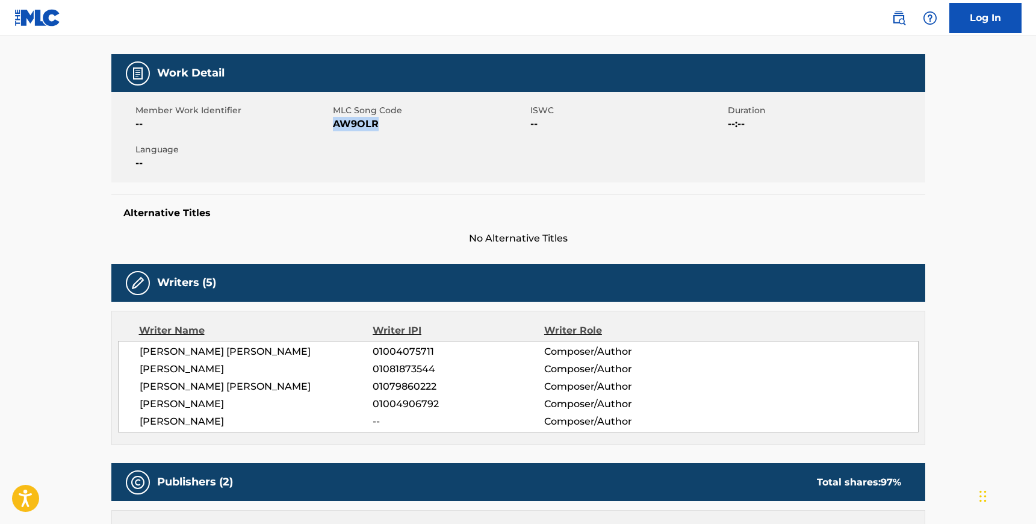
drag, startPoint x: 249, startPoint y: 422, endPoint x: 130, endPoint y: 354, distance: 136.8
click at [130, 354] on div "[PERSON_NAME] [PERSON_NAME] 01004075711 Composer/Author [PERSON_NAME] 010818735…" at bounding box center [518, 387] width 801 height 92
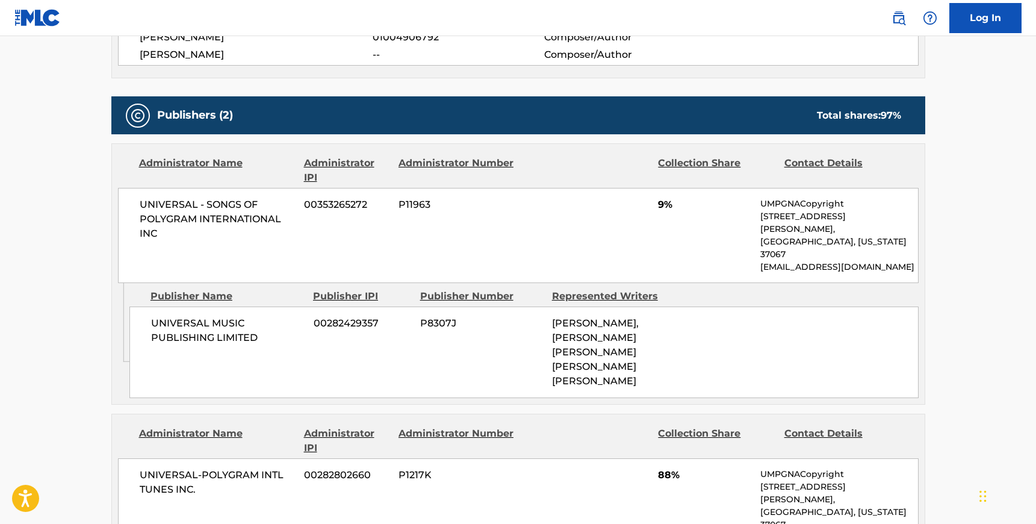
scroll to position [533, 0]
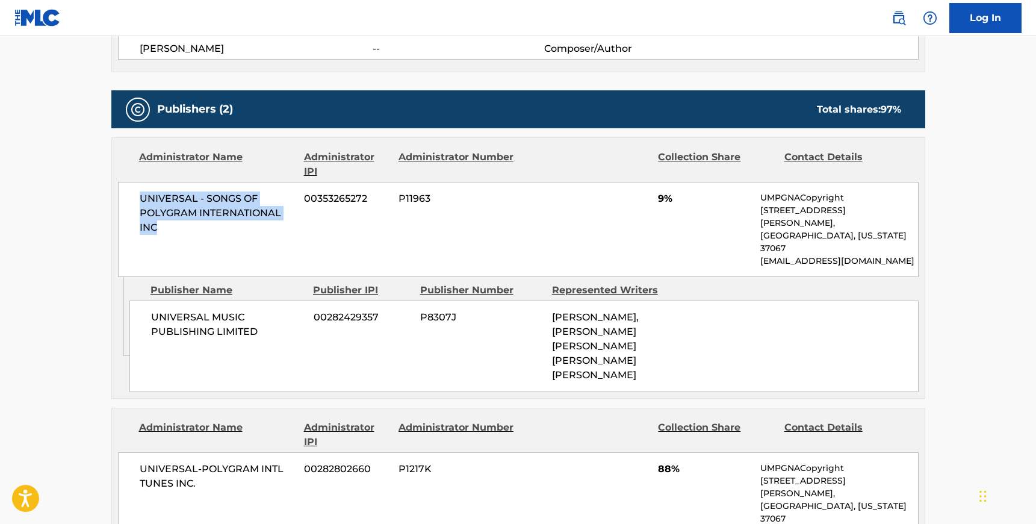
drag, startPoint x: 160, startPoint y: 222, endPoint x: 135, endPoint y: 193, distance: 38.0
click at [135, 193] on div "UNIVERSAL - SONGS OF POLYGRAM INTERNATIONAL INC 00353265272 P11963 9% UMPGNACop…" at bounding box center [518, 229] width 801 height 95
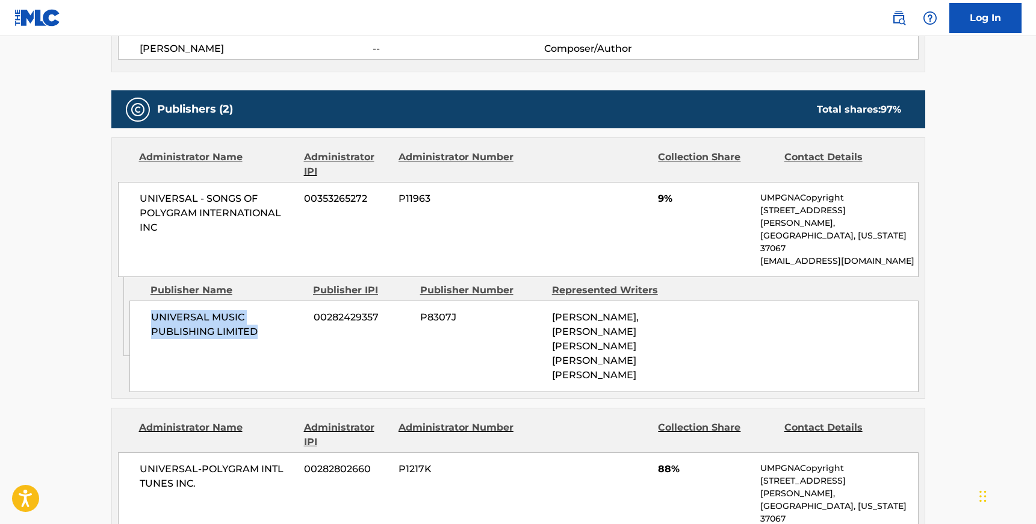
drag, startPoint x: 258, startPoint y: 303, endPoint x: 150, endPoint y: 290, distance: 108.5
click at [150, 300] on div "UNIVERSAL MUSIC PUBLISHING LIMITED 00282429357 P8307J [PERSON_NAME], [PERSON_NA…" at bounding box center [523, 346] width 789 height 92
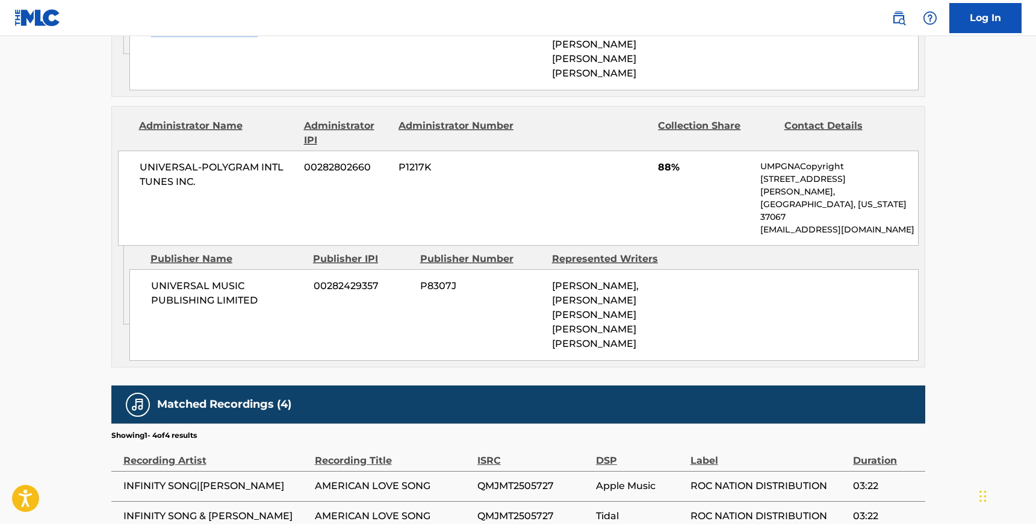
scroll to position [844, 0]
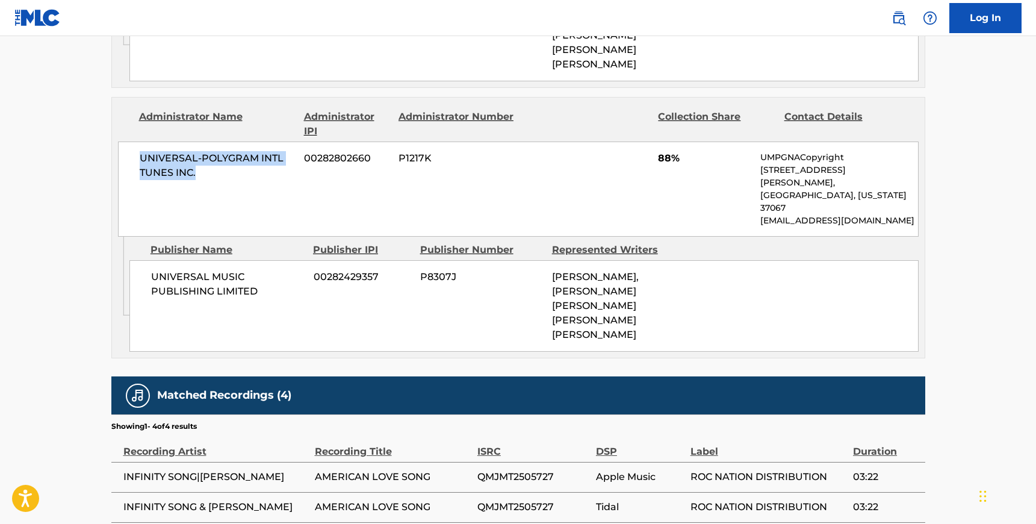
drag, startPoint x: 196, startPoint y: 134, endPoint x: 139, endPoint y: 119, distance: 59.2
click at [140, 151] on span "UNIVERSAL-POLYGRAM INTL TUNES INC." at bounding box center [218, 165] width 156 height 29
drag, startPoint x: 258, startPoint y: 223, endPoint x: 147, endPoint y: 207, distance: 111.9
click at [147, 260] on div "UNIVERSAL MUSIC PUBLISHING LIMITED 00282429357 P8307J [PERSON_NAME], [PERSON_NA…" at bounding box center [523, 306] width 789 height 92
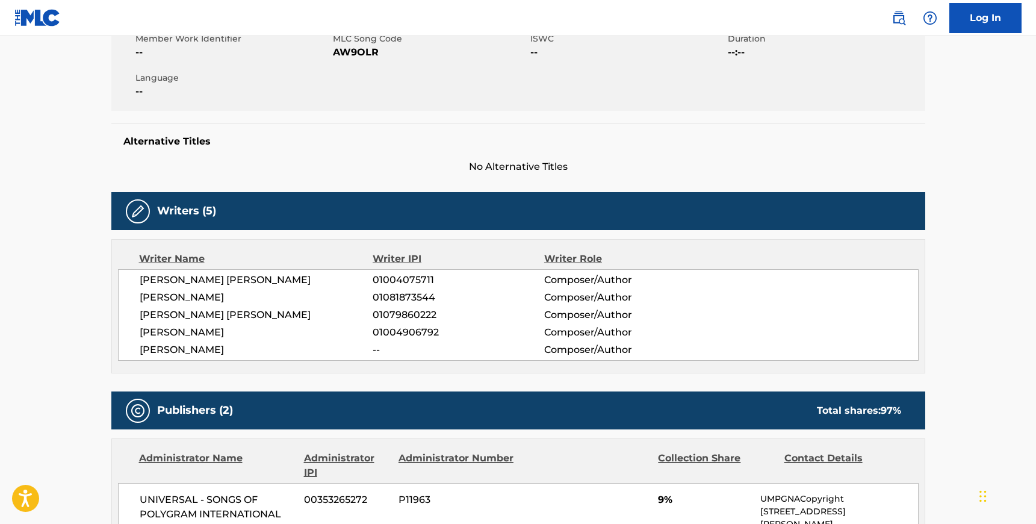
scroll to position [0, 0]
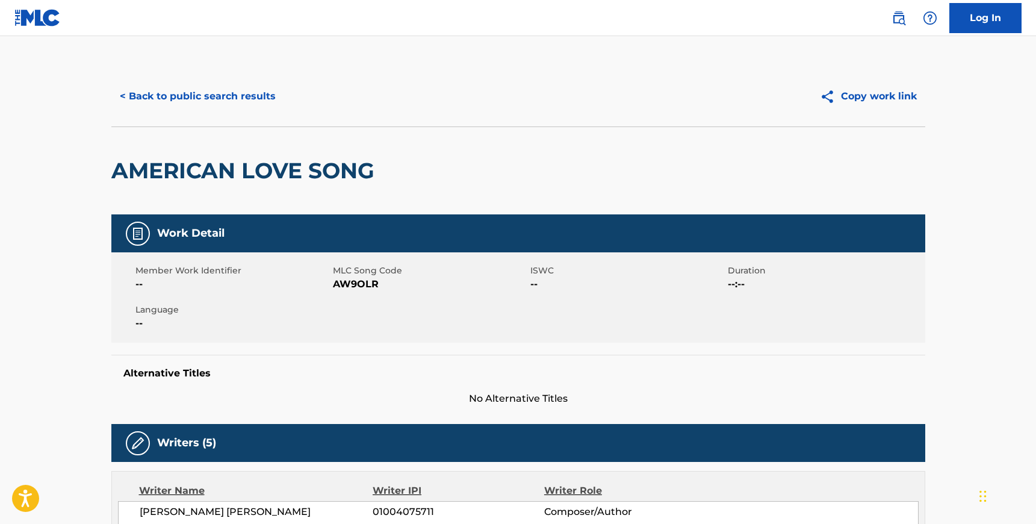
click at [137, 98] on button "< Back to public search results" at bounding box center [197, 96] width 173 height 30
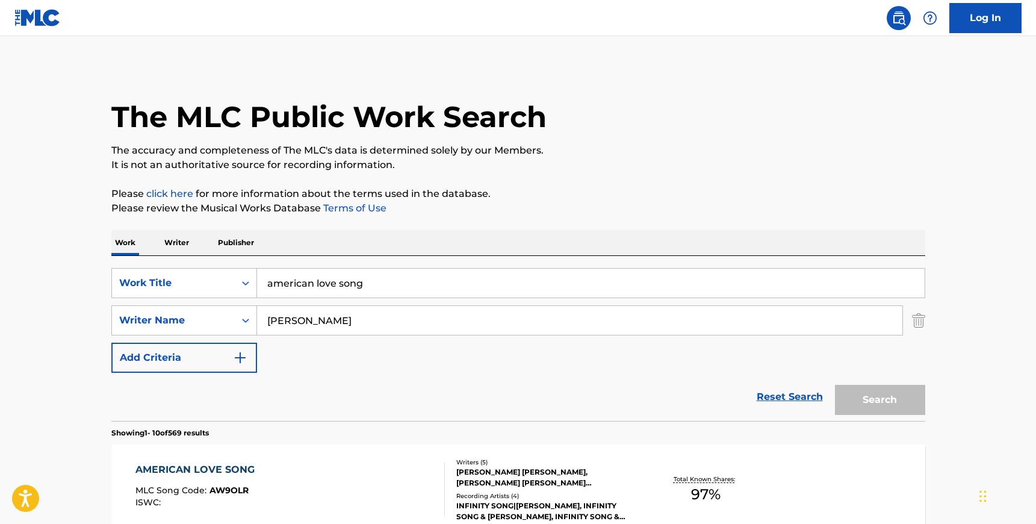
scroll to position [234, 0]
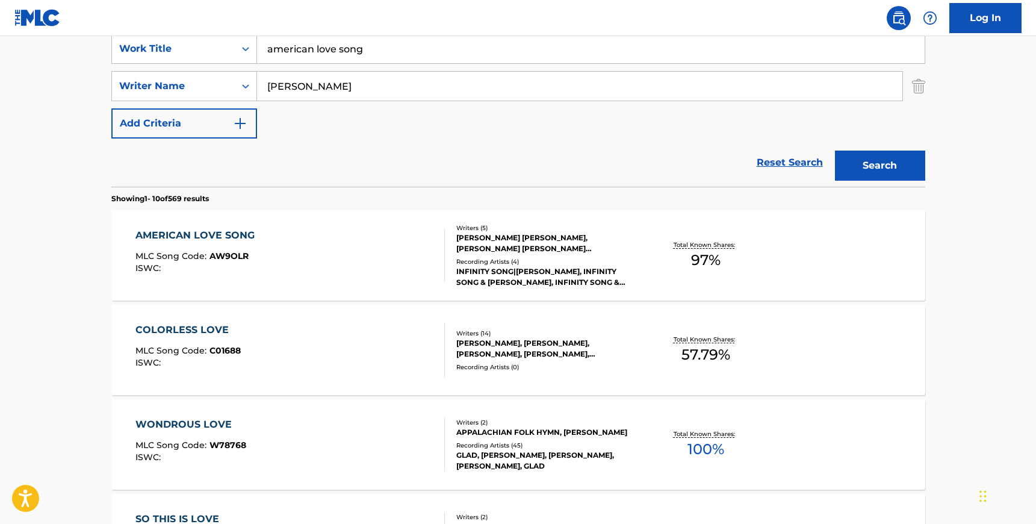
click at [349, 95] on input "[PERSON_NAME]" at bounding box center [580, 86] width 646 height 29
paste input "Khan"
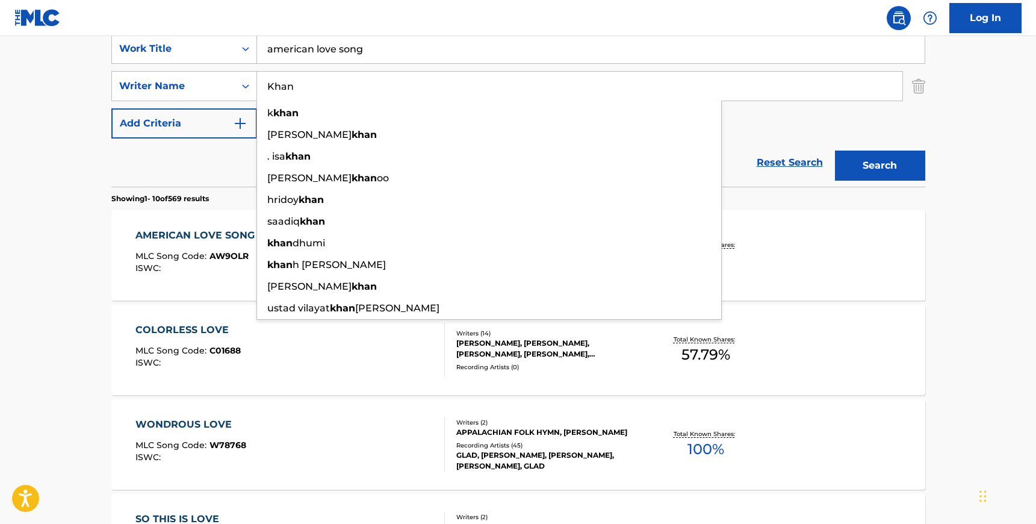
type input "Khan"
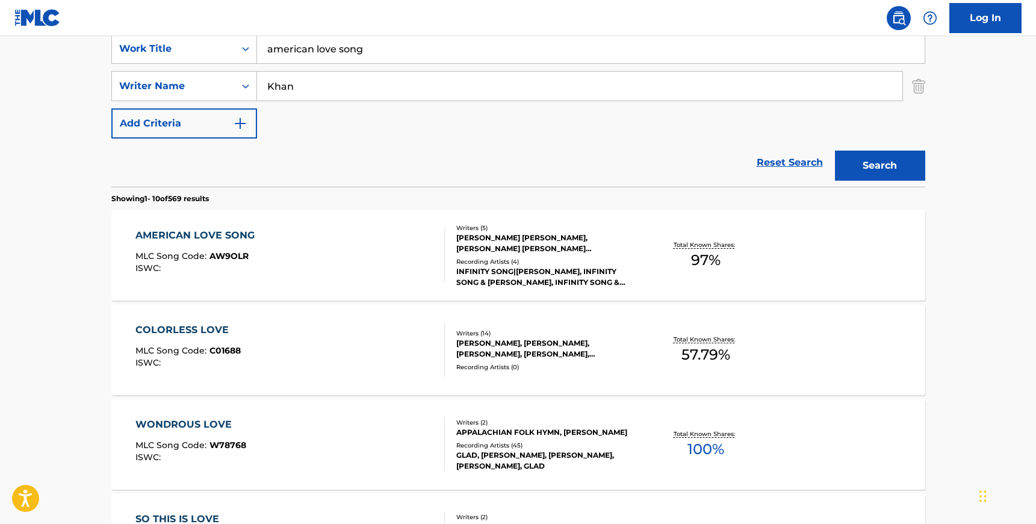
click at [288, 61] on input "american love song" at bounding box center [591, 48] width 668 height 29
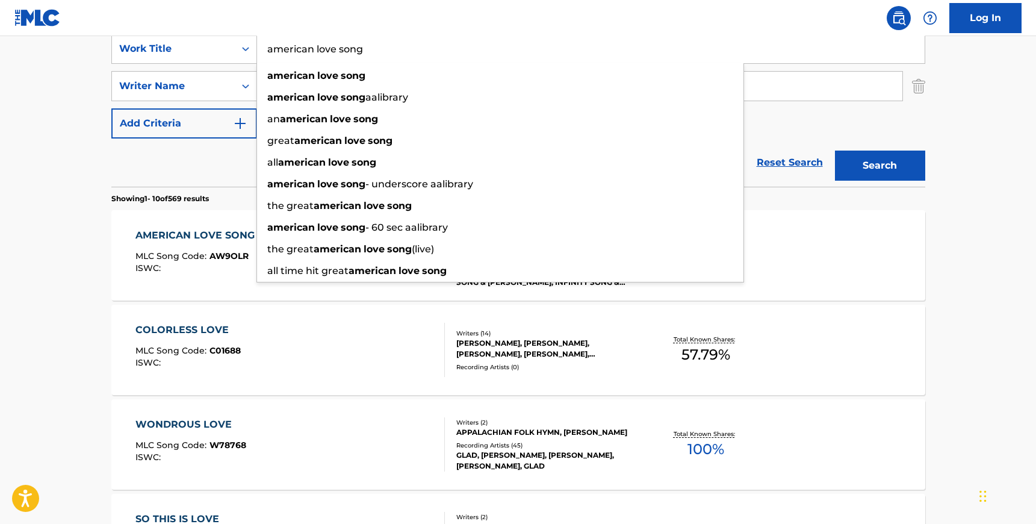
click at [288, 61] on input "american love song" at bounding box center [591, 48] width 668 height 29
paste input "TUMHE DILLAGI"
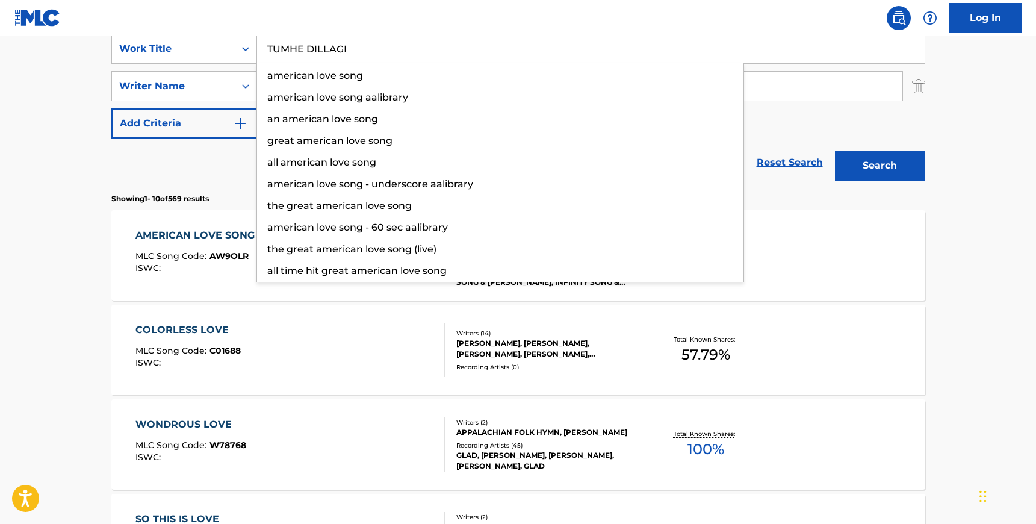
type input "TUMHE DILLAGI"
click at [835, 151] on button "Search" at bounding box center [880, 166] width 90 height 30
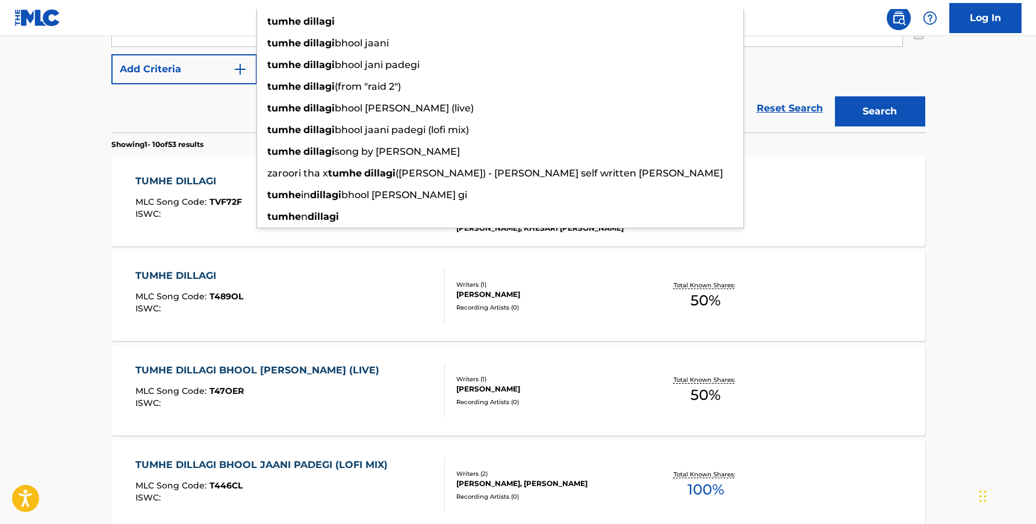
scroll to position [291, 0]
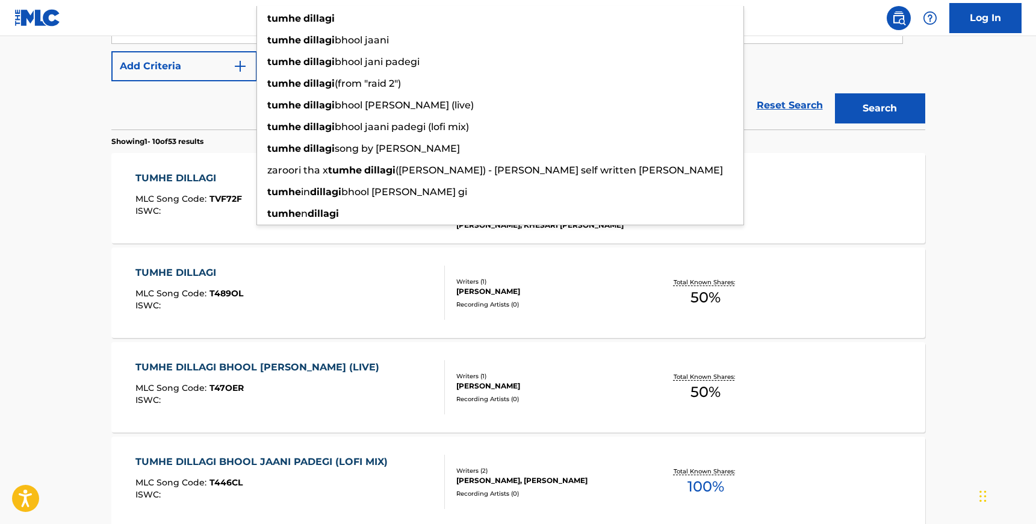
click at [82, 304] on main "The MLC Public Work Search The accuracy and completeness of The MLC's data is d…" at bounding box center [518, 454] width 1036 height 1418
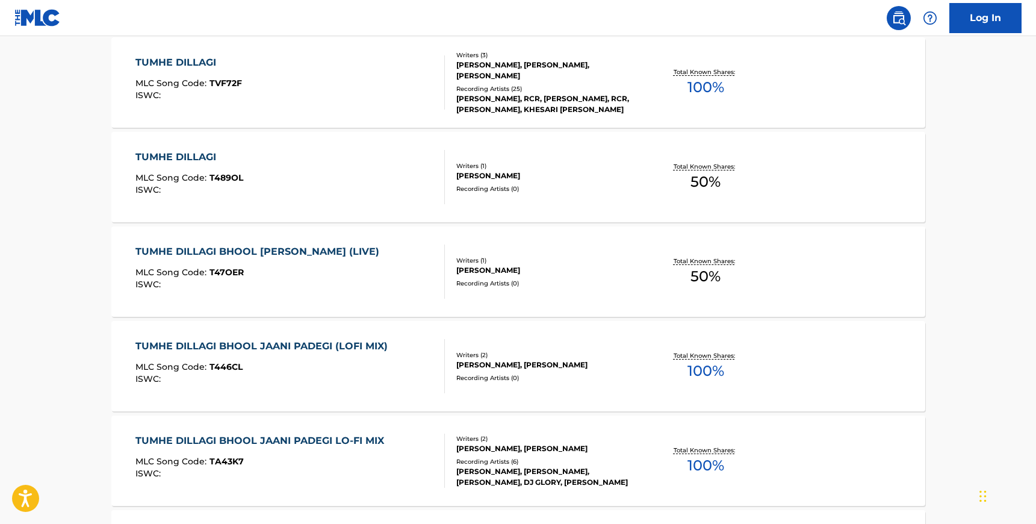
scroll to position [413, 0]
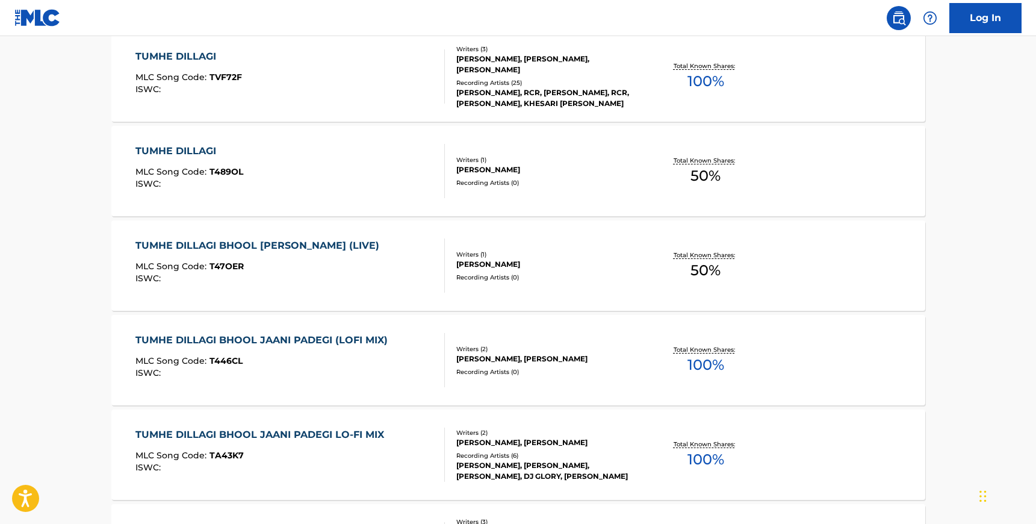
click at [341, 347] on div "TUMHE DILLAGI BHOOL JAANI PADEGI (LOFI MIX) MLC Song Code : T446CL ISWC :" at bounding box center [264, 360] width 258 height 54
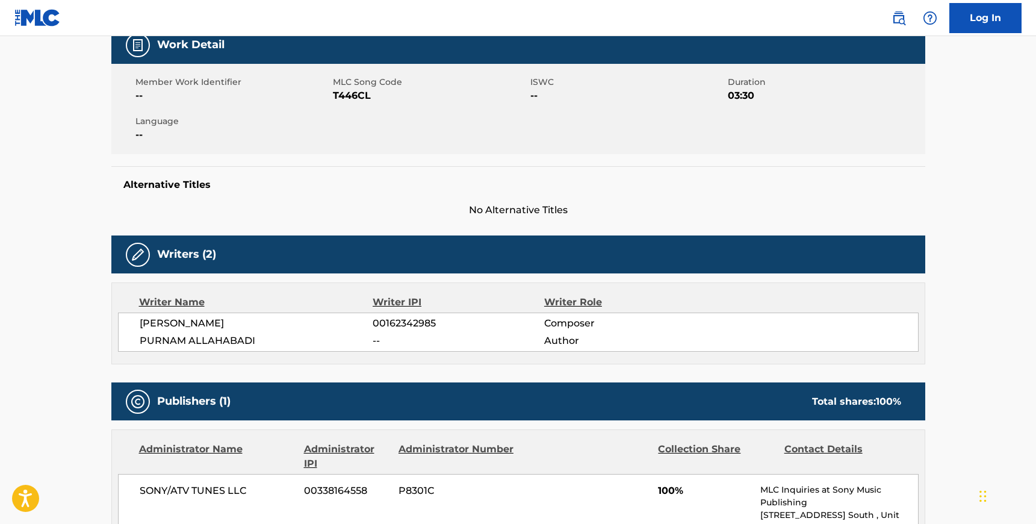
scroll to position [165, 0]
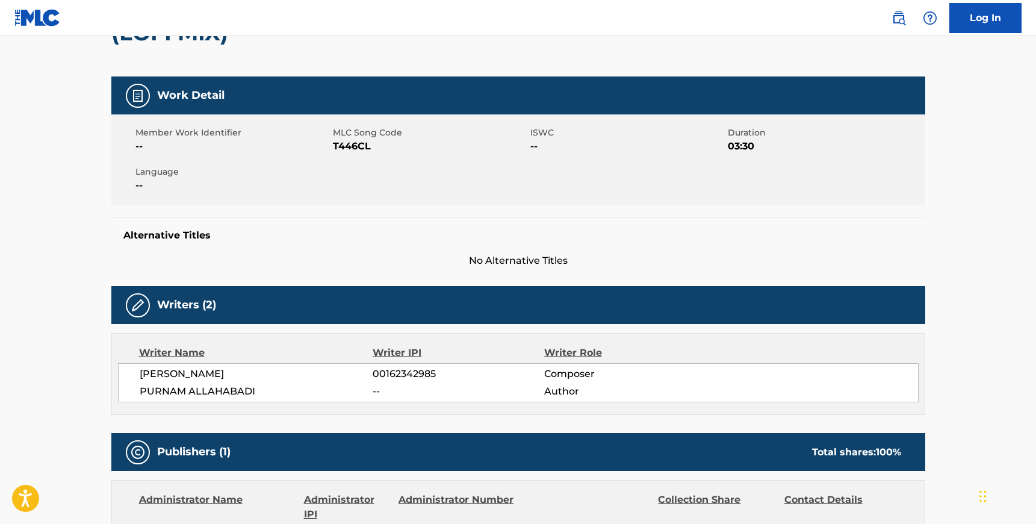
click at [350, 146] on span "T446CL" at bounding box center [430, 146] width 195 height 14
drag, startPoint x: 256, startPoint y: 388, endPoint x: 142, endPoint y: 373, distance: 114.9
click at [142, 373] on div "[PERSON_NAME] 00162342985 Composer PURNAM ALLAHABADI -- Author" at bounding box center [518, 382] width 801 height 39
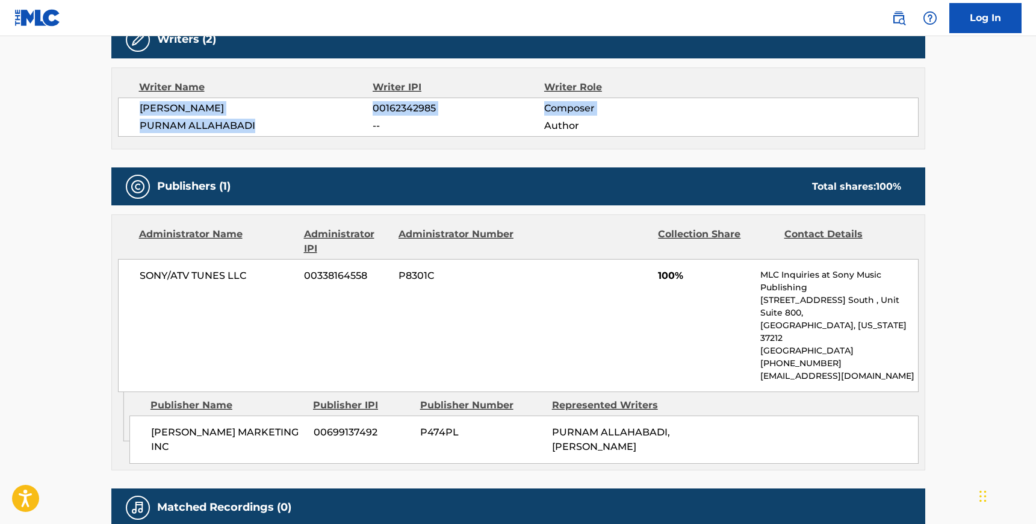
scroll to position [449, 0]
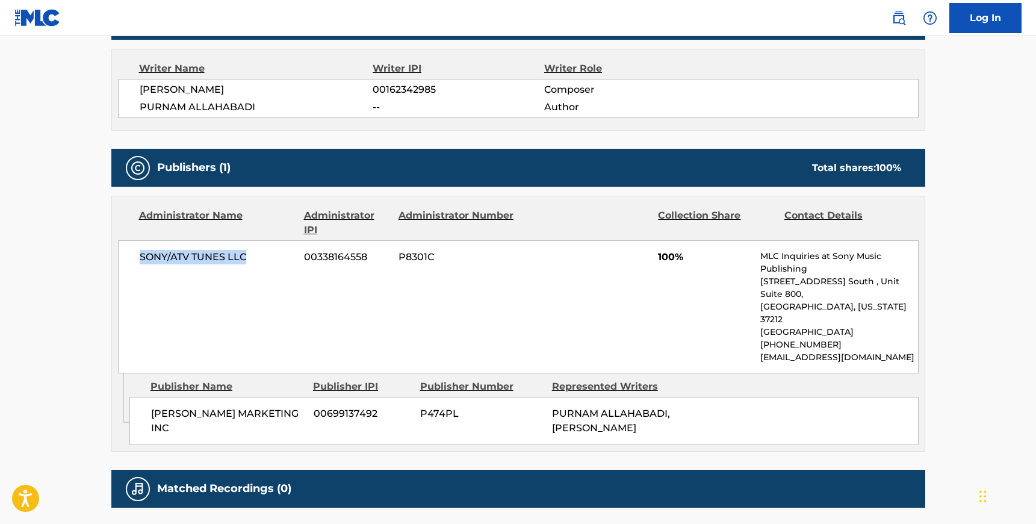
drag, startPoint x: 251, startPoint y: 260, endPoint x: 137, endPoint y: 261, distance: 113.8
click at [137, 261] on div "SONY/ATV TUNES LLC 00338164558 P8301C 100% MLC Inquiries at Sony Music Publishi…" at bounding box center [518, 306] width 801 height 133
drag, startPoint x: 273, startPoint y: 387, endPoint x: 151, endPoint y: 384, distance: 122.3
click at [151, 406] on span "[PERSON_NAME] MARKETING INC" at bounding box center [228, 420] width 154 height 29
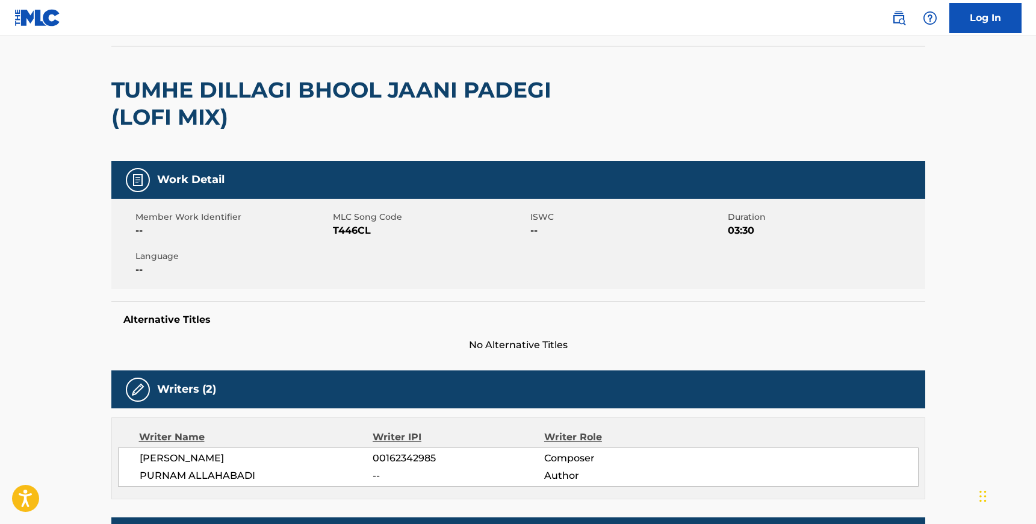
scroll to position [0, 0]
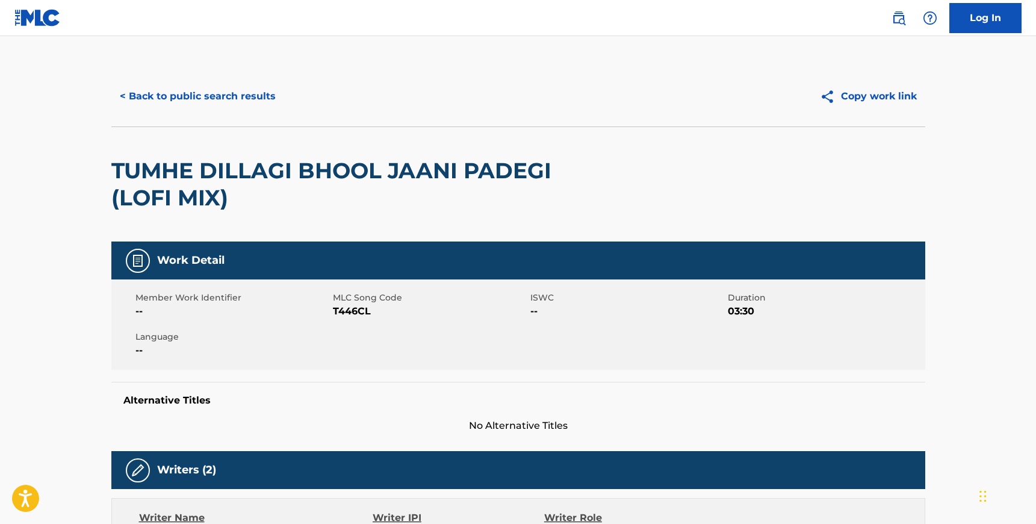
click at [213, 89] on button "< Back to public search results" at bounding box center [197, 96] width 173 height 30
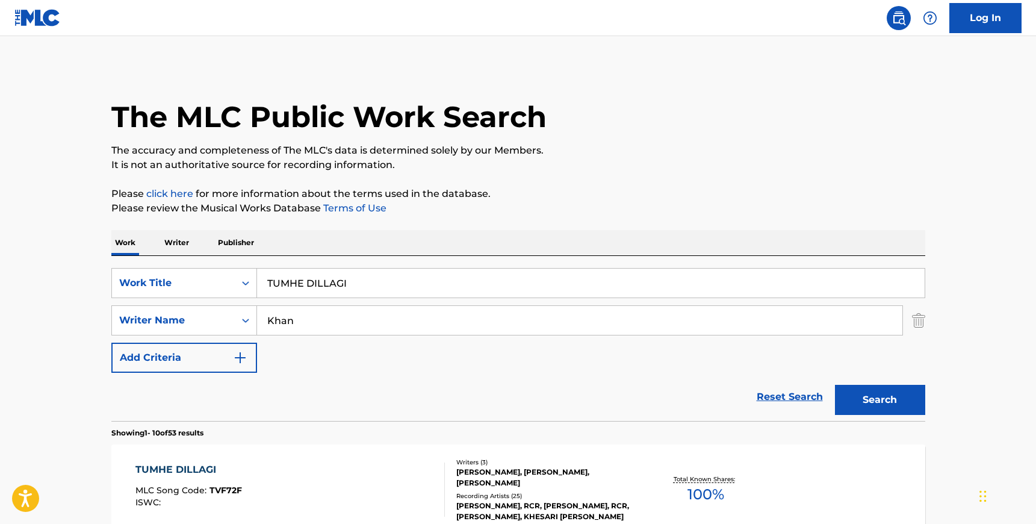
click at [326, 286] on input "TUMHE DILLAGI" at bounding box center [591, 283] width 668 height 29
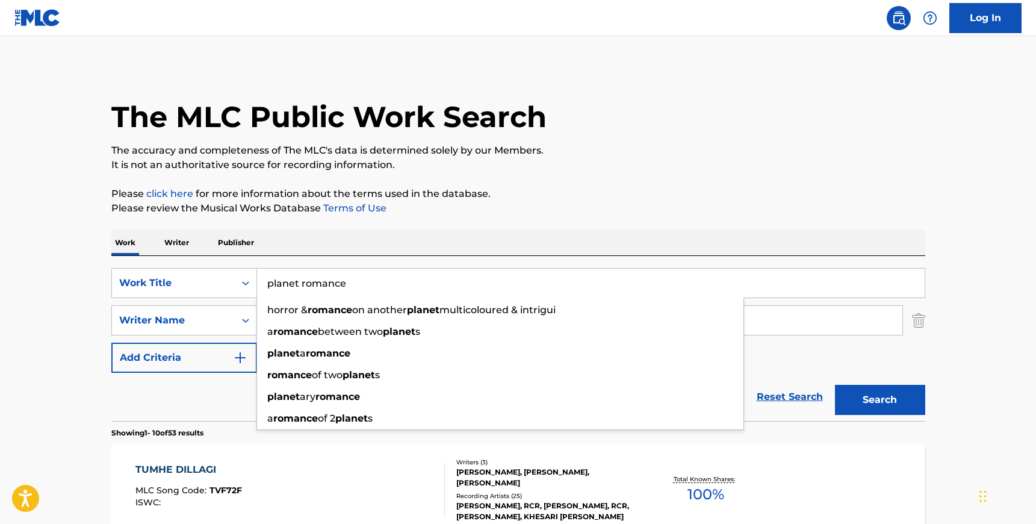
type input "planet romance"
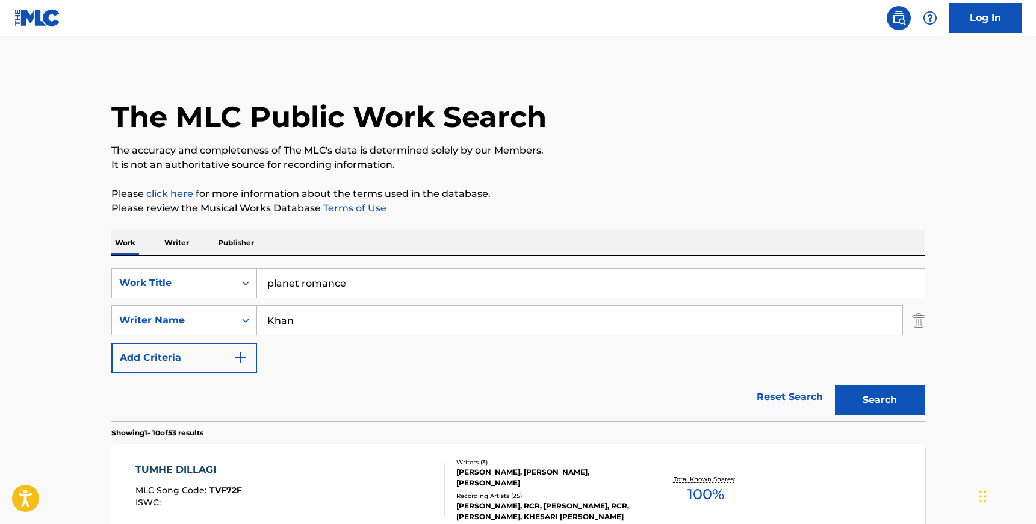
click at [865, 259] on div "SearchWithCriteria1699fd9f-d5f7-4458-8d39-929ed64650f1 Work Title planet romanc…" at bounding box center [518, 338] width 814 height 165
click at [917, 321] on img "Search Form" at bounding box center [918, 320] width 13 height 30
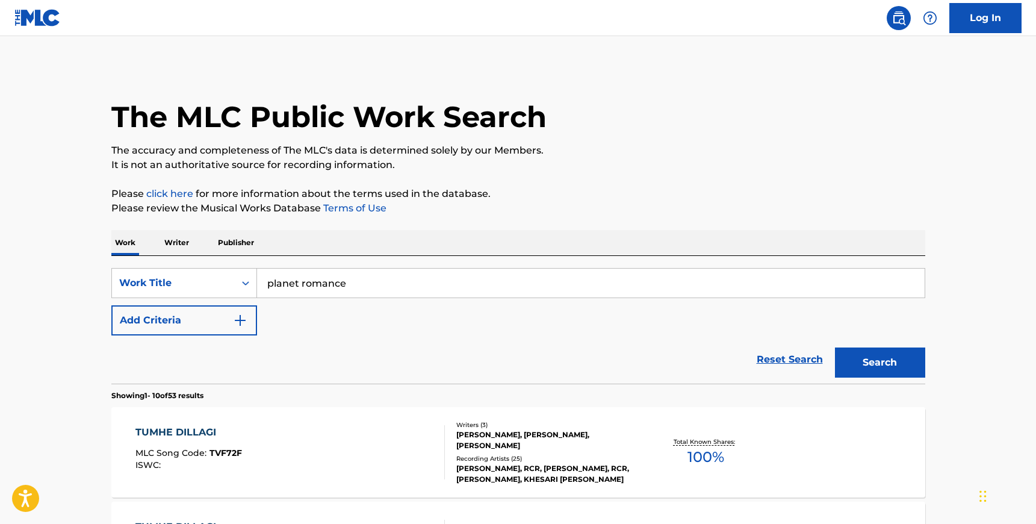
click at [888, 364] on button "Search" at bounding box center [880, 362] width 90 height 30
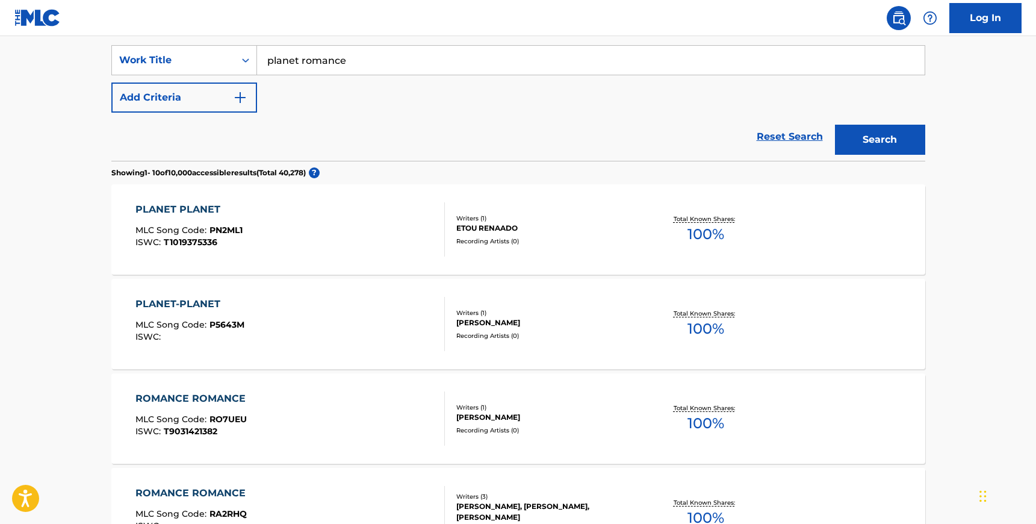
scroll to position [231, 0]
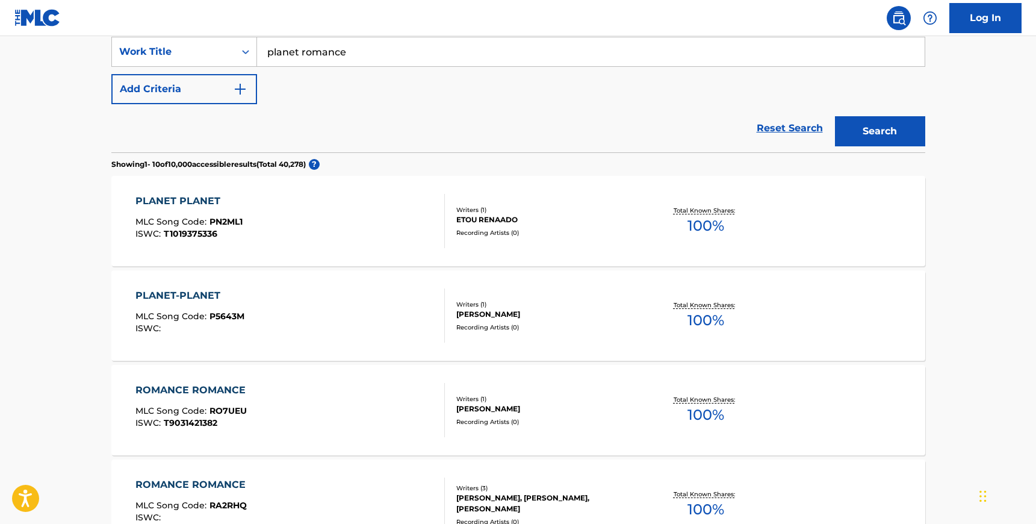
click at [219, 83] on button "Add Criteria" at bounding box center [184, 89] width 146 height 30
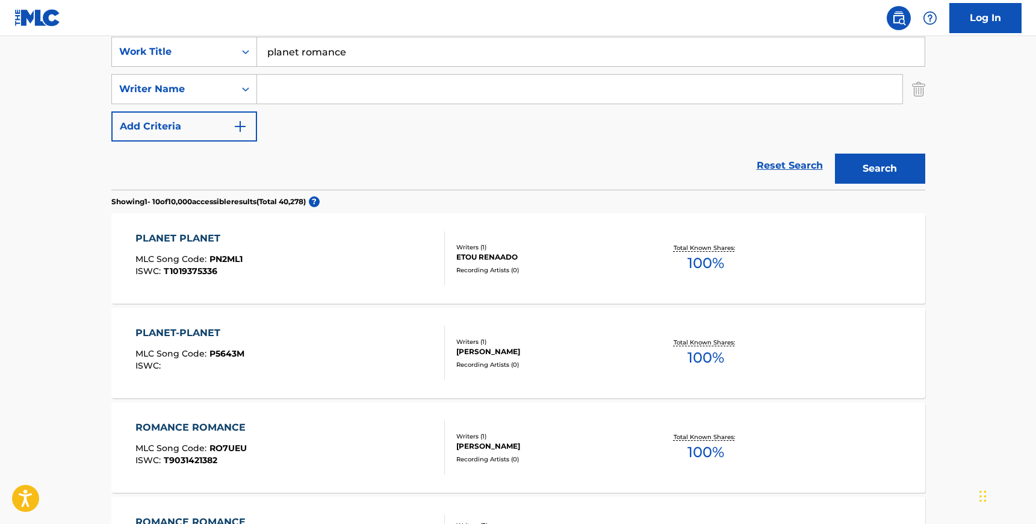
click at [291, 86] on input "Search Form" at bounding box center [580, 89] width 646 height 29
paste input "[PERSON_NAME]"
type input "[PERSON_NAME]"
click at [302, 49] on input "planet romance" at bounding box center [591, 51] width 668 height 29
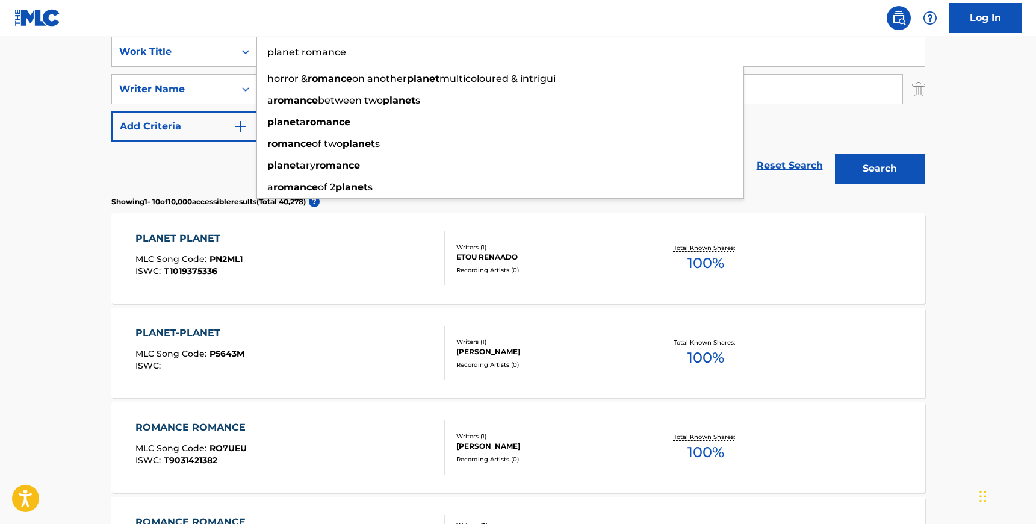
click at [302, 49] on input "planet romance" at bounding box center [591, 51] width 668 height 29
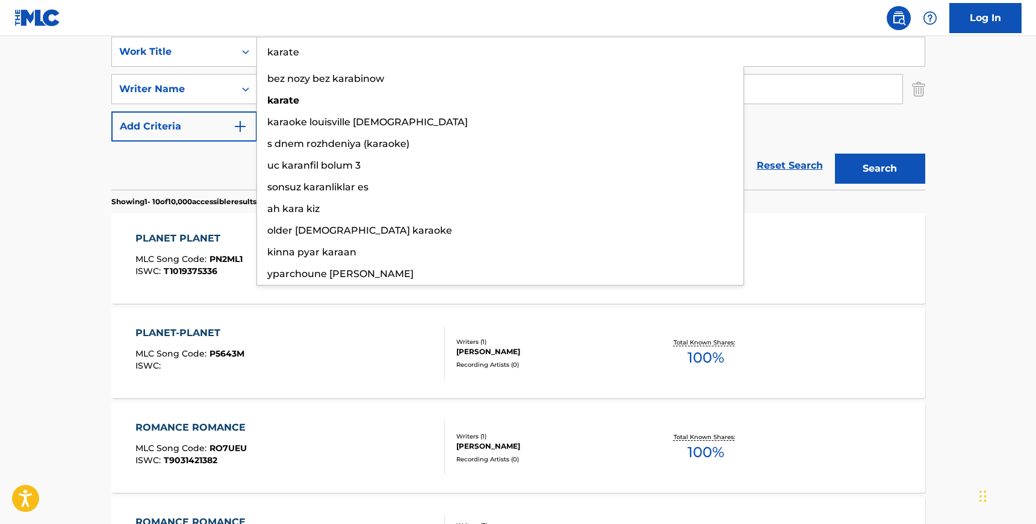
type input "karate"
click at [835, 154] on button "Search" at bounding box center [880, 169] width 90 height 30
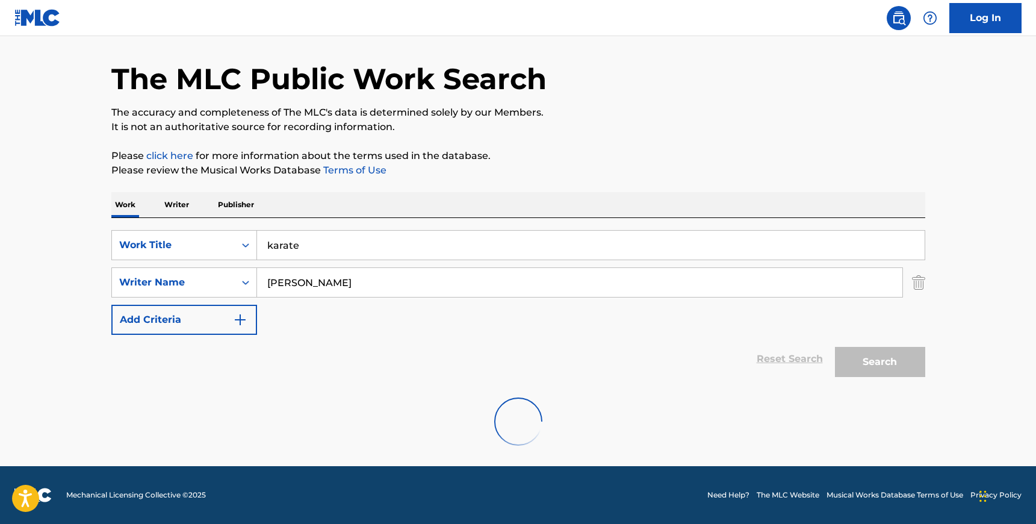
scroll to position [131, 0]
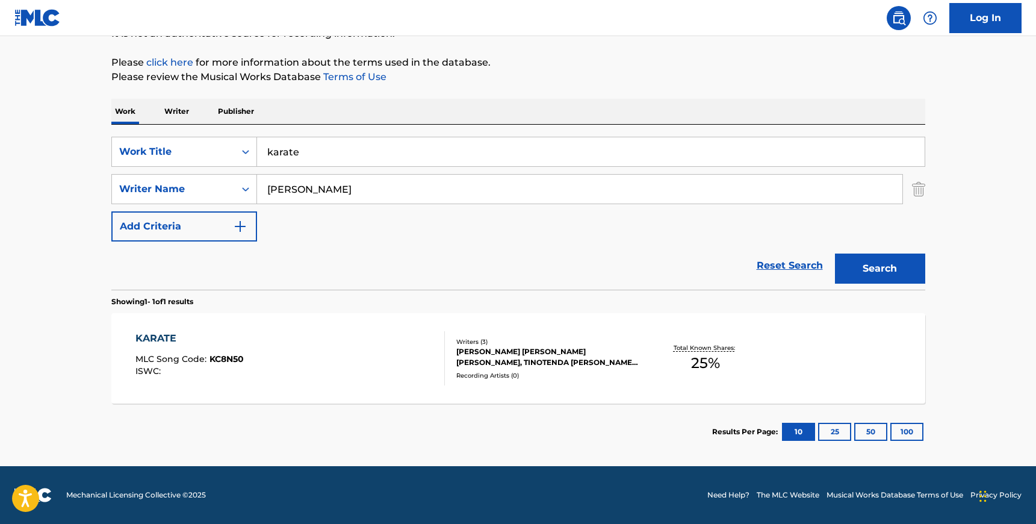
click at [357, 363] on div "KARATE MLC Song Code : KC8N50 ISWC :" at bounding box center [290, 358] width 310 height 54
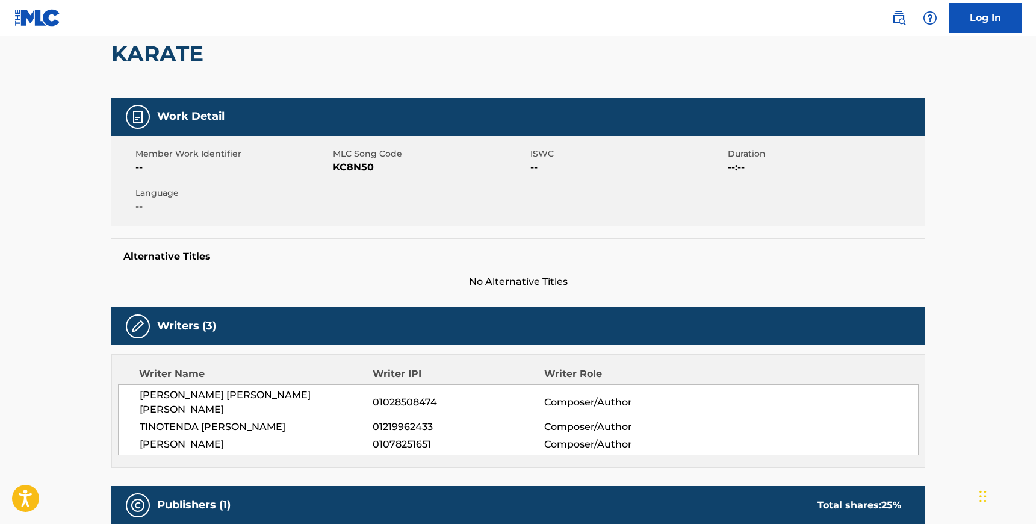
scroll to position [116, 0]
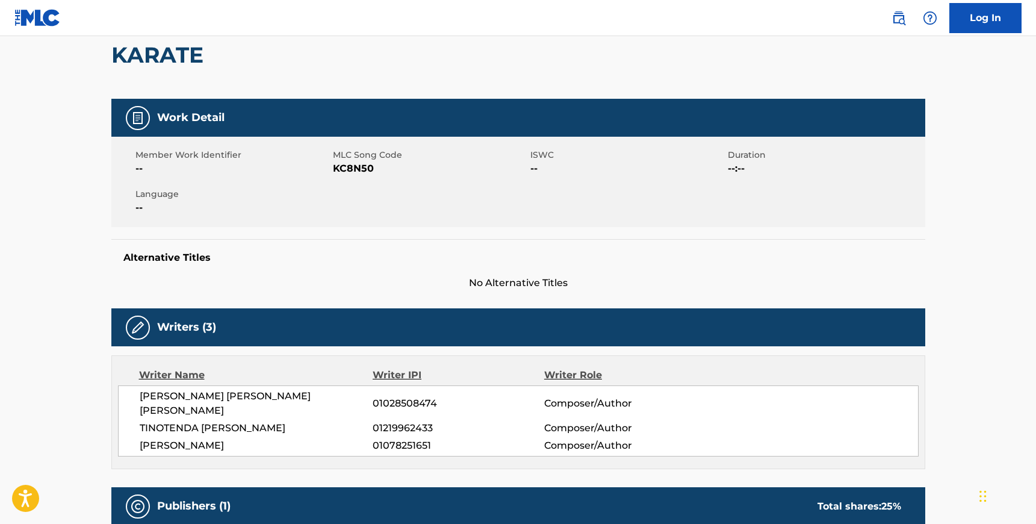
click at [349, 173] on span "KC8N50" at bounding box center [430, 168] width 195 height 14
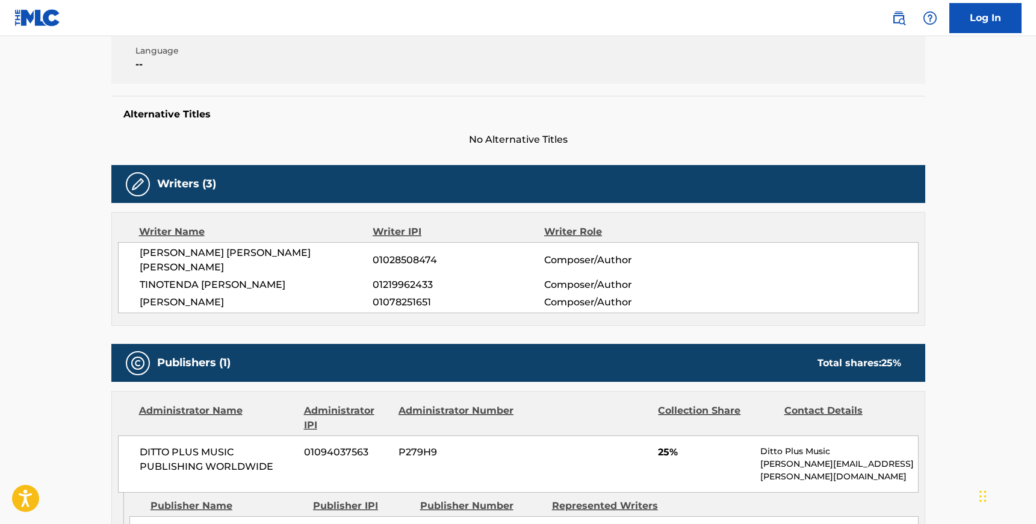
scroll to position [264, 0]
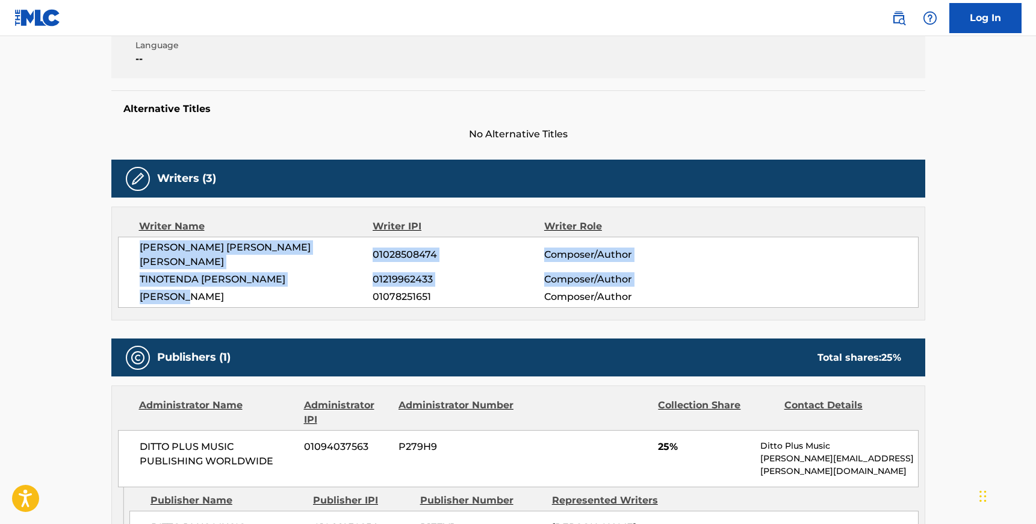
drag, startPoint x: 140, startPoint y: 248, endPoint x: 190, endPoint y: 284, distance: 60.8
click at [190, 284] on div "[PERSON_NAME] [PERSON_NAME] [PERSON_NAME] 01028508474 Composer/Author TINOTENDA…" at bounding box center [518, 272] width 801 height 71
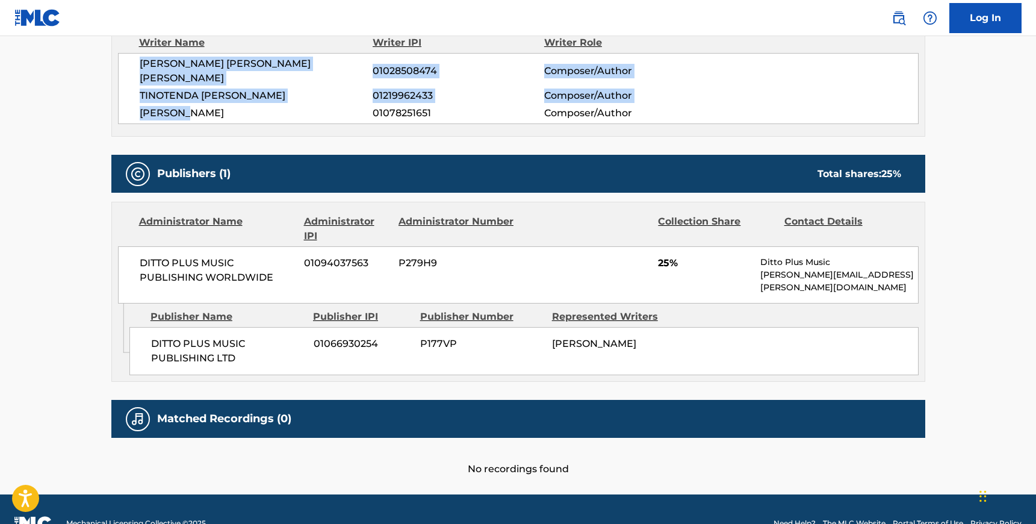
scroll to position [451, 0]
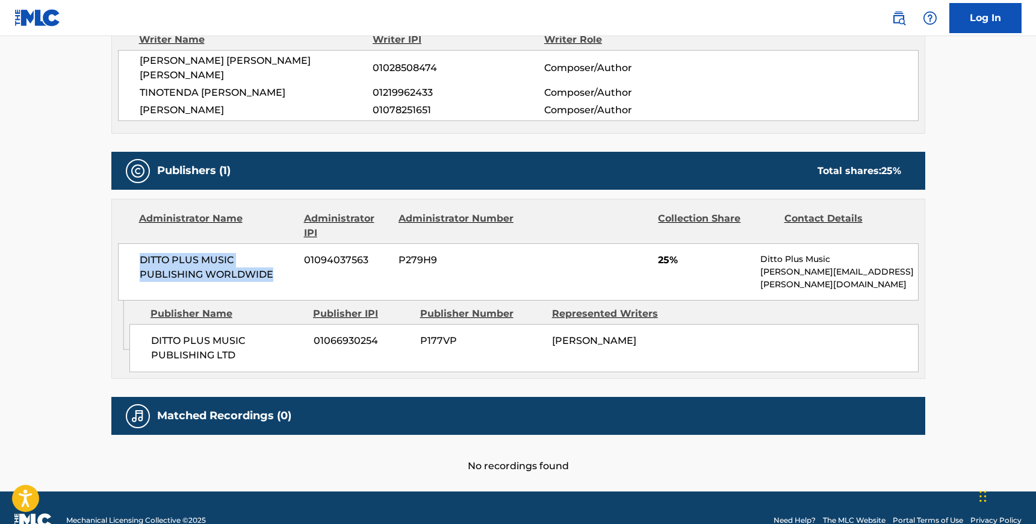
drag, startPoint x: 272, startPoint y: 258, endPoint x: 138, endPoint y: 245, distance: 134.3
click at [138, 245] on div "DITTO PLUS MUSIC PUBLISHING WORLDWIDE 01094037563 P279H9 25% Ditto Plus Music […" at bounding box center [518, 271] width 801 height 57
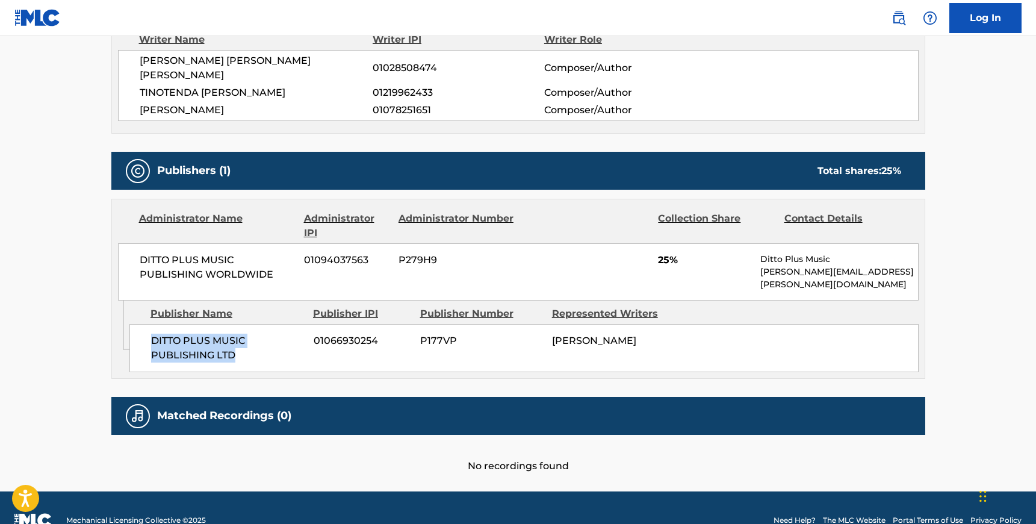
drag, startPoint x: 234, startPoint y: 332, endPoint x: 152, endPoint y: 317, distance: 83.4
click at [152, 334] on span "DITTO PLUS MUSIC PUBLISHING LTD" at bounding box center [228, 348] width 154 height 29
drag, startPoint x: 235, startPoint y: 77, endPoint x: 304, endPoint y: 81, distance: 69.4
click at [305, 86] on span "TINOTENDA [PERSON_NAME]" at bounding box center [257, 93] width 234 height 14
drag, startPoint x: 260, startPoint y: 61, endPoint x: 313, endPoint y: 60, distance: 53.6
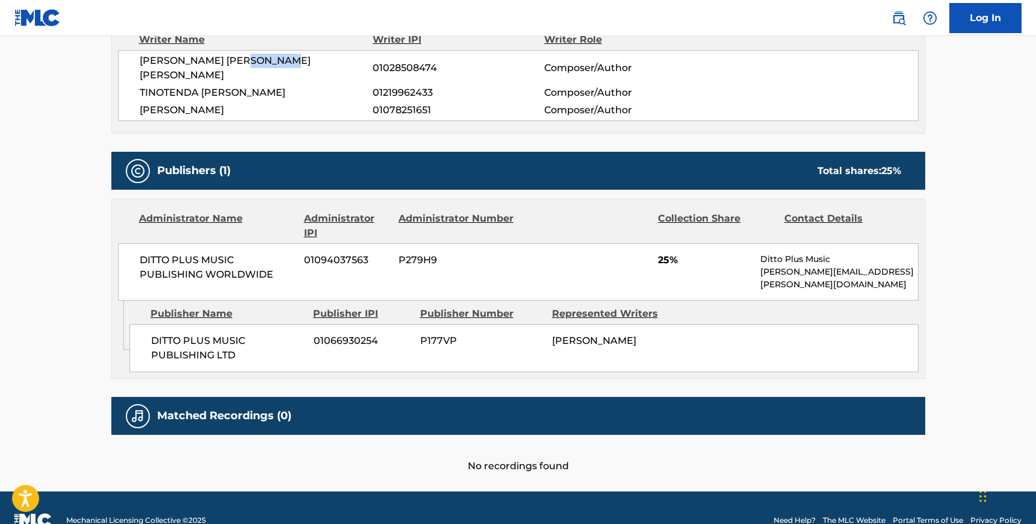
click at [313, 60] on span "[PERSON_NAME] [PERSON_NAME] [PERSON_NAME]" at bounding box center [257, 68] width 234 height 29
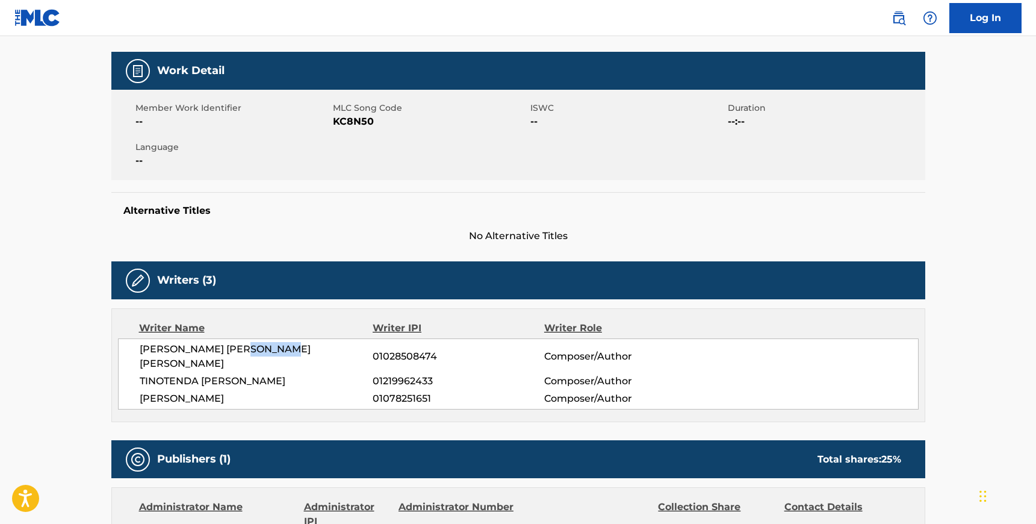
scroll to position [0, 0]
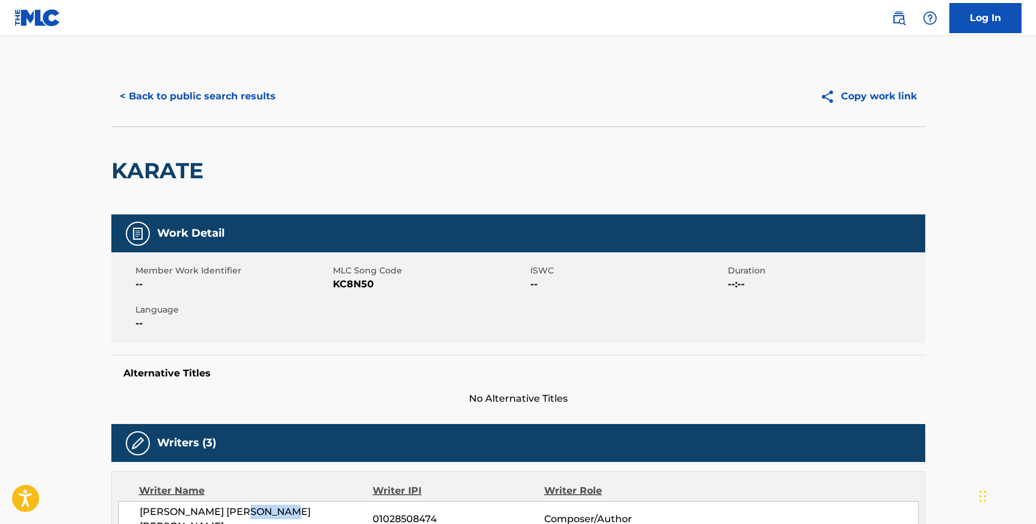
click at [153, 86] on button "< Back to public search results" at bounding box center [197, 96] width 173 height 30
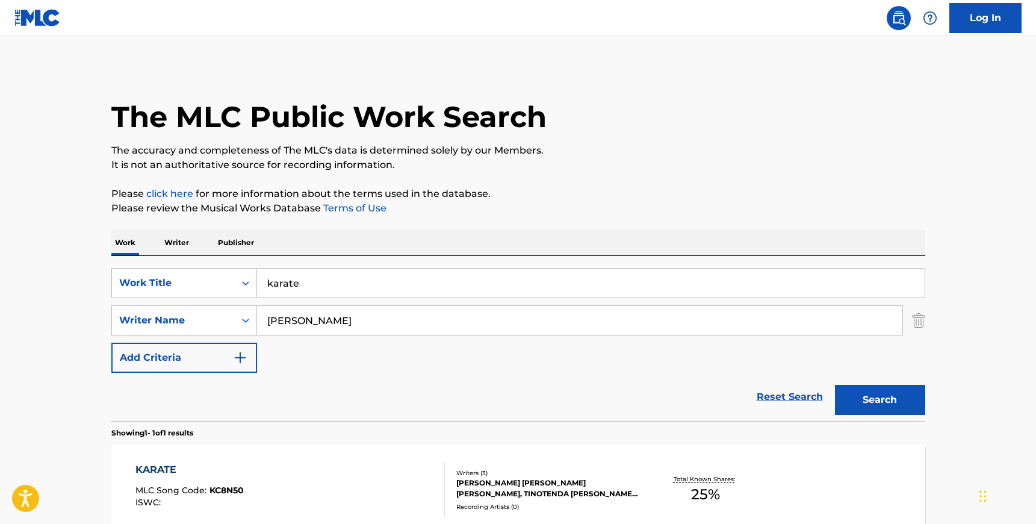
scroll to position [60, 0]
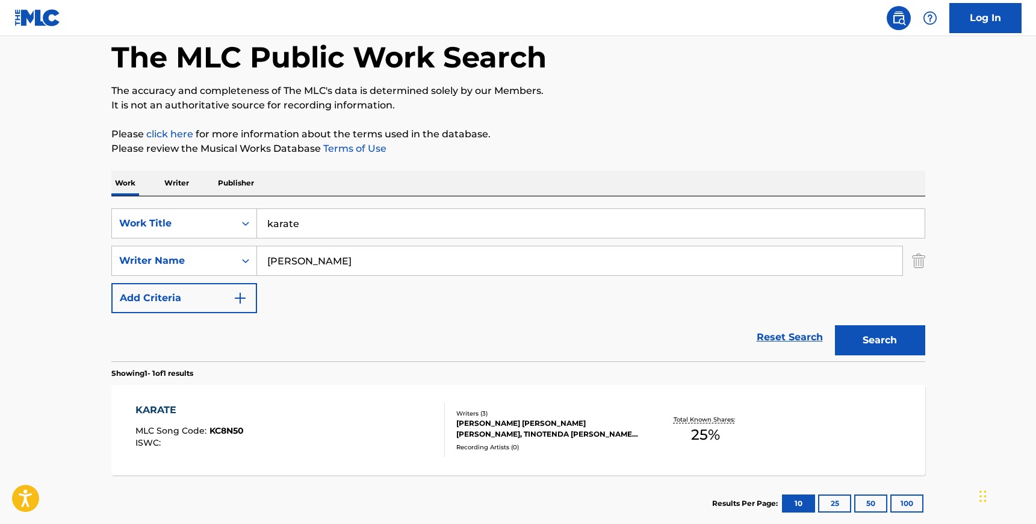
click at [279, 221] on input "karate" at bounding box center [591, 223] width 668 height 29
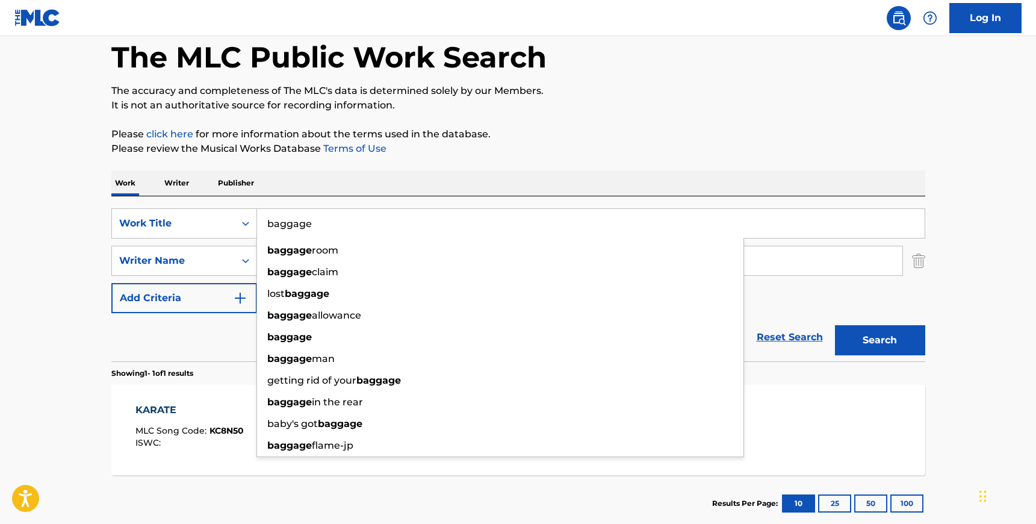
type input "baggage"
click at [315, 199] on div "SearchWithCriteria1699fd9f-d5f7-4458-8d39-929ed64650f1 Work Title baggage bagga…" at bounding box center [518, 278] width 814 height 165
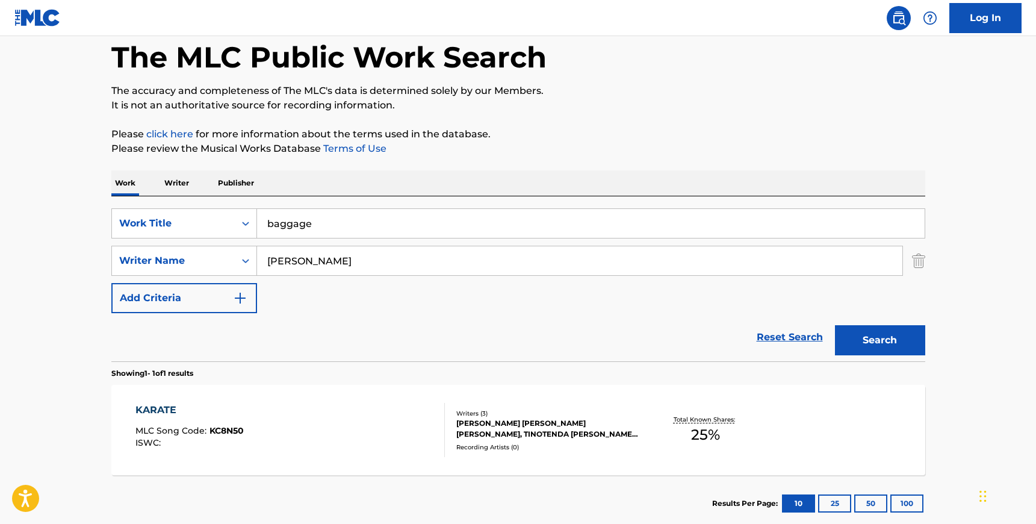
click at [300, 273] on input "[PERSON_NAME]" at bounding box center [580, 260] width 646 height 29
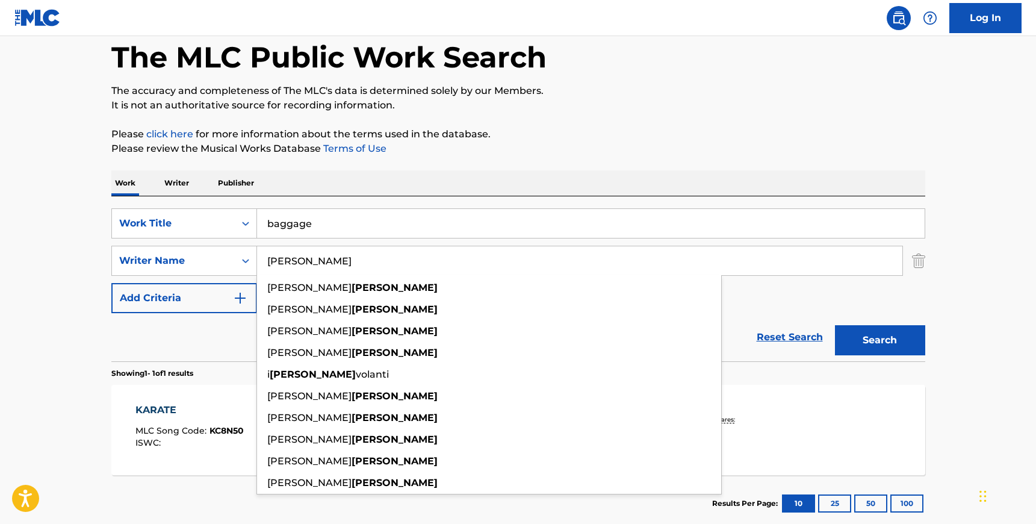
type input "[PERSON_NAME]"
click at [835, 325] on button "Search" at bounding box center [880, 340] width 90 height 30
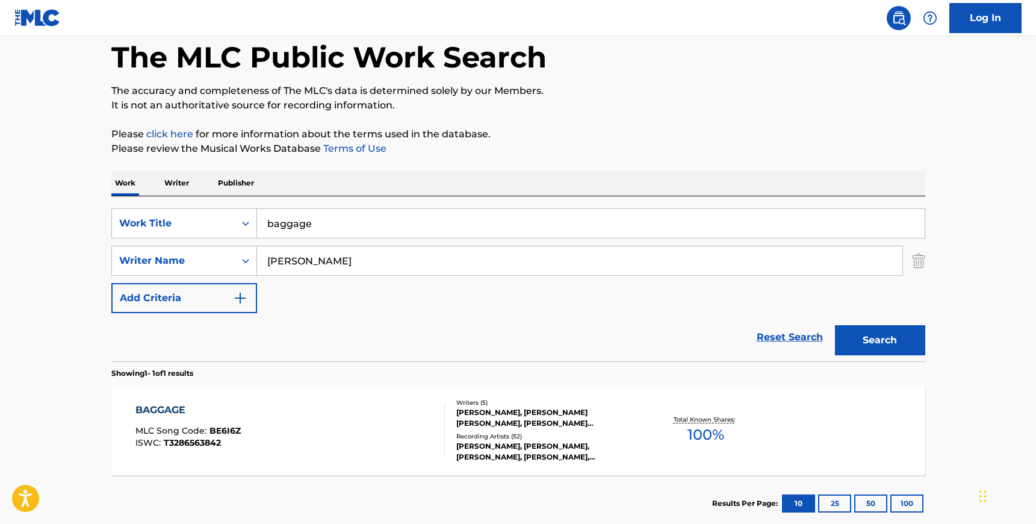
click at [479, 426] on div "[PERSON_NAME], [PERSON_NAME] [PERSON_NAME], [PERSON_NAME] [PERSON_NAME], [PERSO…" at bounding box center [547, 418] width 182 height 22
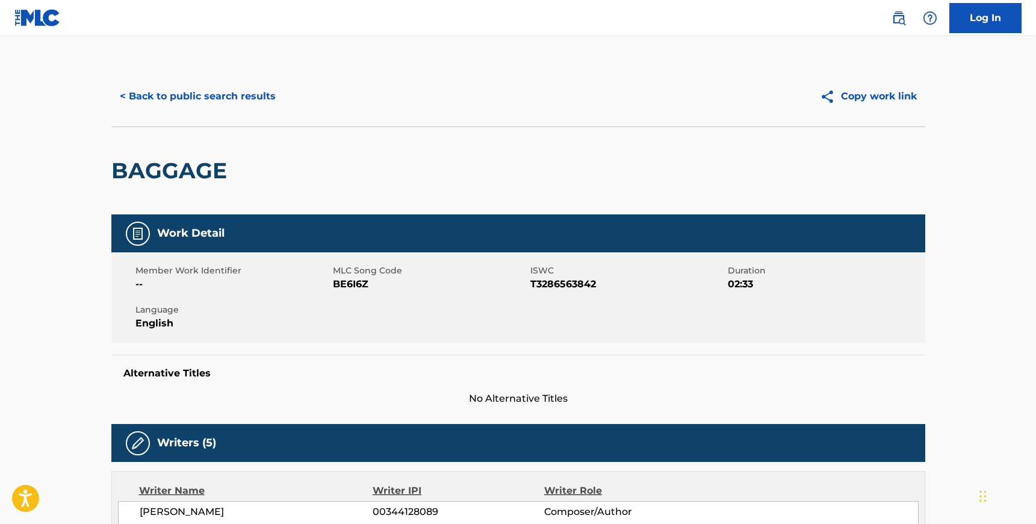
click at [359, 285] on span "BE6I6Z" at bounding box center [430, 284] width 195 height 14
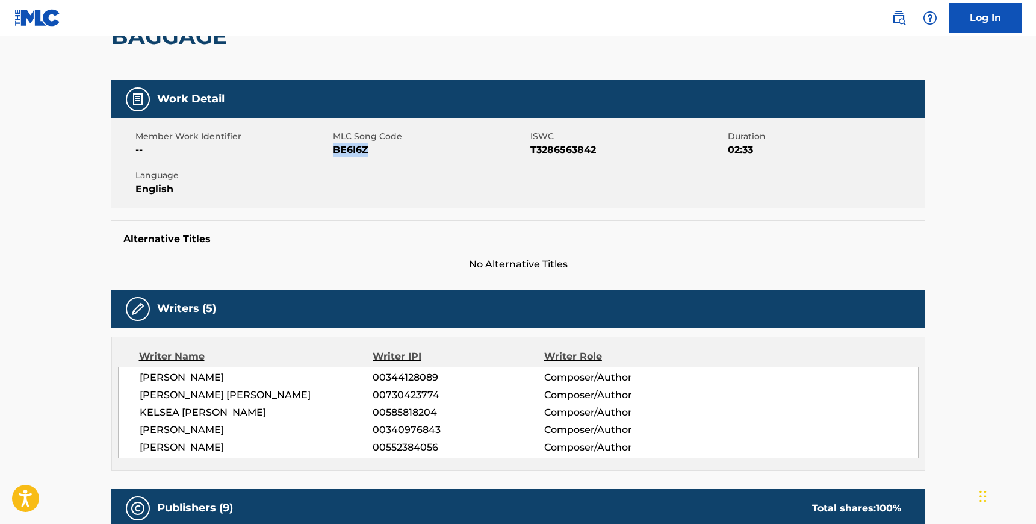
scroll to position [143, 0]
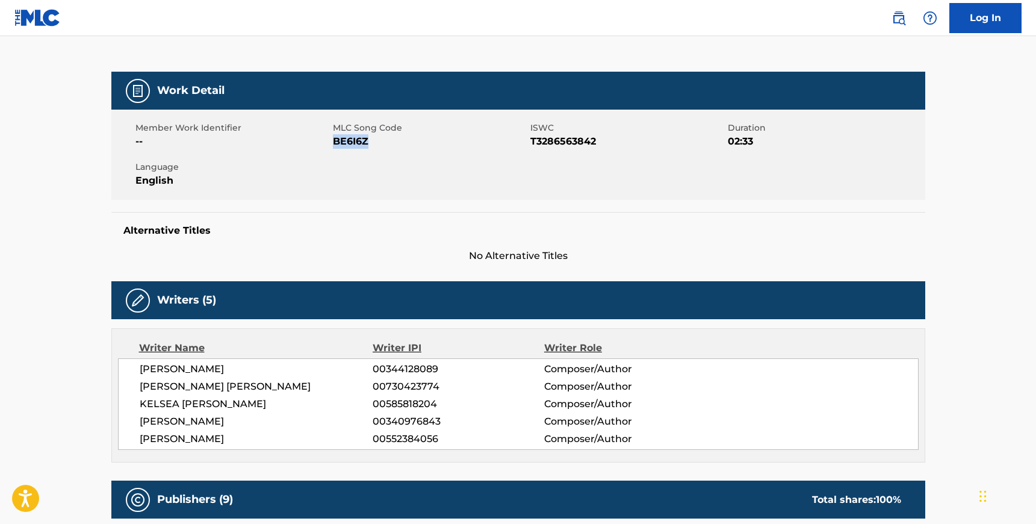
drag, startPoint x: 139, startPoint y: 370, endPoint x: 238, endPoint y: 437, distance: 120.1
click at [238, 437] on div "[PERSON_NAME] 00344128089 Composer/Author [PERSON_NAME] [PERSON_NAME] 007304237…" at bounding box center [518, 404] width 801 height 92
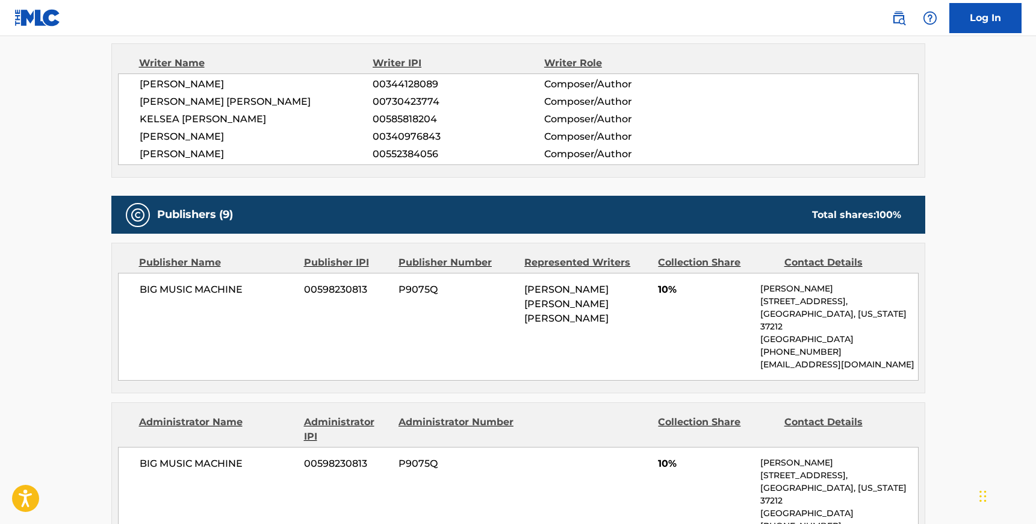
scroll to position [435, 0]
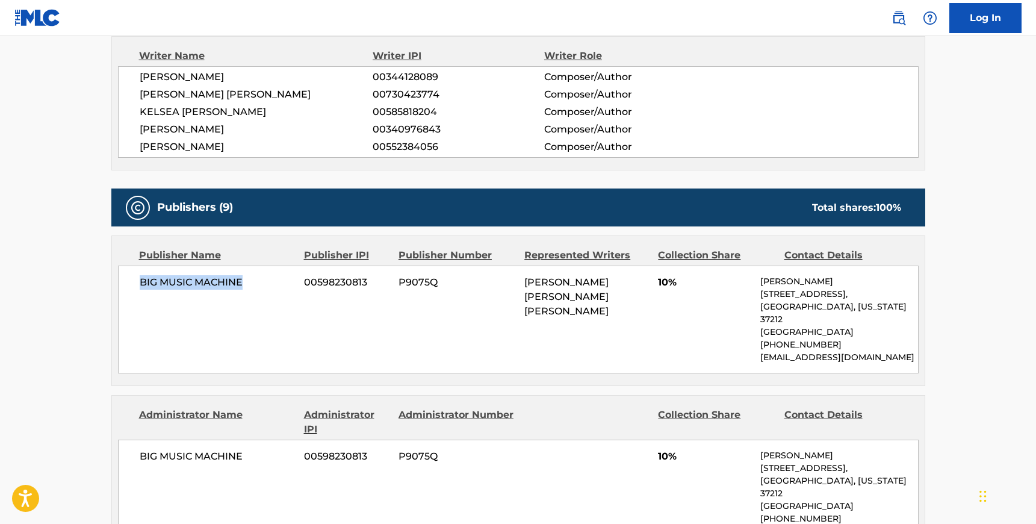
drag, startPoint x: 246, startPoint y: 290, endPoint x: 135, endPoint y: 280, distance: 111.2
click at [135, 280] on div "BIG MUSIC MACHINE 00598230813 P9075Q [PERSON_NAME] [PERSON_NAME] [PERSON_NAME] …" at bounding box center [518, 320] width 801 height 108
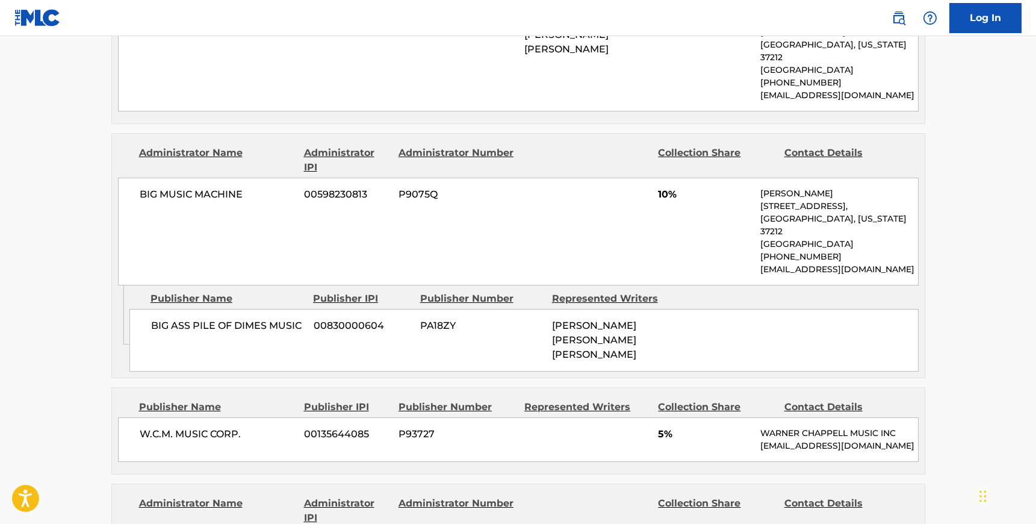
scroll to position [699, 0]
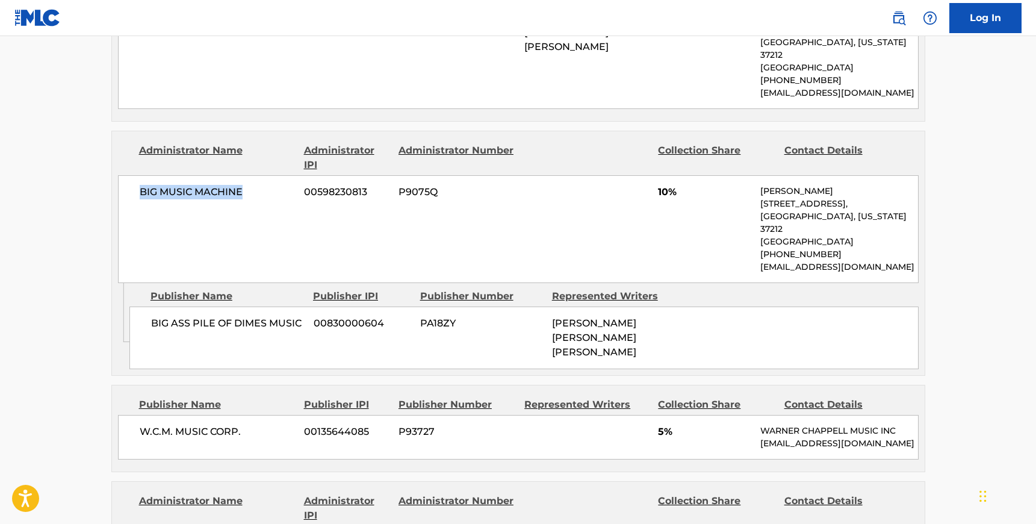
drag, startPoint x: 248, startPoint y: 177, endPoint x: 141, endPoint y: 178, distance: 107.2
click at [141, 185] on span "BIG MUSIC MACHINE" at bounding box center [218, 192] width 156 height 14
drag, startPoint x: 300, startPoint y: 297, endPoint x: 152, endPoint y: 288, distance: 148.4
click at [152, 307] on div "BIG ASS PILE OF DIMES MUSIC 00830000604 PA18ZY [PERSON_NAME] [PERSON_NAME] [PER…" at bounding box center [523, 338] width 789 height 63
drag, startPoint x: 248, startPoint y: 388, endPoint x: 137, endPoint y: 383, distance: 110.3
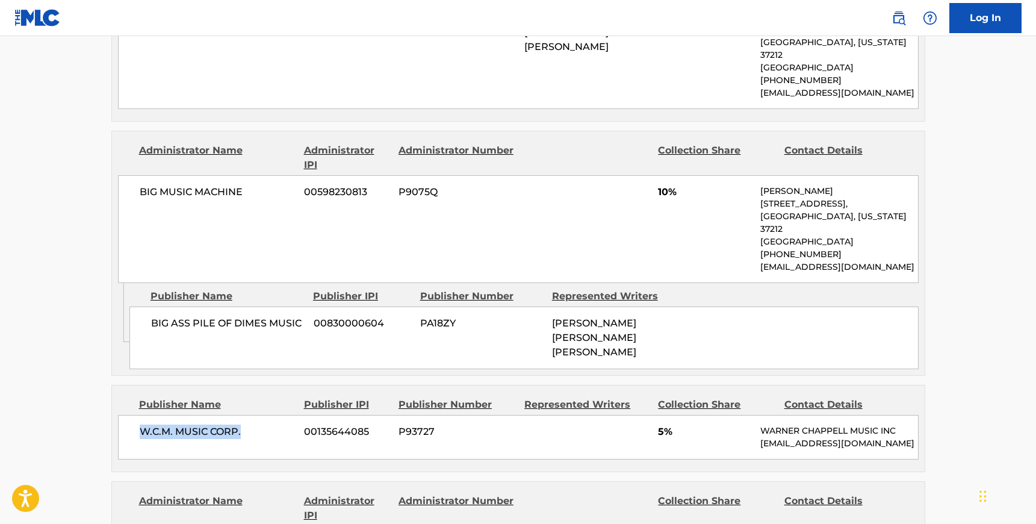
click at [137, 415] on div "W.C.M. MUSIC CORP. 00135644085 P93727 5% [PERSON_NAME] MUSIC INC [EMAIL_ADDRESS…" at bounding box center [518, 437] width 801 height 45
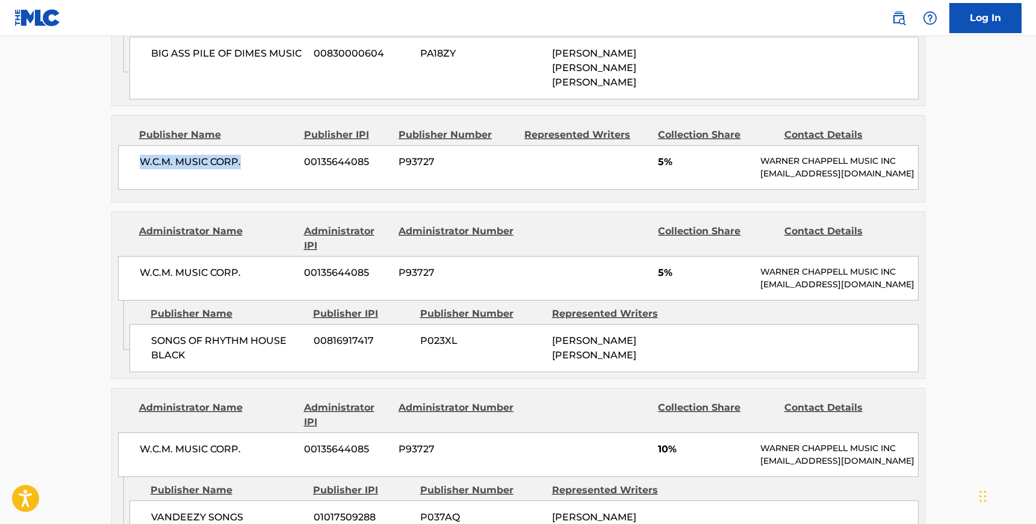
scroll to position [972, 0]
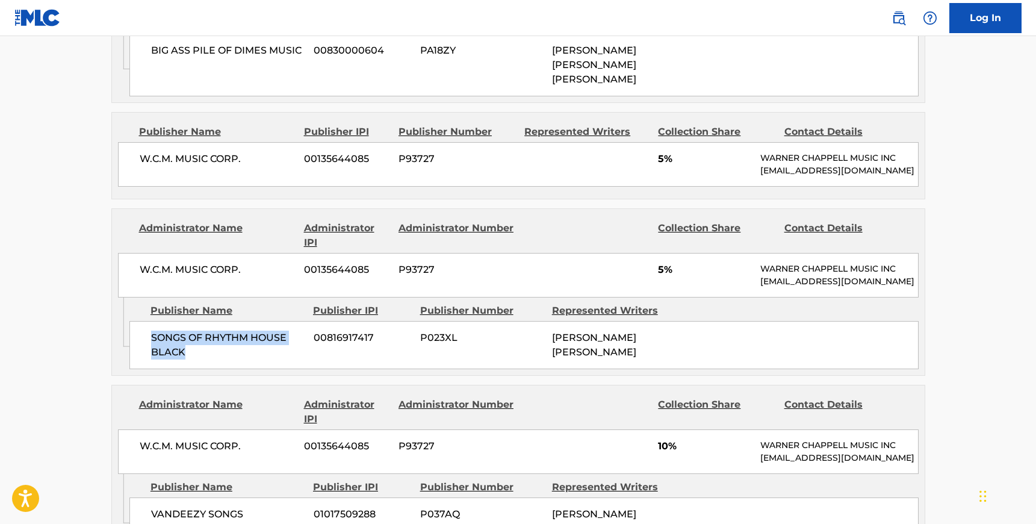
drag, startPoint x: 185, startPoint y: 309, endPoint x: 144, endPoint y: 296, distance: 43.6
click at [144, 321] on div "SONGS OF RHYTHM HOUSE BLACK 00816917417 P023XL [PERSON_NAME] [PERSON_NAME]" at bounding box center [523, 345] width 789 height 48
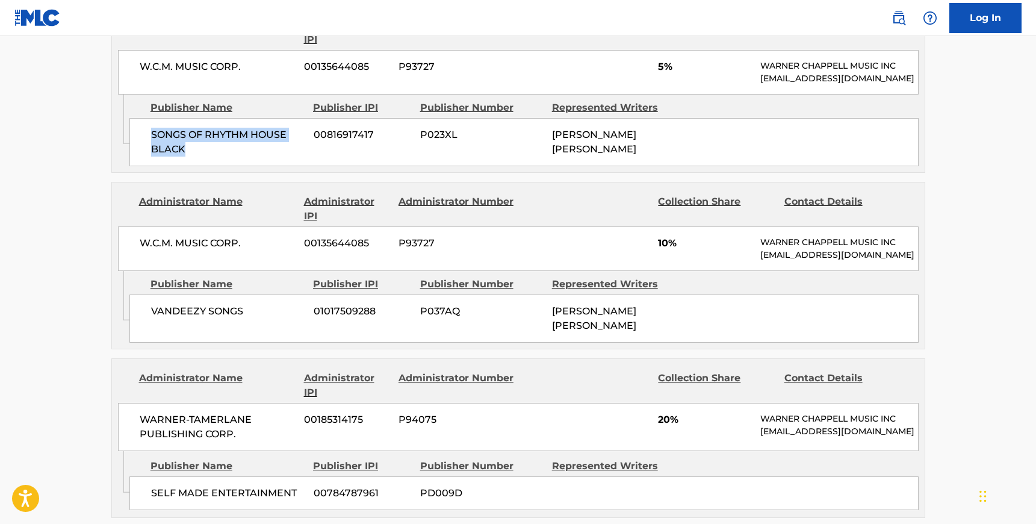
scroll to position [1204, 0]
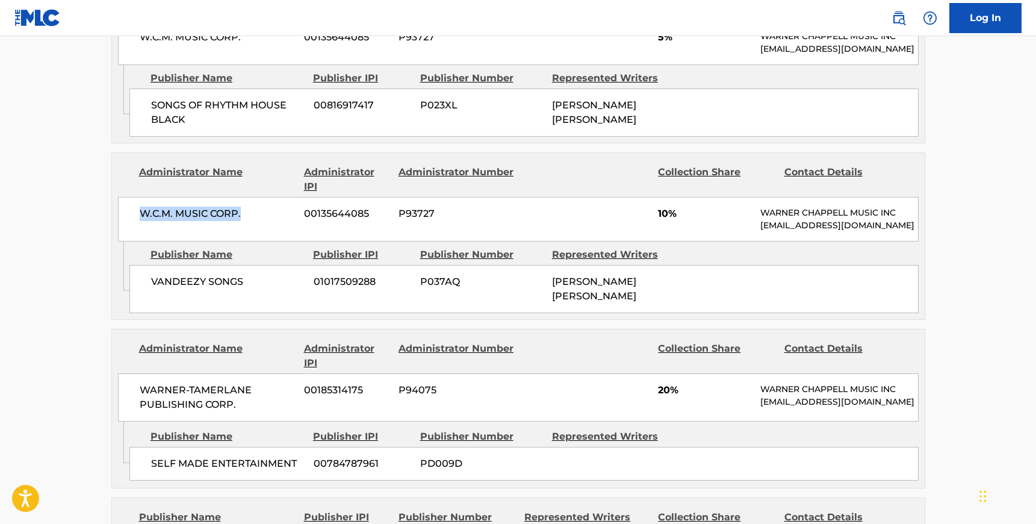
drag, startPoint x: 242, startPoint y: 174, endPoint x: 138, endPoint y: 172, distance: 104.2
click at [138, 197] on div "W.C.M. MUSIC CORP. 00135644085 P93727 10% [PERSON_NAME] MUSIC INC [EMAIL_ADDRES…" at bounding box center [518, 219] width 801 height 45
drag, startPoint x: 244, startPoint y: 234, endPoint x: 153, endPoint y: 233, distance: 91.5
click at [153, 275] on span "VANDEEZY SONGS" at bounding box center [228, 282] width 154 height 14
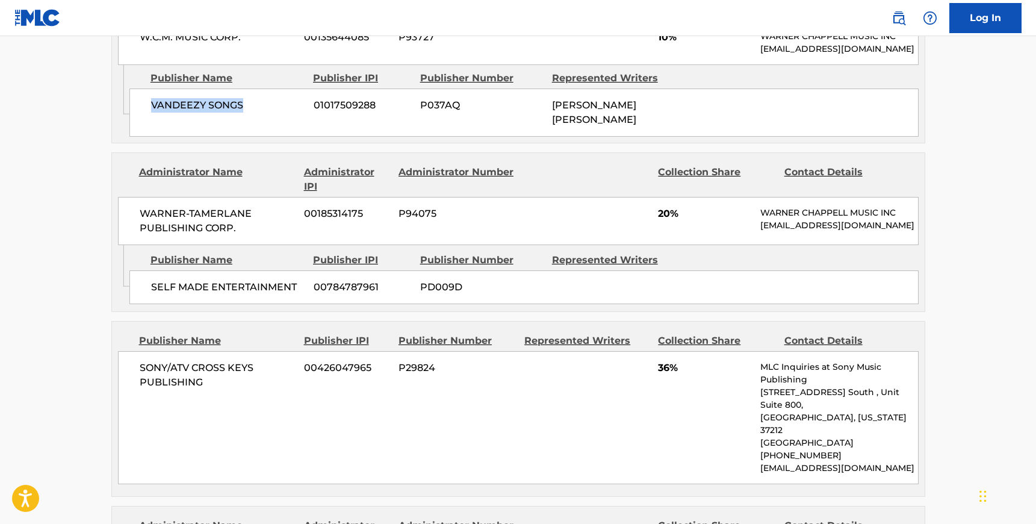
scroll to position [1393, 0]
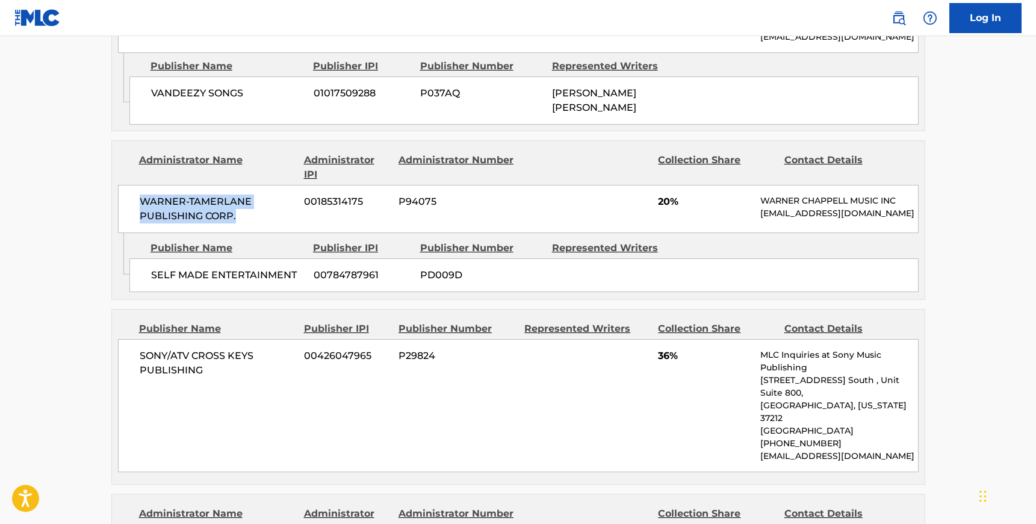
drag, startPoint x: 240, startPoint y: 178, endPoint x: 137, endPoint y: 155, distance: 105.4
click at [137, 185] on div "WARNER-[PERSON_NAME] PUBLISHING CORP. 00185314175 P94075 20% [PERSON_NAME] MUSI…" at bounding box center [518, 209] width 801 height 48
drag, startPoint x: 296, startPoint y: 228, endPoint x: 151, endPoint y: 225, distance: 145.2
click at [151, 268] on span "SELF MADE ENTERTAINMENT" at bounding box center [228, 275] width 154 height 14
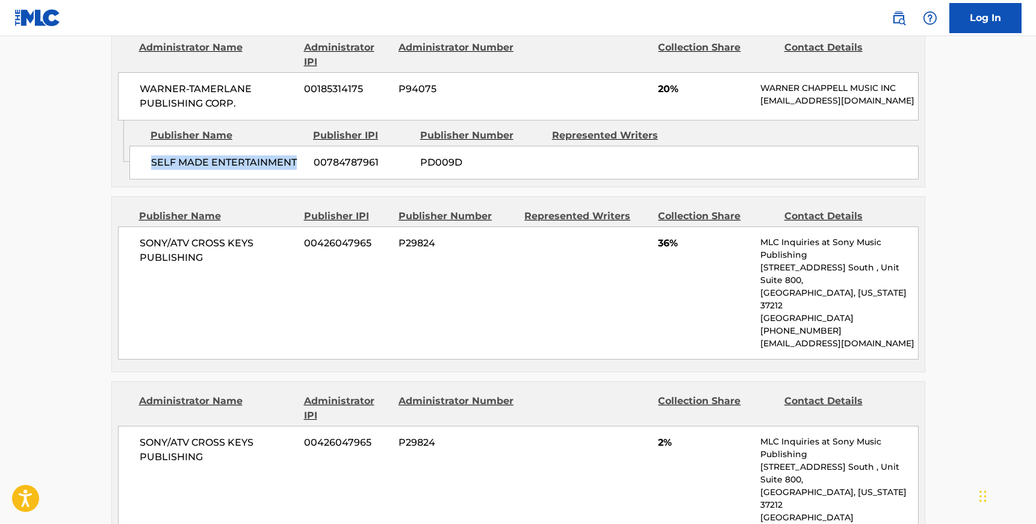
scroll to position [1533, 0]
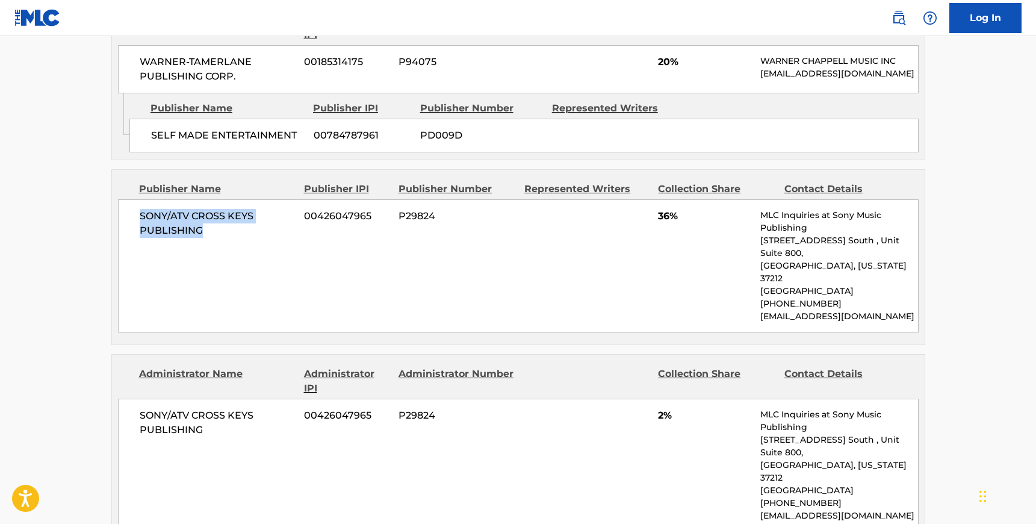
drag, startPoint x: 207, startPoint y: 186, endPoint x: 137, endPoint y: 173, distance: 70.5
click at [137, 199] on div "SONY/ATV CROSS KEYS PUBLISHING 00426047965 P29824 36% MLC Inquiries at Sony Mus…" at bounding box center [518, 265] width 801 height 133
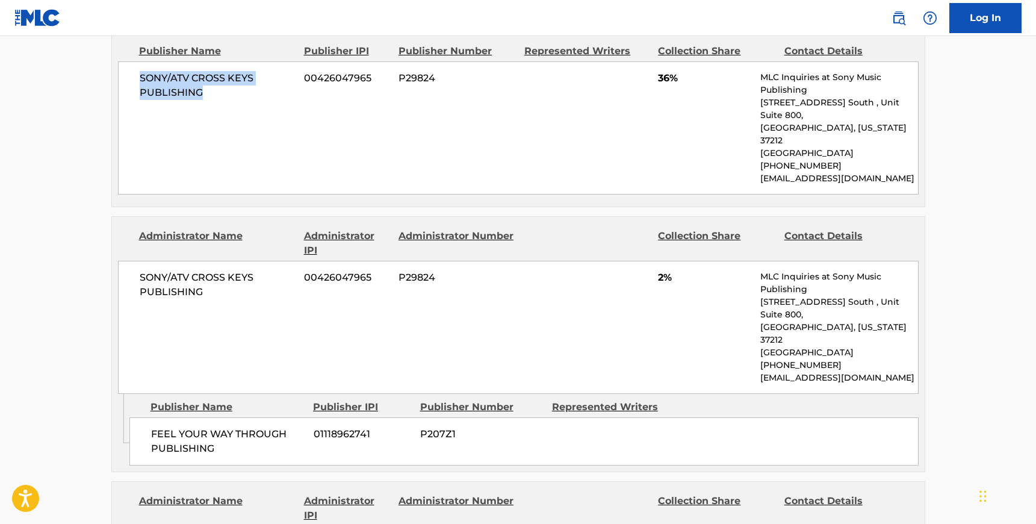
scroll to position [1686, 0]
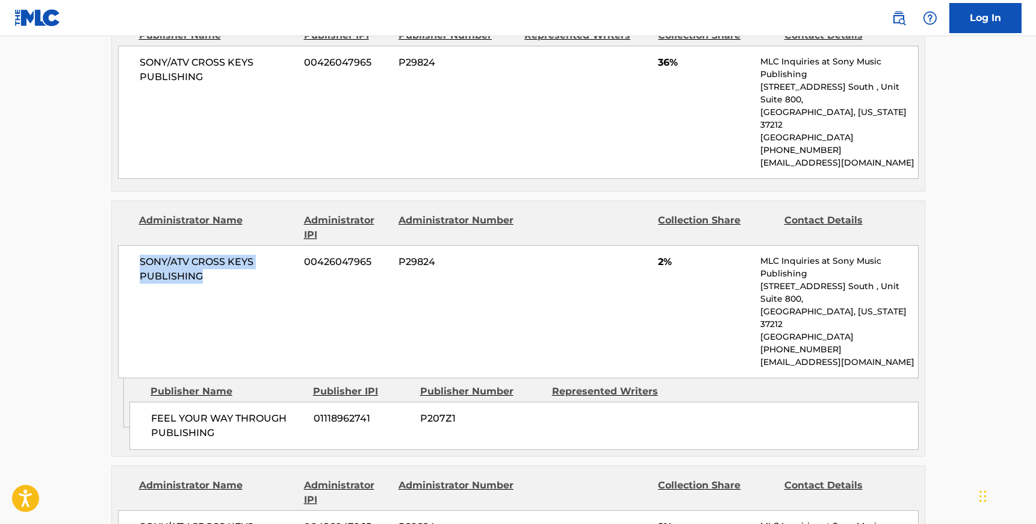
drag, startPoint x: 202, startPoint y: 207, endPoint x: 136, endPoint y: 191, distance: 67.5
click at [136, 245] on div "SONY/ATV CROSS KEYS PUBLISHING 00426047965 P29824 2% MLC Inquiries at Sony Musi…" at bounding box center [518, 311] width 801 height 133
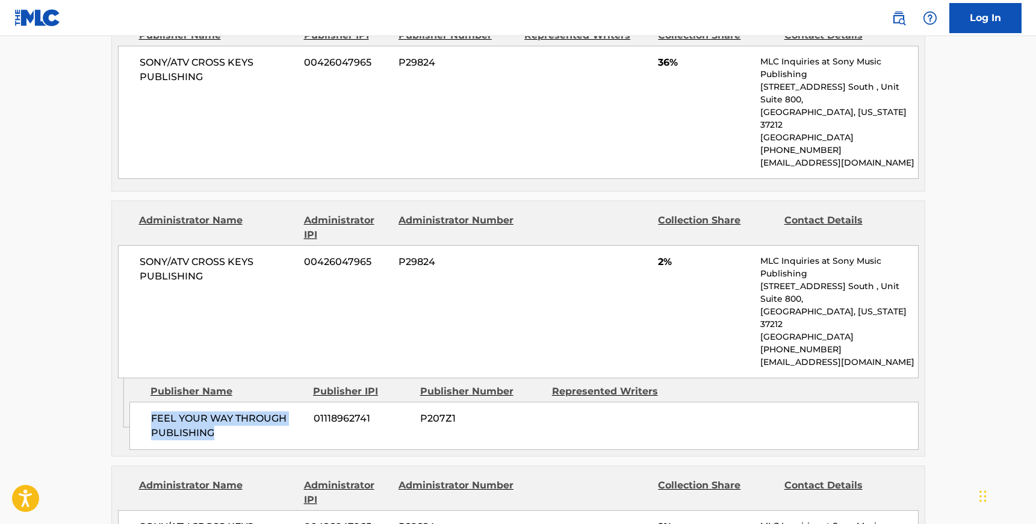
drag, startPoint x: 216, startPoint y: 338, endPoint x: 146, endPoint y: 313, distance: 74.9
click at [146, 402] on div "FEEL YOUR WAY THROUGH PUBLISHING 01118962741 P207Z1" at bounding box center [523, 426] width 789 height 48
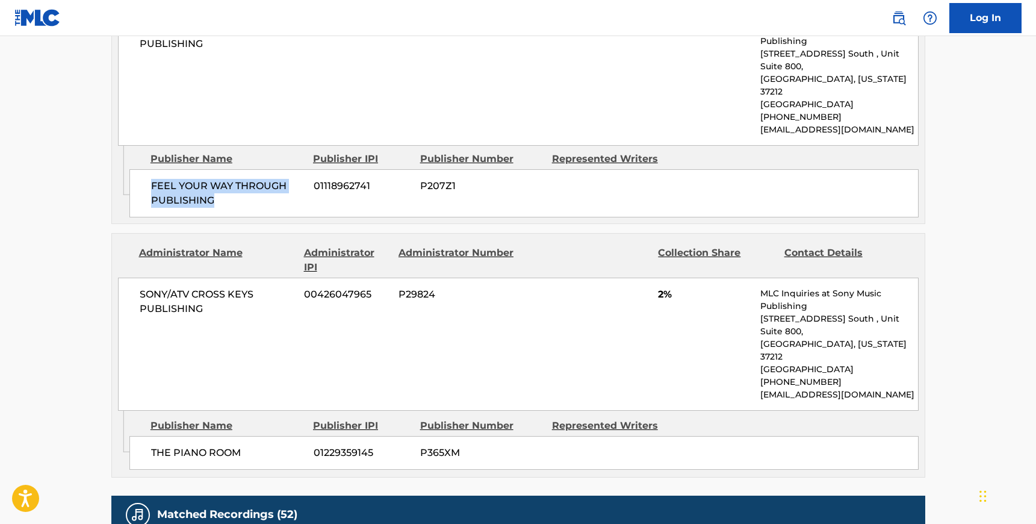
scroll to position [1922, 0]
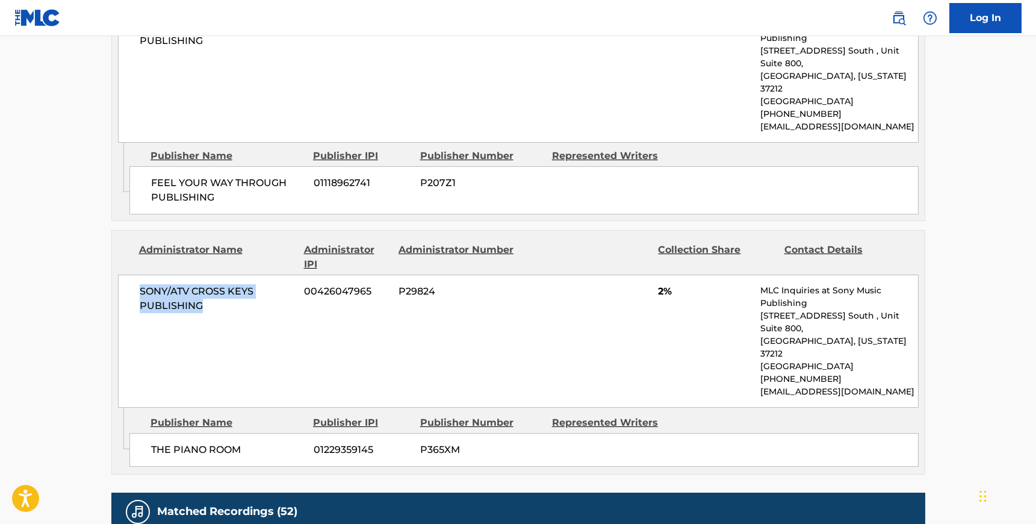
drag, startPoint x: 205, startPoint y: 208, endPoint x: 139, endPoint y: 190, distance: 68.5
click at [140, 284] on span "SONY/ATV CROSS KEYS PUBLISHING" at bounding box center [218, 298] width 156 height 29
drag, startPoint x: 244, startPoint y: 325, endPoint x: 146, endPoint y: 319, distance: 99.0
click at [146, 433] on div "THE PIANO ROOM 01229359145 P365XM" at bounding box center [523, 450] width 789 height 34
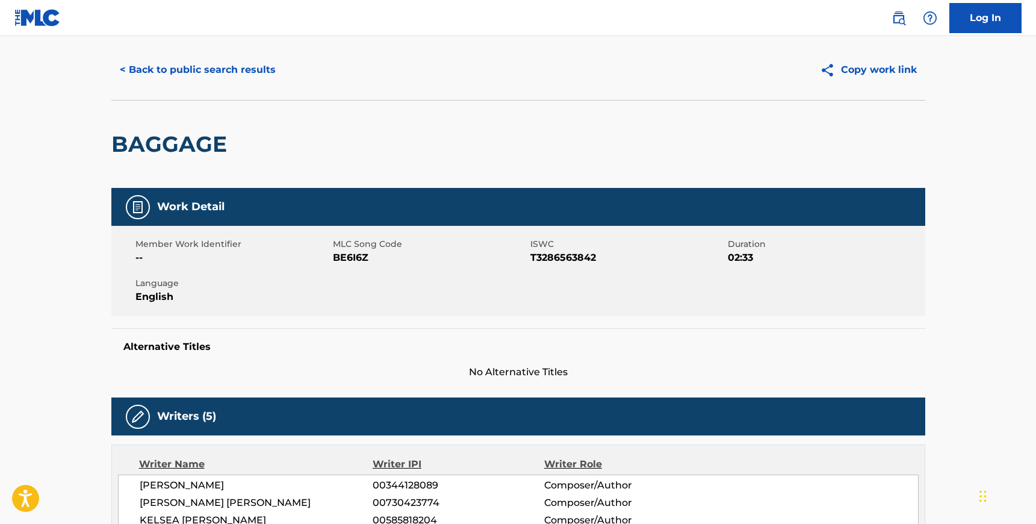
scroll to position [0, 0]
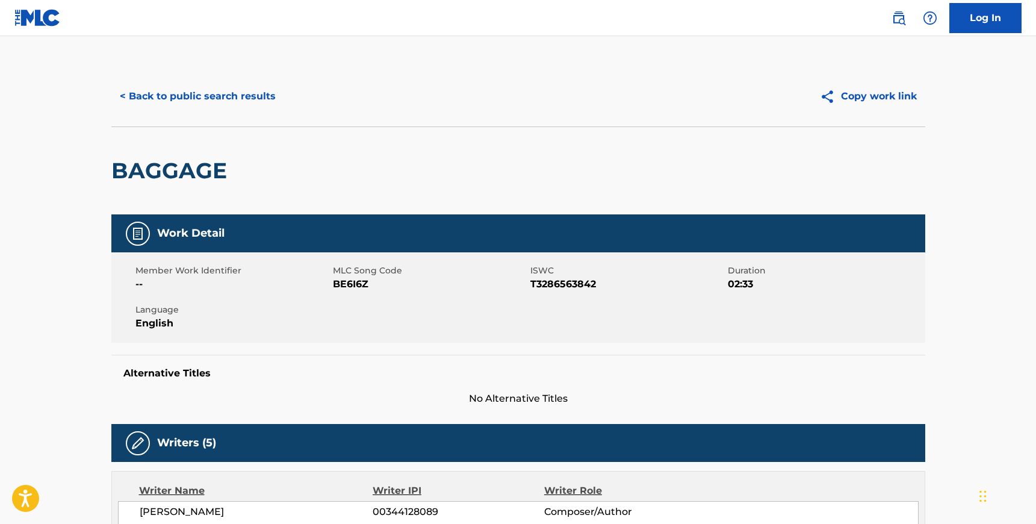
click at [230, 103] on button "< Back to public search results" at bounding box center [197, 96] width 173 height 30
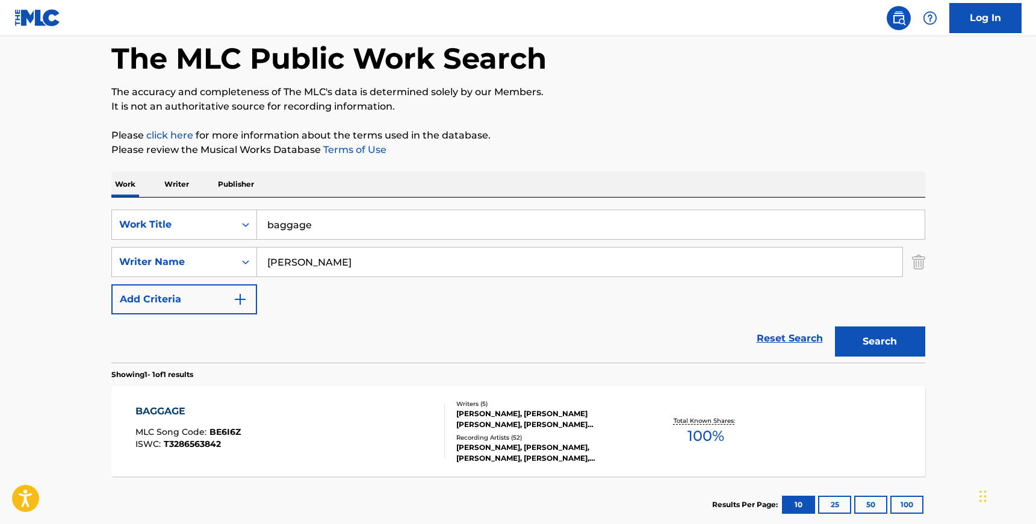
click at [312, 264] on input "[PERSON_NAME]" at bounding box center [580, 262] width 646 height 29
paste input "[PERSON_NAME]"
type input "[PERSON_NAME]"
click at [311, 234] on input "baggage" at bounding box center [591, 224] width 668 height 29
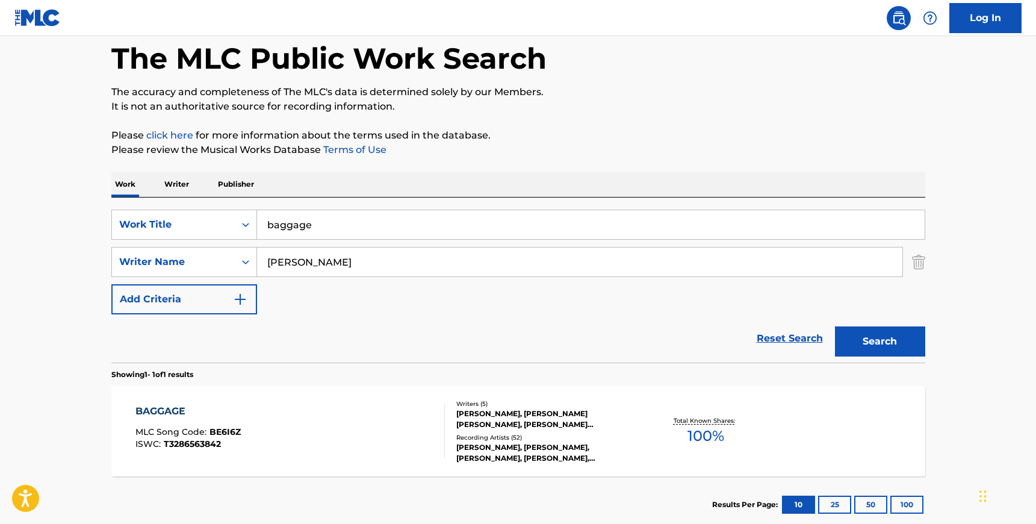
click at [311, 234] on input "baggage" at bounding box center [591, 224] width 668 height 29
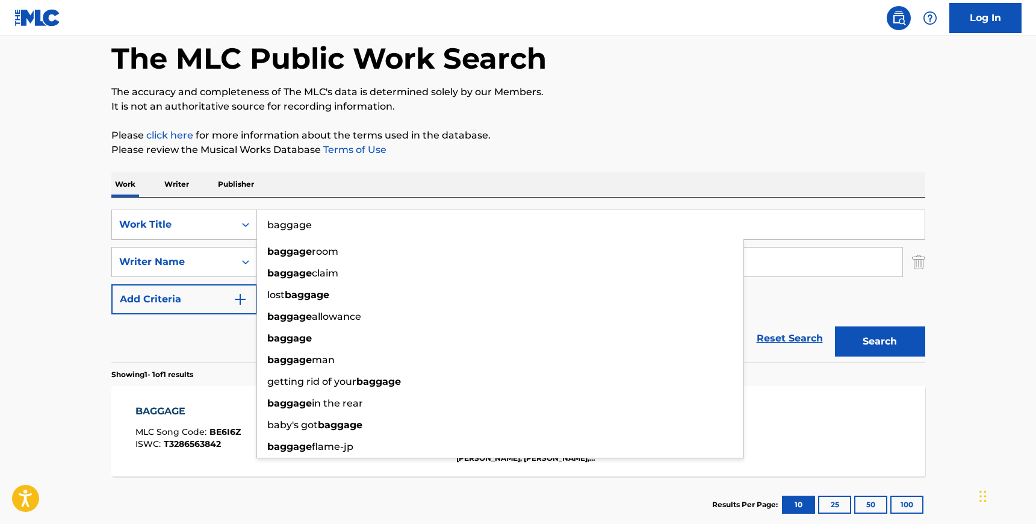
click at [311, 234] on input "baggage" at bounding box center [591, 224] width 668 height 29
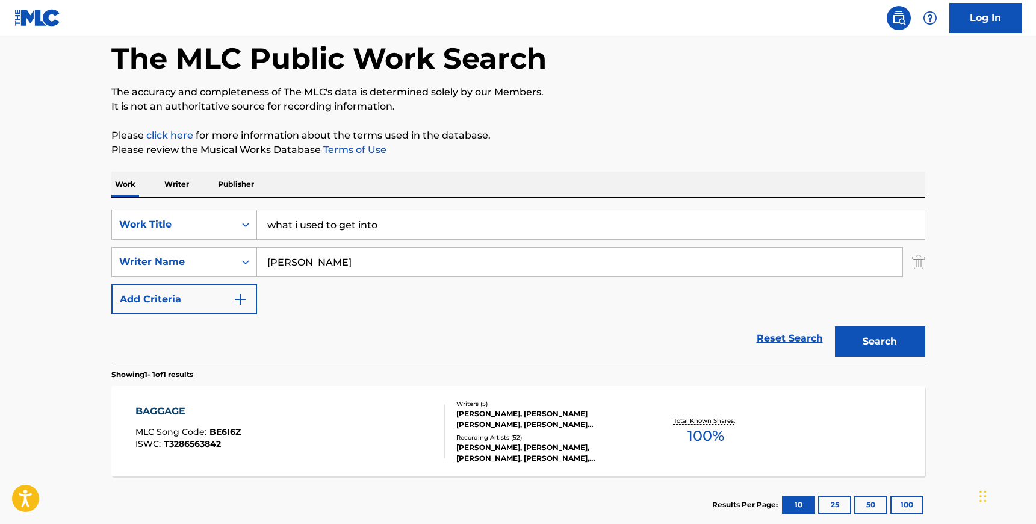
type input "what i used to get into"
click at [880, 333] on button "Search" at bounding box center [880, 341] width 90 height 30
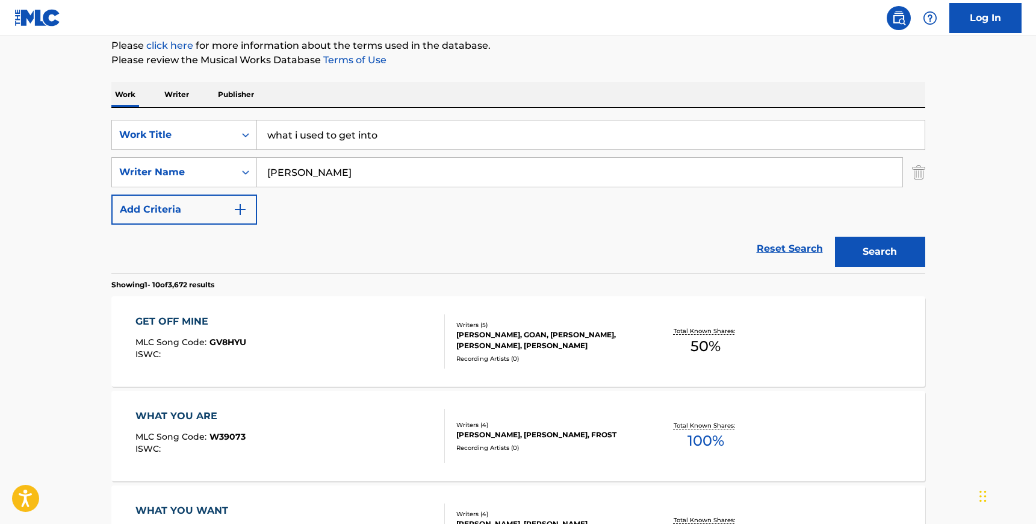
scroll to position [154, 0]
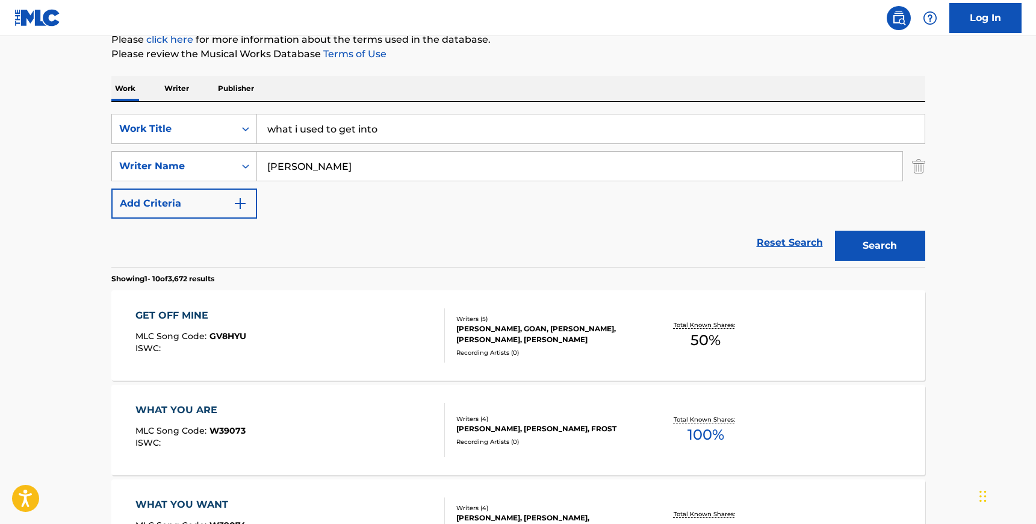
click at [919, 152] on img "Search Form" at bounding box center [918, 166] width 13 height 30
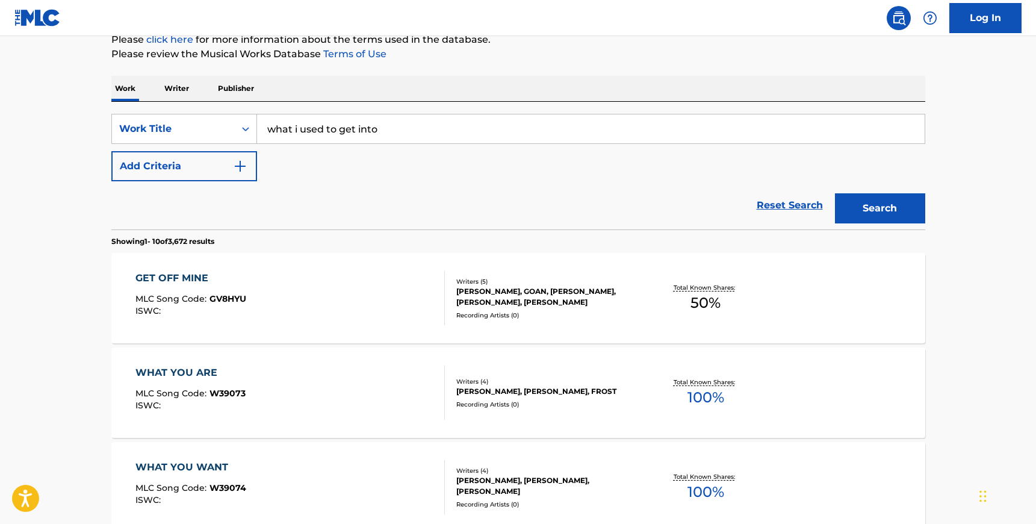
click at [902, 210] on button "Search" at bounding box center [880, 208] width 90 height 30
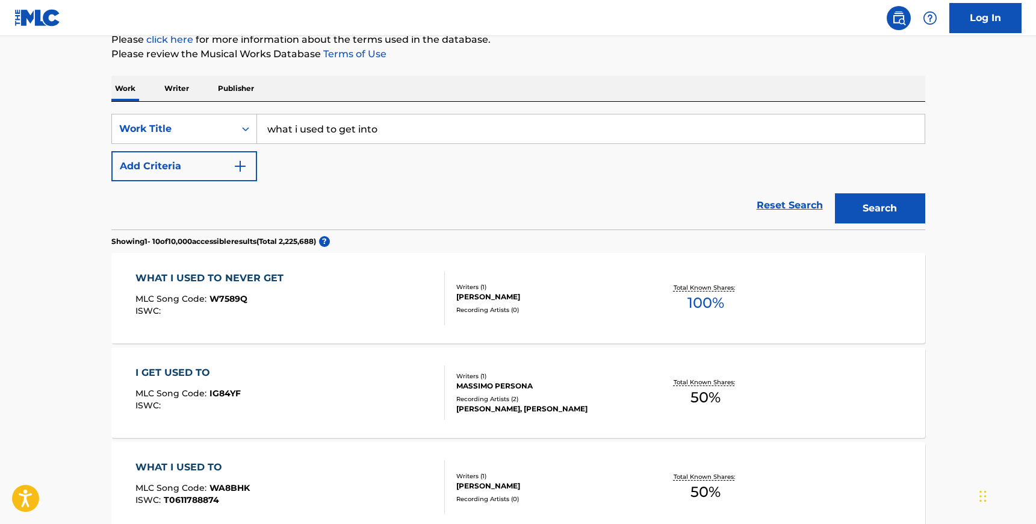
click at [222, 165] on button "Add Criteria" at bounding box center [184, 166] width 146 height 30
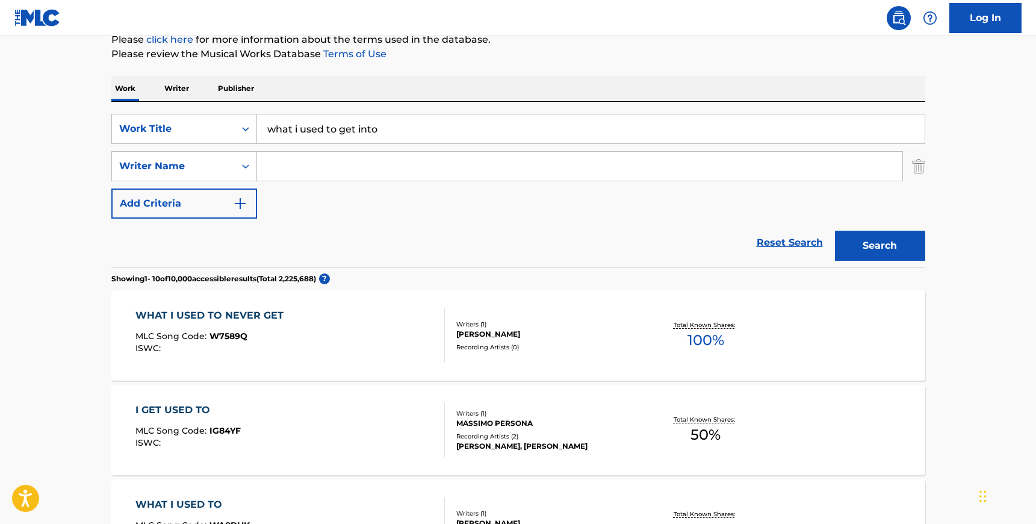
click at [310, 165] on input "Search Form" at bounding box center [580, 166] width 646 height 29
paste input "[PERSON_NAME]"
type input "[PERSON_NAME]"
click at [294, 129] on input "what i used to get into" at bounding box center [591, 128] width 668 height 29
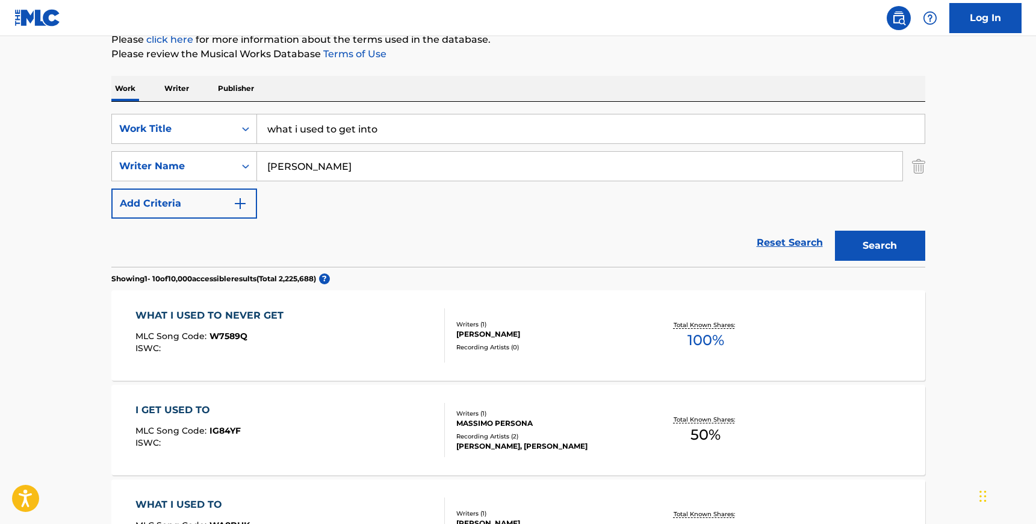
click at [294, 129] on input "what i used to get into" at bounding box center [591, 128] width 668 height 29
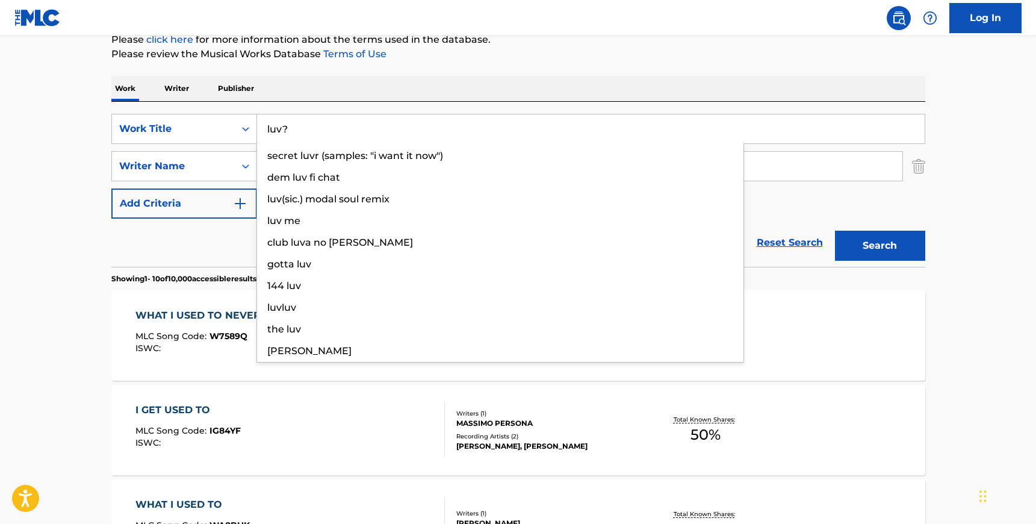
type input "luv?"
click at [835, 231] on button "Search" at bounding box center [880, 246] width 90 height 30
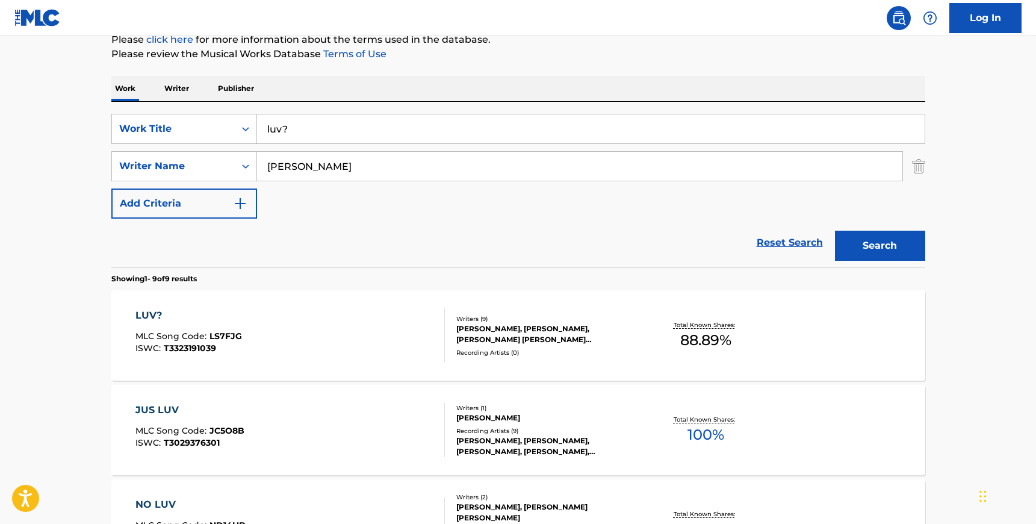
click at [386, 341] on div "LUV? MLC Song Code : LS7FJG ISWC : T3323191039" at bounding box center [290, 335] width 310 height 54
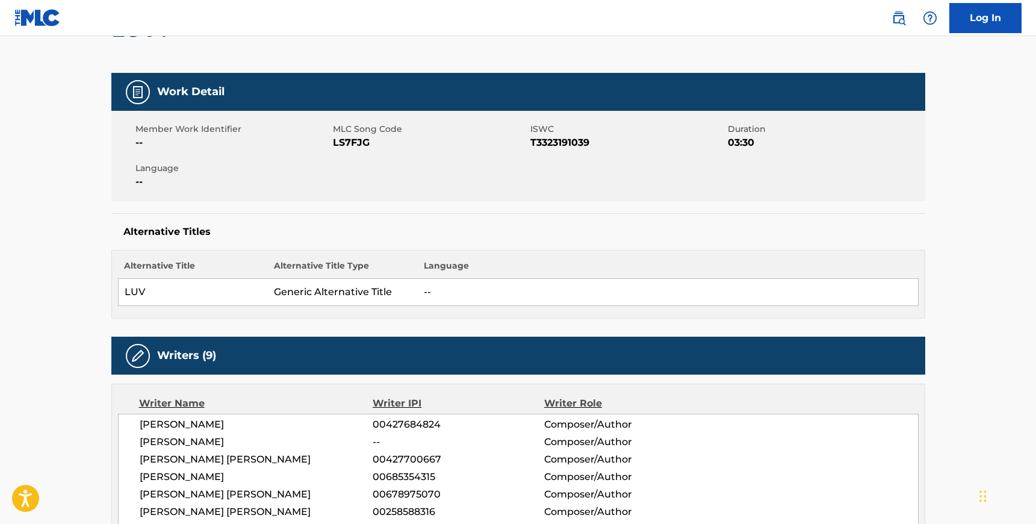
scroll to position [131, 0]
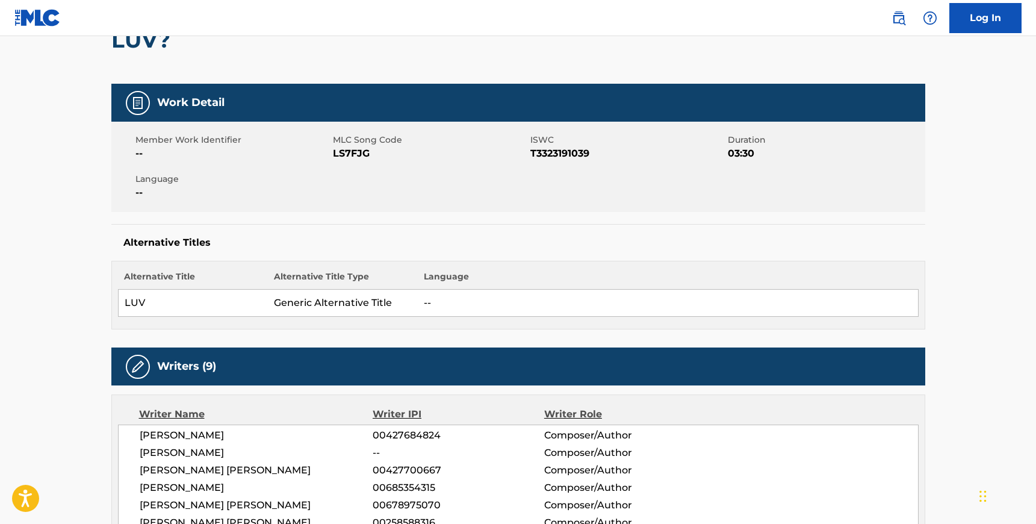
click at [352, 152] on span "LS7FJG" at bounding box center [430, 153] width 195 height 14
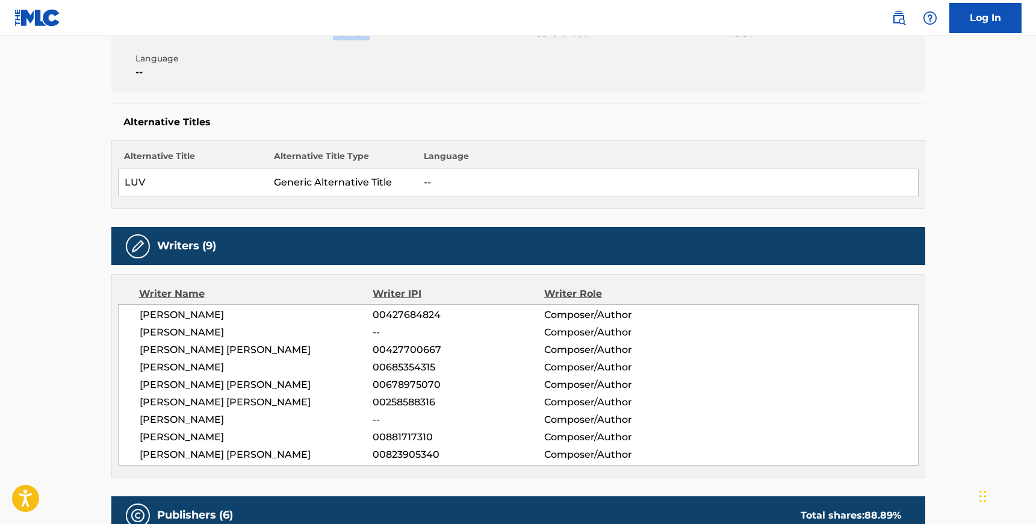
scroll to position [260, 0]
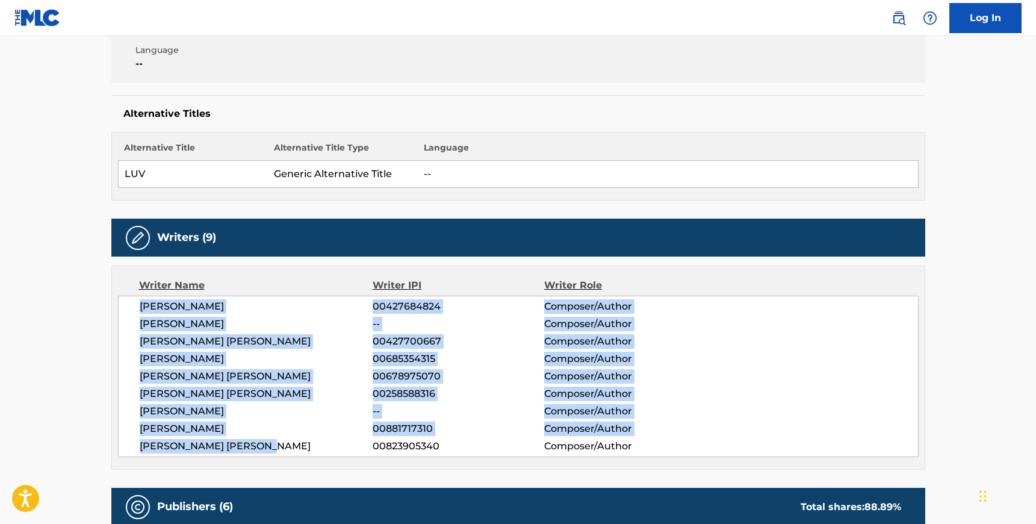
drag, startPoint x: 279, startPoint y: 447, endPoint x: 138, endPoint y: 309, distance: 197.6
click at [138, 309] on div "[PERSON_NAME] 00427684824 Composer/Author [PERSON_NAME] -- Composer/Author [PER…" at bounding box center [518, 376] width 801 height 161
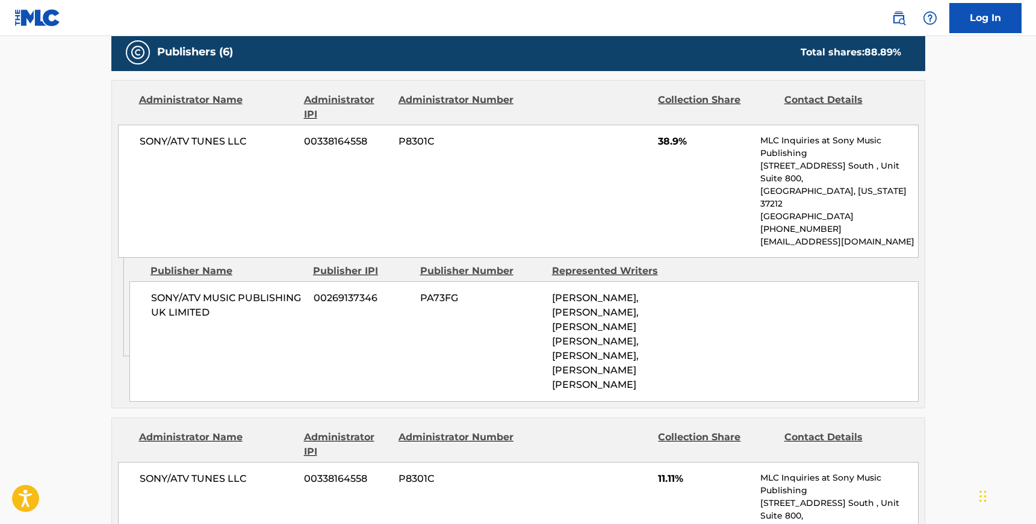
scroll to position [716, 0]
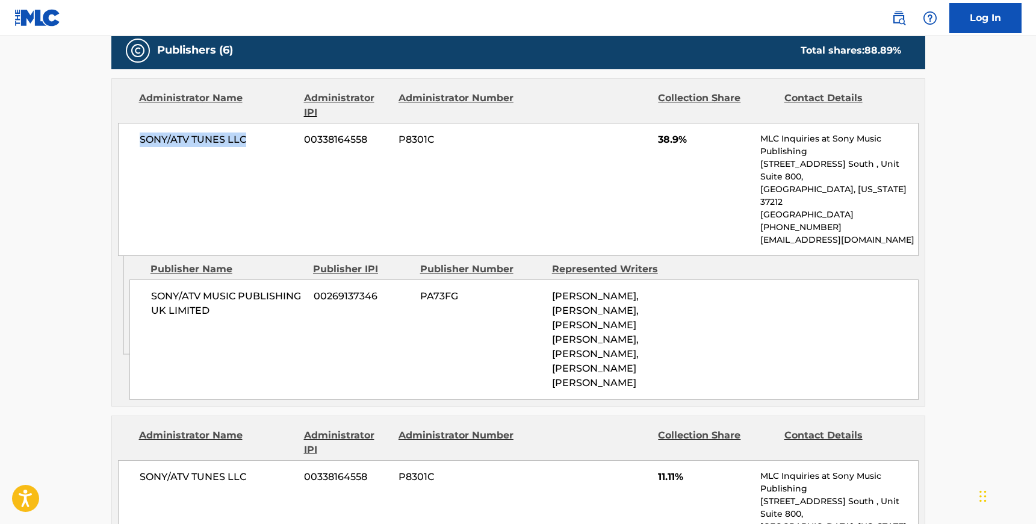
drag, startPoint x: 248, startPoint y: 136, endPoint x: 137, endPoint y: 135, distance: 110.8
click at [137, 135] on div "SONY/ATV TUNES LLC 00338164558 P8301C 38.9% MLC Inquiries at Sony Music Publish…" at bounding box center [518, 189] width 801 height 133
drag, startPoint x: 210, startPoint y: 284, endPoint x: 151, endPoint y: 267, distance: 61.4
click at [151, 289] on span "SONY/ATV MUSIC PUBLISHING UK LIMITED" at bounding box center [228, 303] width 154 height 29
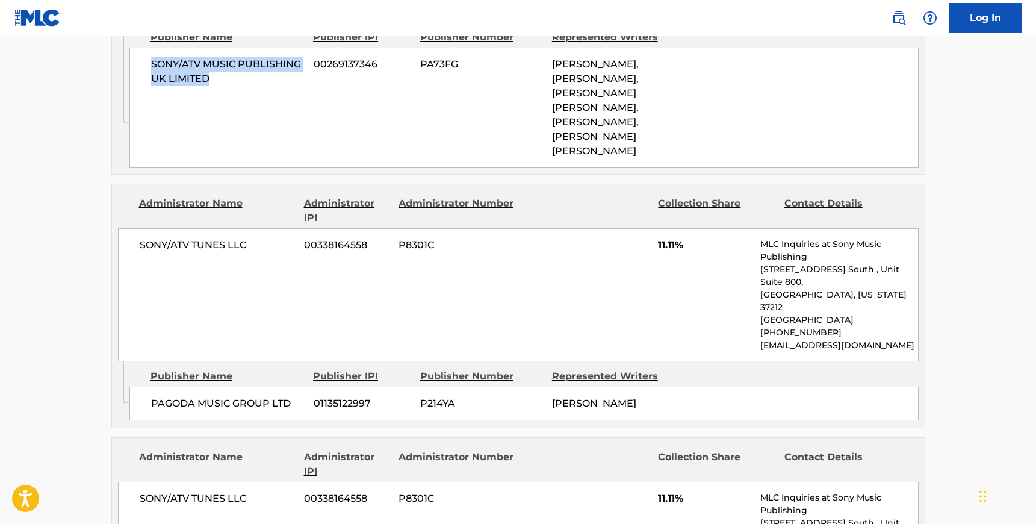
scroll to position [967, 0]
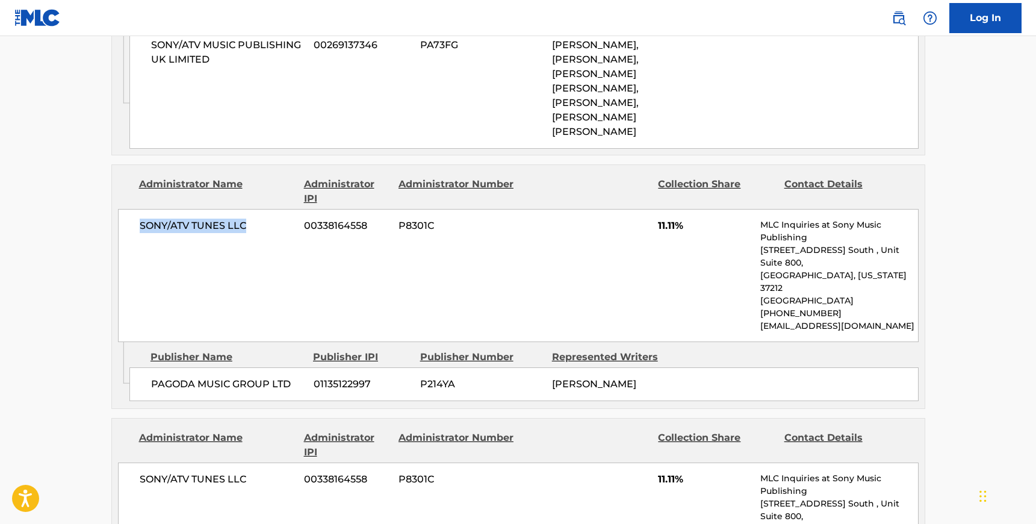
drag, startPoint x: 249, startPoint y: 201, endPoint x: 137, endPoint y: 200, distance: 112.0
click at [137, 209] on div "SONY/ATV TUNES LLC 00338164558 P8301C 11.11% MLC Inquiries at Sony Music Publis…" at bounding box center [518, 275] width 801 height 133
drag, startPoint x: 292, startPoint y: 332, endPoint x: 149, endPoint y: 328, distance: 142.8
click at [149, 367] on div "PAGODA MUSIC GROUP LTD 01135122997 P214YA [PERSON_NAME]" at bounding box center [523, 384] width 789 height 34
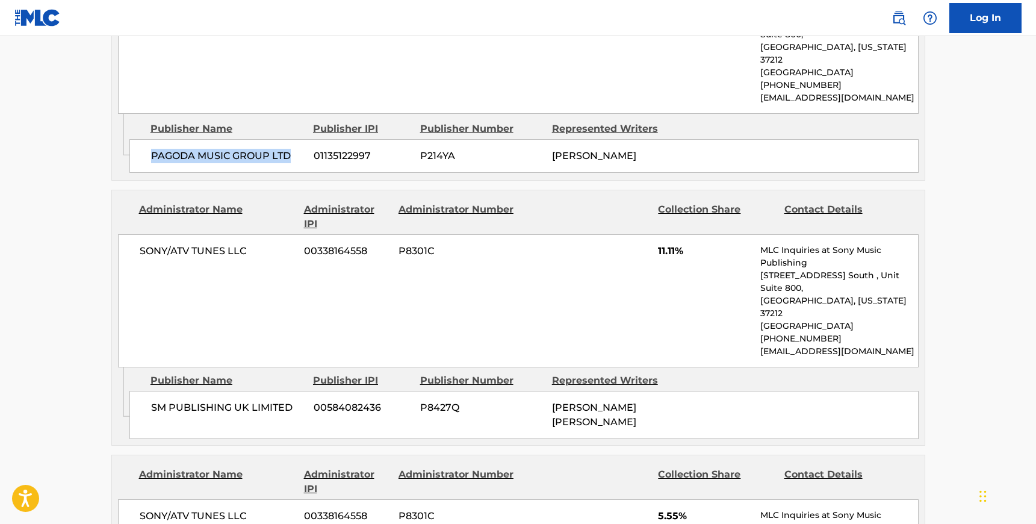
scroll to position [1196, 0]
drag, startPoint x: 252, startPoint y: 192, endPoint x: 137, endPoint y: 193, distance: 115.0
click at [137, 234] on div "SONY/ATV TUNES LLC 00338164558 P8301C 11.11% MLC Inquiries at Sony Music Publis…" at bounding box center [518, 300] width 801 height 133
drag, startPoint x: 291, startPoint y: 326, endPoint x: 147, endPoint y: 319, distance: 144.7
click at [147, 390] on div "SM PUBLISHING UK LIMITED 00584082436 P8427Q [PERSON_NAME] [PERSON_NAME]" at bounding box center [523, 414] width 789 height 48
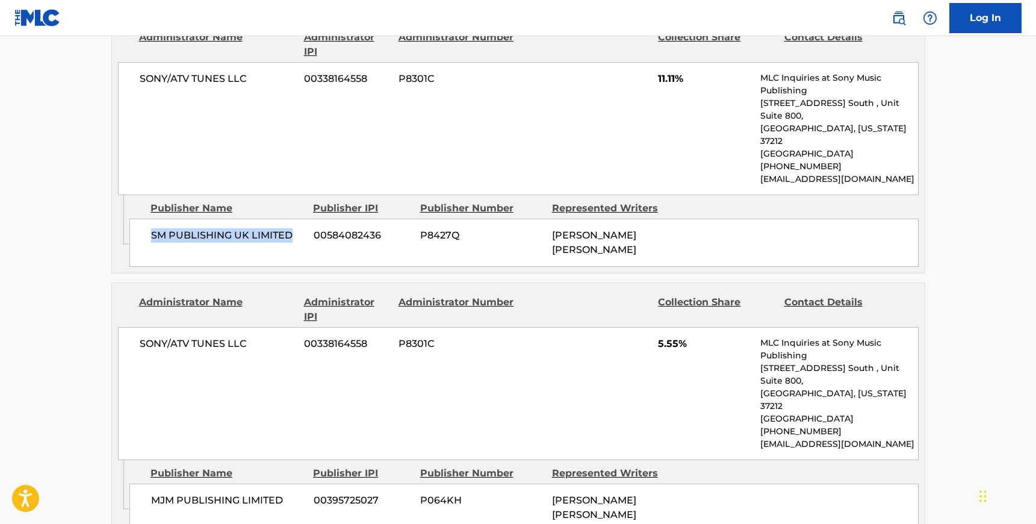
scroll to position [1394, 0]
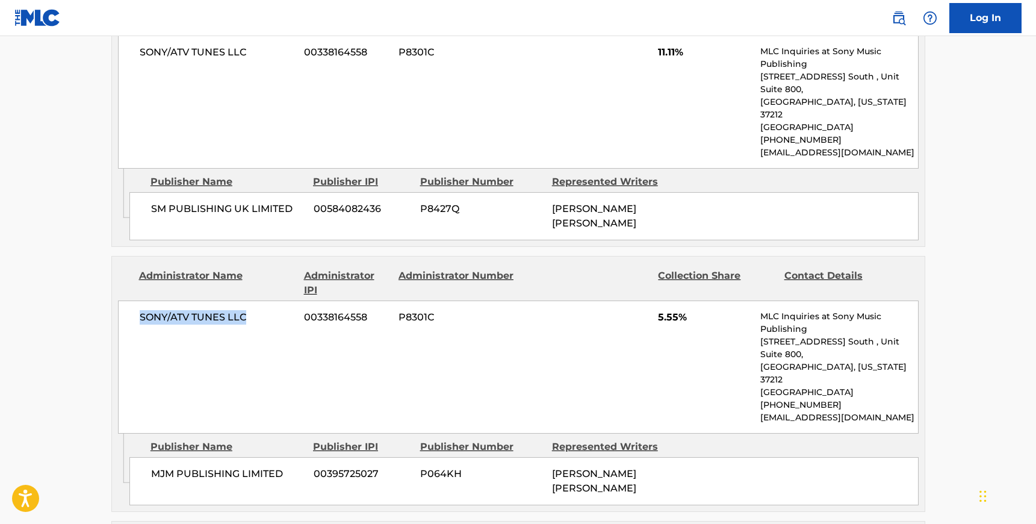
drag, startPoint x: 249, startPoint y: 235, endPoint x: 137, endPoint y: 235, distance: 112.0
click at [137, 300] on div "SONY/ATV TUNES LLC 00338164558 P8301C 5.55% MLC Inquiries at Sony Music Publish…" at bounding box center [518, 366] width 801 height 133
drag, startPoint x: 284, startPoint y: 367, endPoint x: 141, endPoint y: 366, distance: 142.7
click at [141, 457] on div "MJM PUBLISHING LIMITED 00395725027 P064KH [PERSON_NAME] [PERSON_NAME]" at bounding box center [523, 481] width 789 height 48
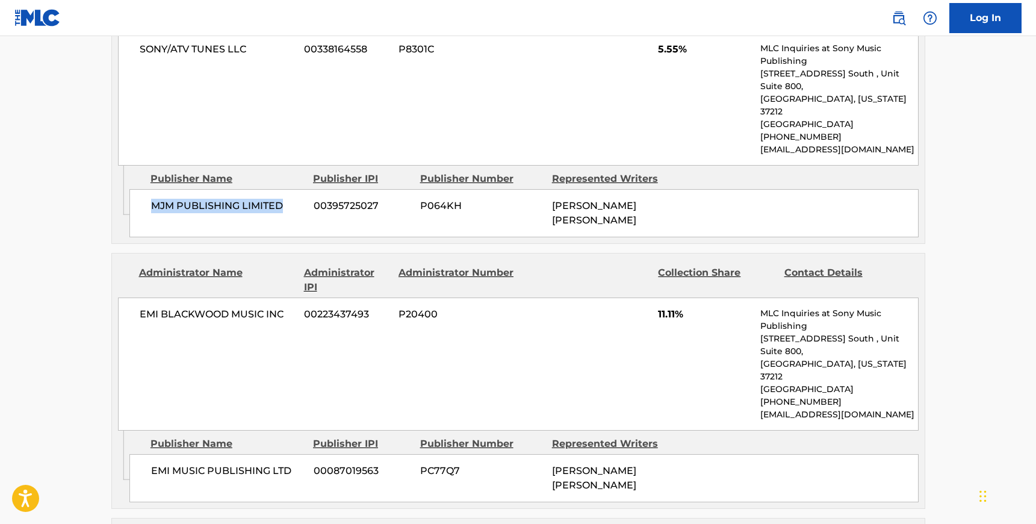
scroll to position [1668, 0]
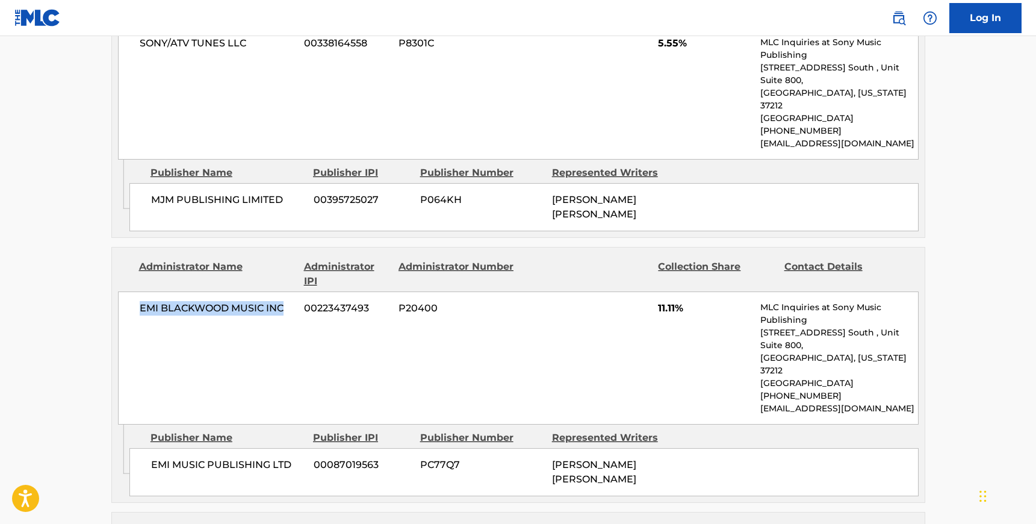
drag, startPoint x: 288, startPoint y: 186, endPoint x: 140, endPoint y: 192, distance: 147.7
click at [140, 301] on span "EMI BLACKWOOD MUSIC INC" at bounding box center [218, 308] width 156 height 14
drag, startPoint x: 292, startPoint y: 323, endPoint x: 134, endPoint y: 322, distance: 157.8
click at [134, 448] on div "EMI MUSIC PUBLISHING LTD 00087019563 PC77Q7 [PERSON_NAME] [PERSON_NAME]" at bounding box center [523, 472] width 789 height 48
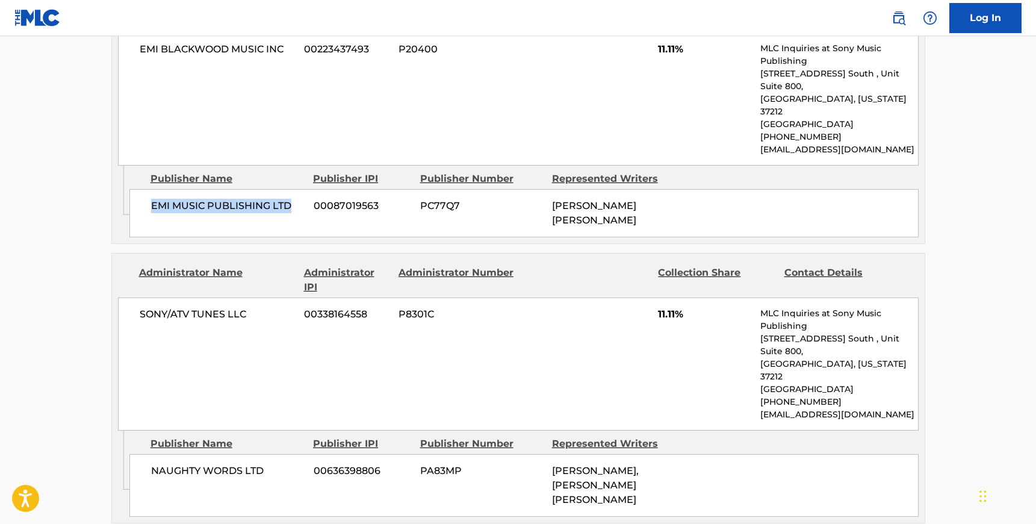
scroll to position [1924, 0]
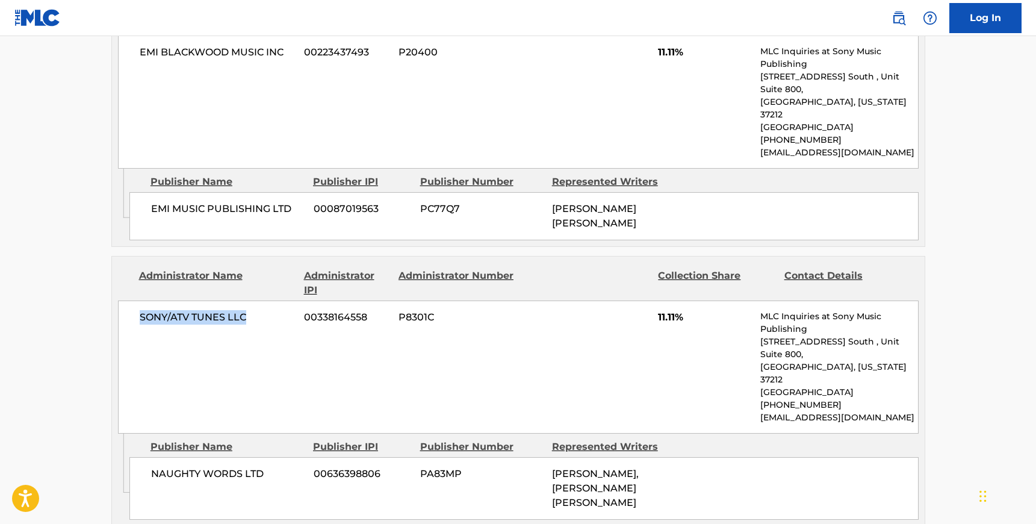
drag, startPoint x: 255, startPoint y: 172, endPoint x: 130, endPoint y: 170, distance: 124.7
click at [130, 300] on div "SONY/ATV TUNES LLC 00338164558 P8301C 11.11% MLC Inquiries at Sony Music Publis…" at bounding box center [518, 366] width 801 height 133
drag, startPoint x: 271, startPoint y: 301, endPoint x: 147, endPoint y: 299, distance: 124.1
click at [147, 457] on div "NAUGHTY WORDS LTD 00636398806 PA83MP [PERSON_NAME], [PERSON_NAME] [PERSON_NAME]" at bounding box center [523, 488] width 789 height 63
